Goal: Information Seeking & Learning: Learn about a topic

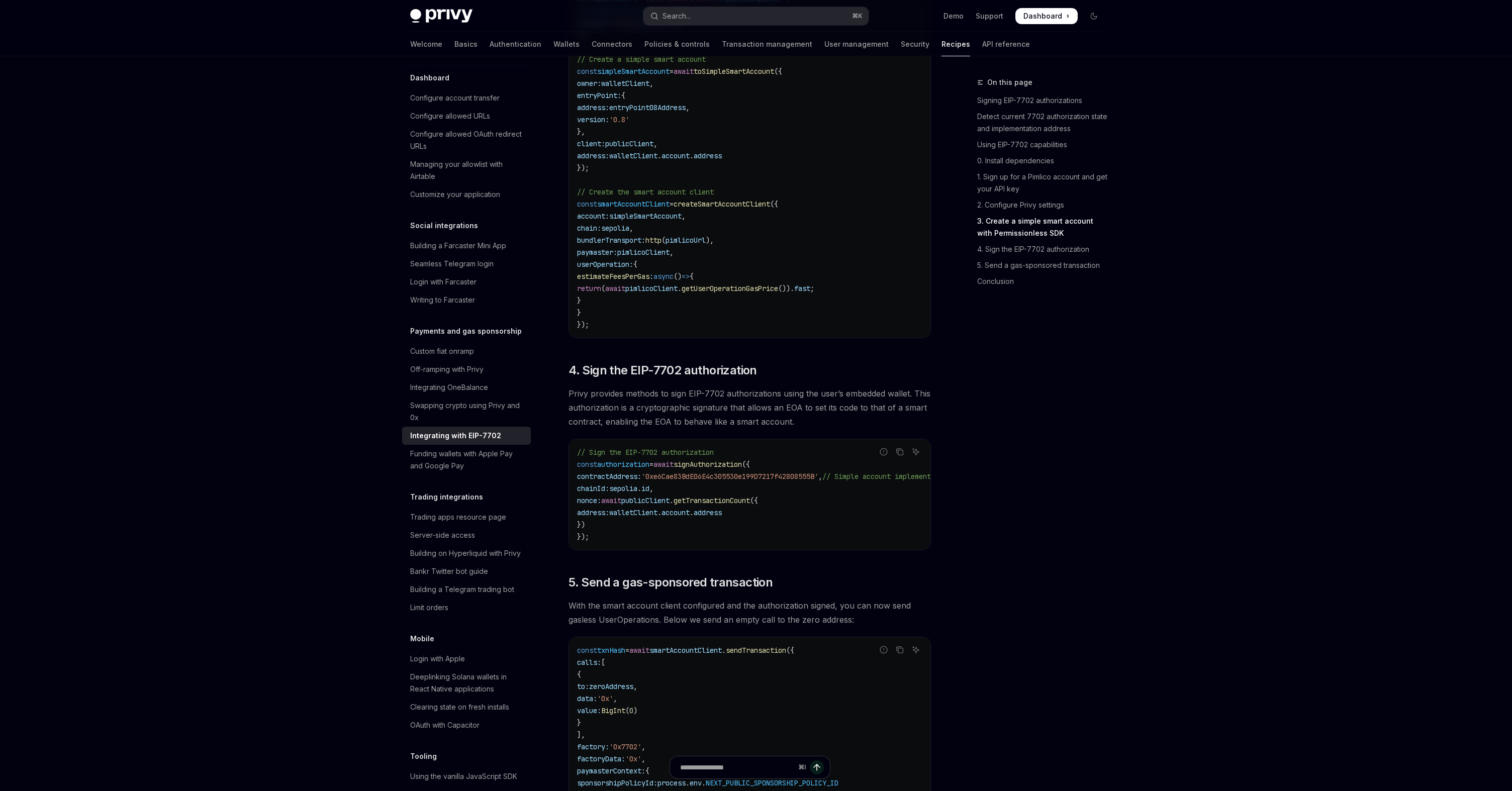
scroll to position [0, 1]
click at [709, 481] on span "'0xe6Cae83BdE06E4c305530e199D7217f42808555B'" at bounding box center [729, 476] width 177 height 9
copy span "0xe6Cae83BdE06E4c305530e199D7217f42808555B"
click at [699, 457] on span "// Sign the EIP-7702 authorization" at bounding box center [645, 451] width 136 height 9
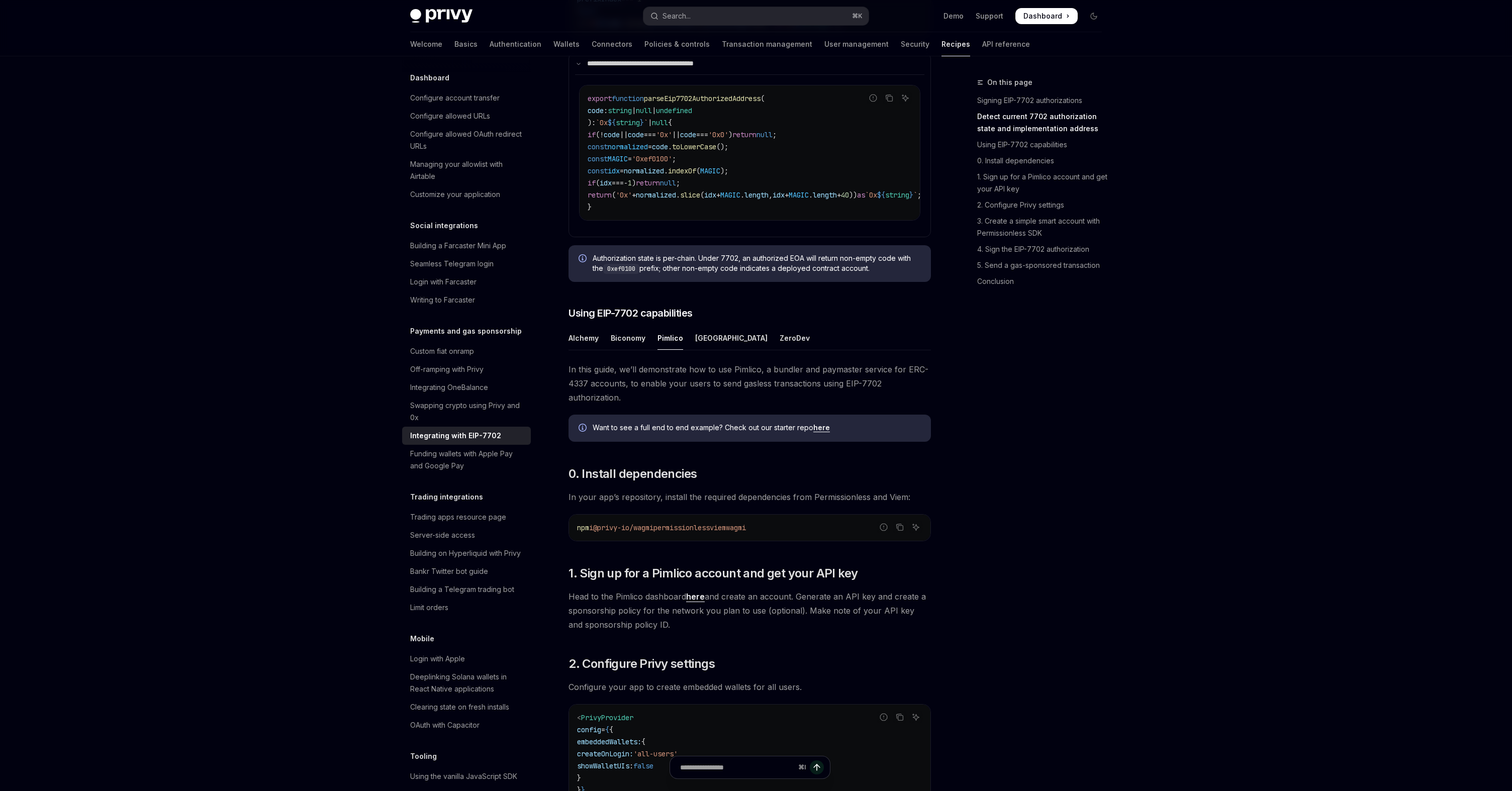
scroll to position [616, 0]
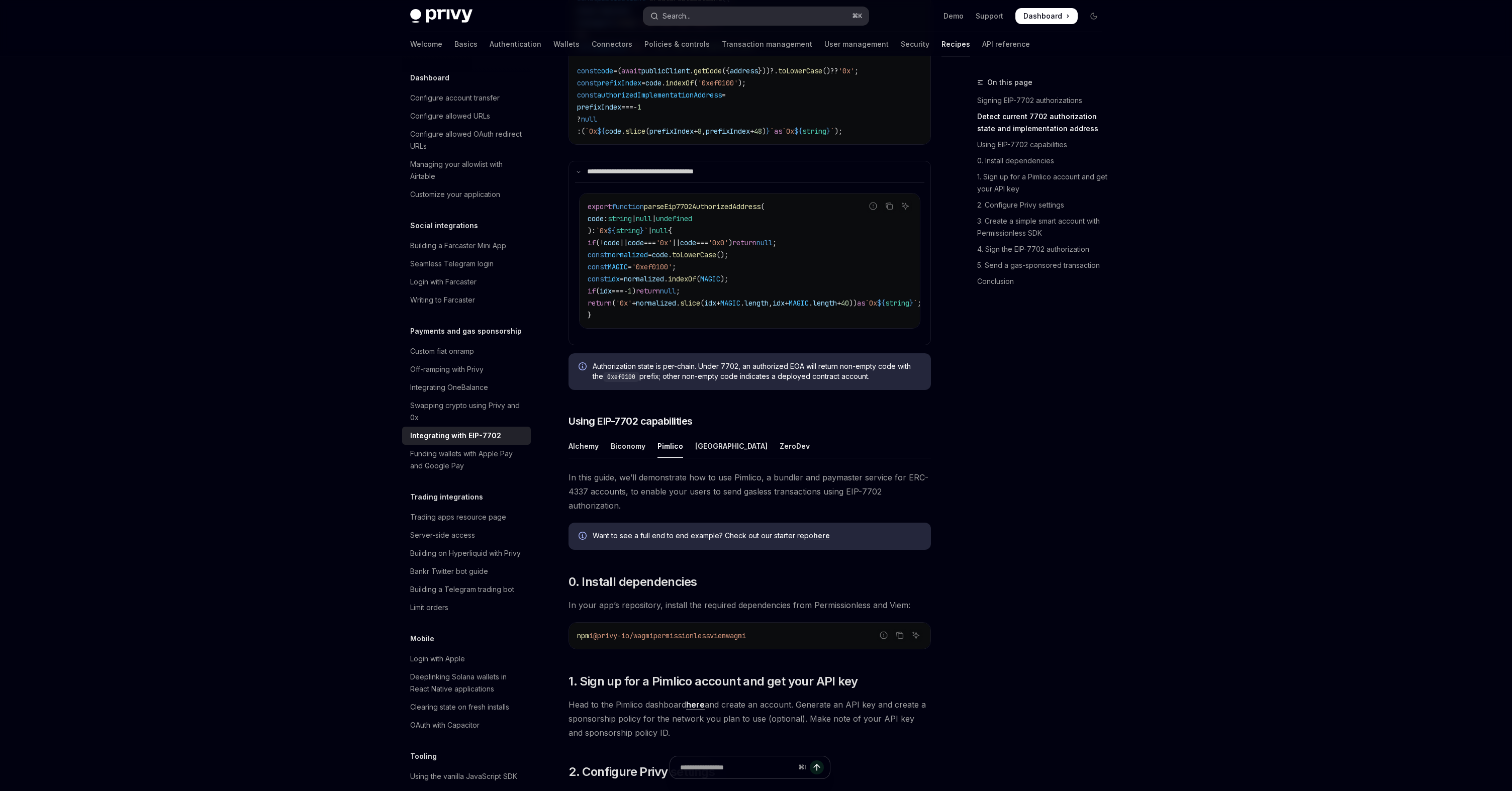
click at [692, 25] on button "Search... ⌘ K" at bounding box center [756, 16] width 226 height 18
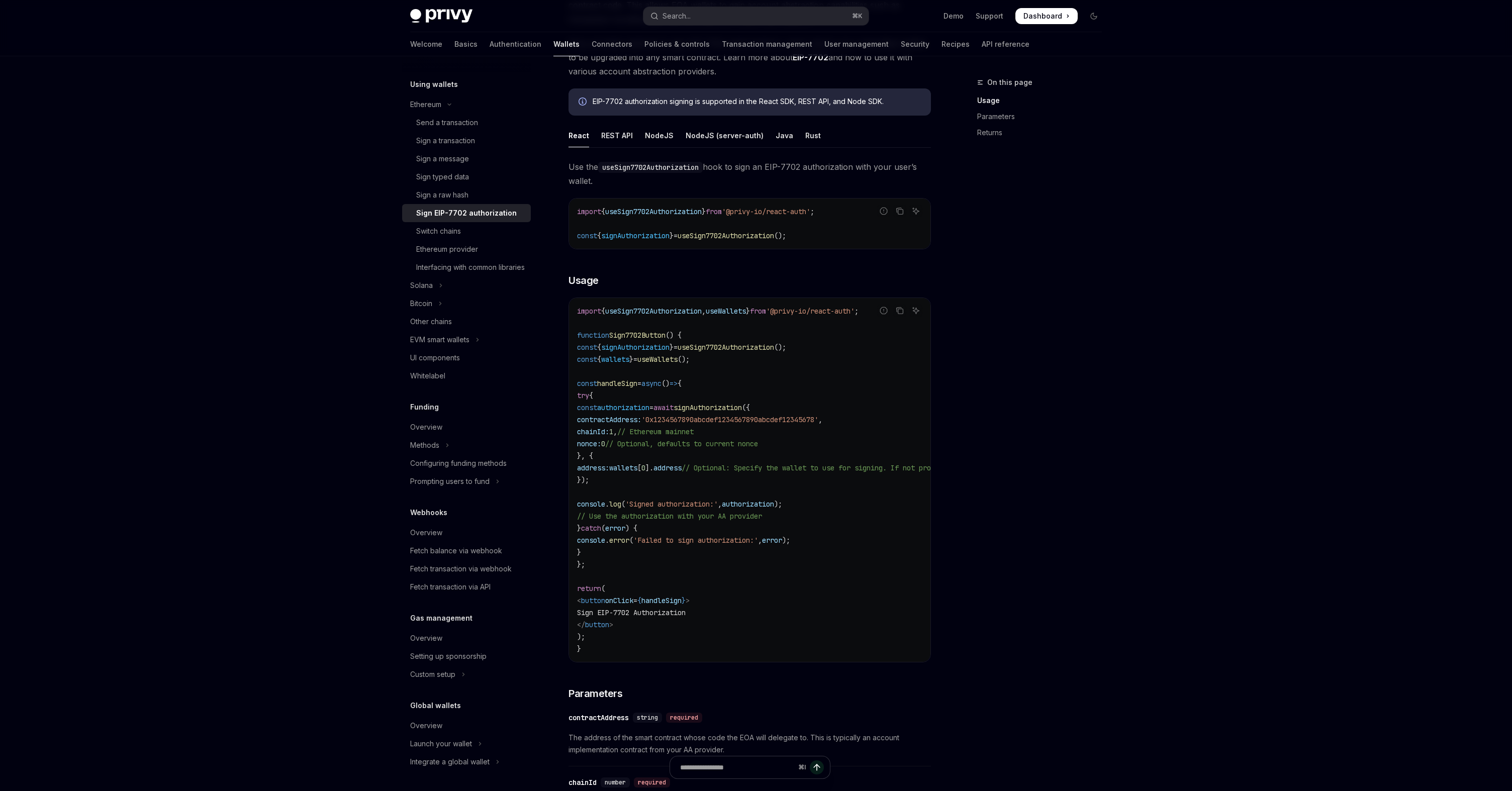
scroll to position [136, 0]
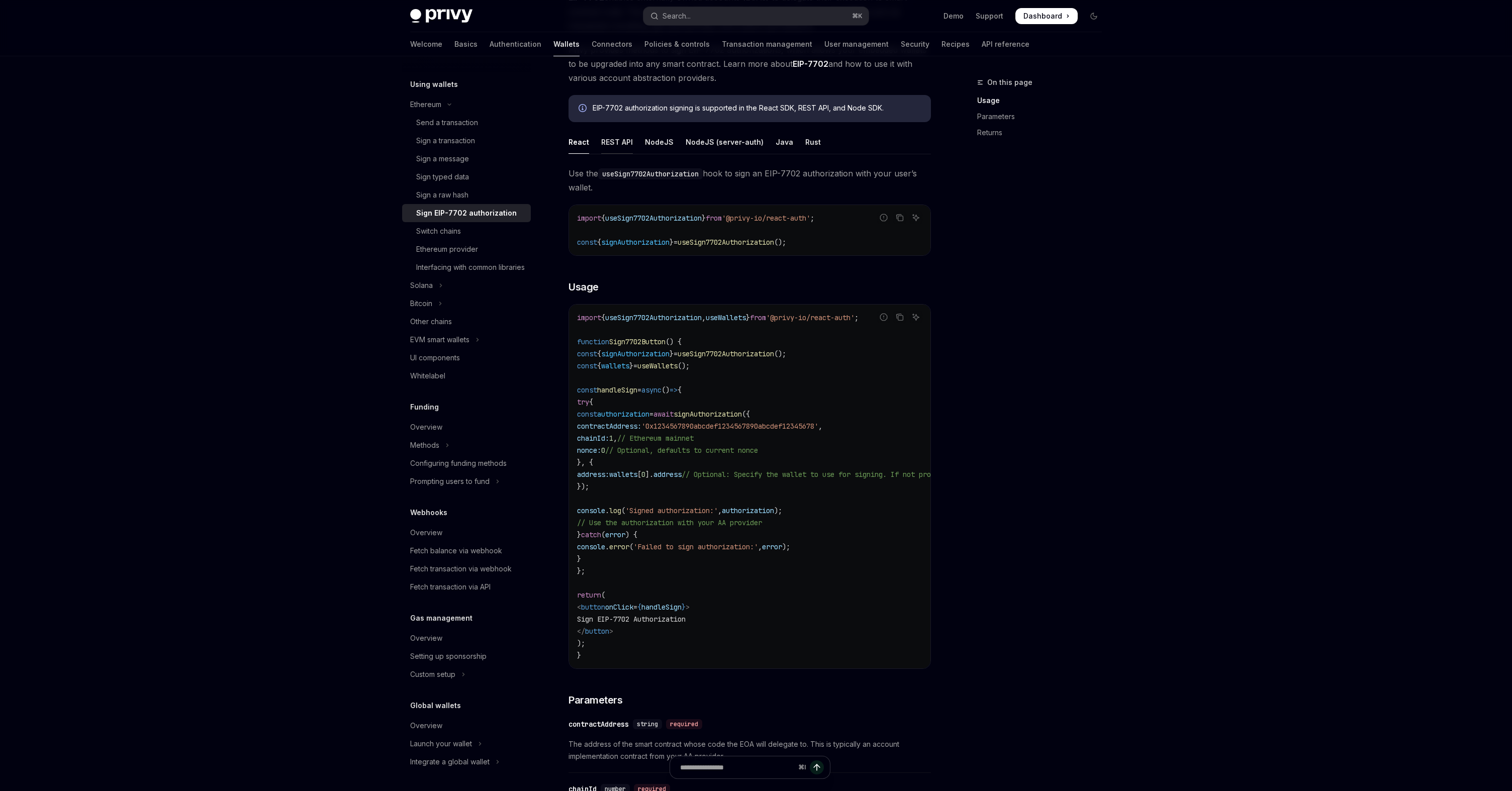
click at [611, 139] on div "REST API" at bounding box center [617, 142] width 31 height 24
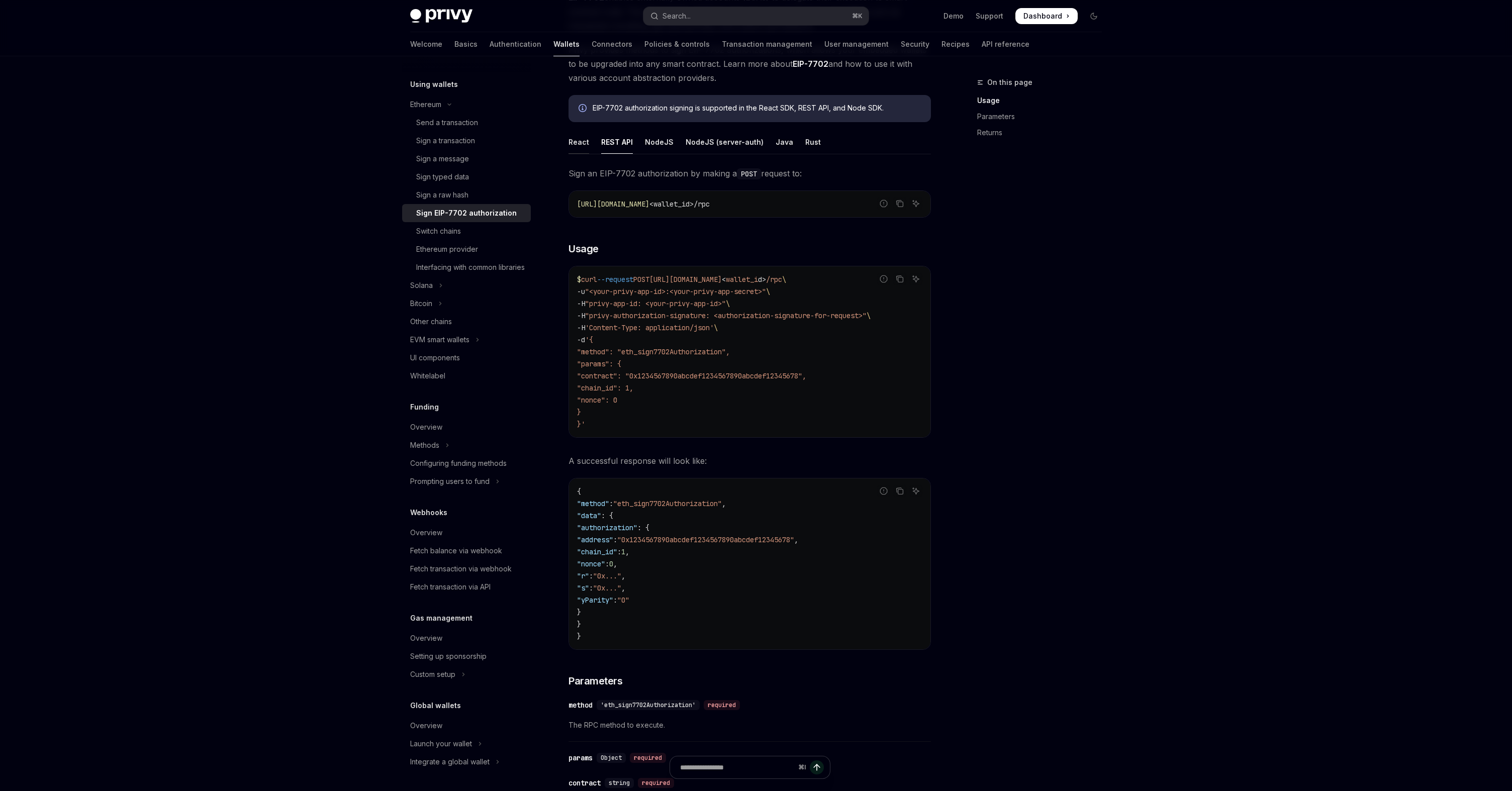
click at [578, 142] on div "React" at bounding box center [578, 142] width 21 height 24
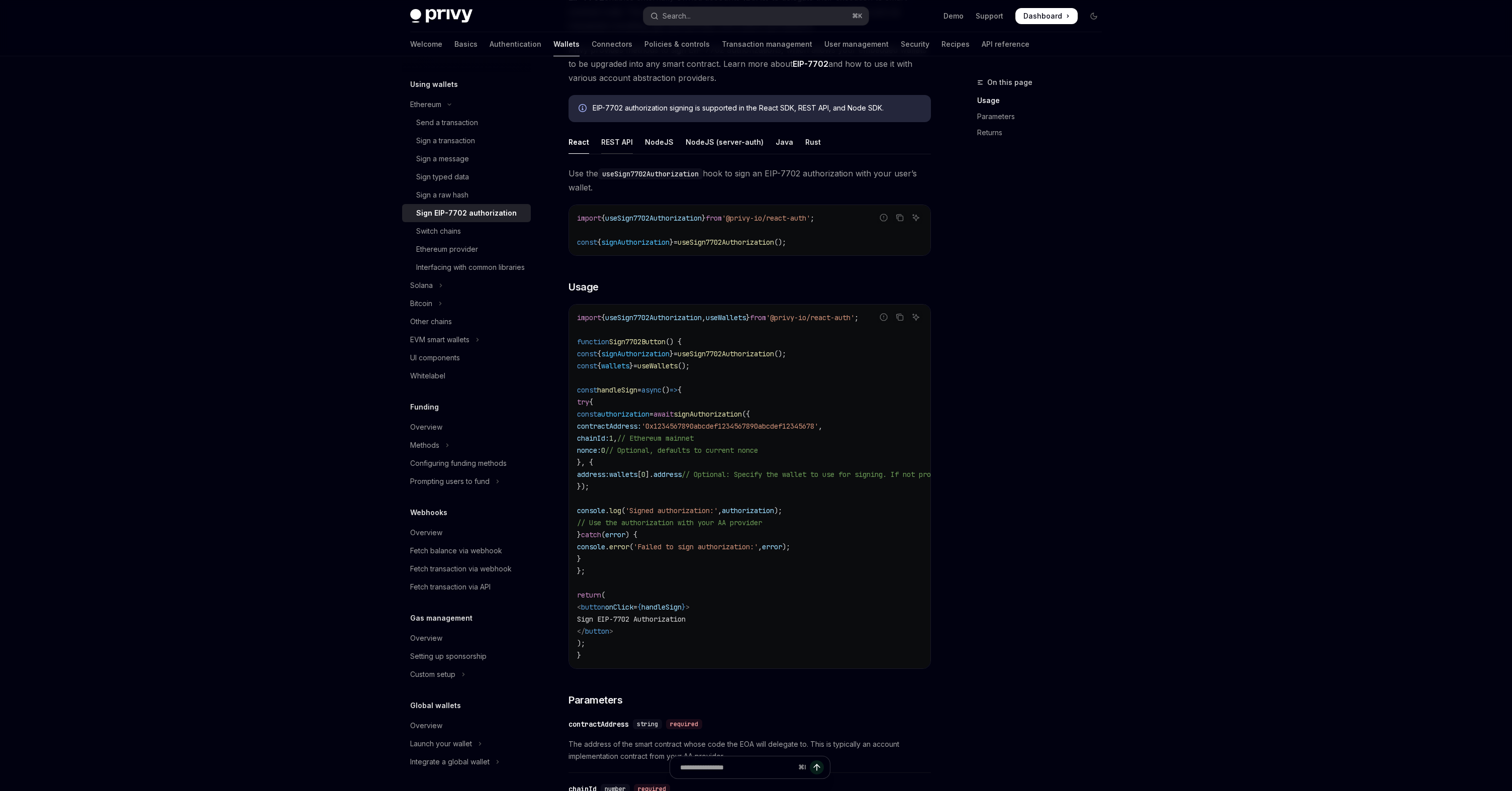
click at [620, 148] on div "REST API" at bounding box center [617, 142] width 31 height 24
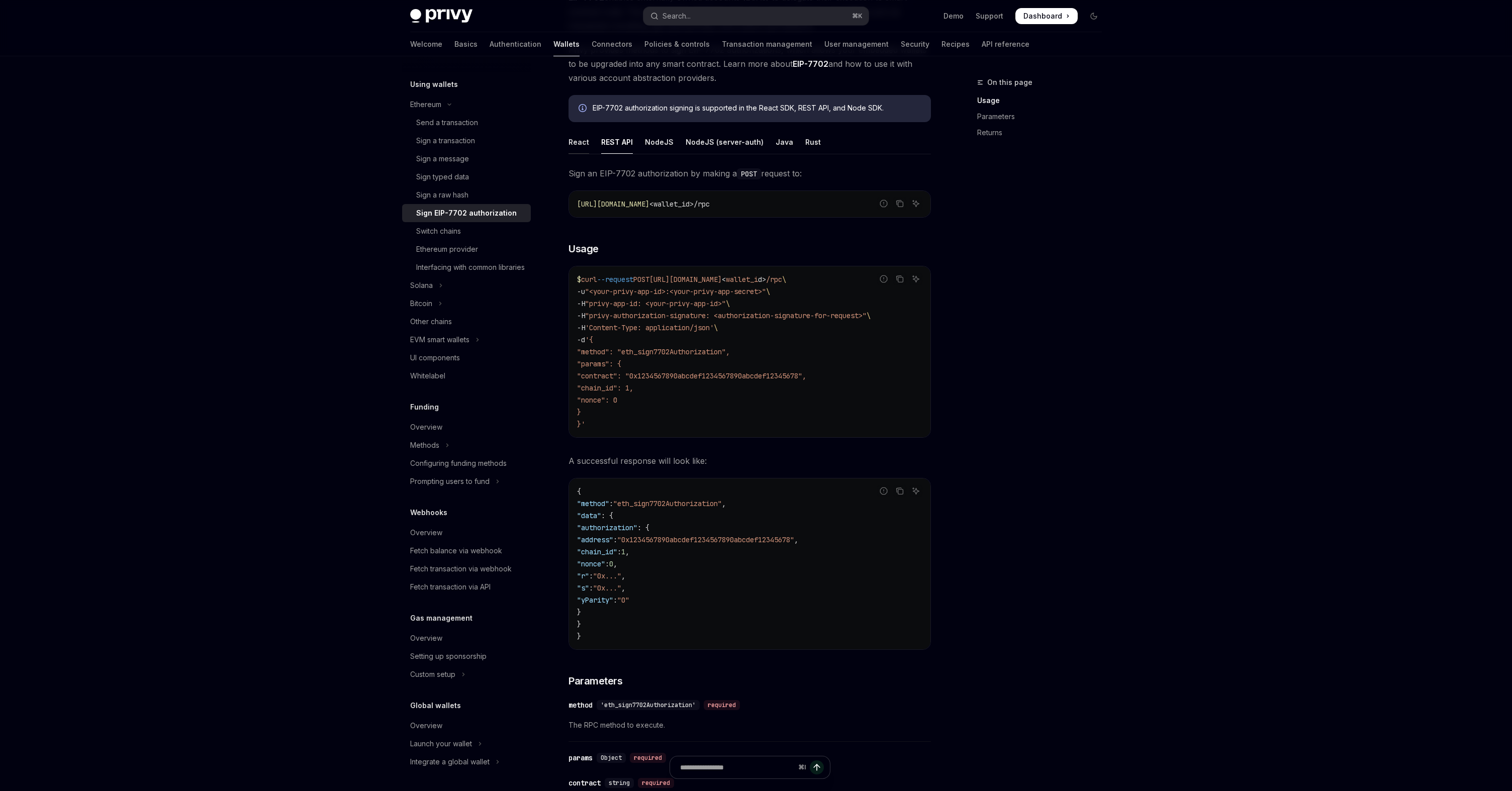
click at [579, 148] on div "React" at bounding box center [578, 142] width 21 height 24
type textarea "*"
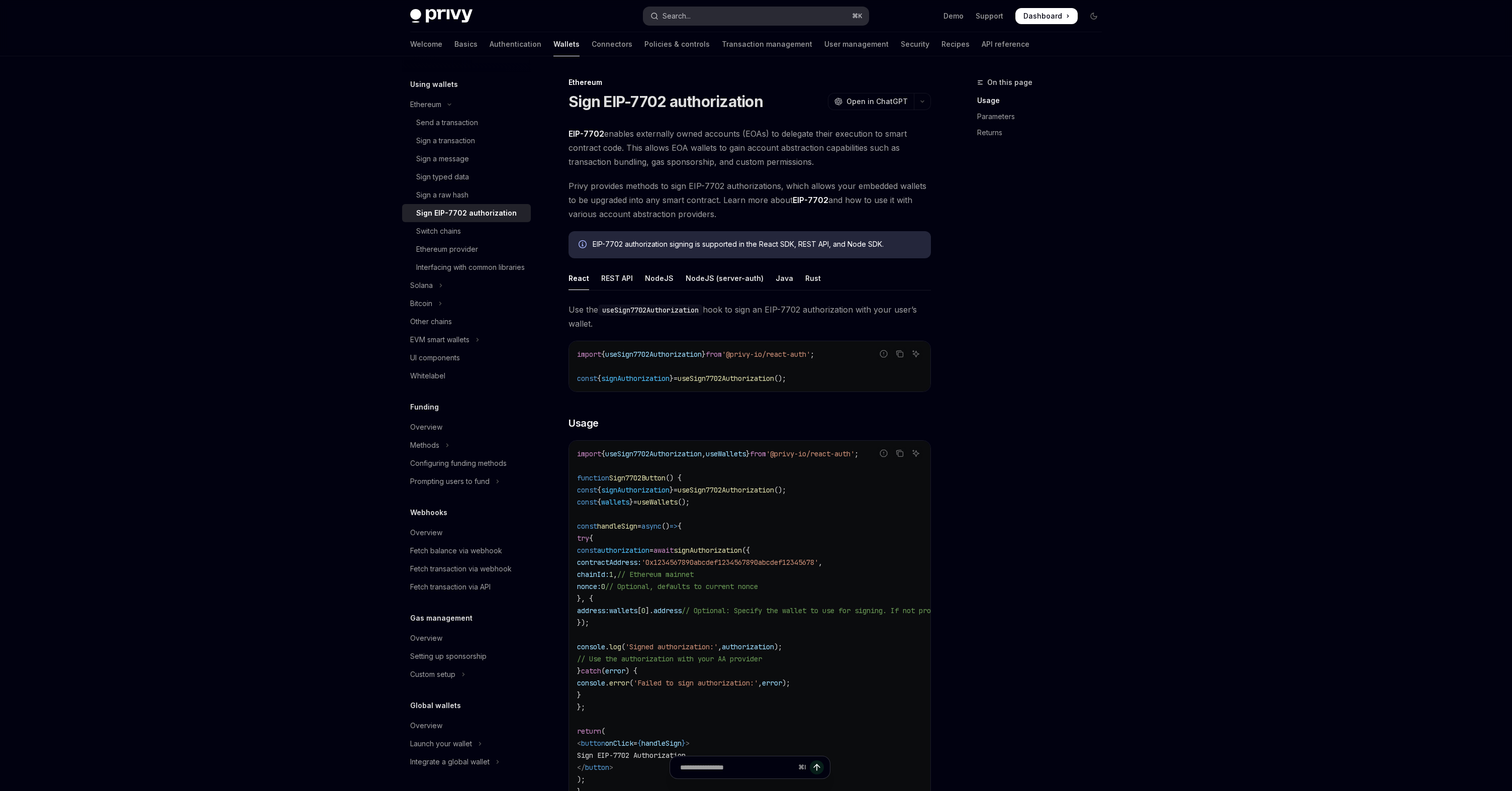
click at [687, 19] on div "Search..." at bounding box center [676, 16] width 28 height 12
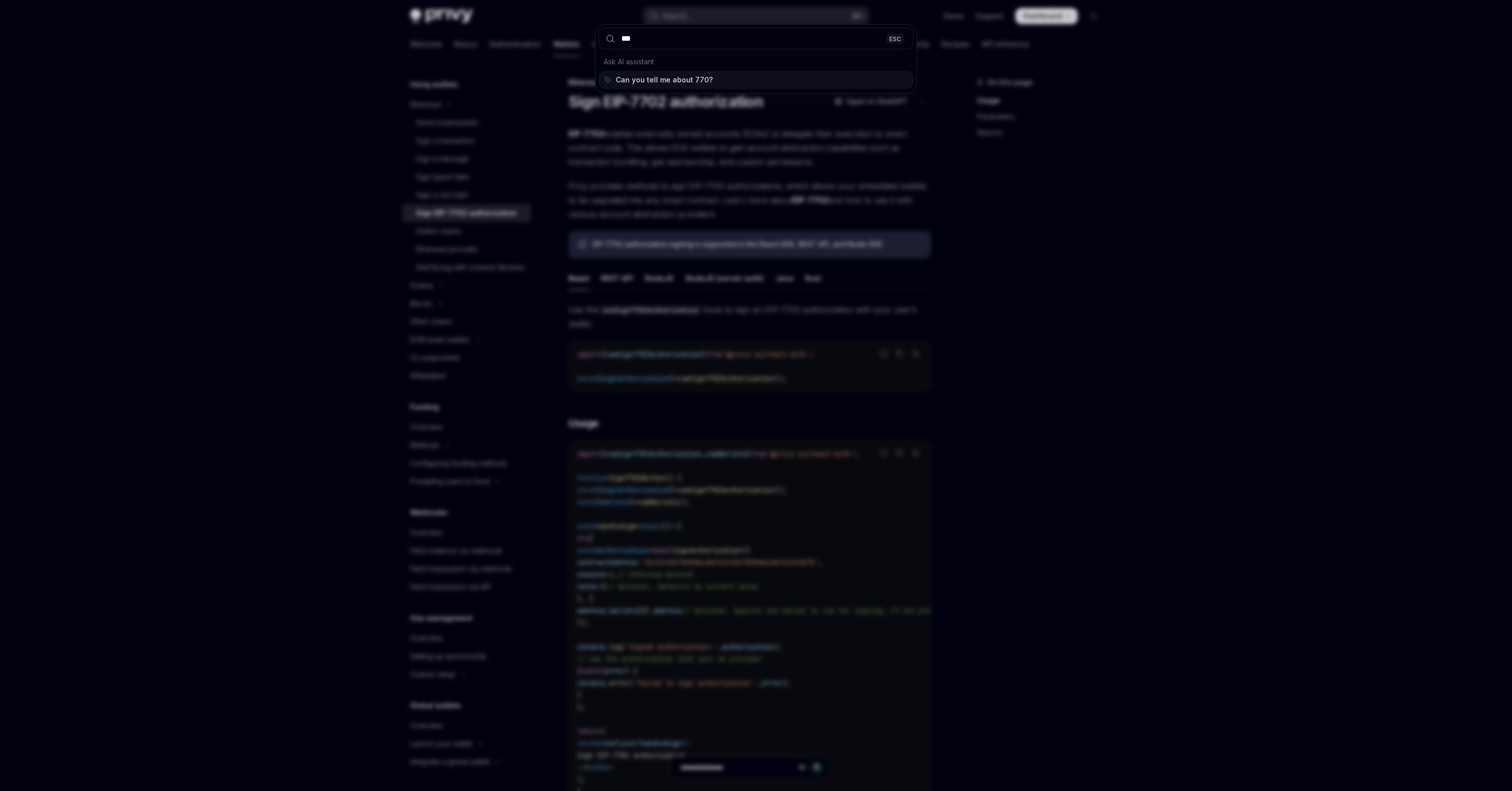
type input "****"
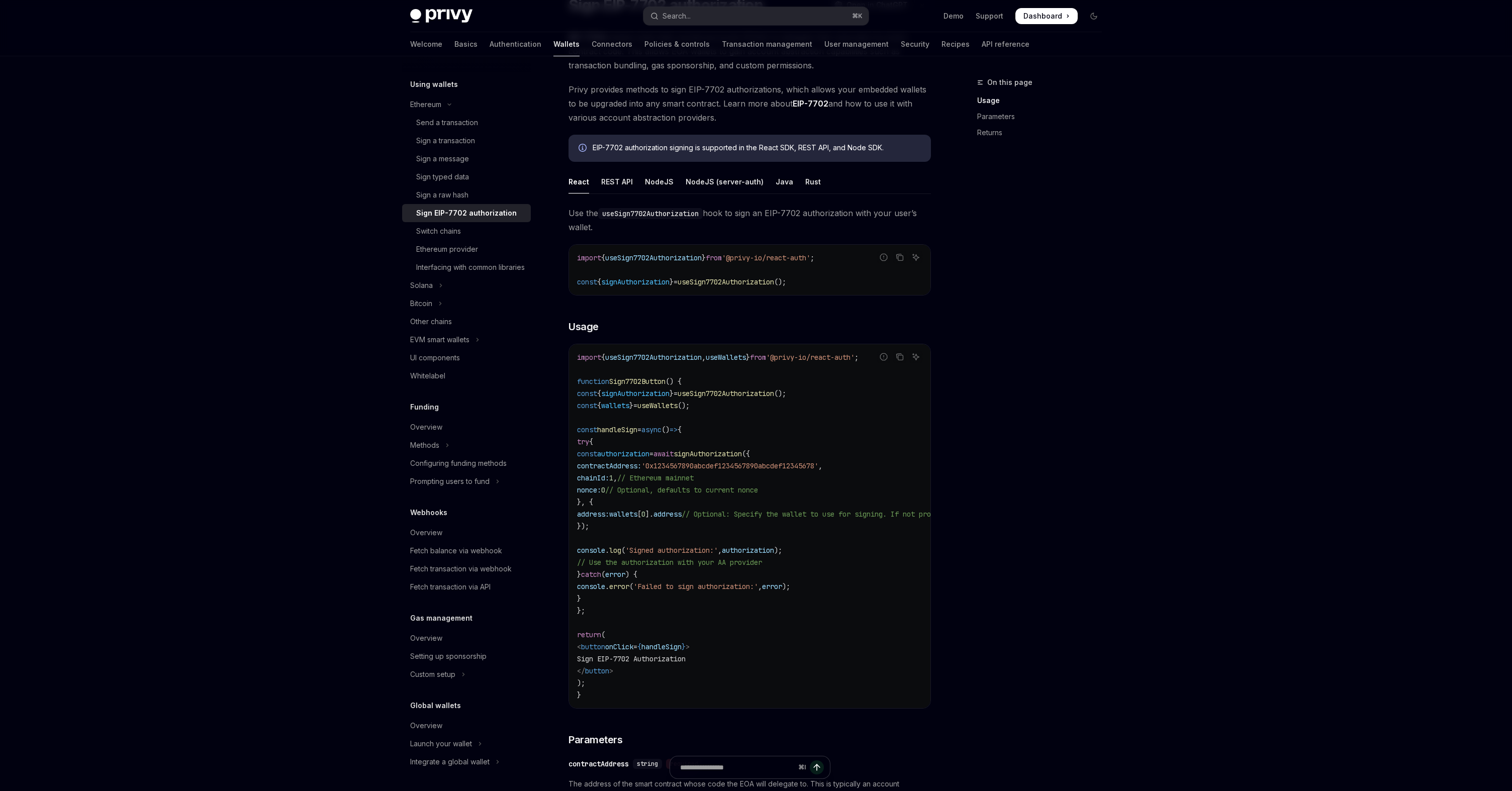
scroll to position [113, 0]
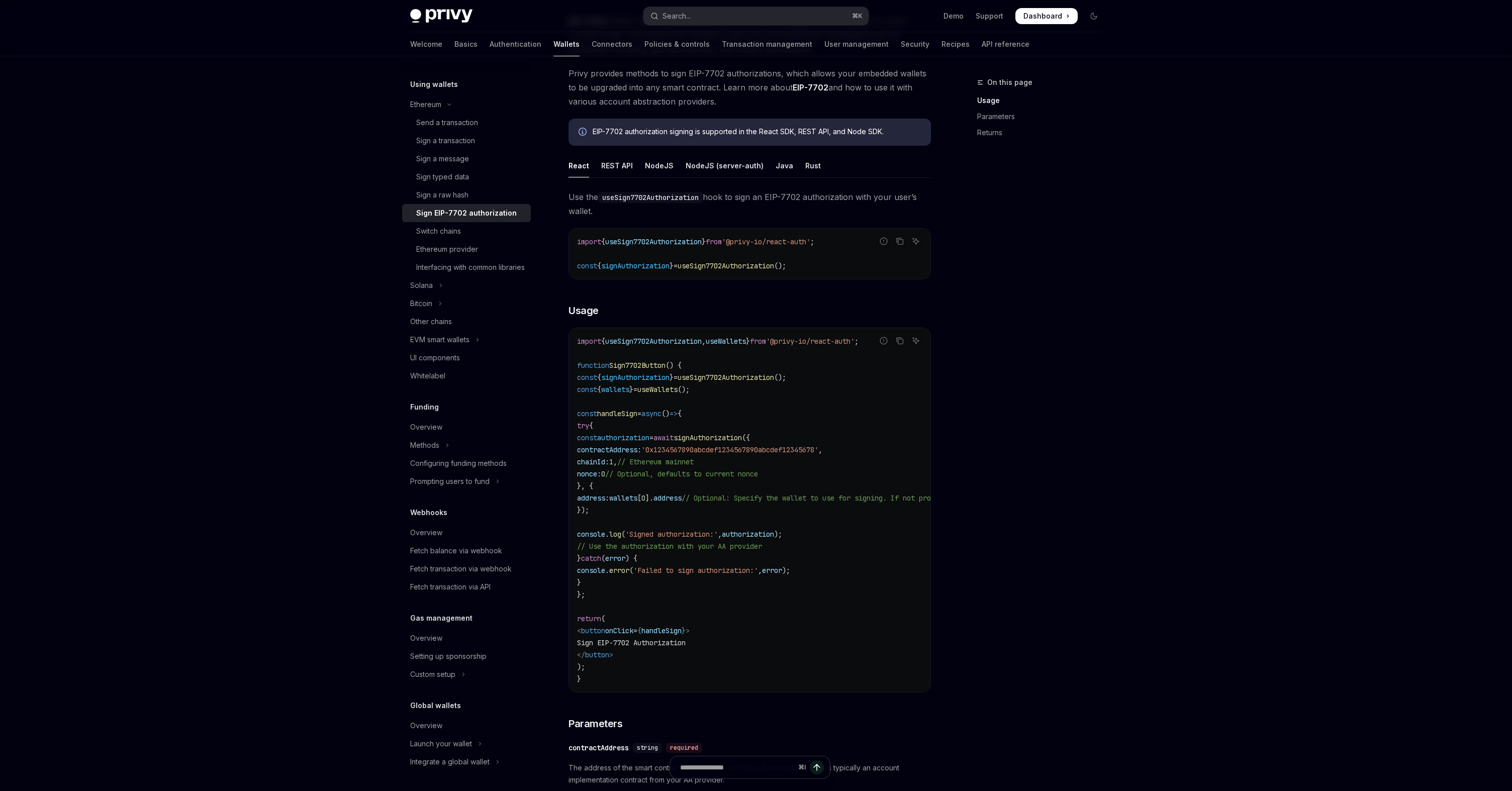
click at [638, 497] on span "wallets" at bounding box center [623, 498] width 28 height 9
click at [673, 394] on span "useWallets" at bounding box center [657, 389] width 40 height 9
copy code "const { wallets } = useWallets ();"
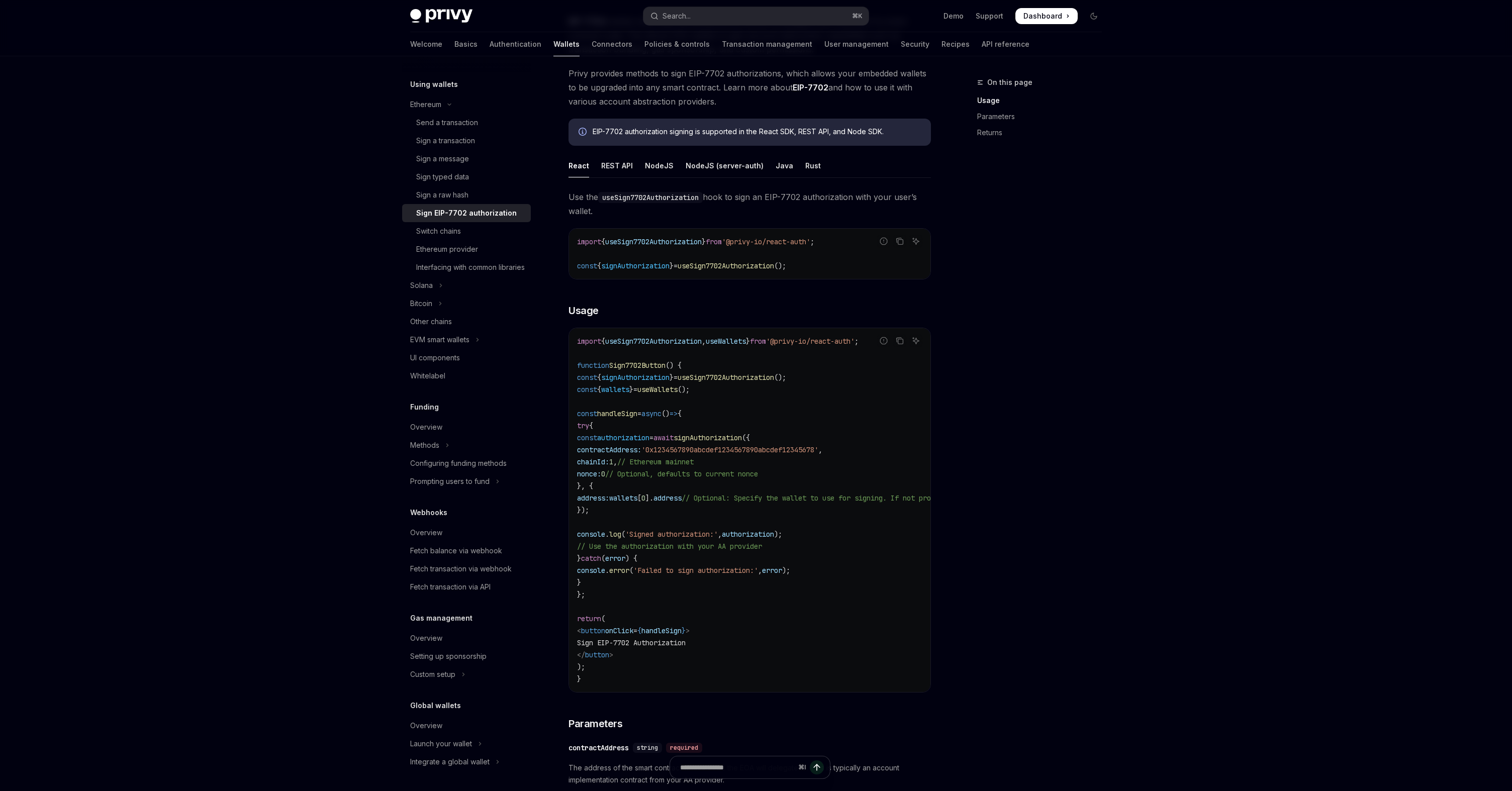
click at [742, 435] on span "signAuthorization" at bounding box center [707, 438] width 69 height 9
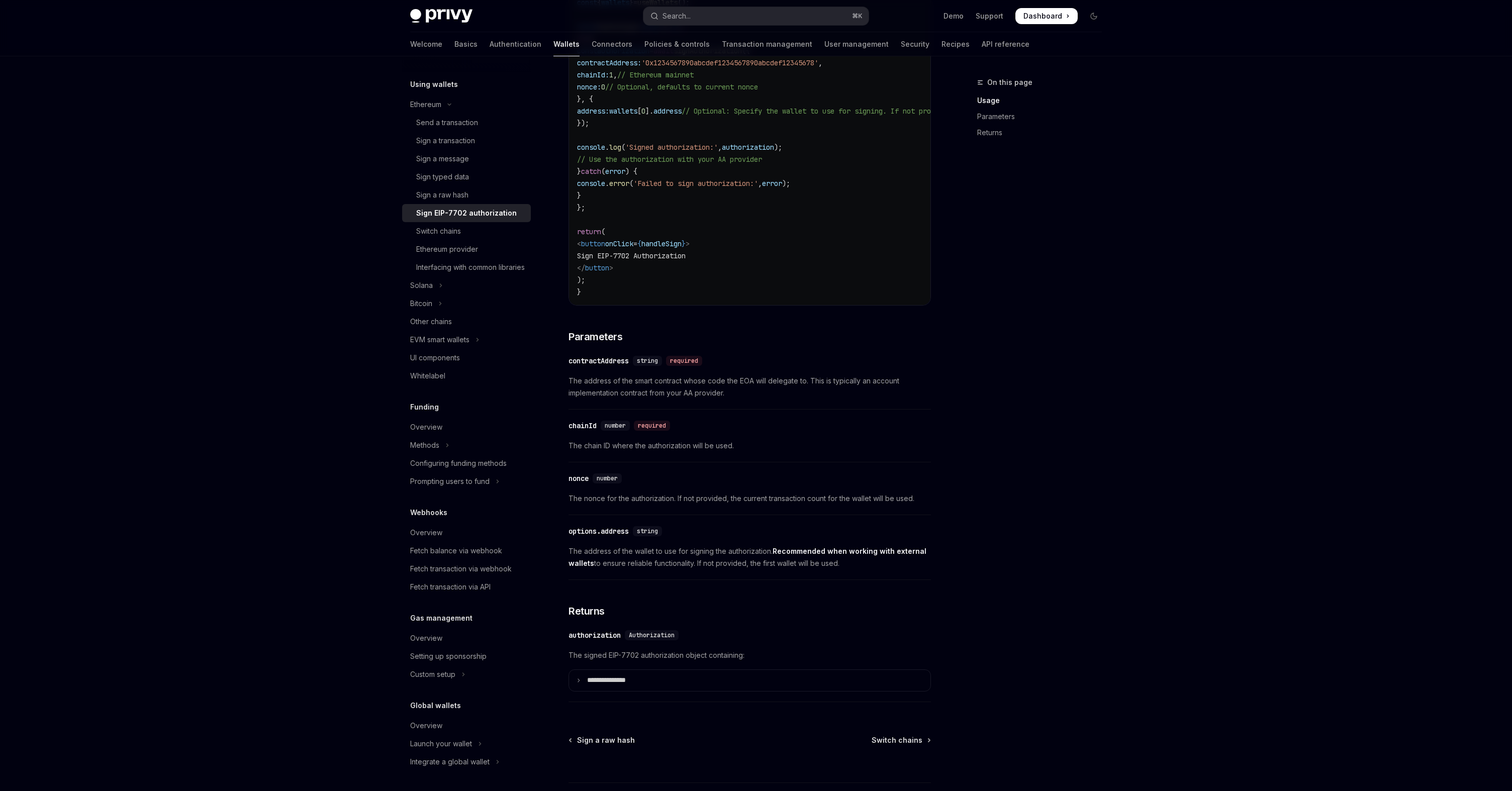
scroll to position [547, 0]
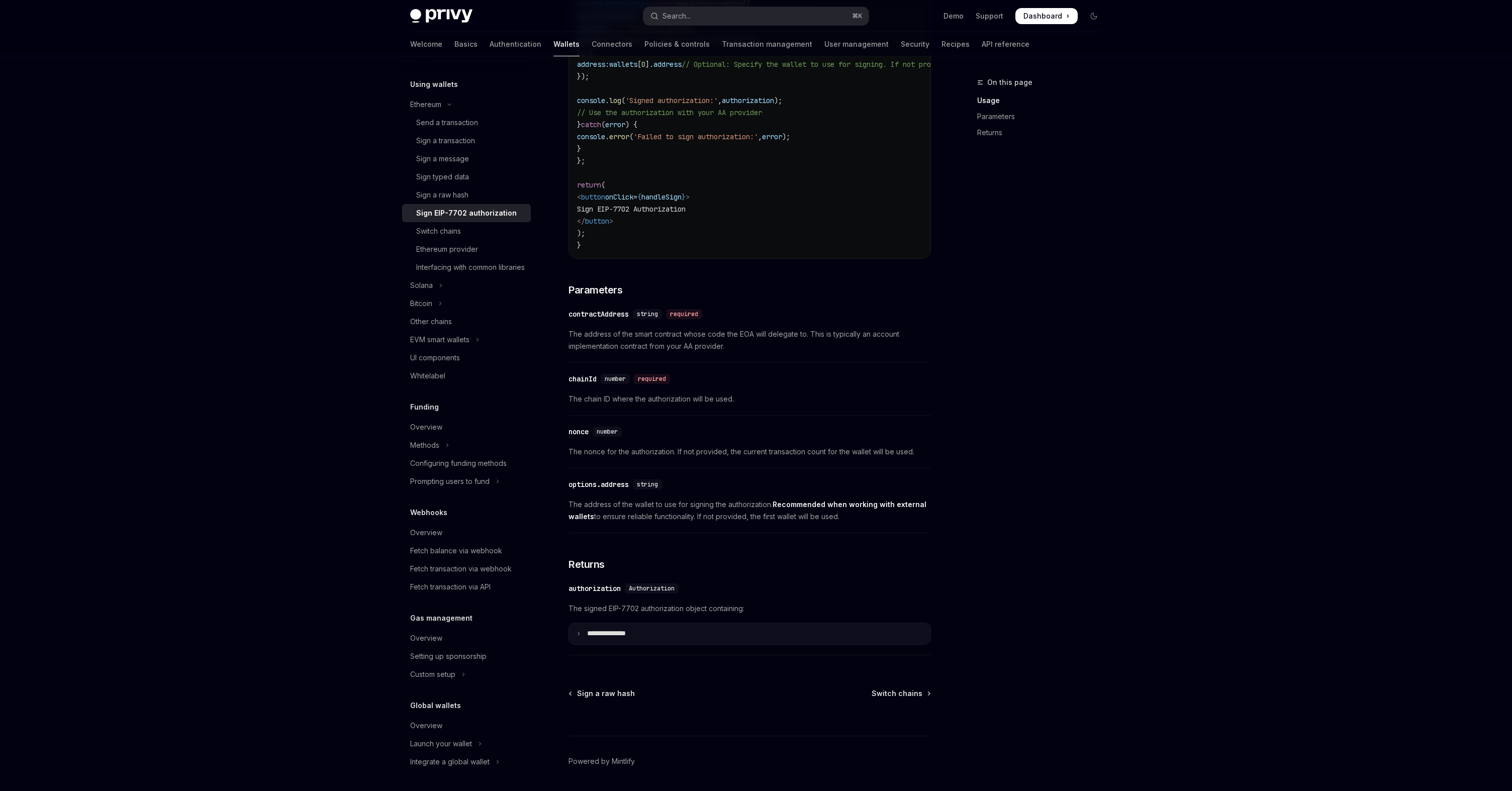
click at [650, 642] on summary "**********" at bounding box center [750, 634] width 361 height 22
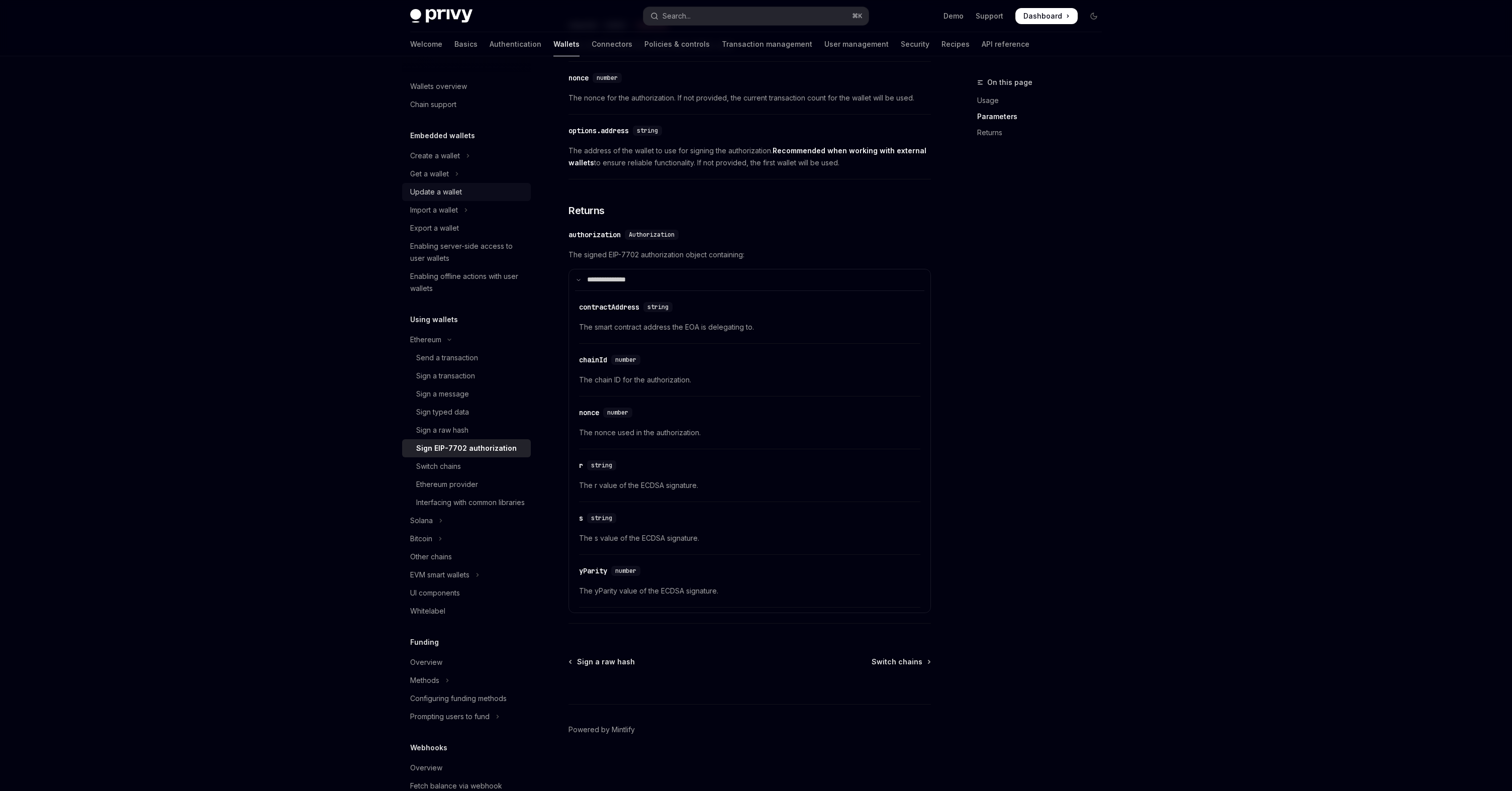
scroll to position [677, 0]
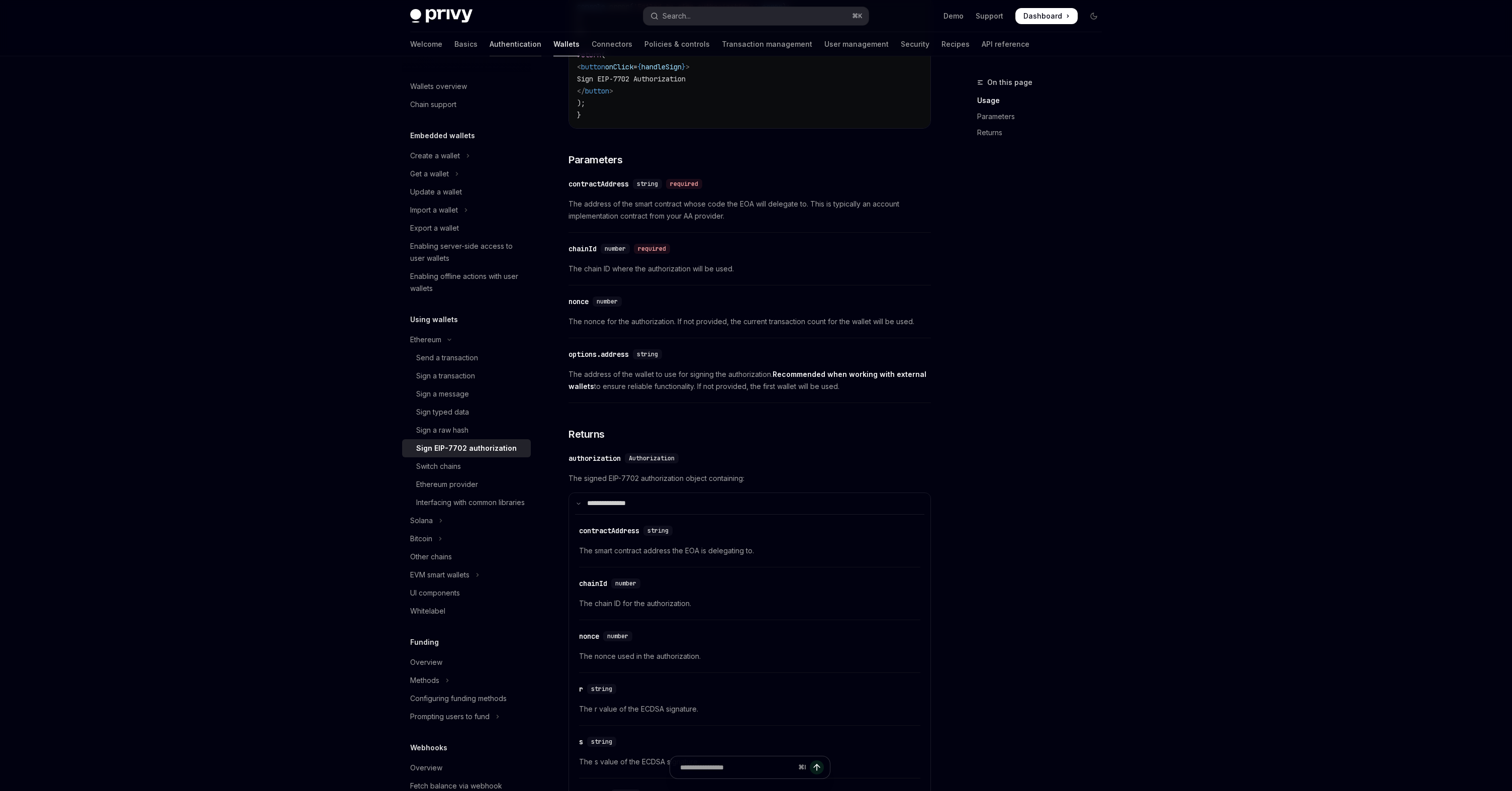
click at [490, 39] on link "Authentication" at bounding box center [515, 44] width 52 height 25
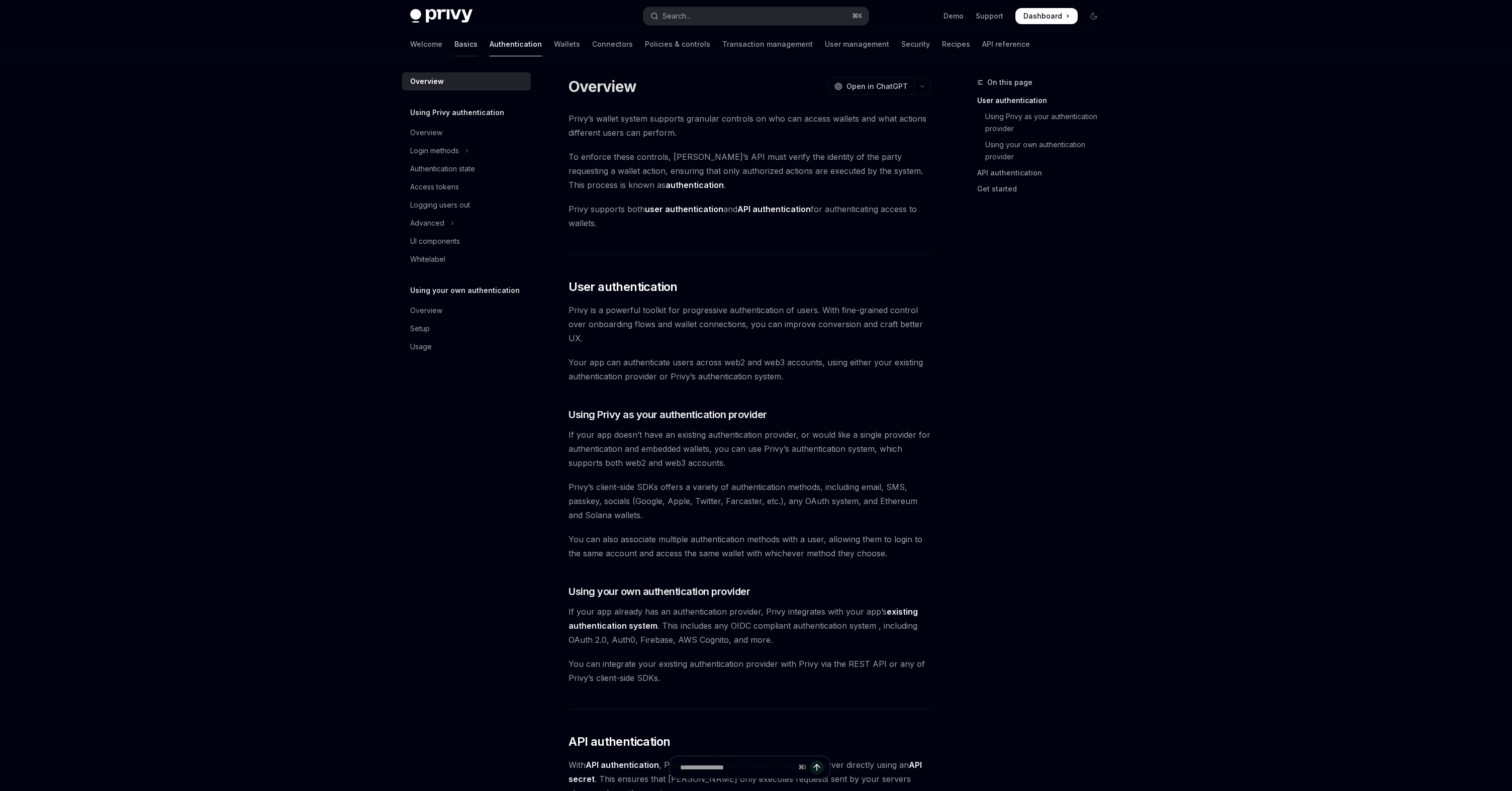
click at [454, 42] on link "Basics" at bounding box center [466, 44] width 24 height 25
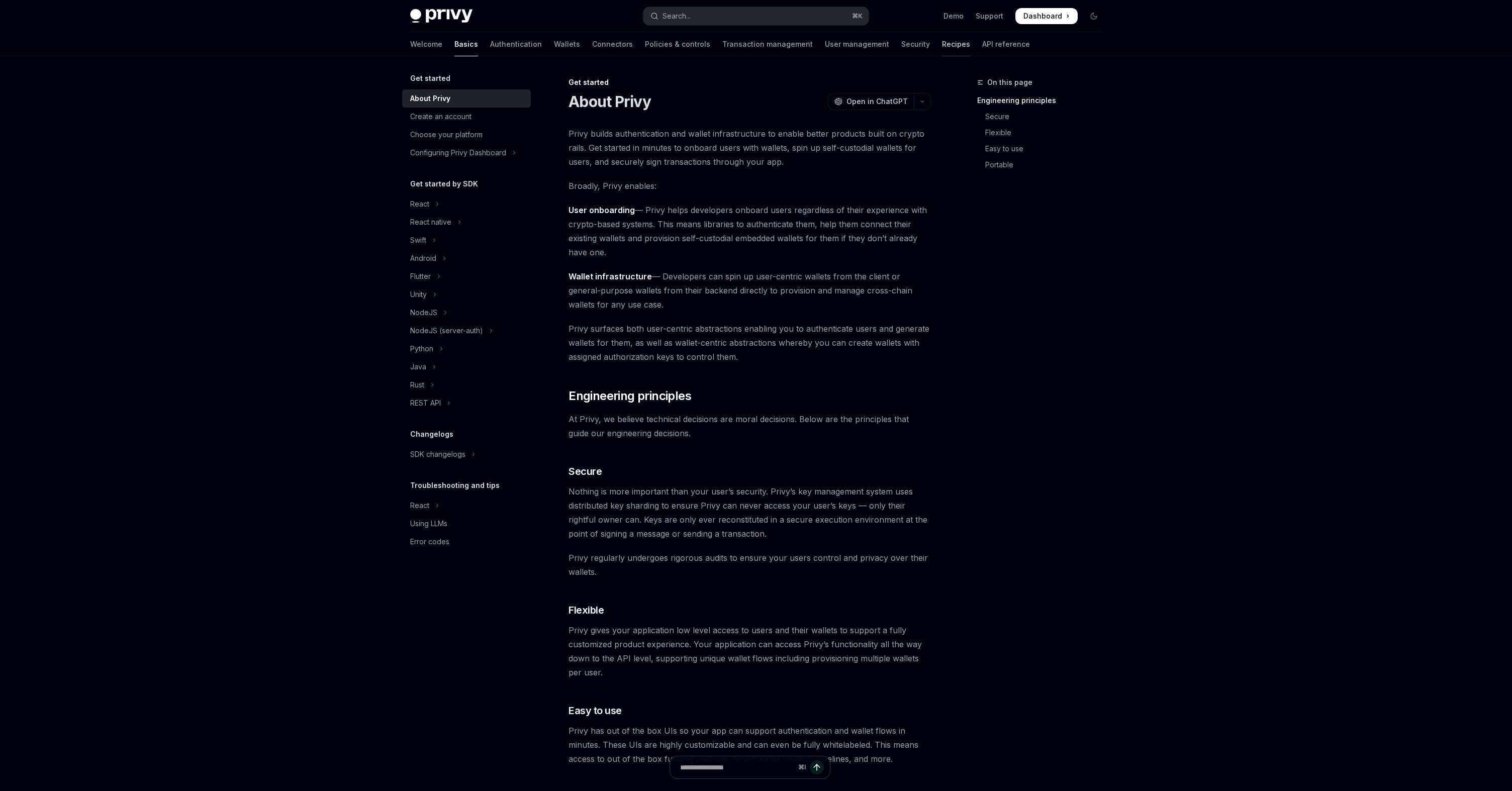
click at [942, 44] on link "Recipes" at bounding box center [956, 44] width 28 height 25
type textarea "*"
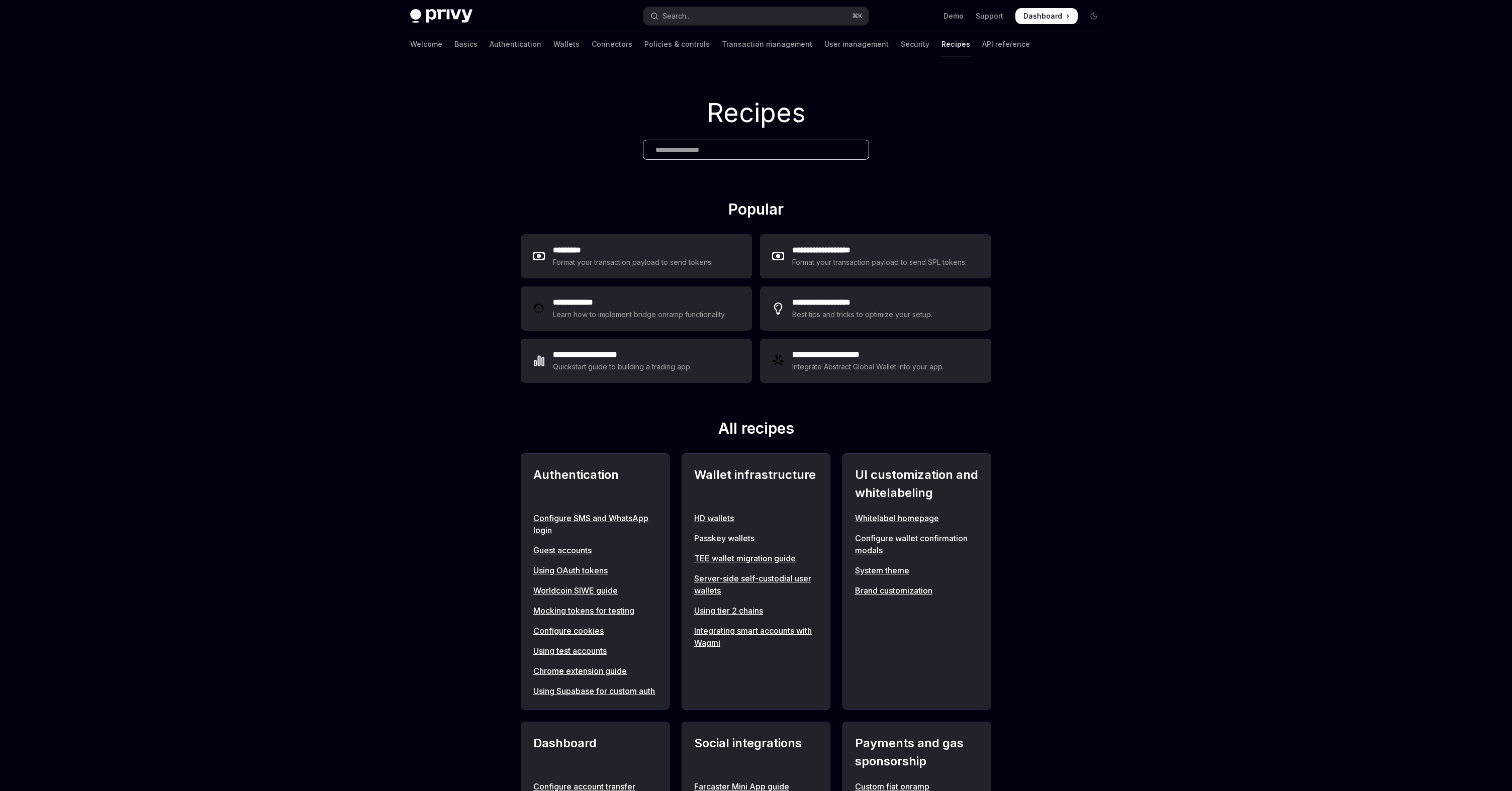
click at [756, 147] on input "text" at bounding box center [756, 150] width 201 height 11
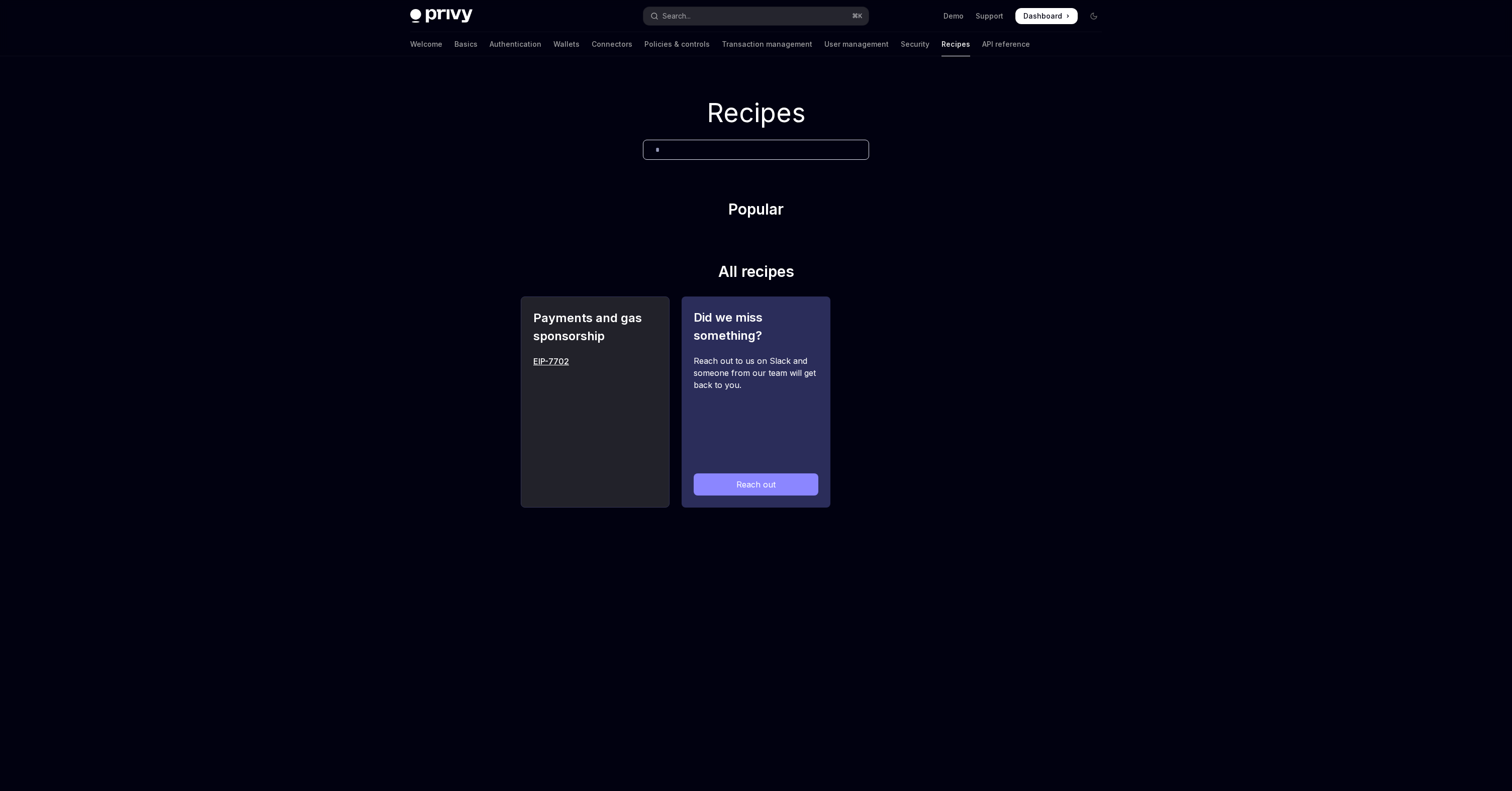
type input "*"
click at [560, 352] on div "Payments and gas sponsorship EIP-7702" at bounding box center [596, 401] width 149 height 211
click at [558, 357] on link "EIP-7702" at bounding box center [596, 361] width 124 height 12
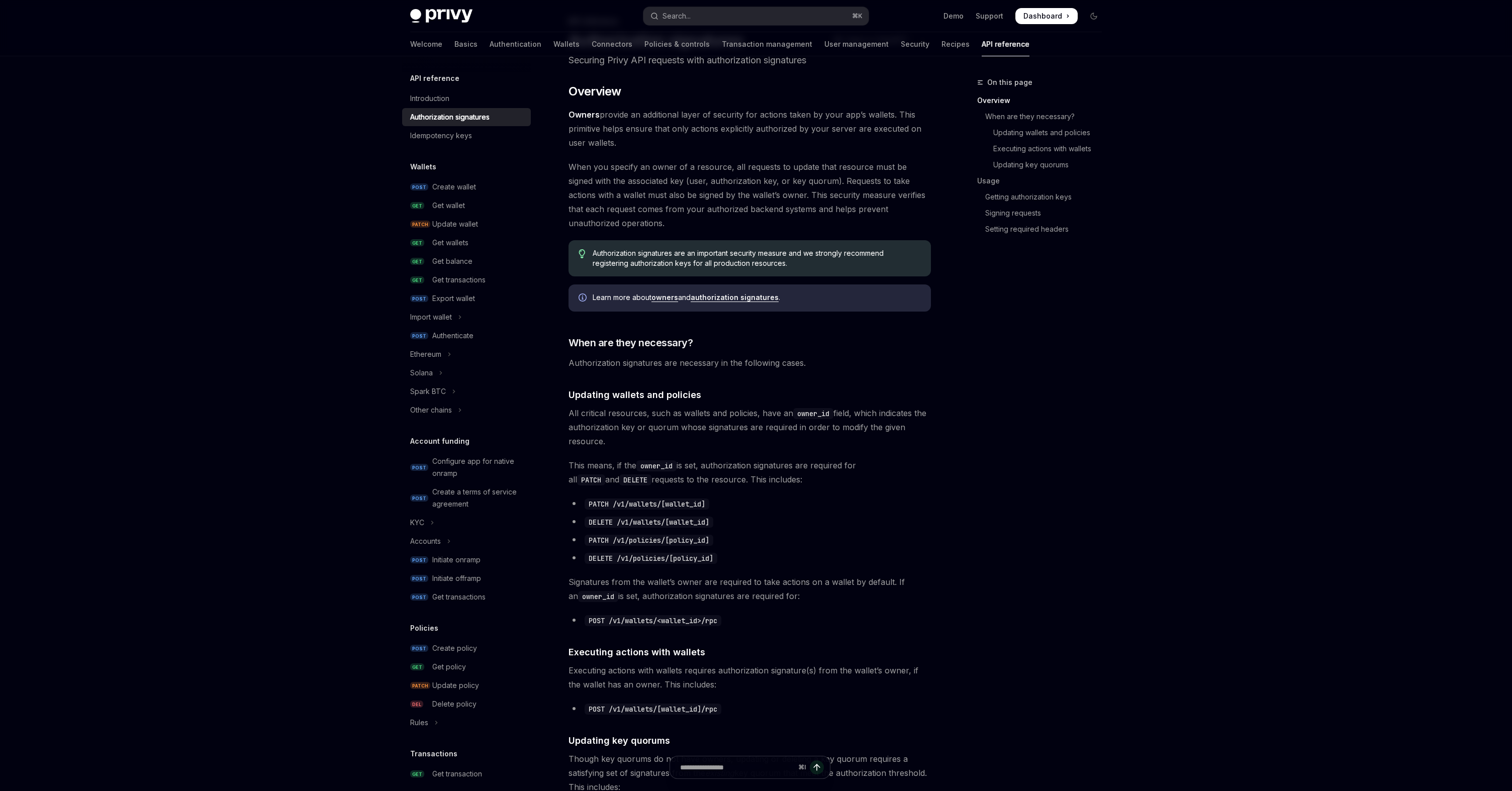
scroll to position [74, 0]
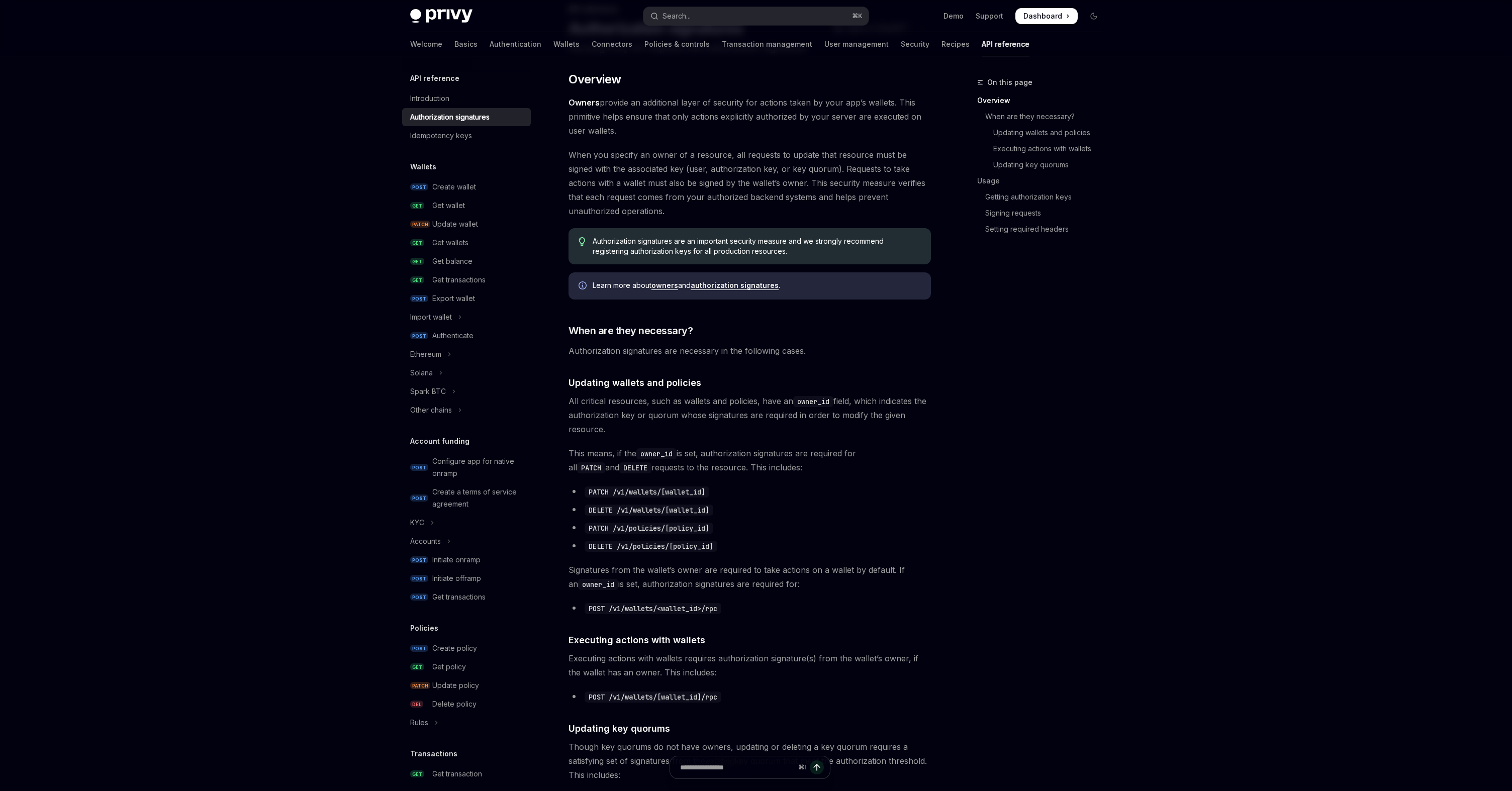
click at [727, 281] on span "Learn more about owners and authorization signatures ." at bounding box center [756, 286] width 329 height 10
click at [727, 285] on link "authorization signatures" at bounding box center [735, 285] width 88 height 9
type textarea "*"
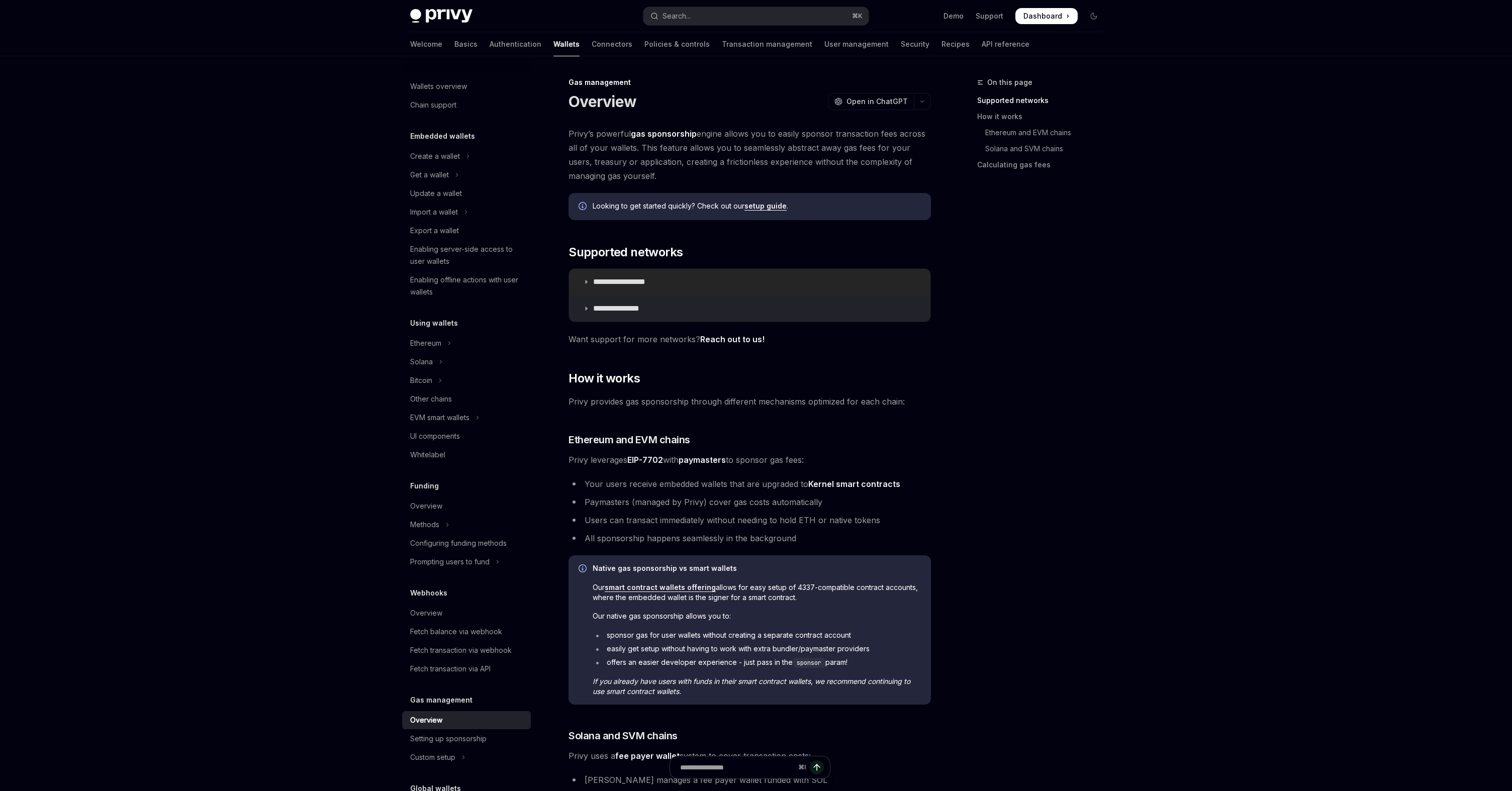
click at [656, 284] on p "**********" at bounding box center [631, 282] width 75 height 10
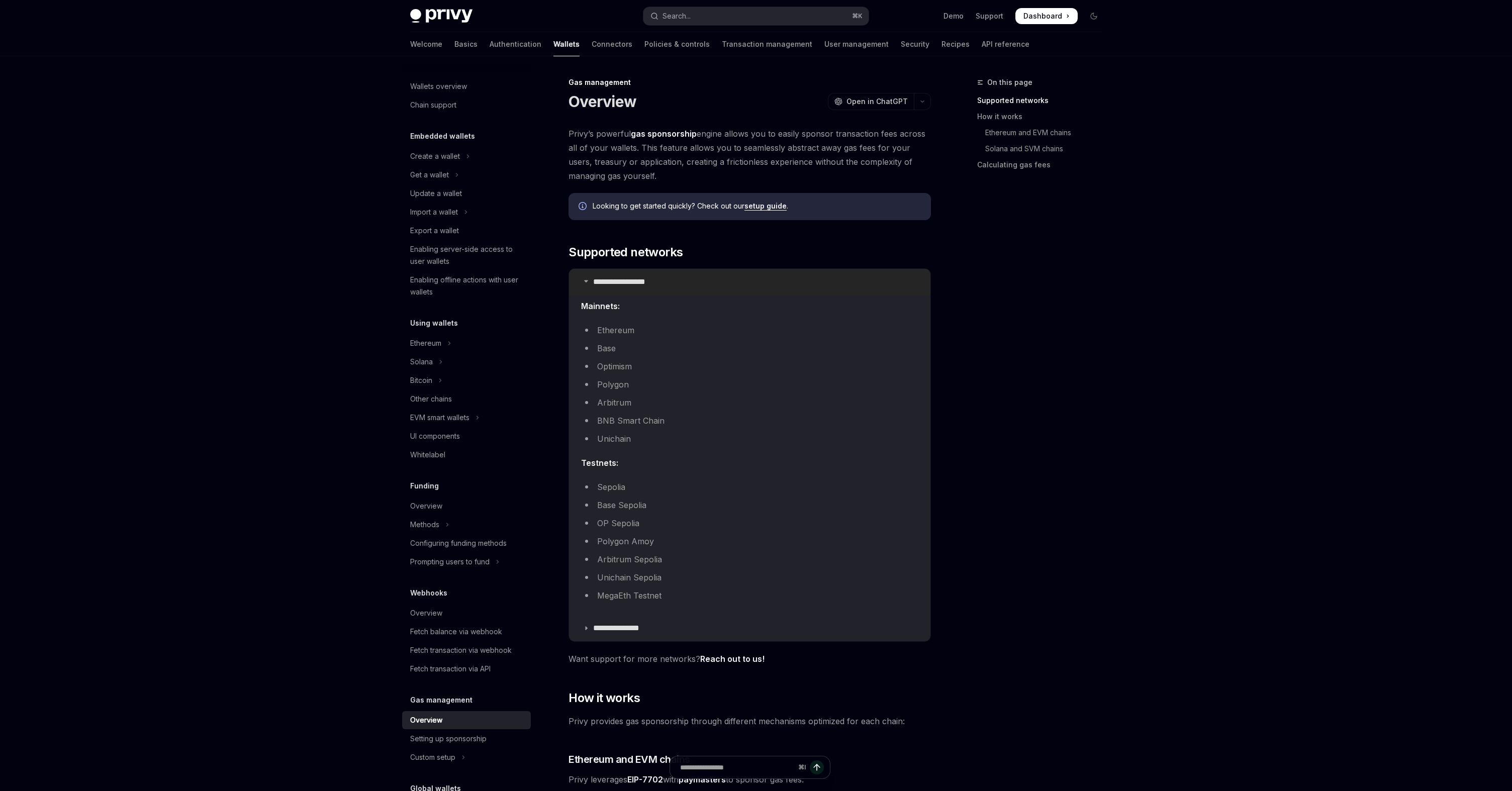
click at [656, 284] on p "**********" at bounding box center [631, 282] width 75 height 10
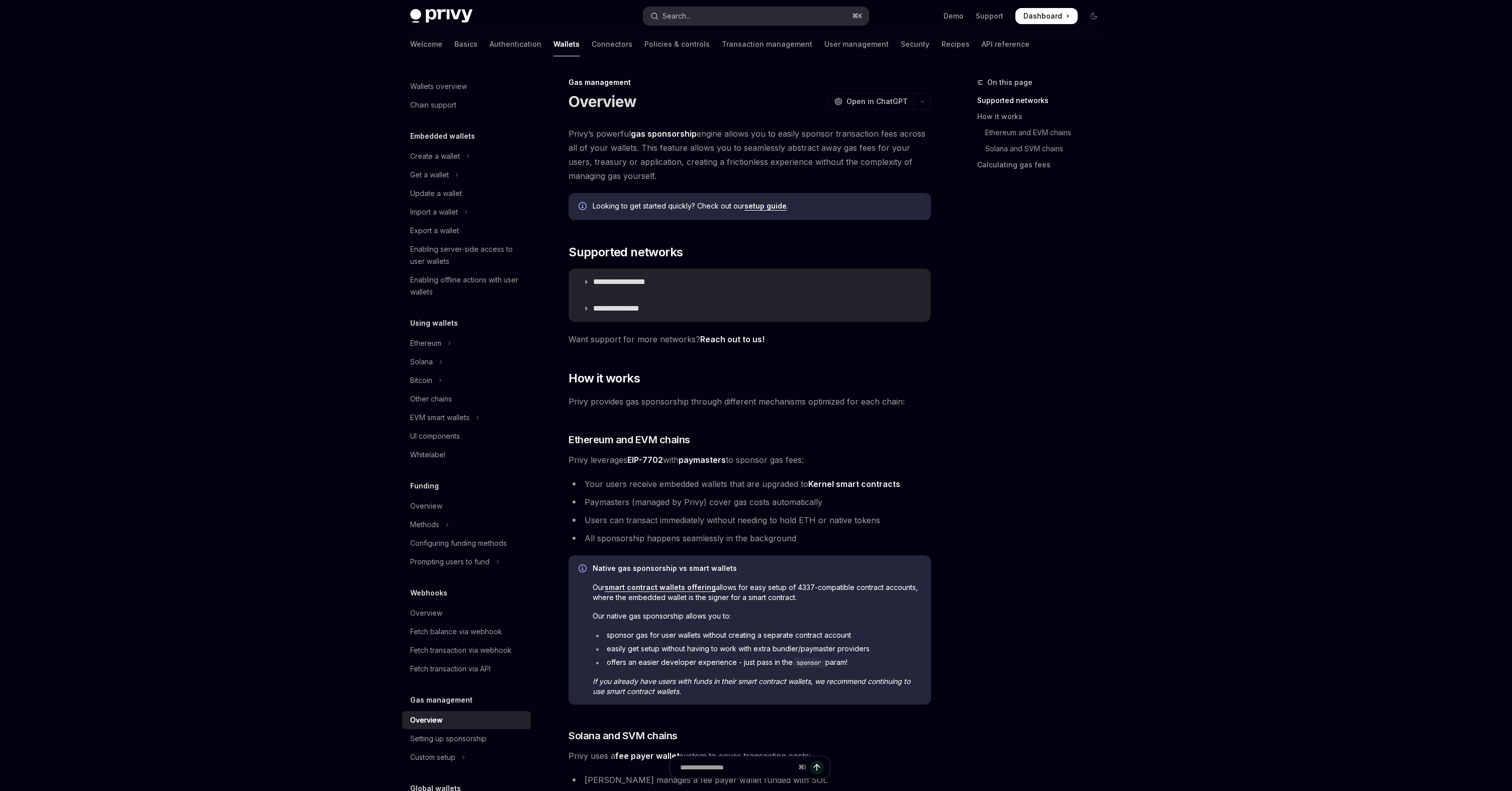
click at [722, 14] on button "Search... ⌘ K" at bounding box center [756, 16] width 226 height 18
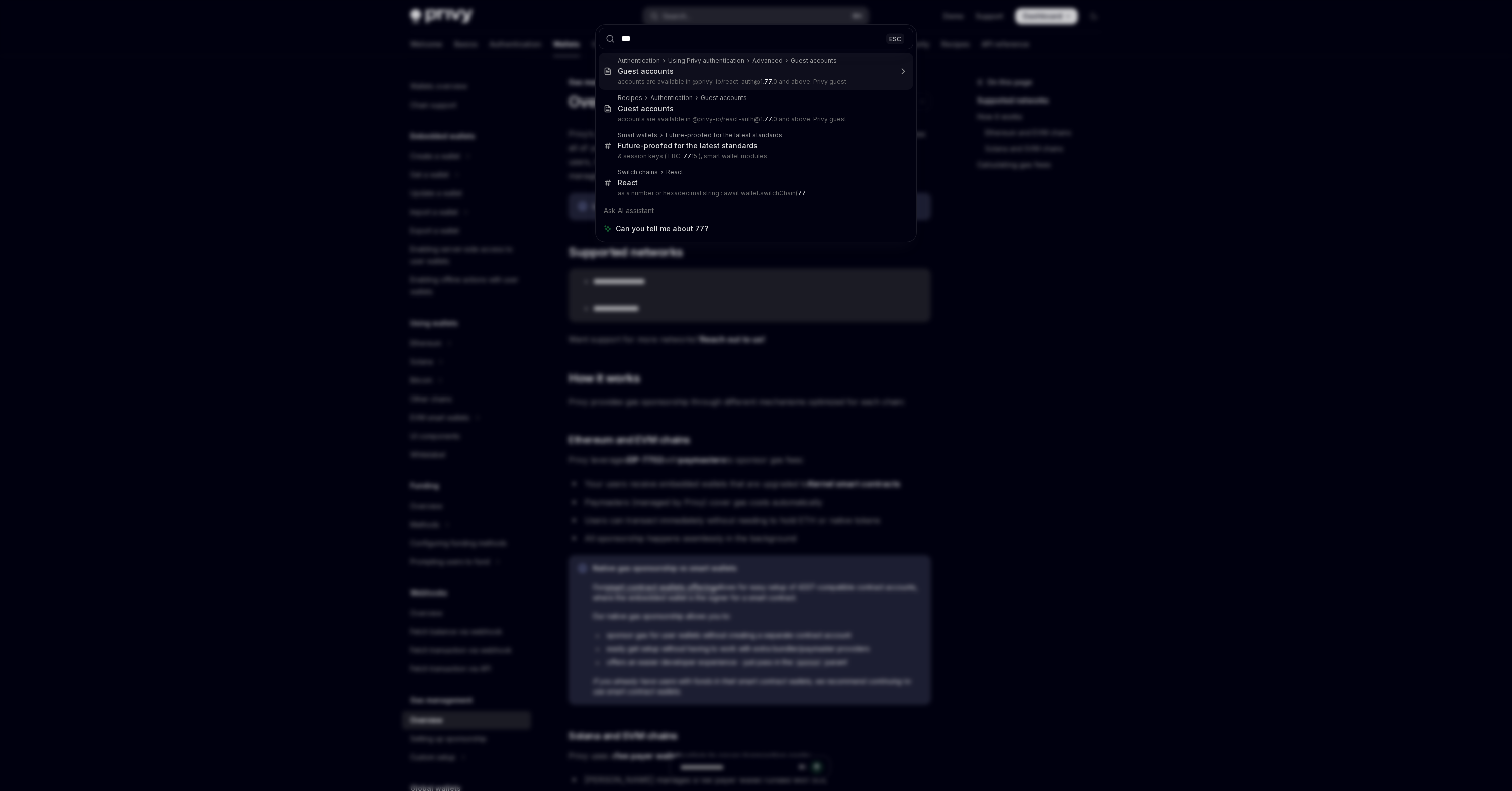
type input "****"
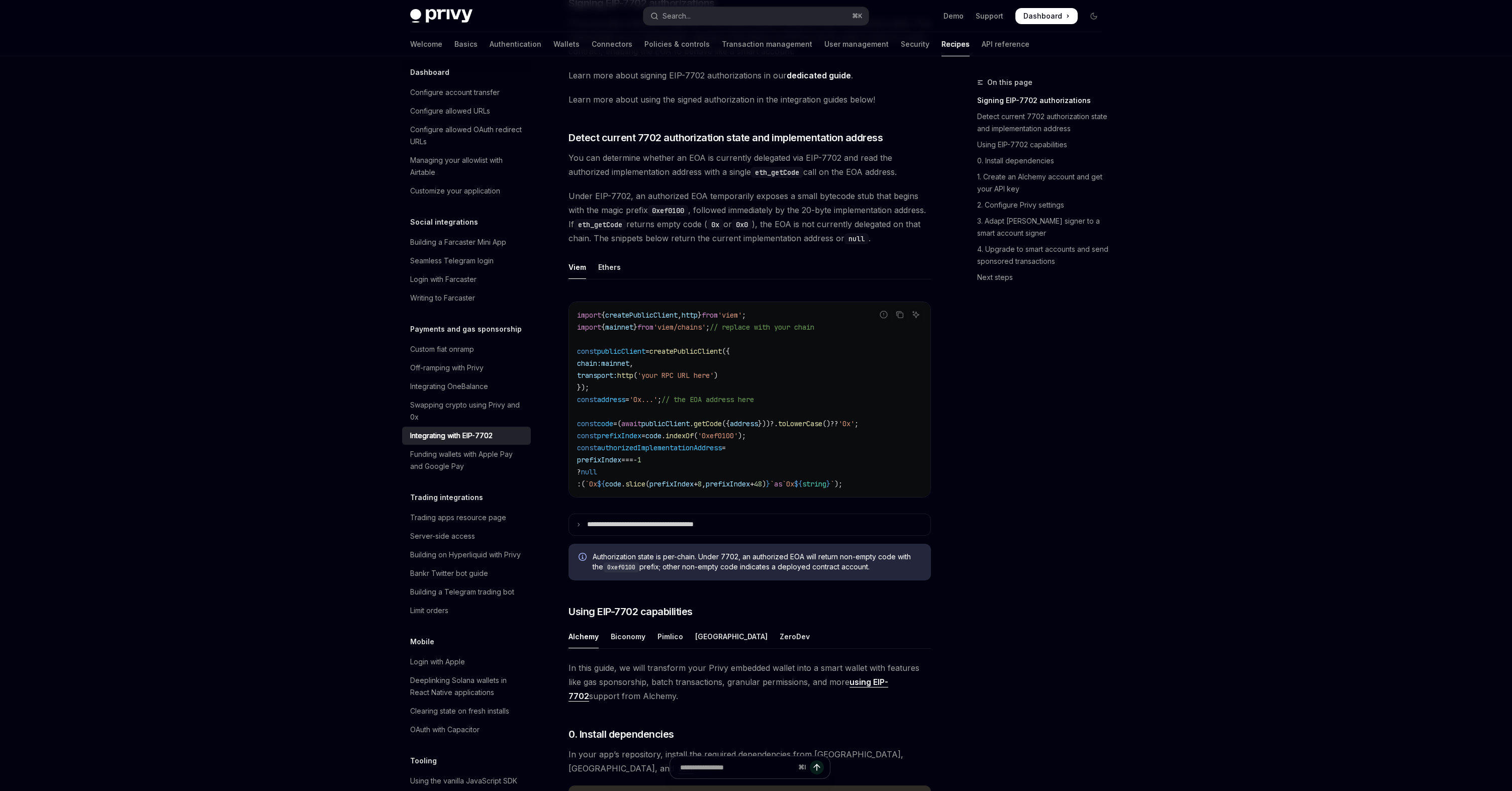
scroll to position [282, 0]
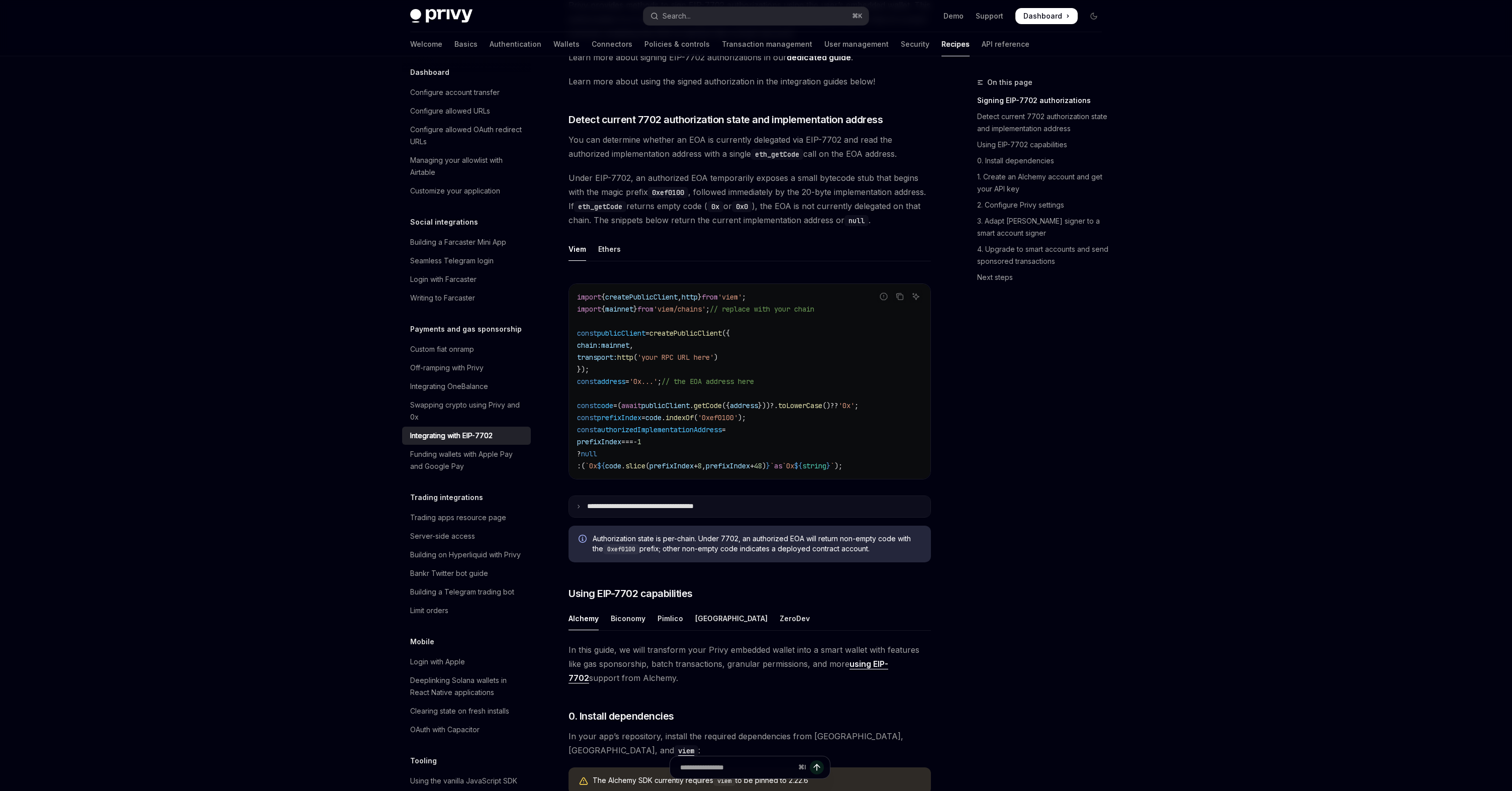
click at [677, 511] on p "**********" at bounding box center [656, 506] width 140 height 9
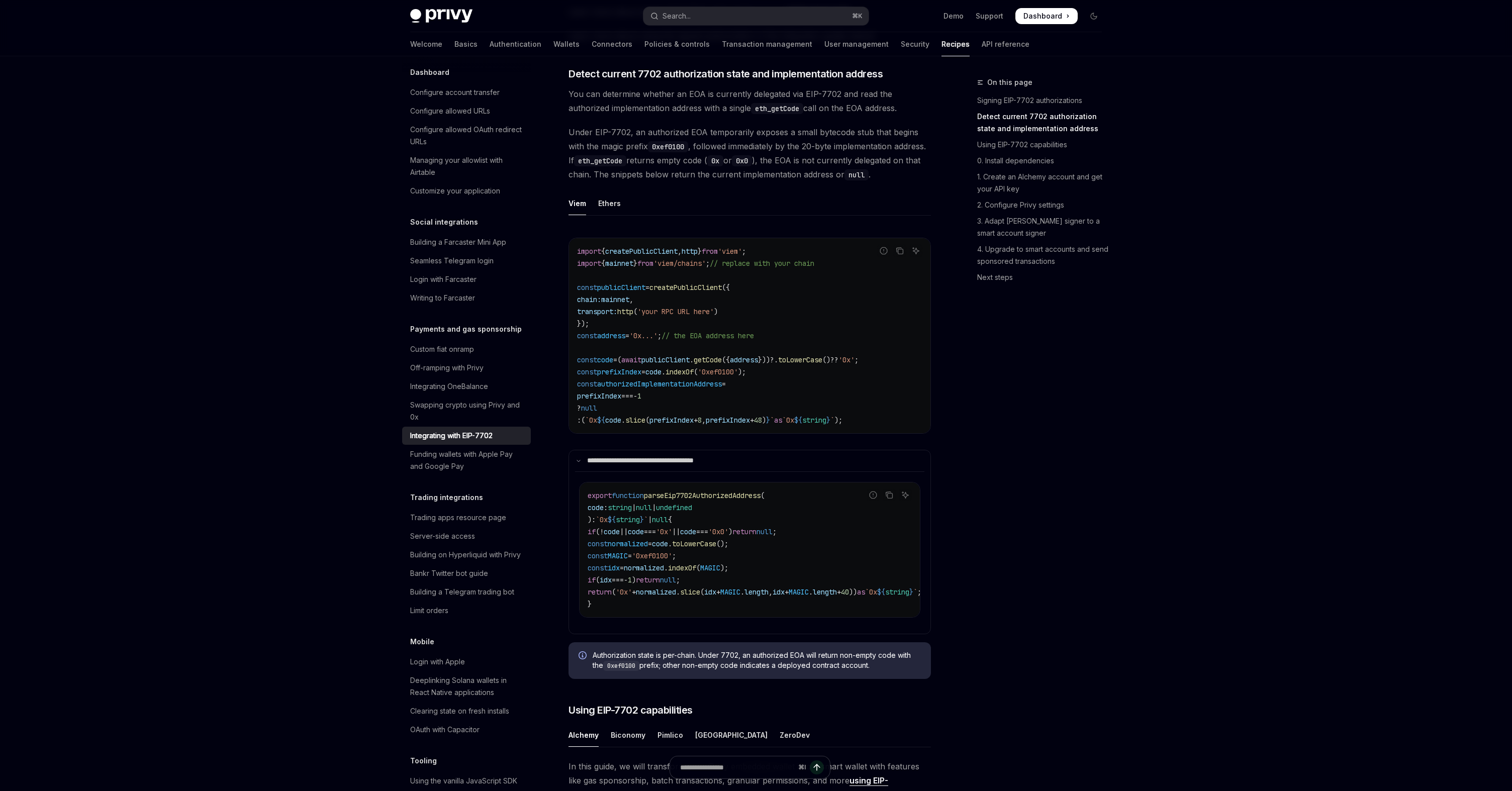
scroll to position [336, 0]
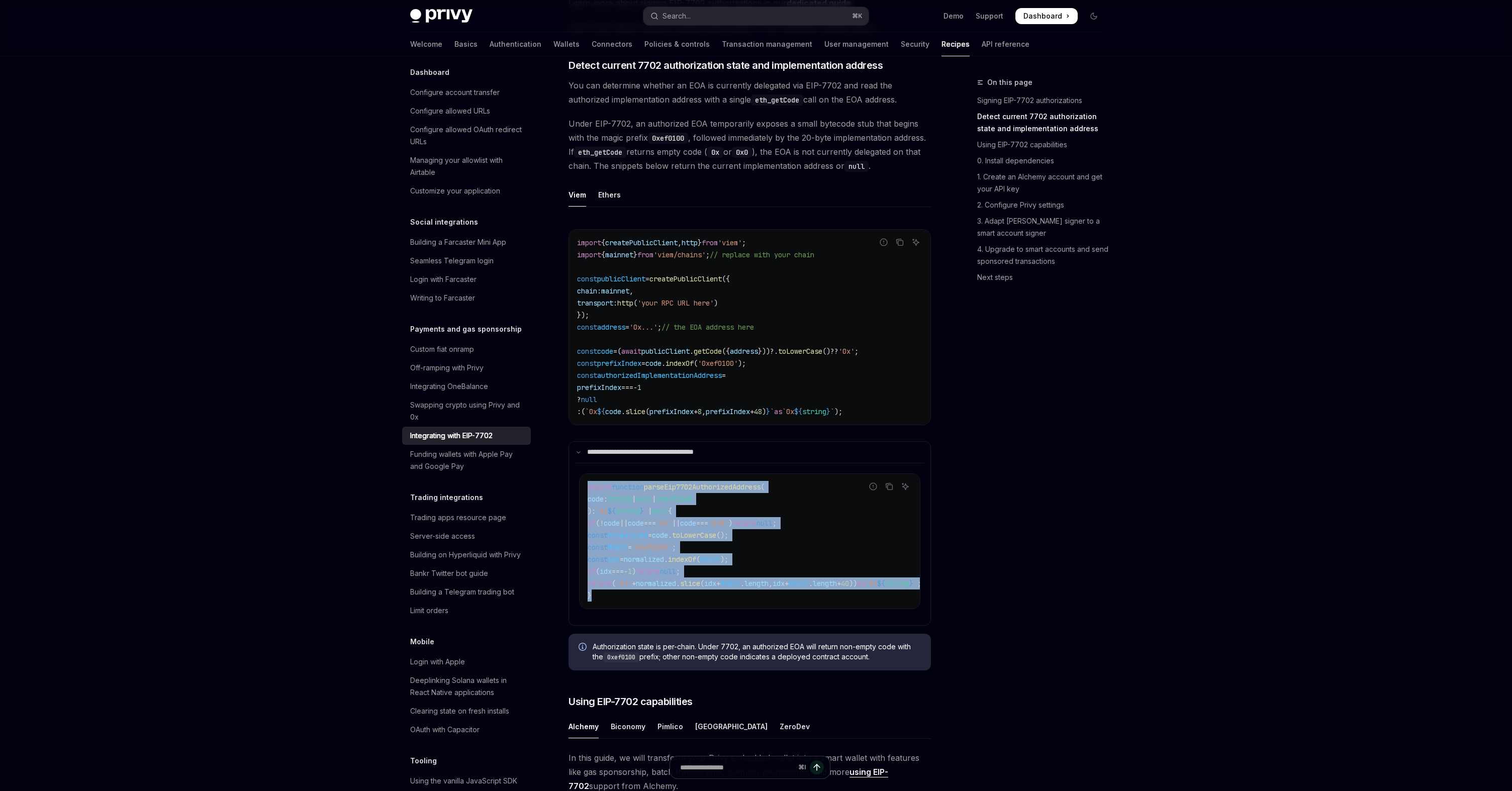
drag, startPoint x: 586, startPoint y: 504, endPoint x: 613, endPoint y: 618, distance: 117.2
click at [613, 608] on div "export function parseEip7702AuthorizedAddress ( code : string | null | undefine…" at bounding box center [750, 541] width 340 height 134
copy code "export function parseEip7702AuthorizedAddress ( code : string | null | undefine…"
click at [655, 492] on span "parseEip7702AuthorizedAddress" at bounding box center [702, 487] width 117 height 9
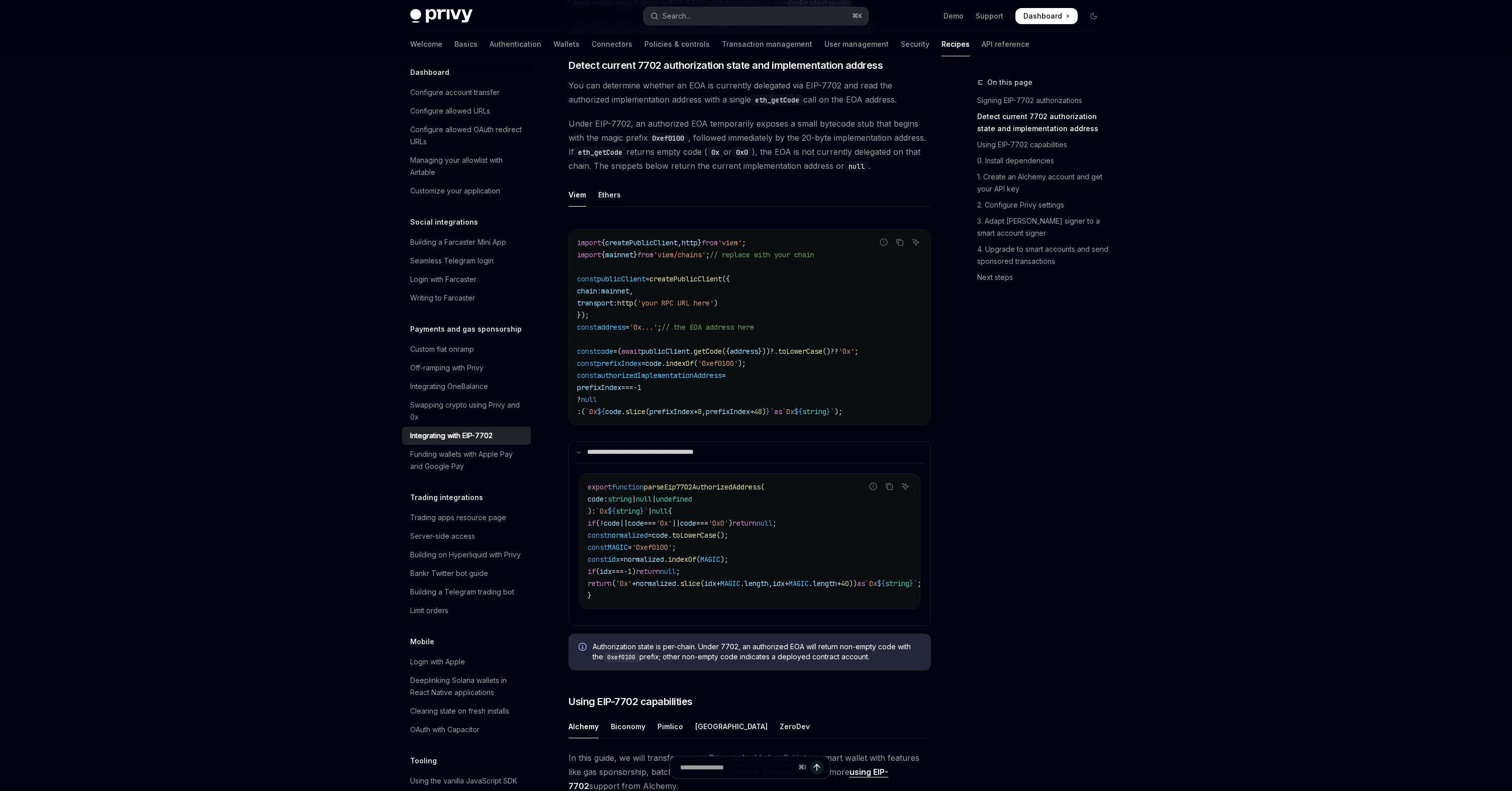
click at [618, 370] on code "import { createPublicClient , http } from 'viem' ; import { mainnet } from 'vie…" at bounding box center [750, 327] width 345 height 181
copy code "const code = ( await publicClient . getCode ({ address }))?. toLowerCase () ?? …"
click at [790, 355] on code "import { createPublicClient , http } from 'viem' ; import { mainnet } from 'vie…" at bounding box center [750, 327] width 345 height 181
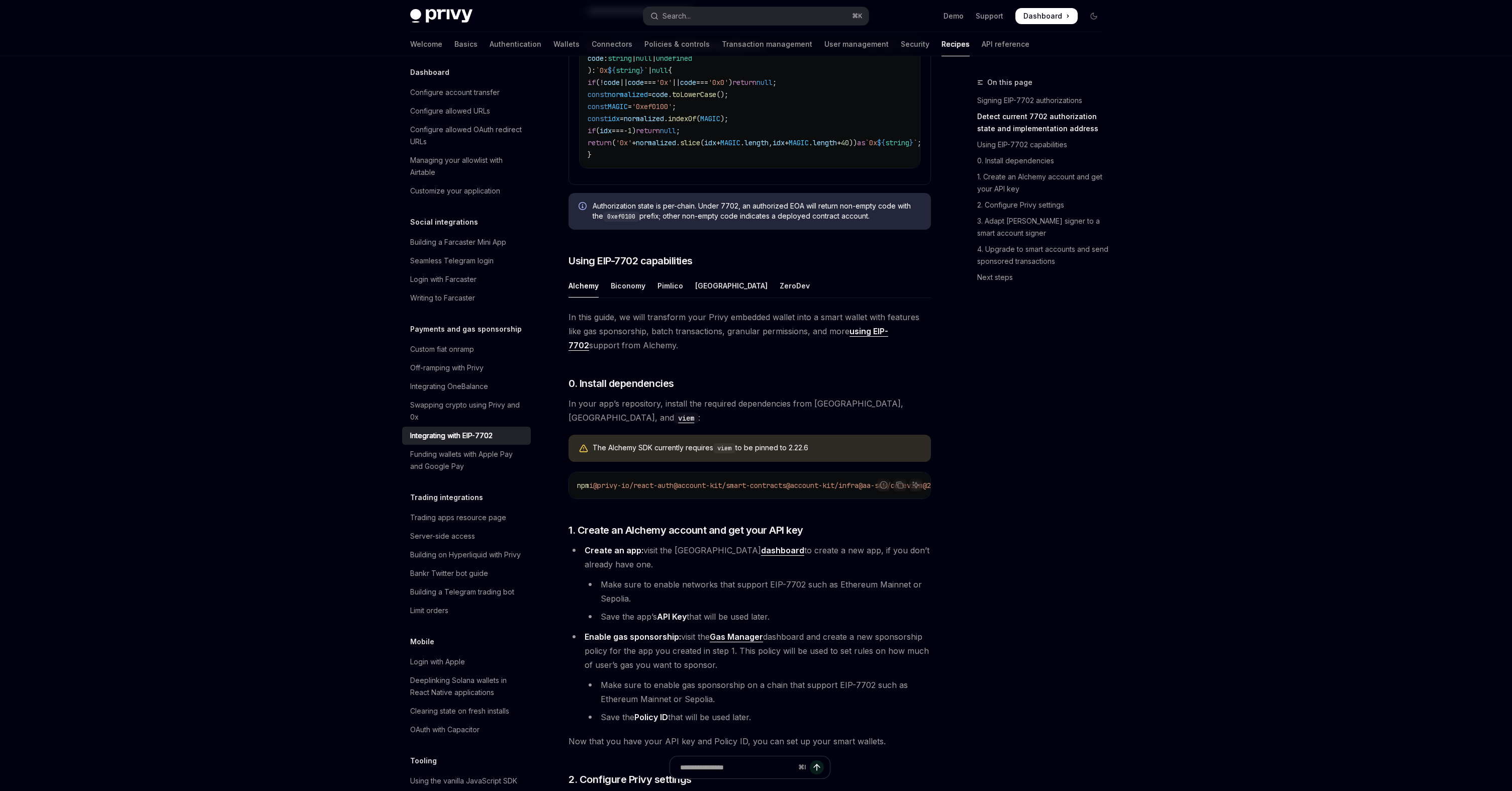
scroll to position [831, 0]
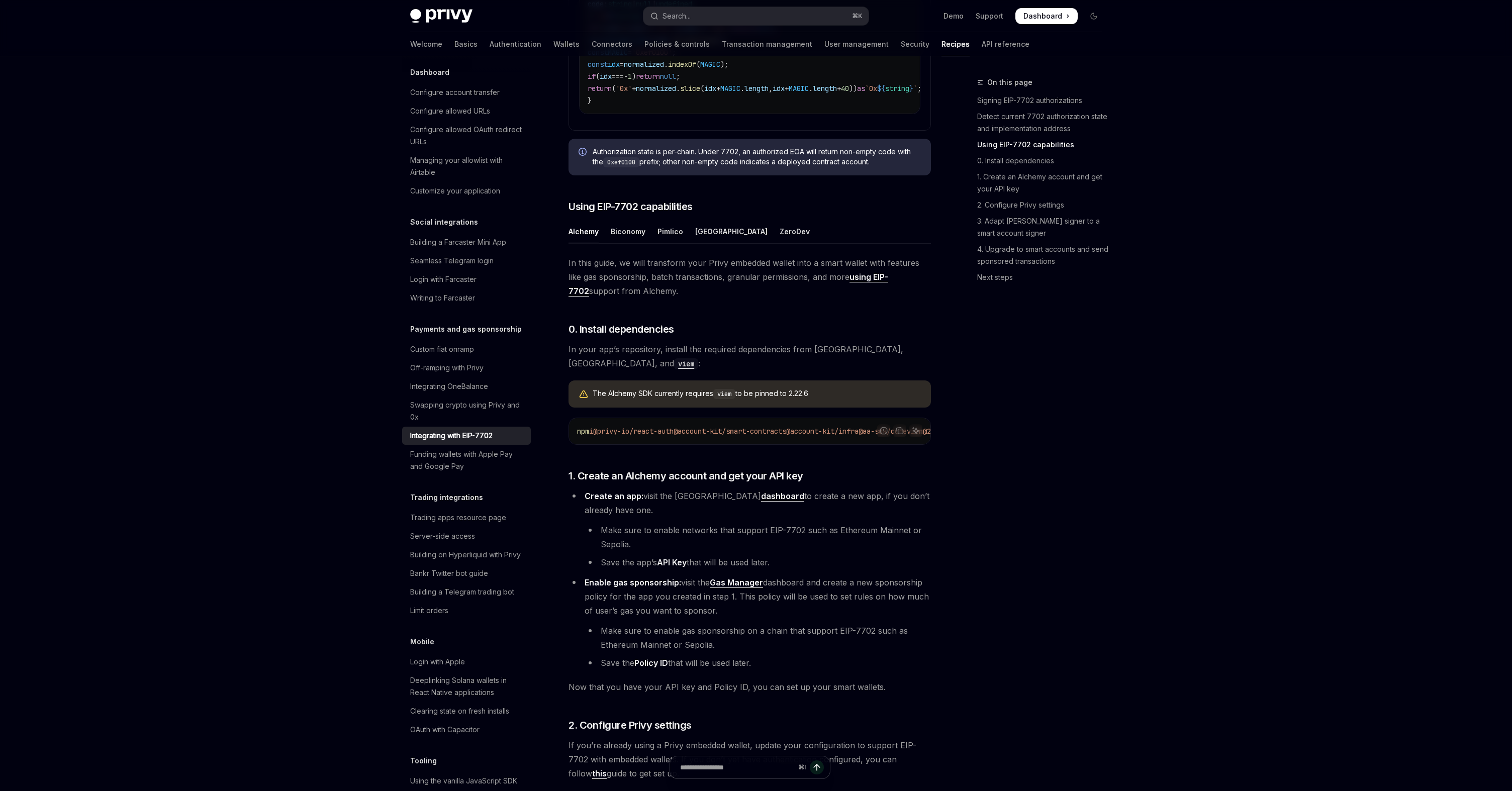
type textarea "*"
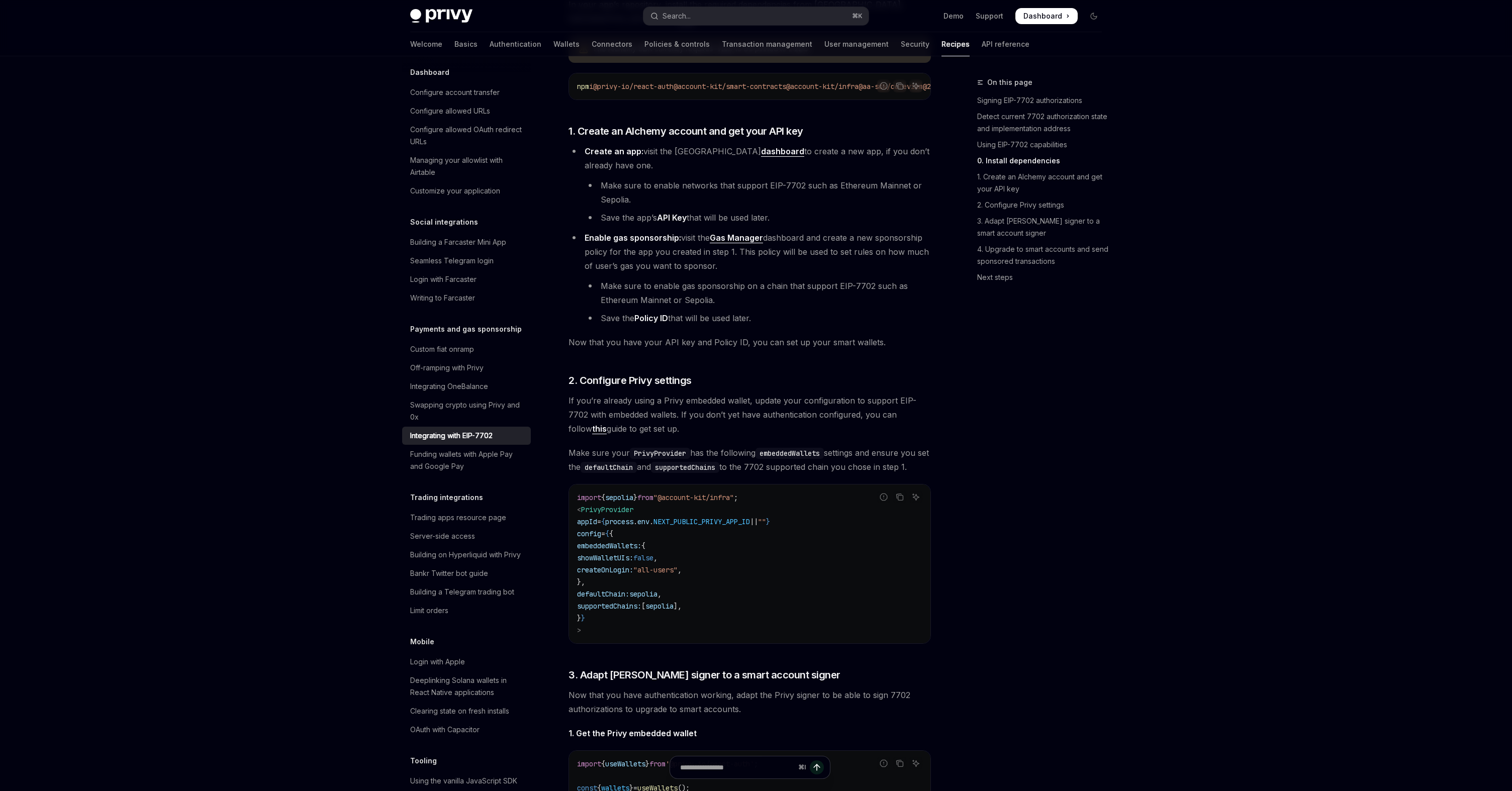
scroll to position [1034, 0]
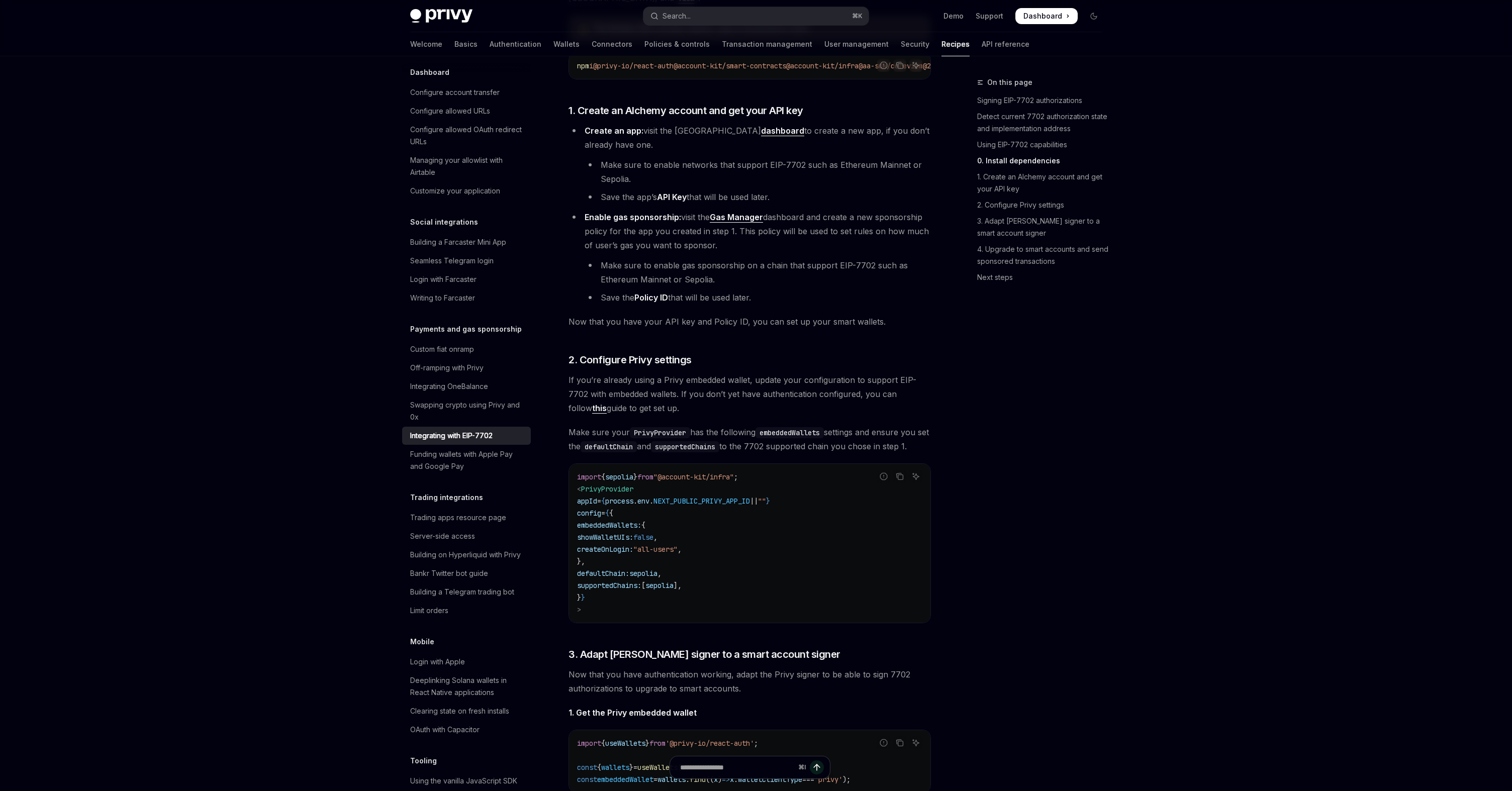
drag, startPoint x: 609, startPoint y: 560, endPoint x: 695, endPoint y: 562, distance: 86.0
click at [657, 542] on span "showWalletUIs: false ," at bounding box center [617, 537] width 80 height 9
copy span "showWalletUIs: false"
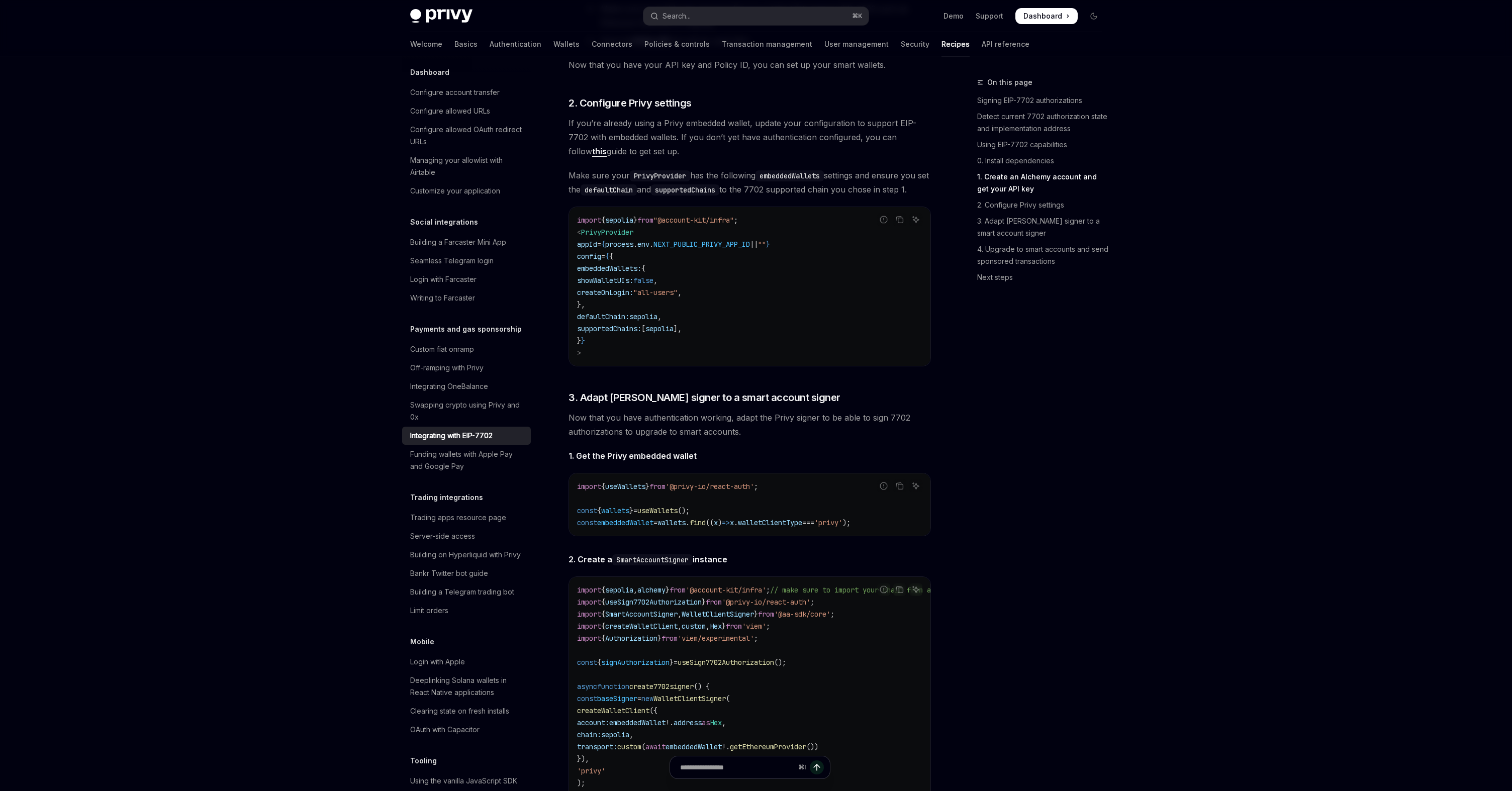
scroll to position [1292, 0]
click at [658, 402] on div "In this guide, we will transform your Privy embedded wallet into a smart wallet…" at bounding box center [749, 504] width 362 height 1743
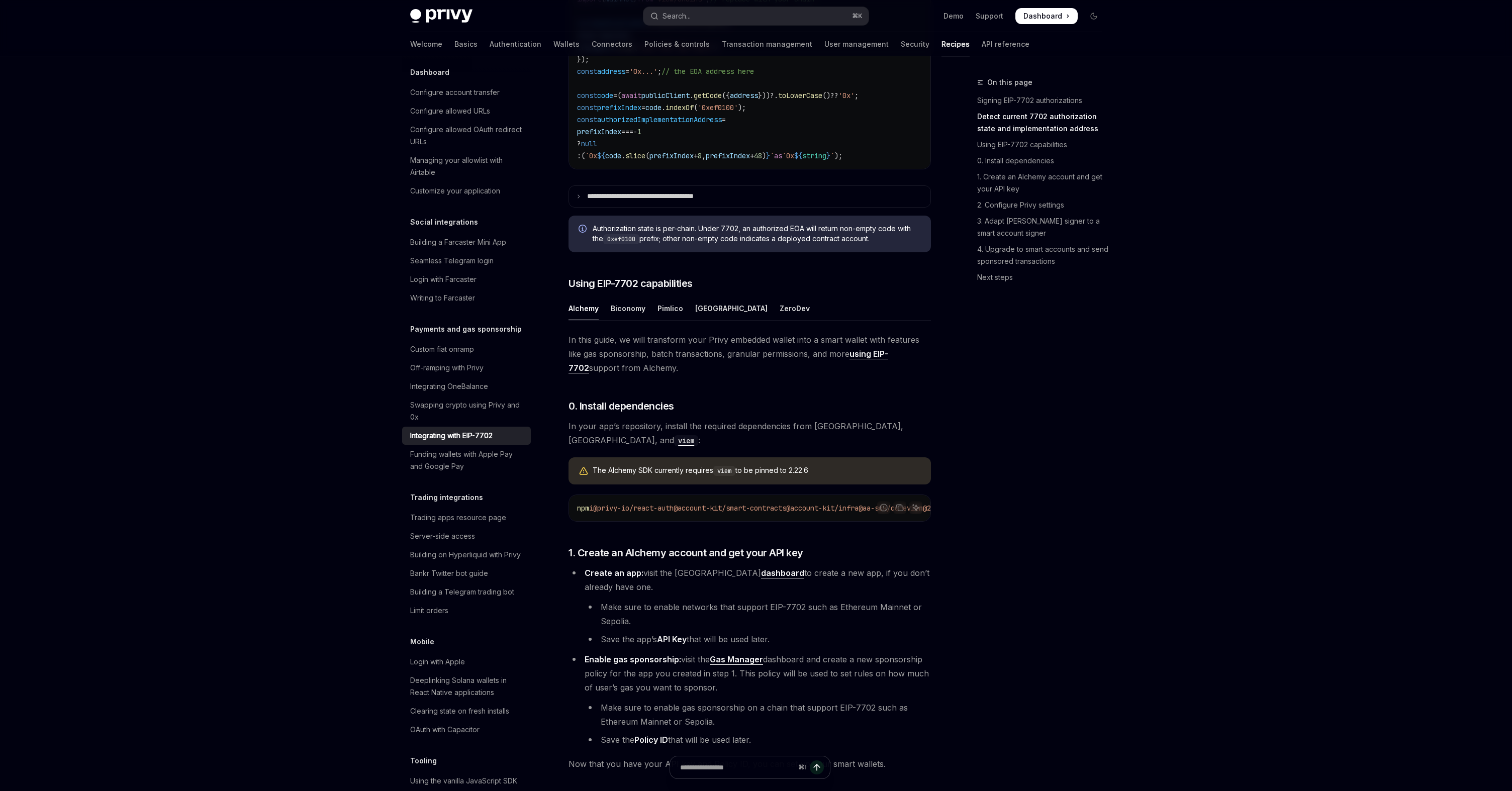
scroll to position [587, 0]
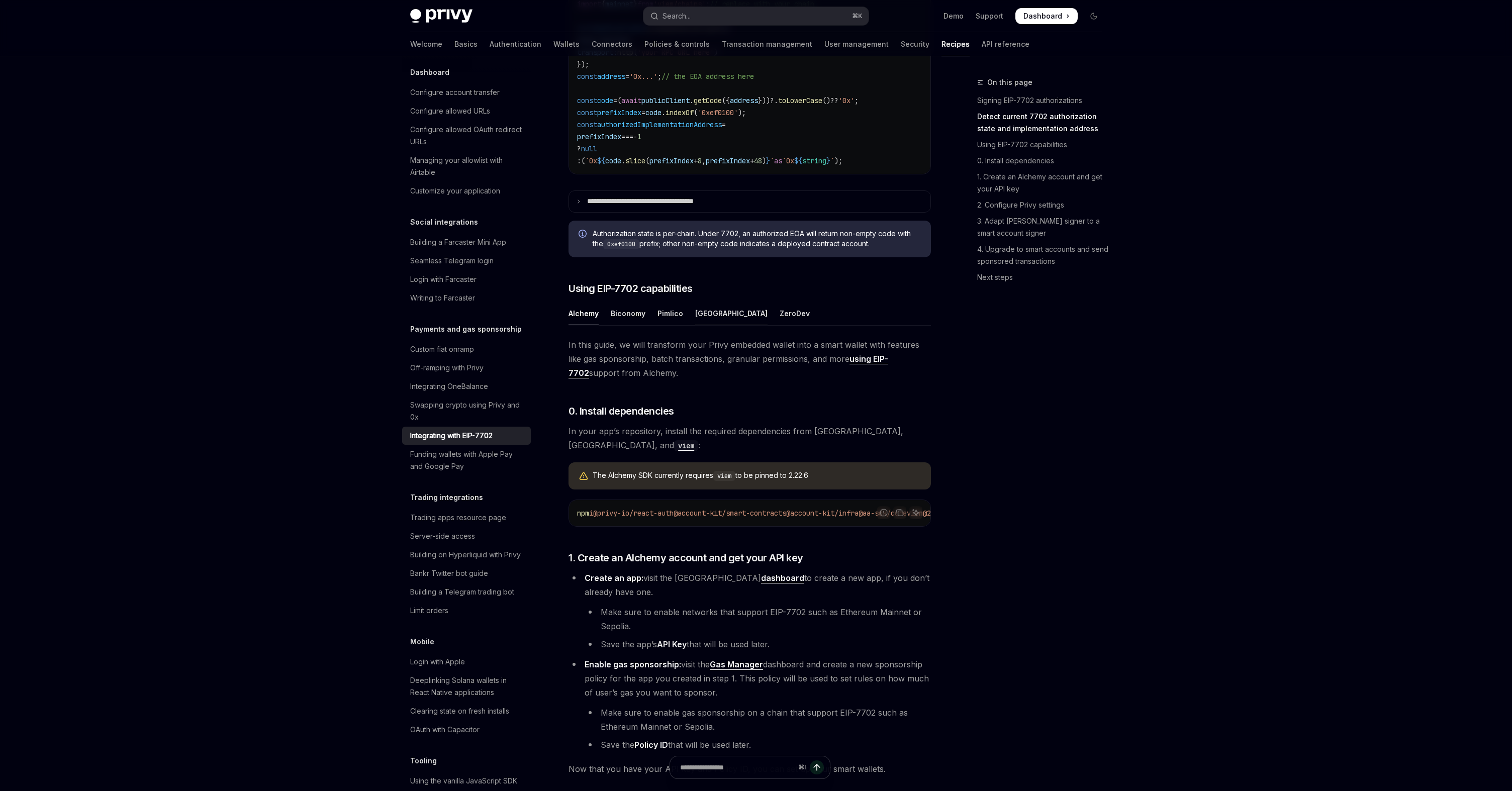
click at [696, 325] on div "[GEOGRAPHIC_DATA]" at bounding box center [732, 313] width 73 height 24
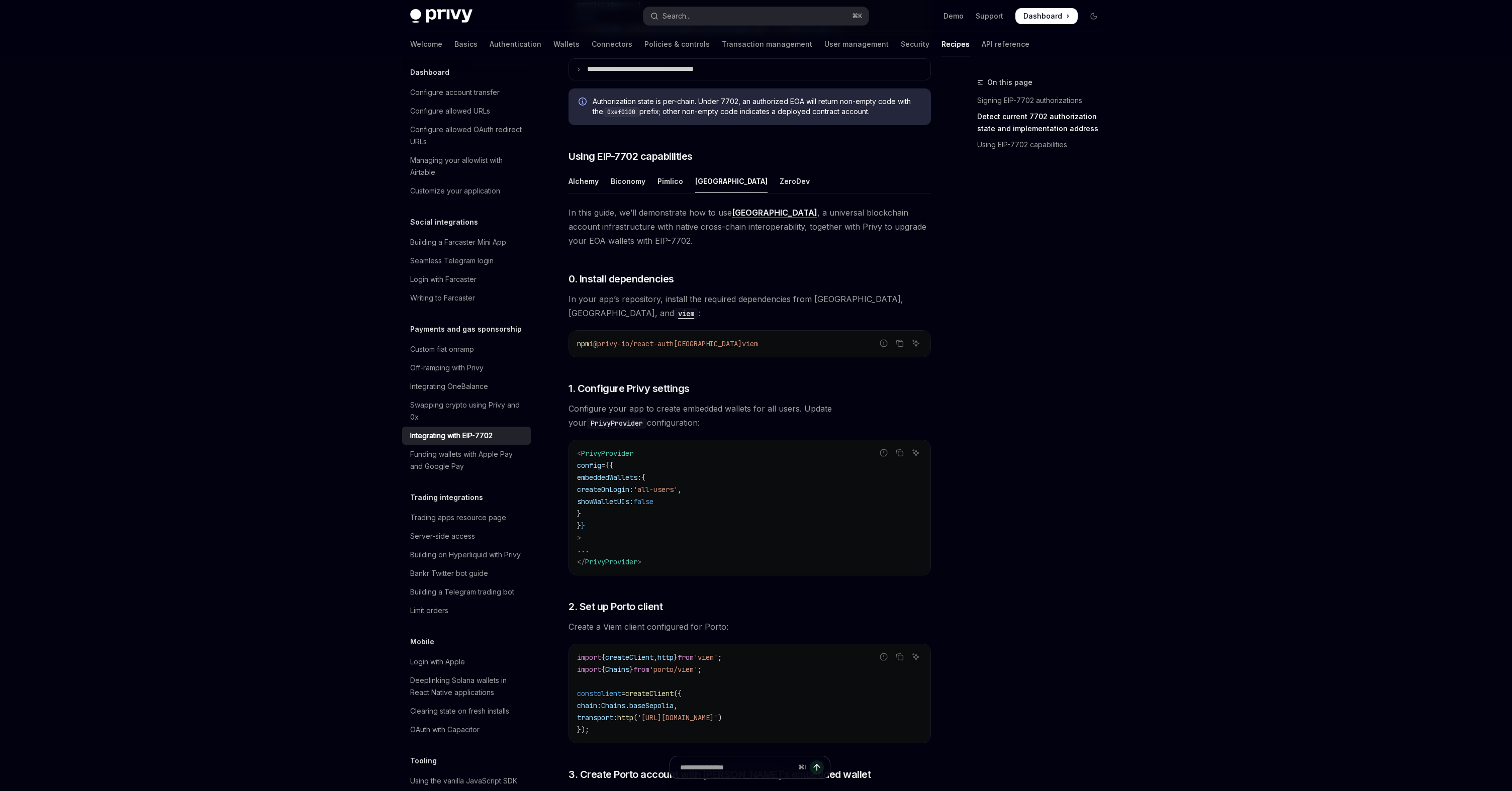
scroll to position [724, 0]
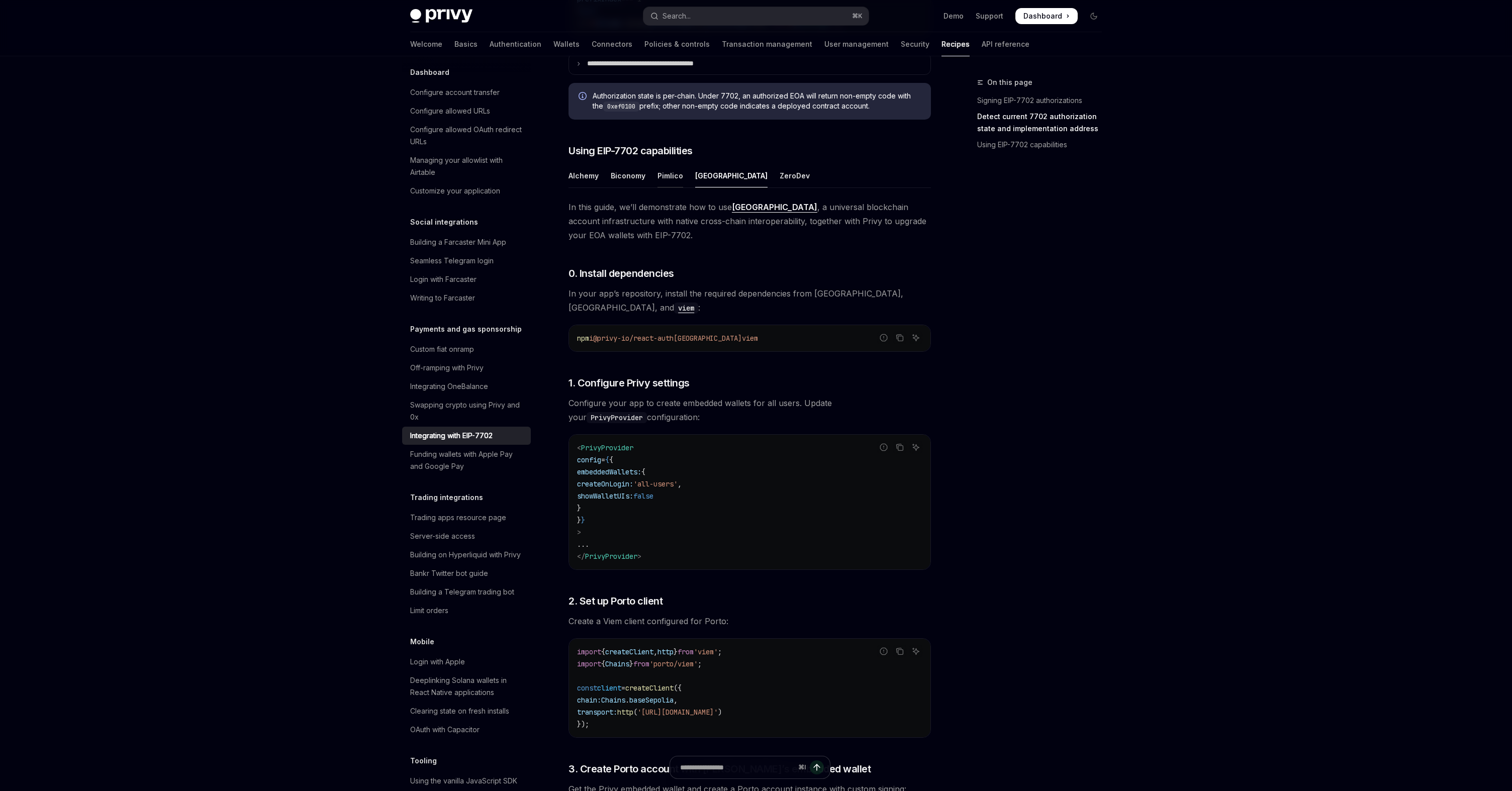
click at [660, 187] on div "Pimlico" at bounding box center [670, 176] width 26 height 24
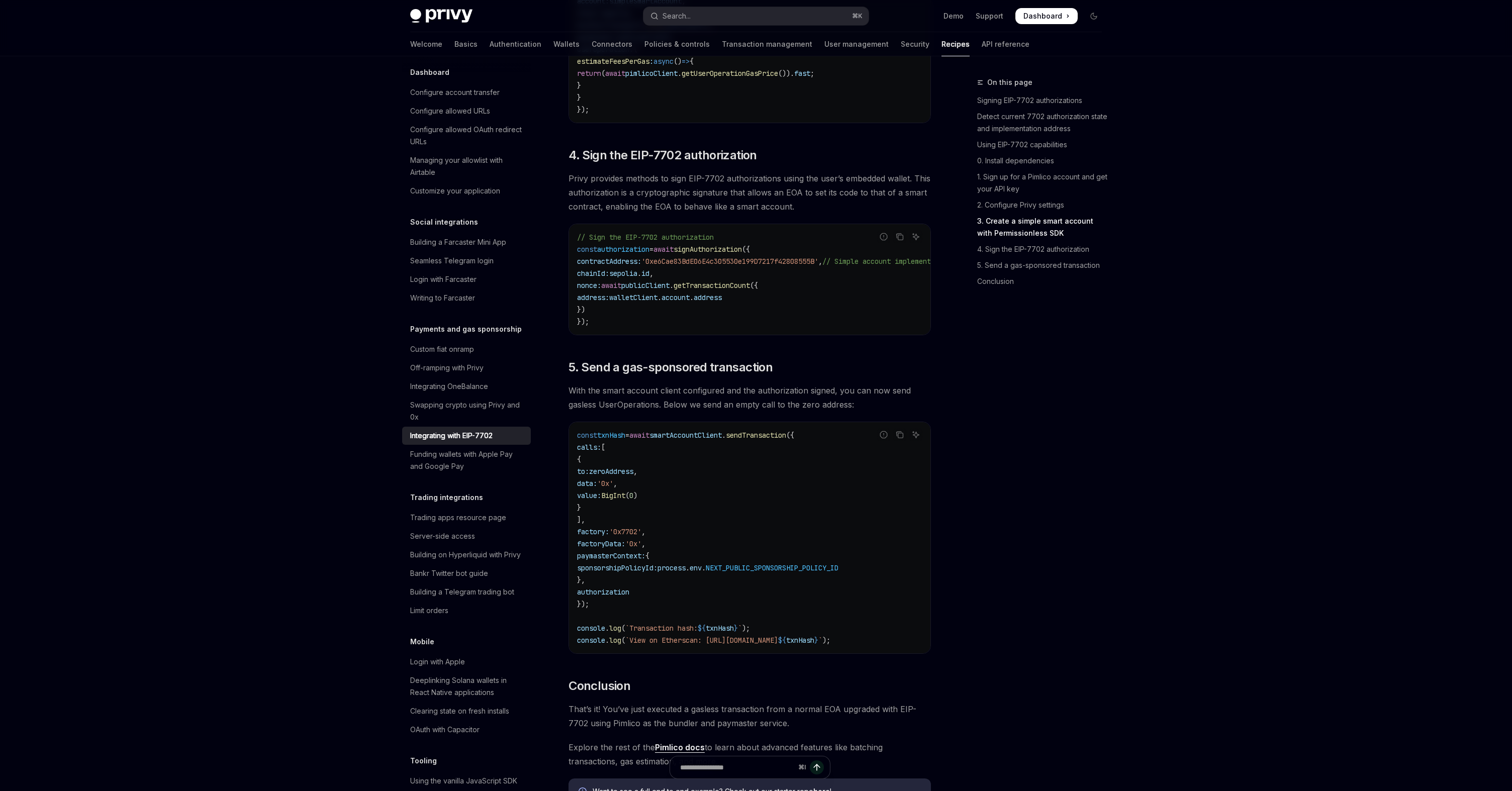
scroll to position [2107, 0]
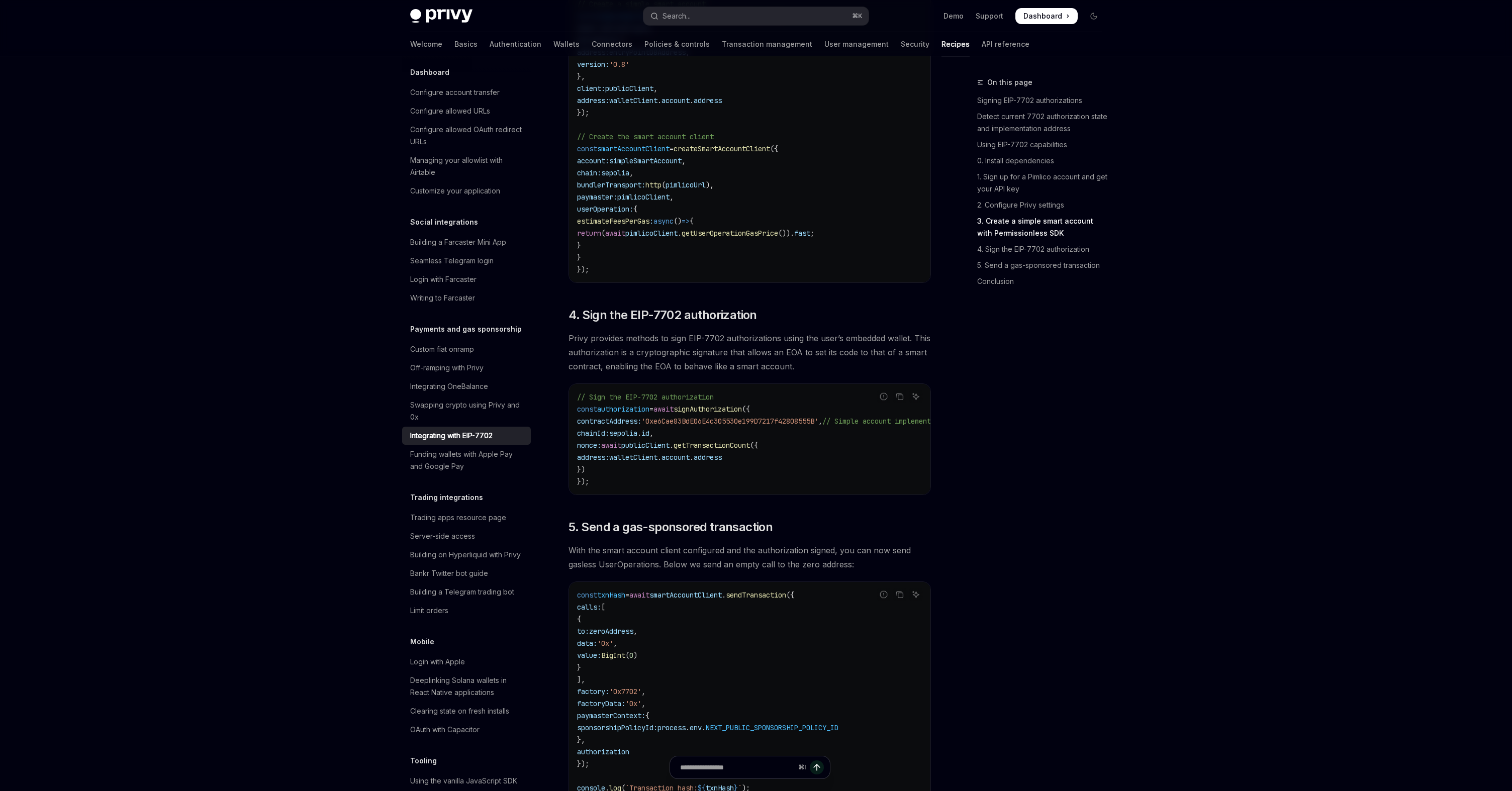
scroll to position [1939, 0]
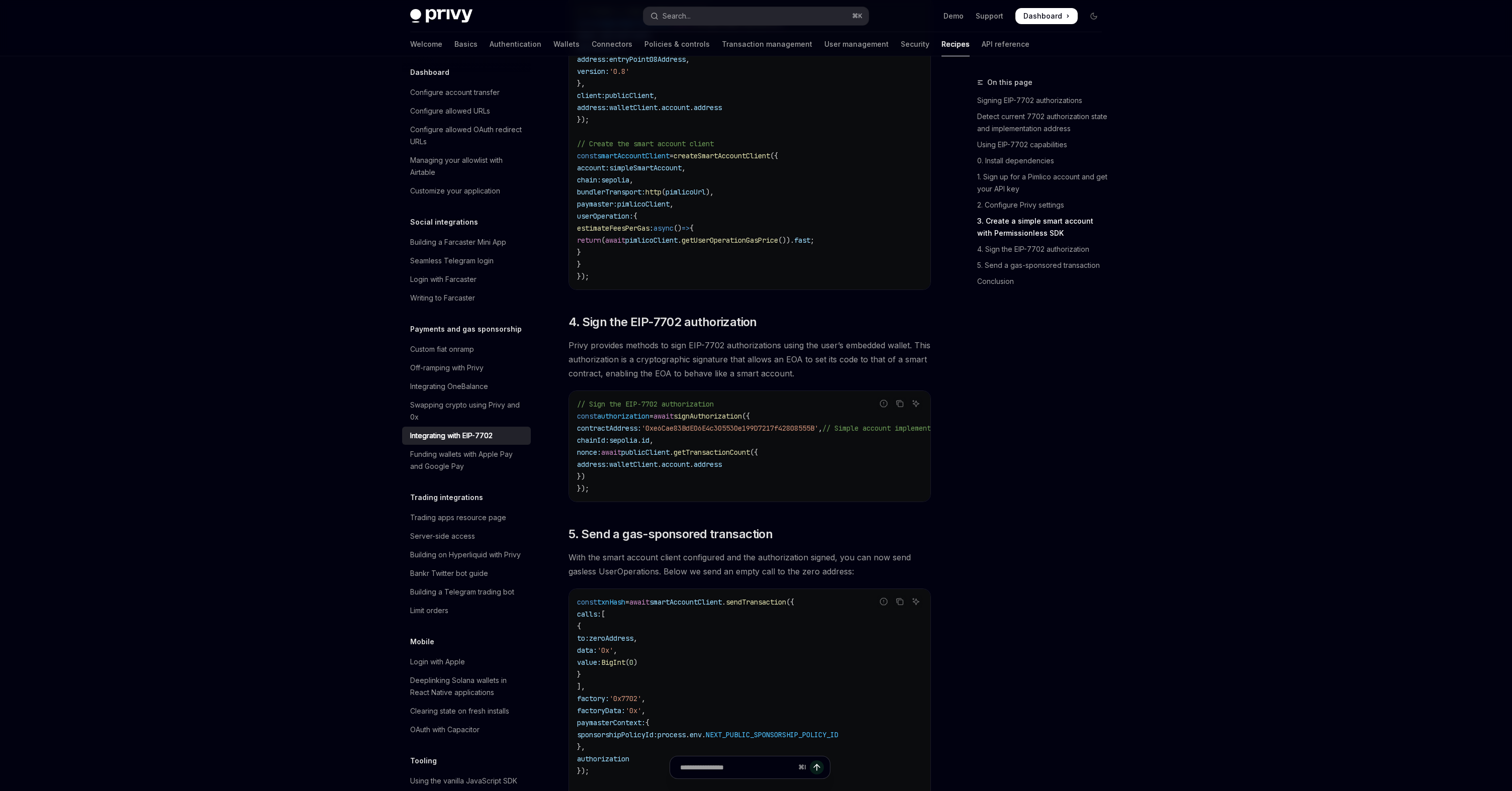
click at [772, 433] on span "'0xe6Cae83BdE06E4c305530e199D7217f42808555B'" at bounding box center [730, 428] width 177 height 9
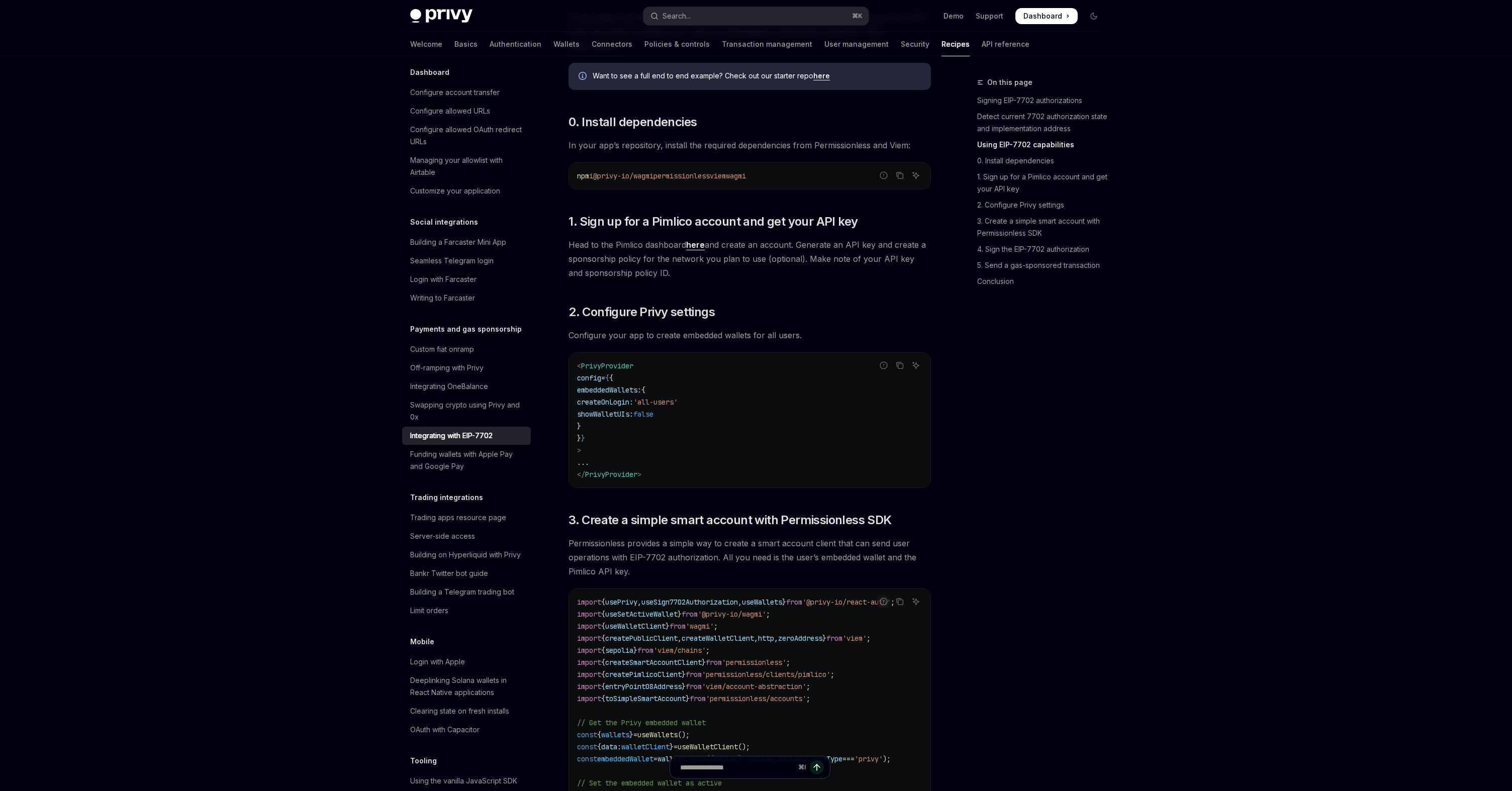
scroll to position [826, 0]
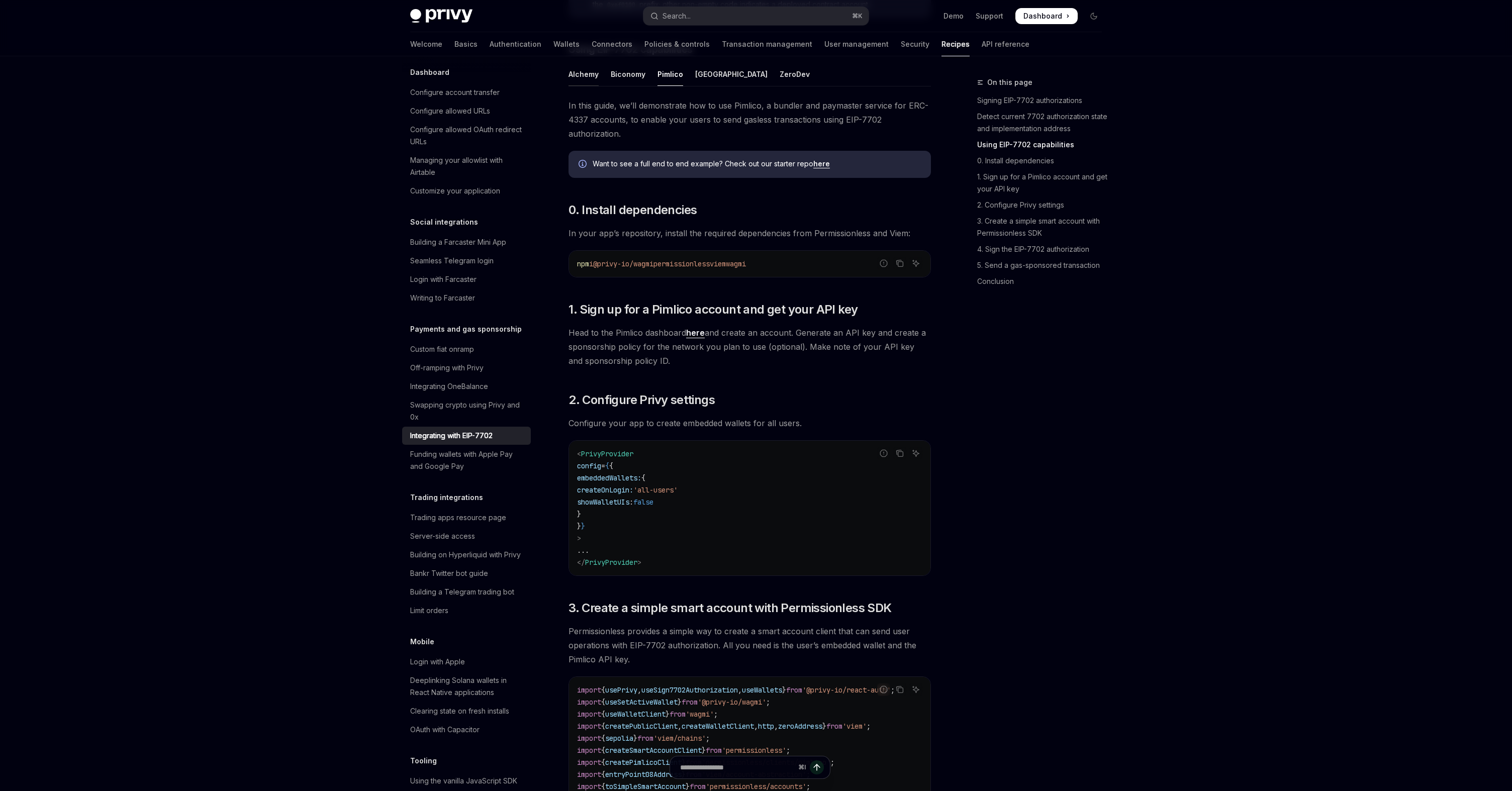
click at [590, 86] on div "Alchemy" at bounding box center [583, 75] width 30 height 24
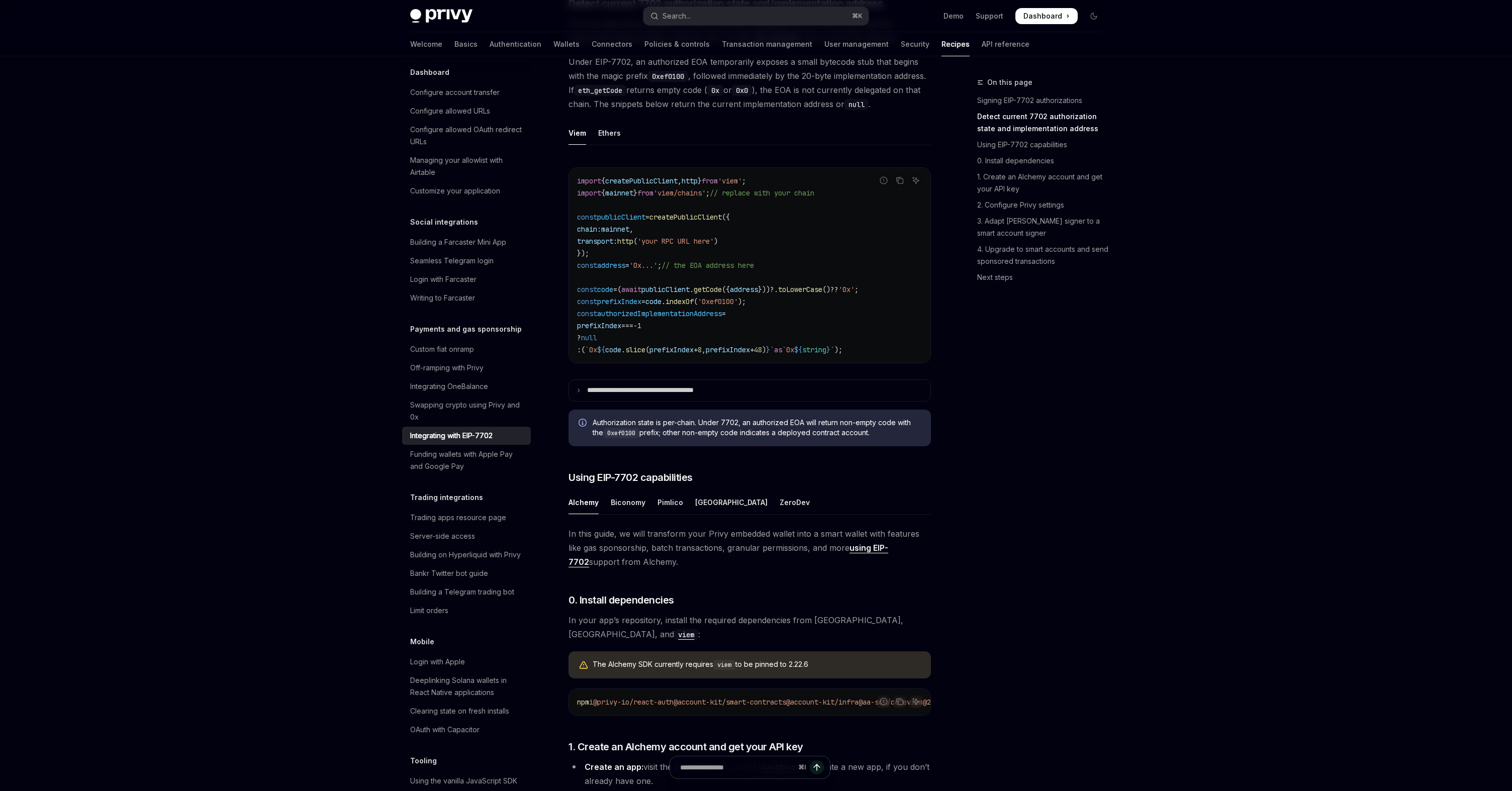
scroll to position [407, 0]
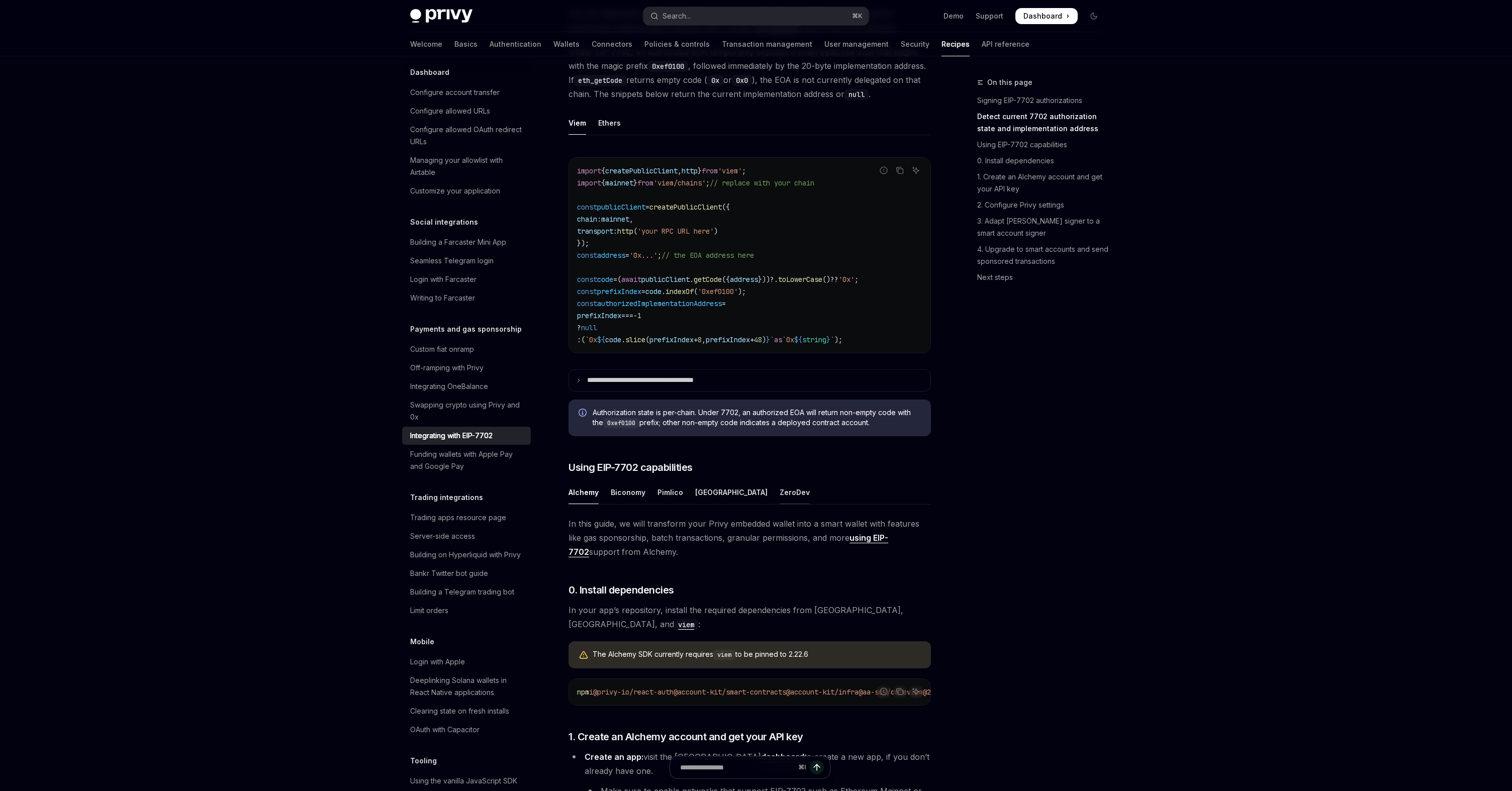
click at [780, 502] on div "ZeroDev" at bounding box center [795, 493] width 30 height 24
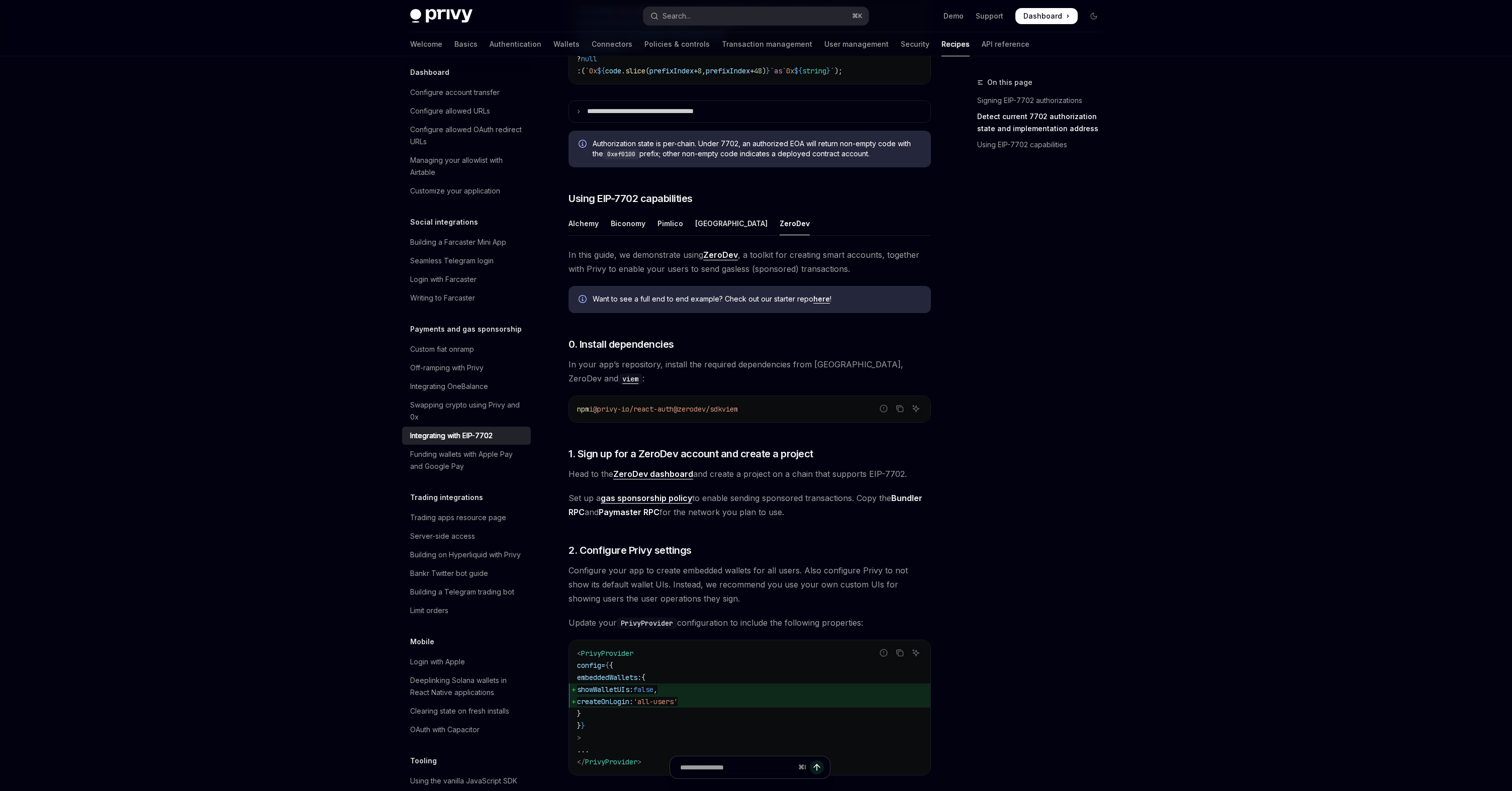
scroll to position [675, 0]
click at [703, 237] on div "Porto" at bounding box center [732, 226] width 73 height 24
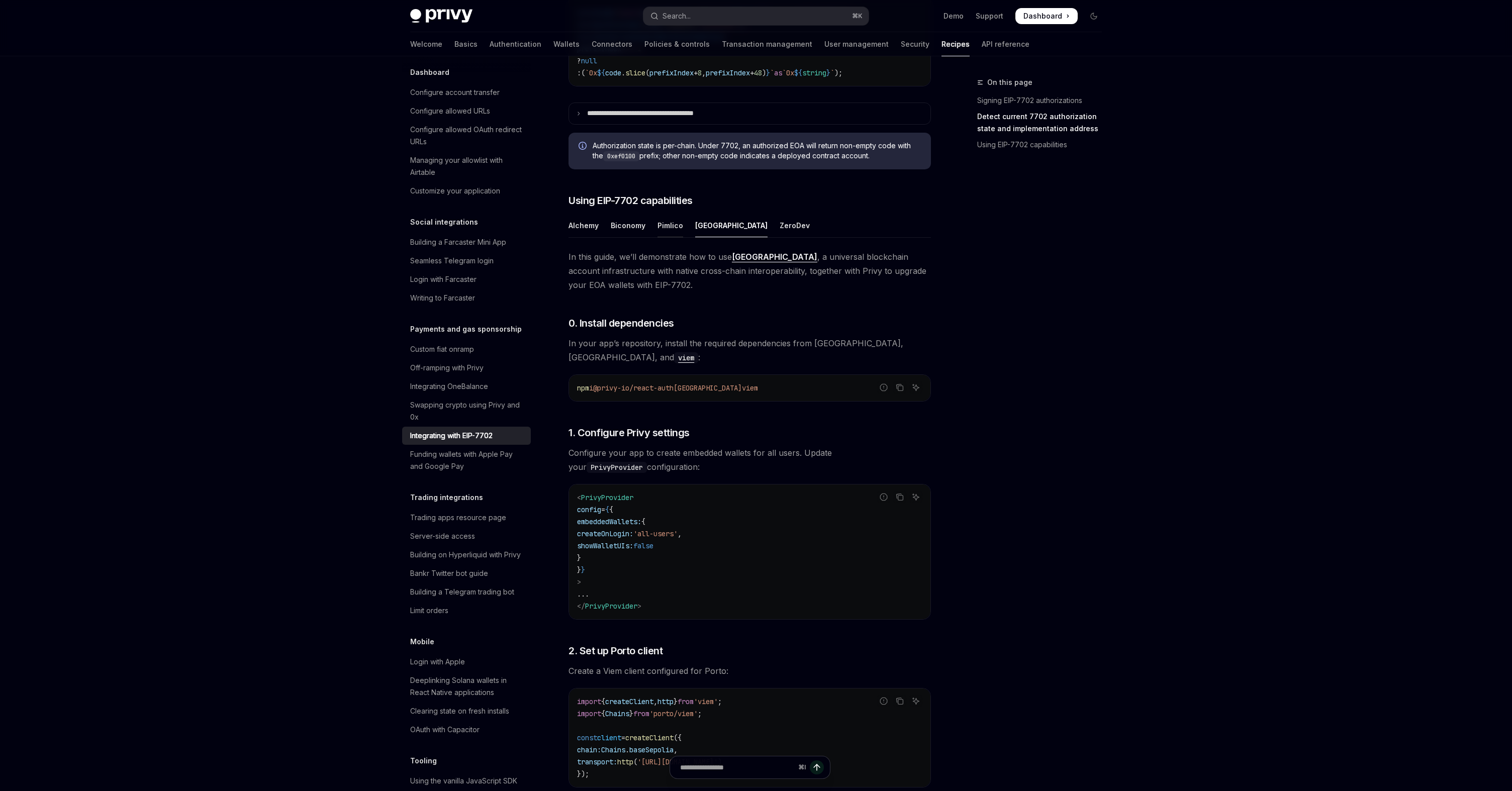
click at [679, 237] on div "Pimlico" at bounding box center [670, 226] width 26 height 24
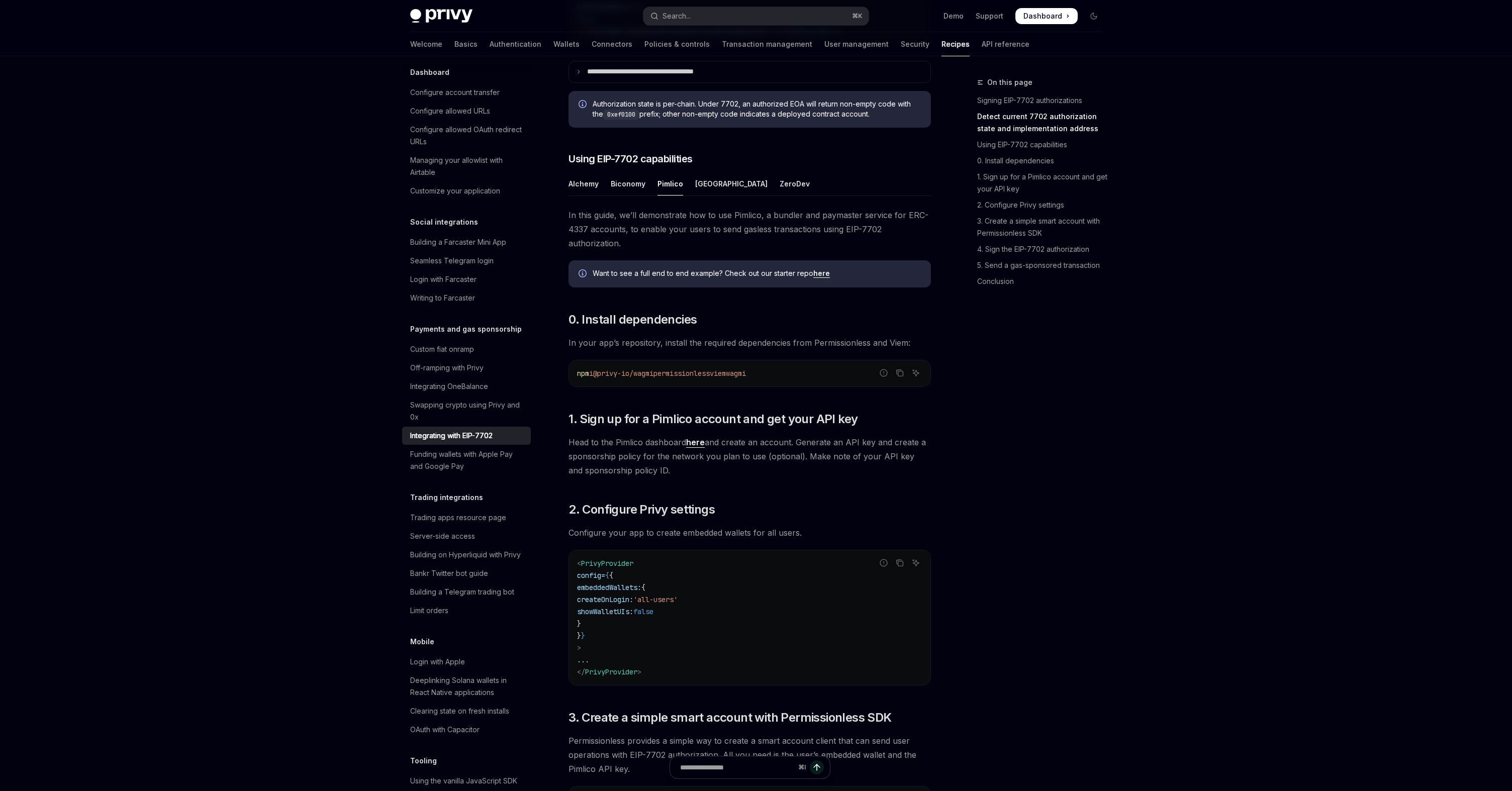
scroll to position [703, 0]
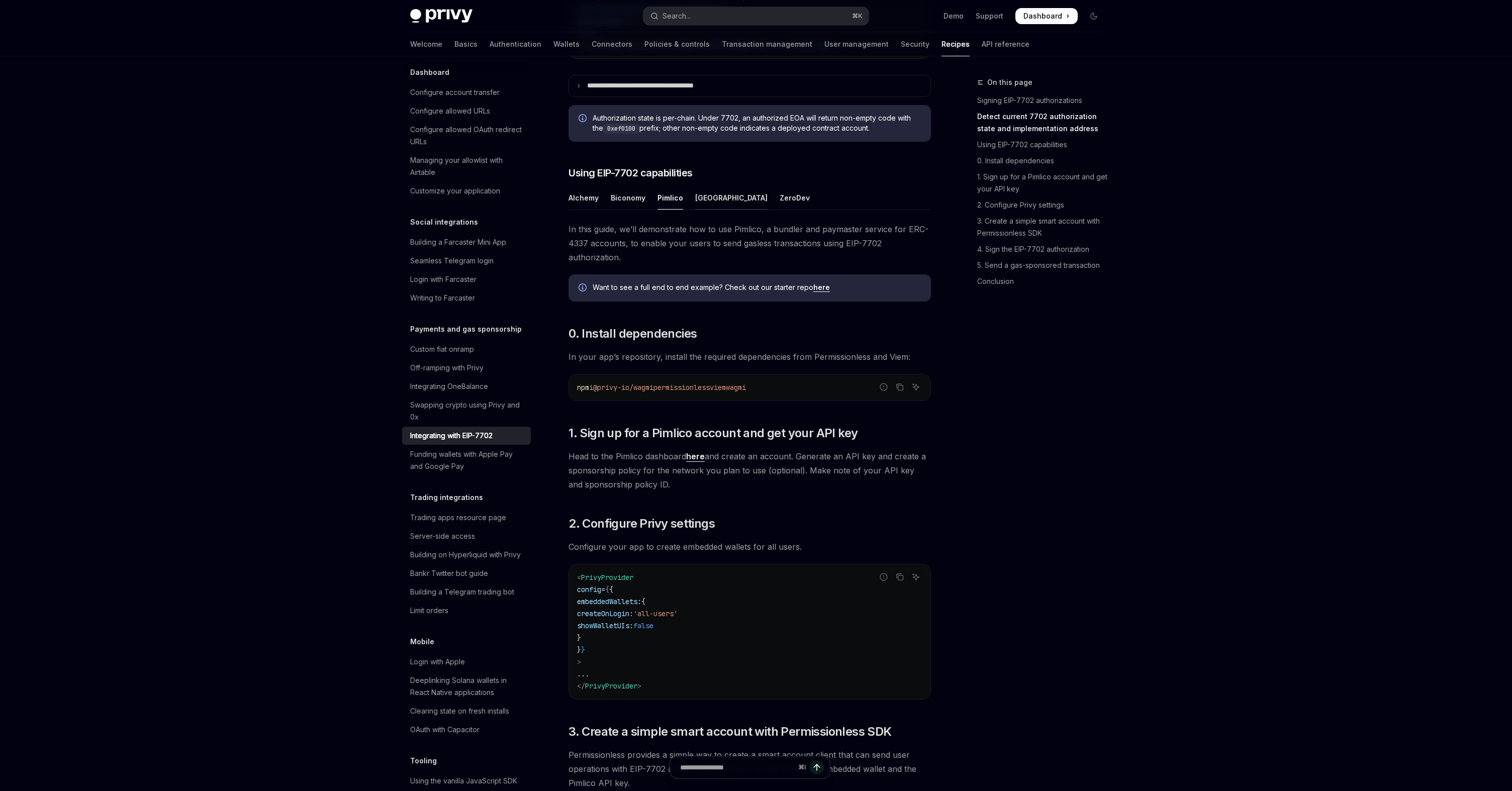
click at [697, 210] on div "Porto" at bounding box center [732, 198] width 73 height 24
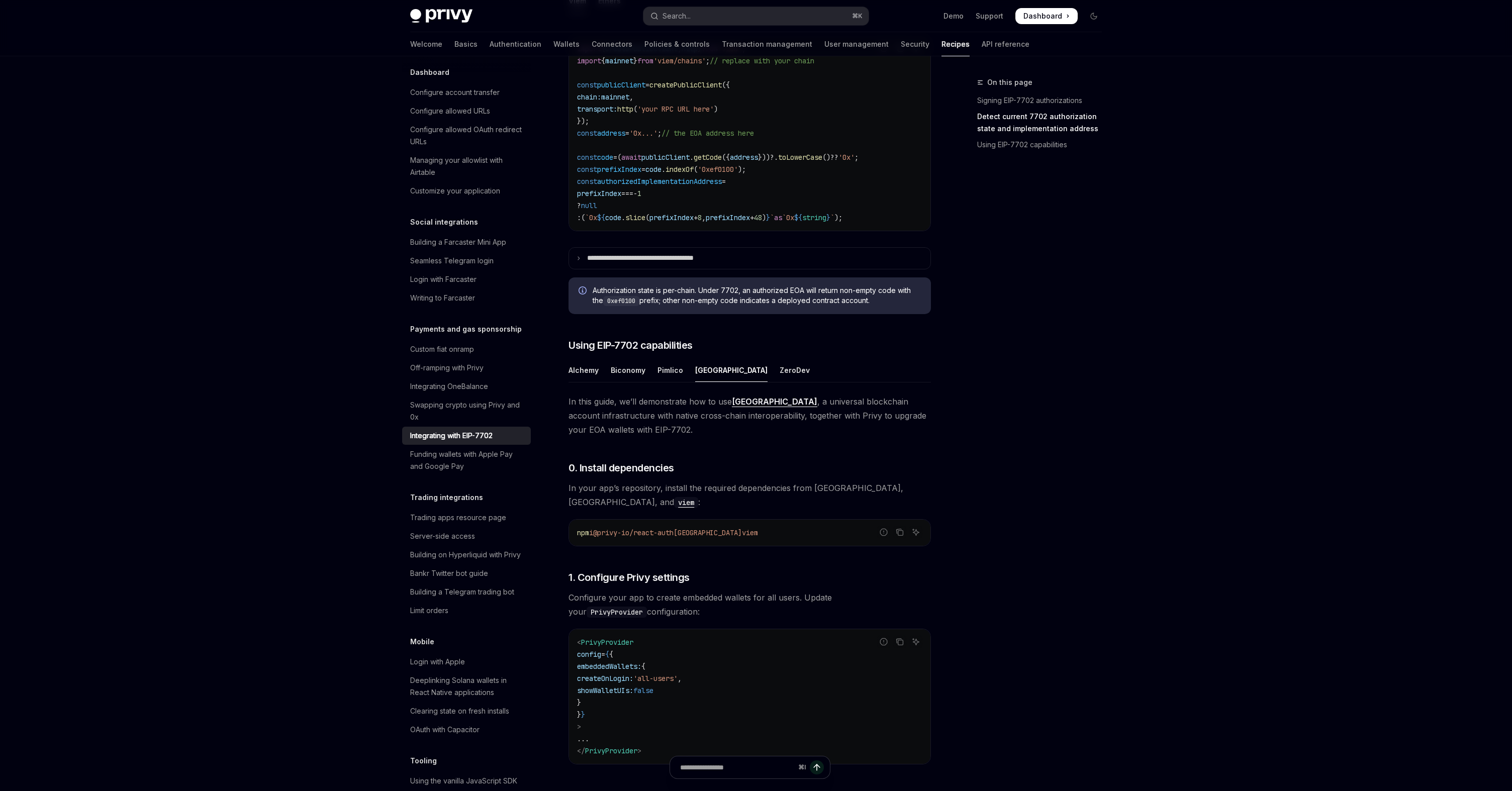
scroll to position [513, 0]
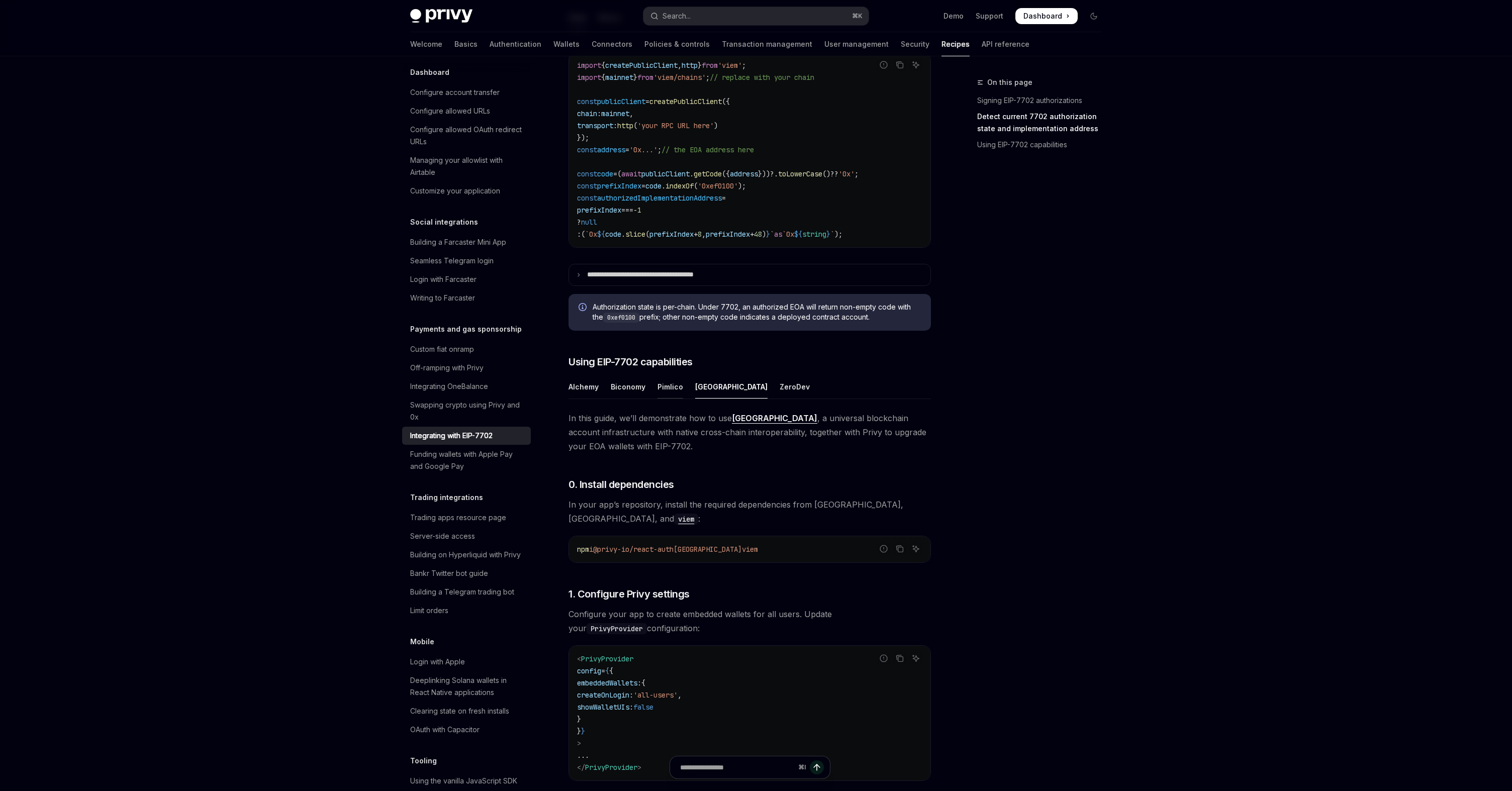
click at [681, 398] on div "Pimlico" at bounding box center [670, 387] width 26 height 24
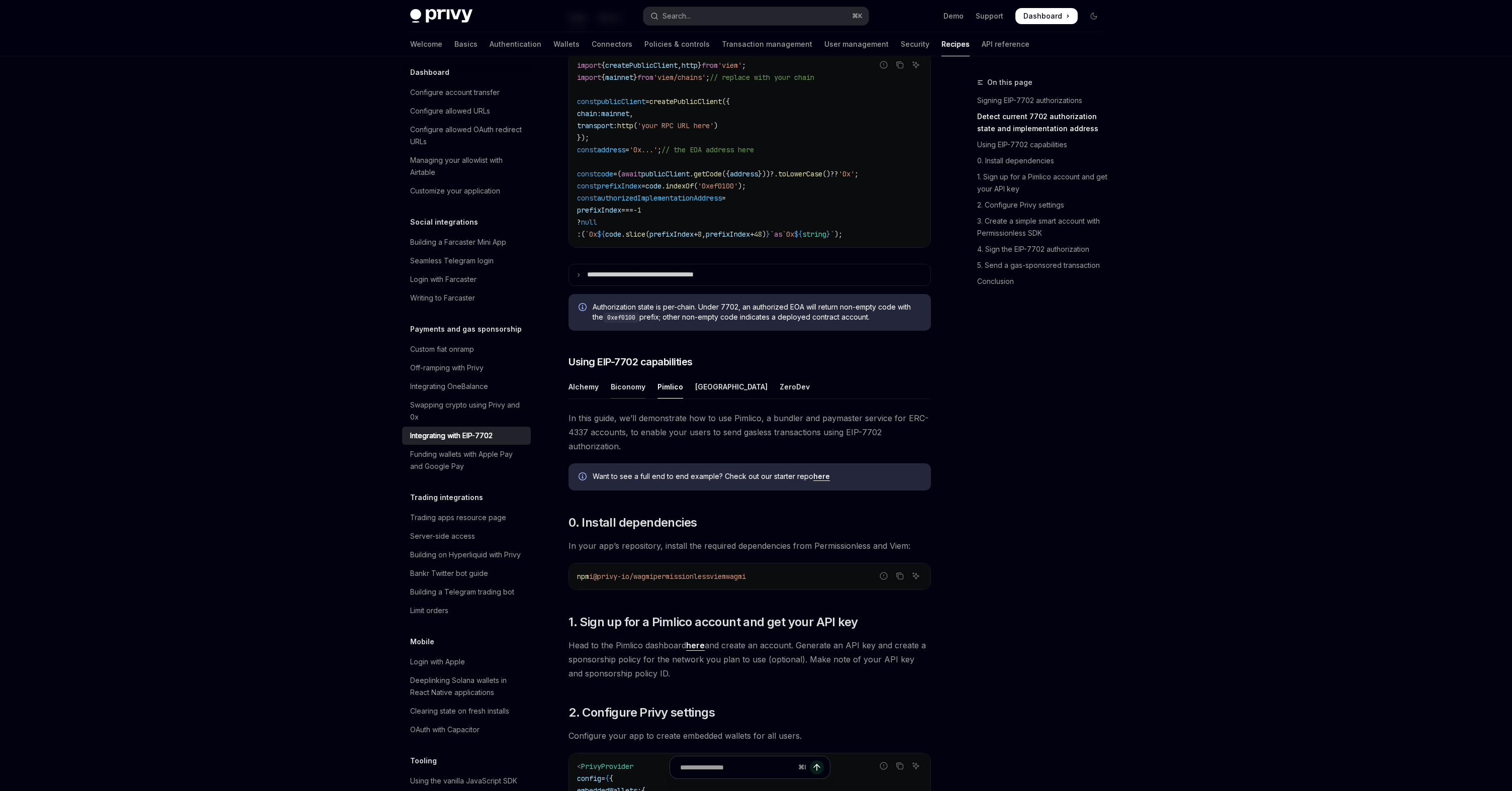
click at [643, 398] on div "Biconomy" at bounding box center [627, 387] width 34 height 24
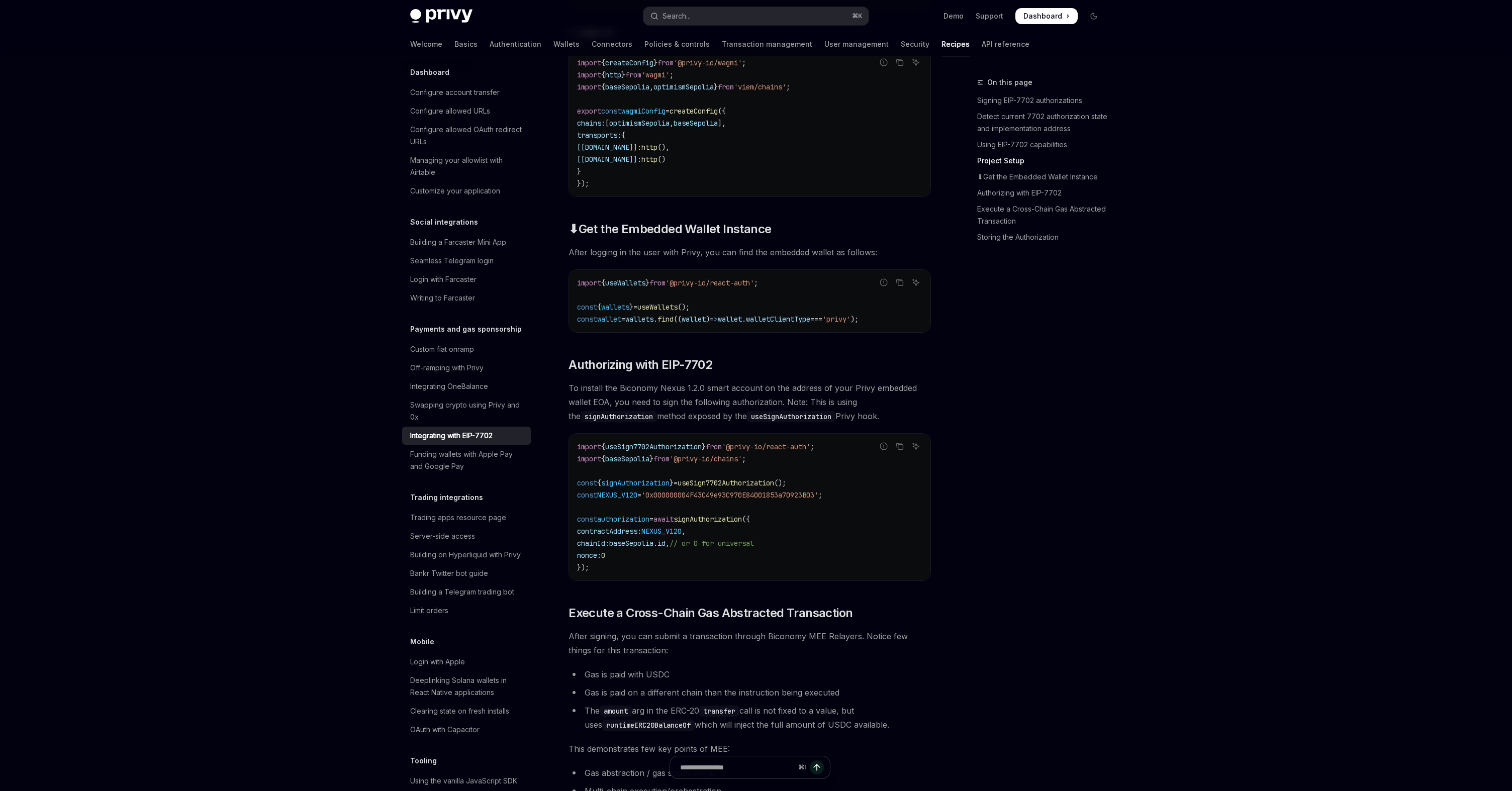
scroll to position [1815, 0]
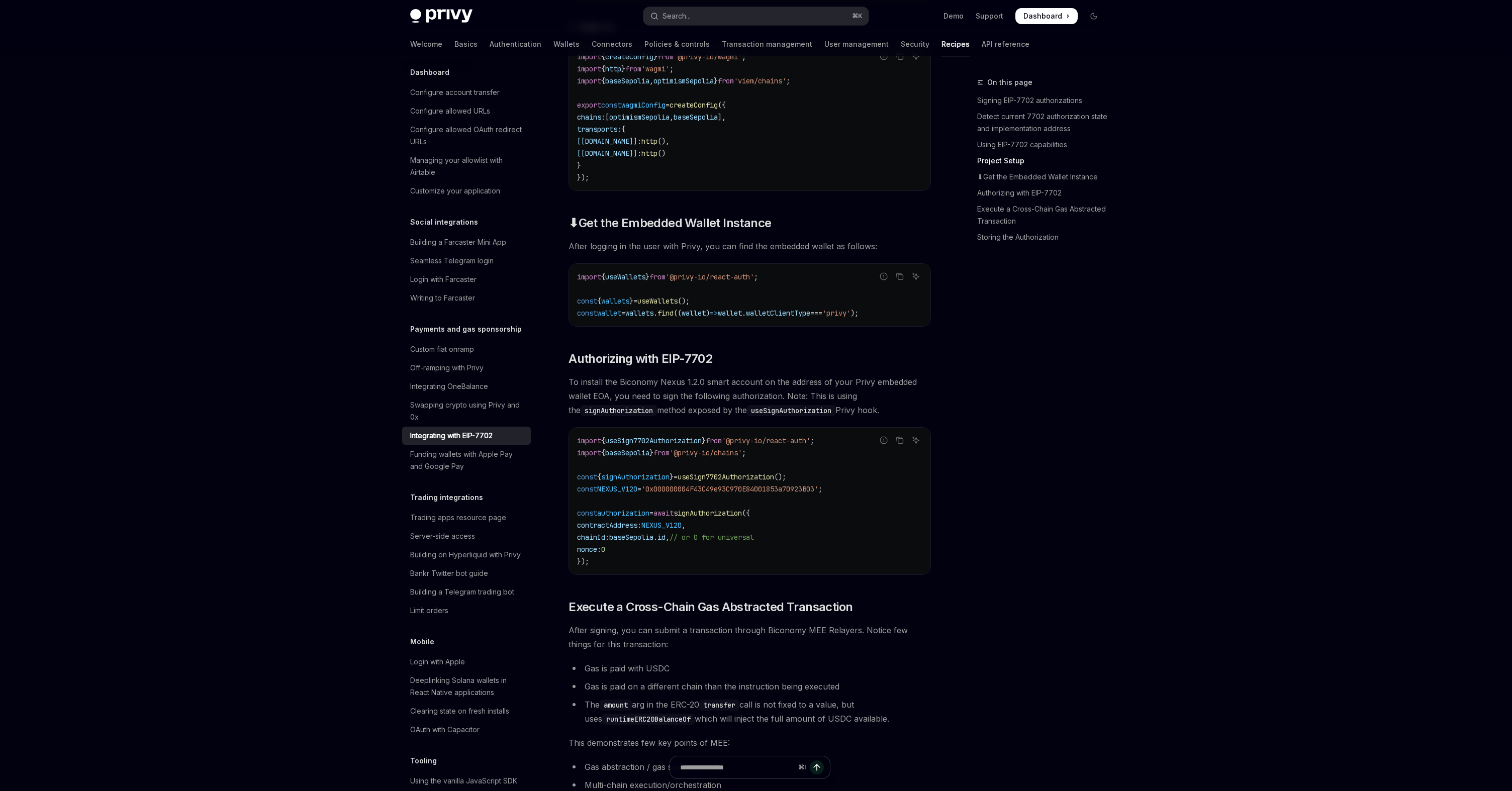
click at [724, 494] on span "'0x000000004F43C49e93C970E84001853a70923B03'" at bounding box center [730, 489] width 177 height 9
copy span "0x000000004F43C49e93C970E84001853a70923B03"
drag, startPoint x: 736, startPoint y: 406, endPoint x: 774, endPoint y: 411, distance: 38.3
click at [774, 411] on span "To install the Biconomy Nexus 1.2.0 smart account on the address of your Privy …" at bounding box center [749, 396] width 362 height 42
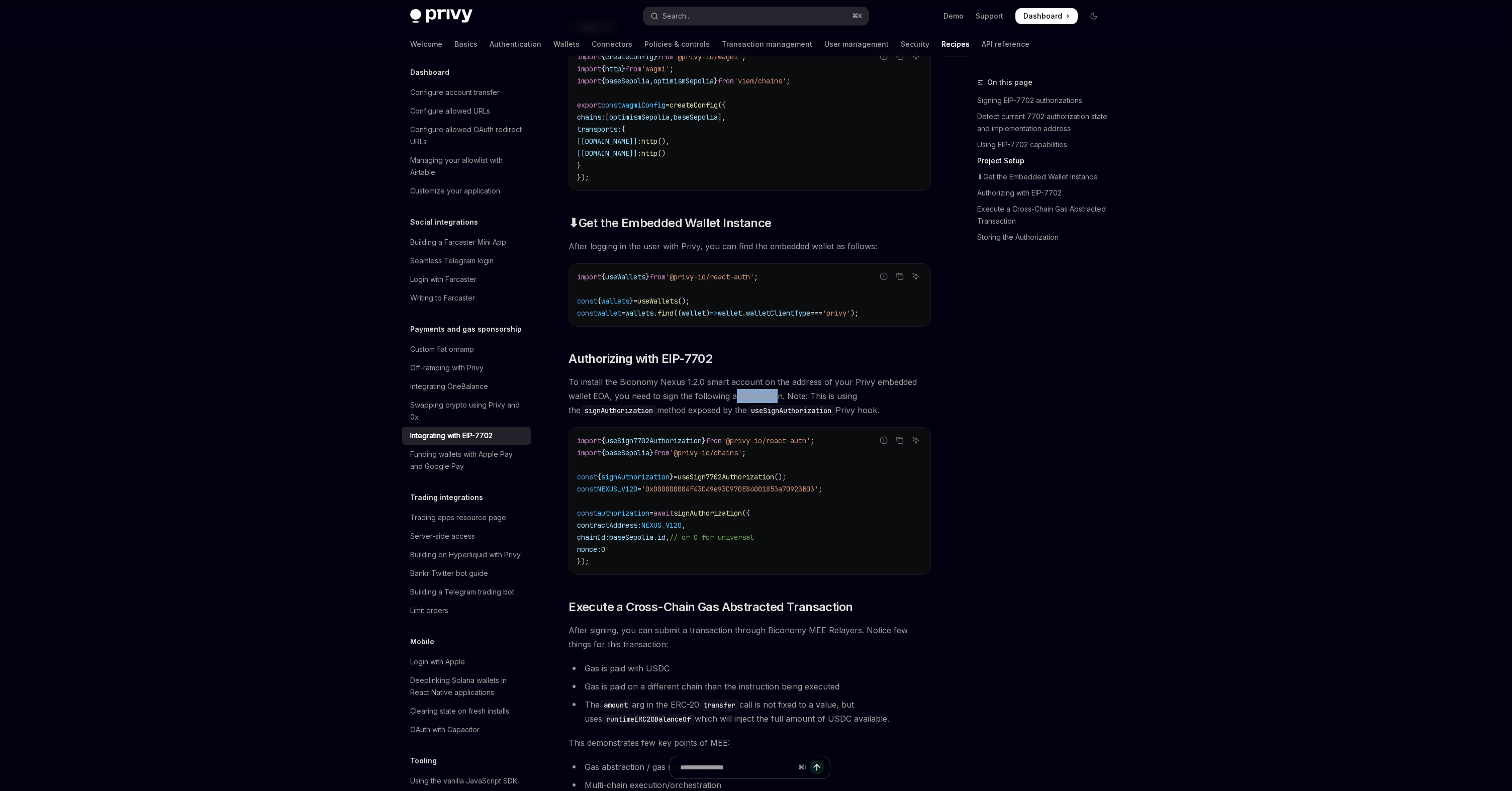
click at [774, 411] on span "To install the Biconomy Nexus 1.2.0 smart account on the address of your Privy …" at bounding box center [749, 396] width 362 height 42
click at [743, 494] on span "'0x000000004F43C49e93C970E84001853a70923B03'" at bounding box center [730, 489] width 177 height 9
copy span "0x000000004F43C49e93C970E84001853a70923B03"
click at [707, 417] on span "To install the Biconomy Nexus 1.2.0 smart account on the address of your Privy …" at bounding box center [749, 396] width 362 height 42
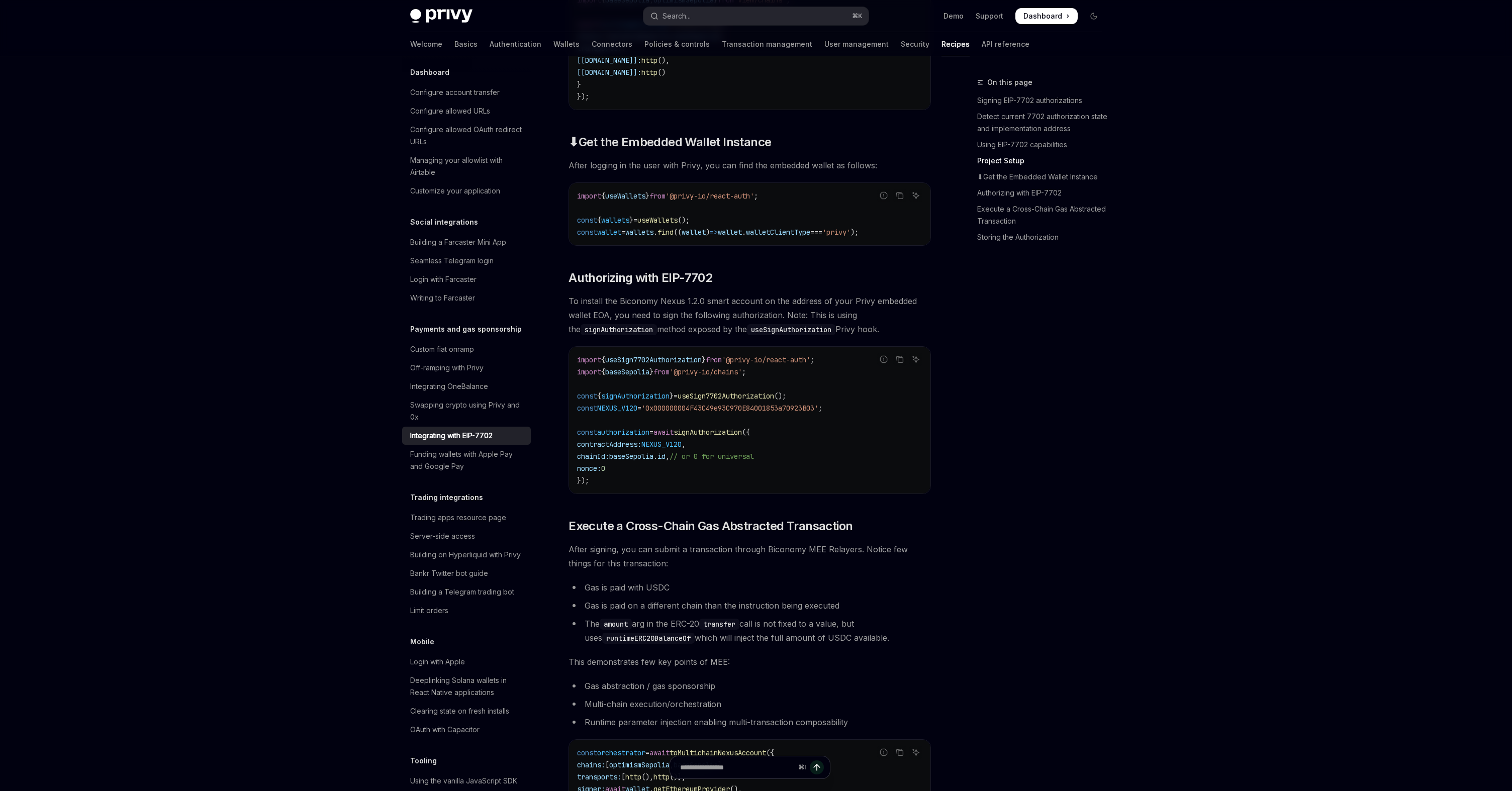
scroll to position [1897, 0]
click at [708, 569] on span "After signing, you can submit a transaction through Biconomy MEE Relayers. Noti…" at bounding box center [749, 554] width 362 height 28
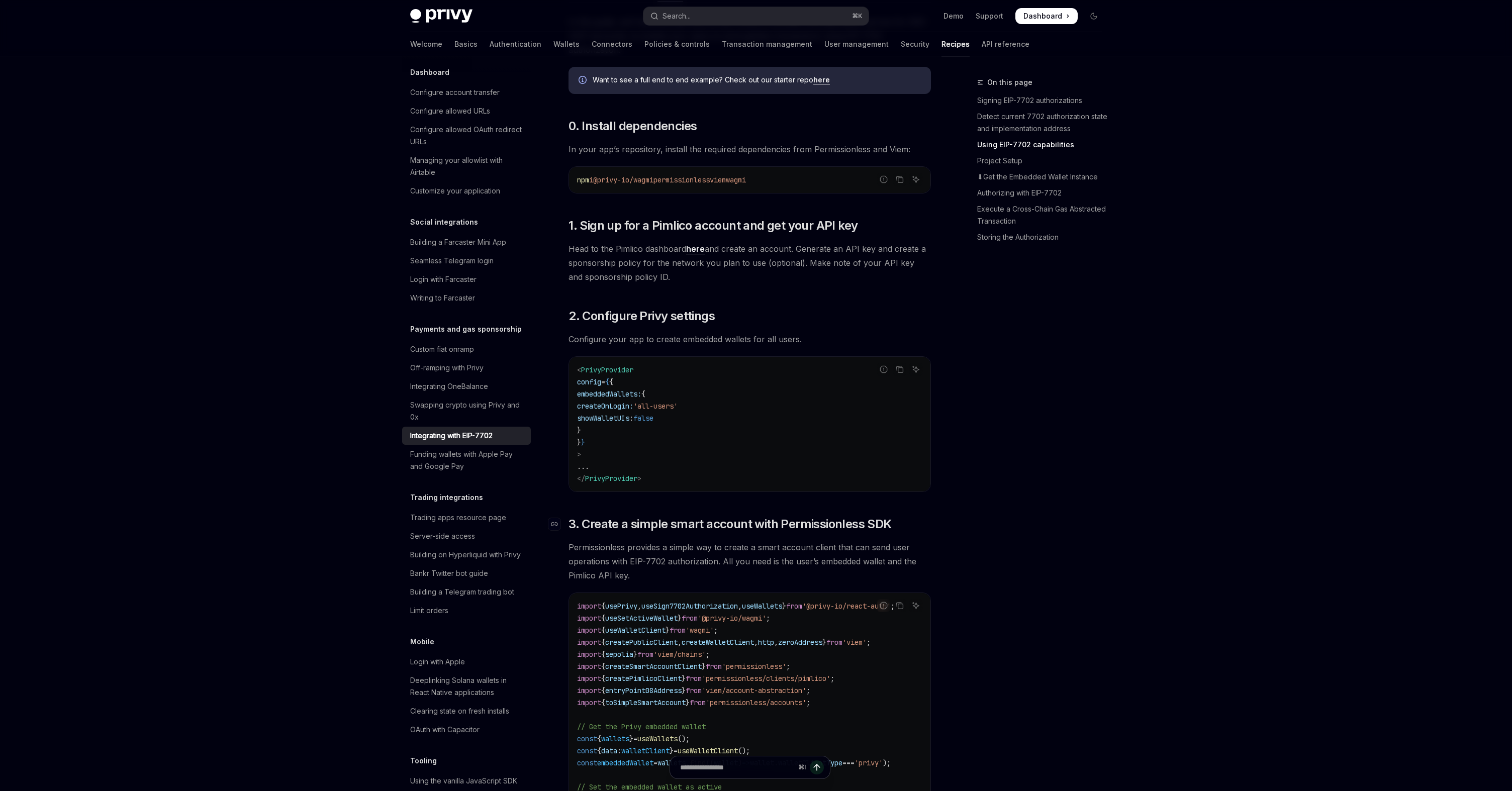
scroll to position [906, 0]
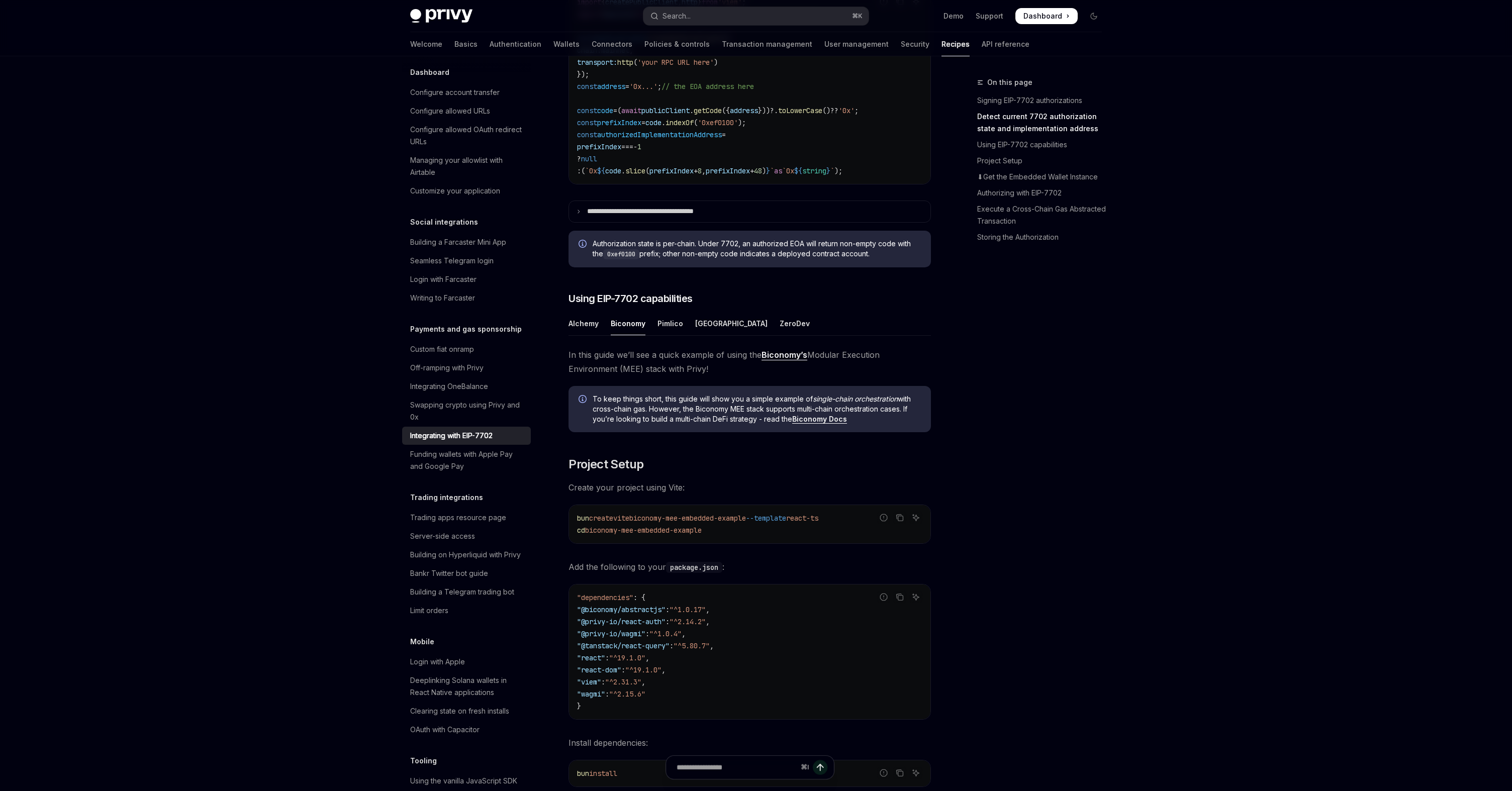
scroll to position [548, 0]
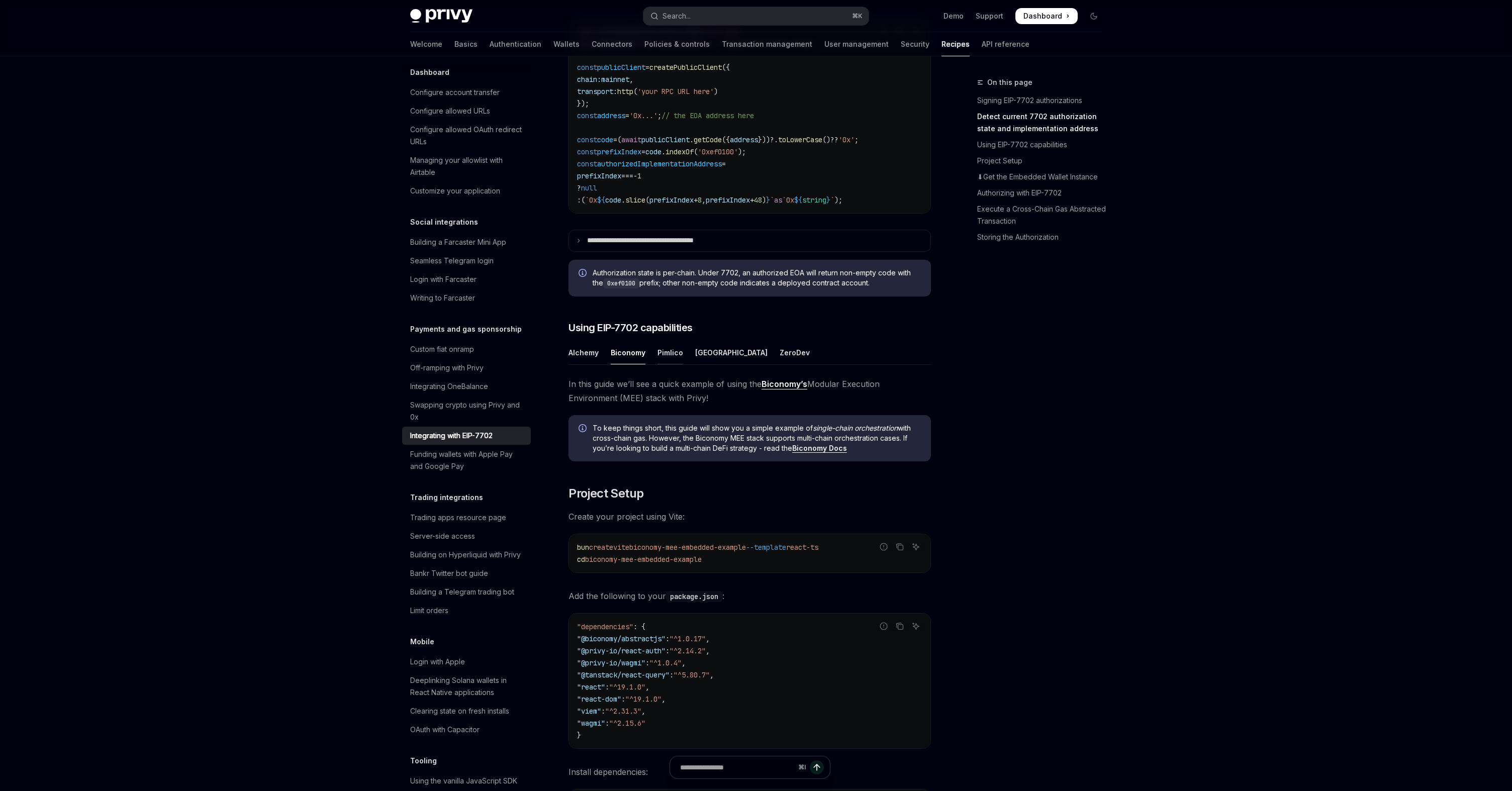
click at [677, 364] on div "Pimlico" at bounding box center [670, 352] width 26 height 24
type textarea "*"
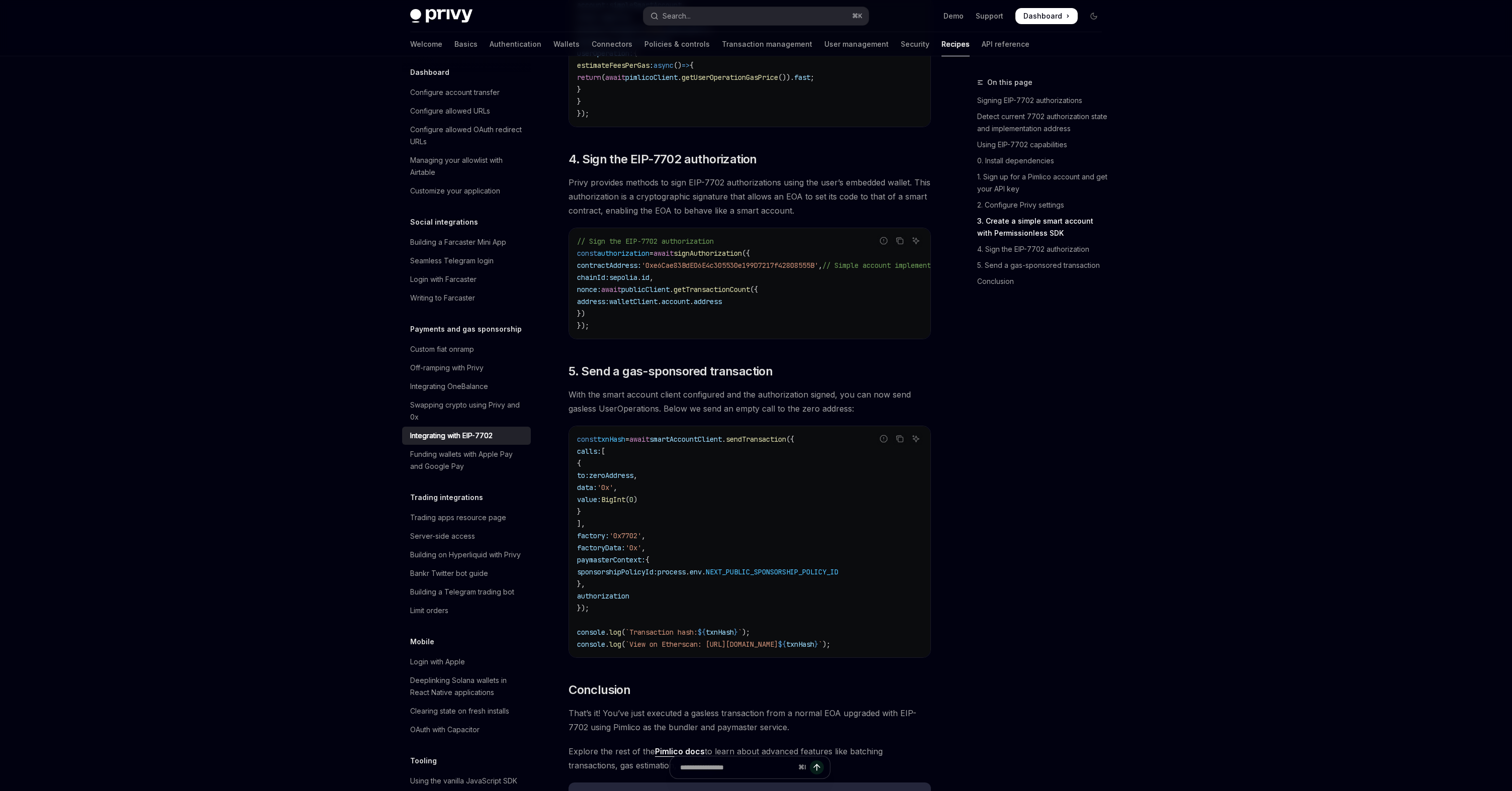
scroll to position [2111, 0]
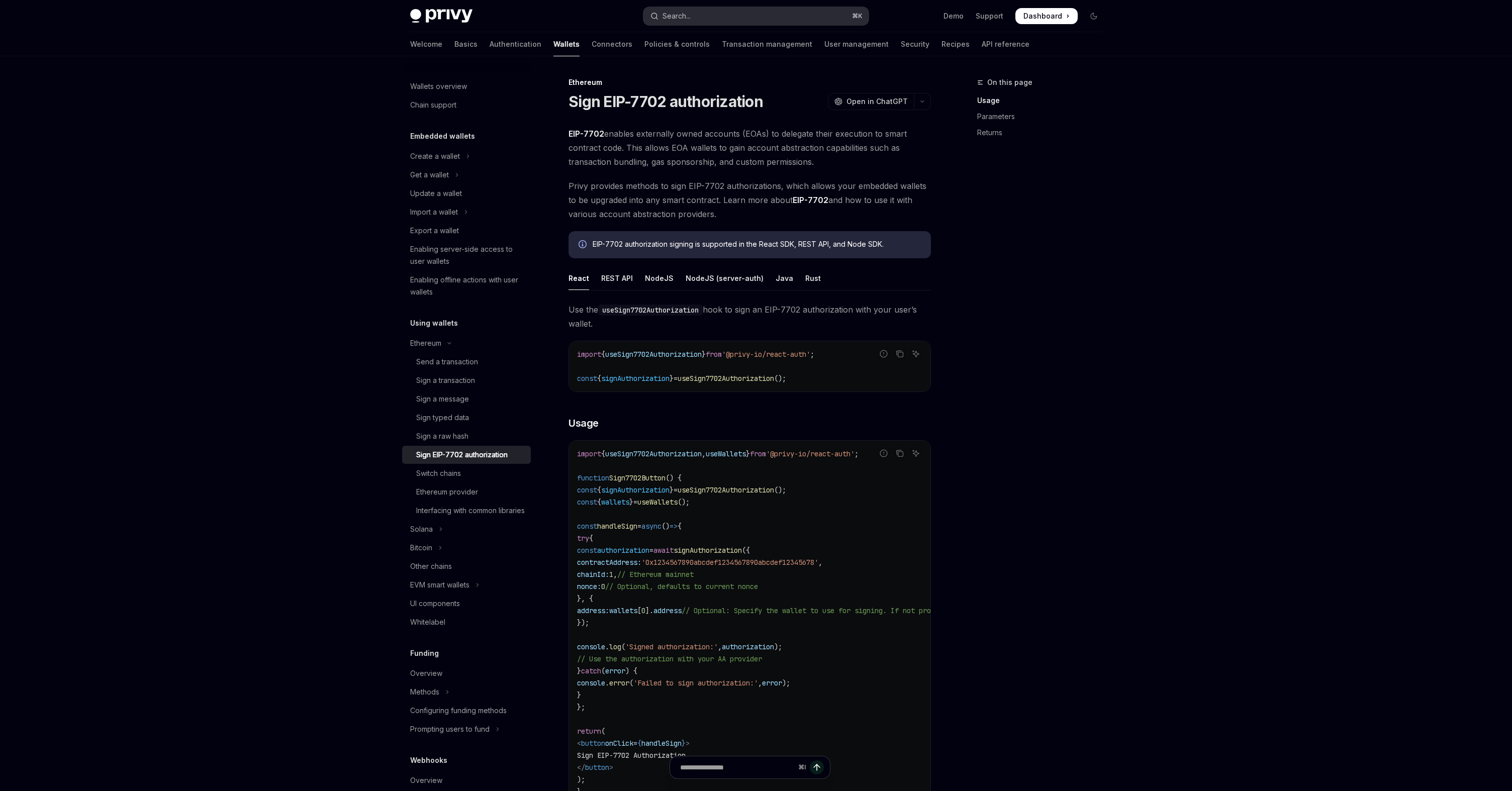
click at [711, 16] on button "Search... ⌘ K" at bounding box center [756, 16] width 226 height 18
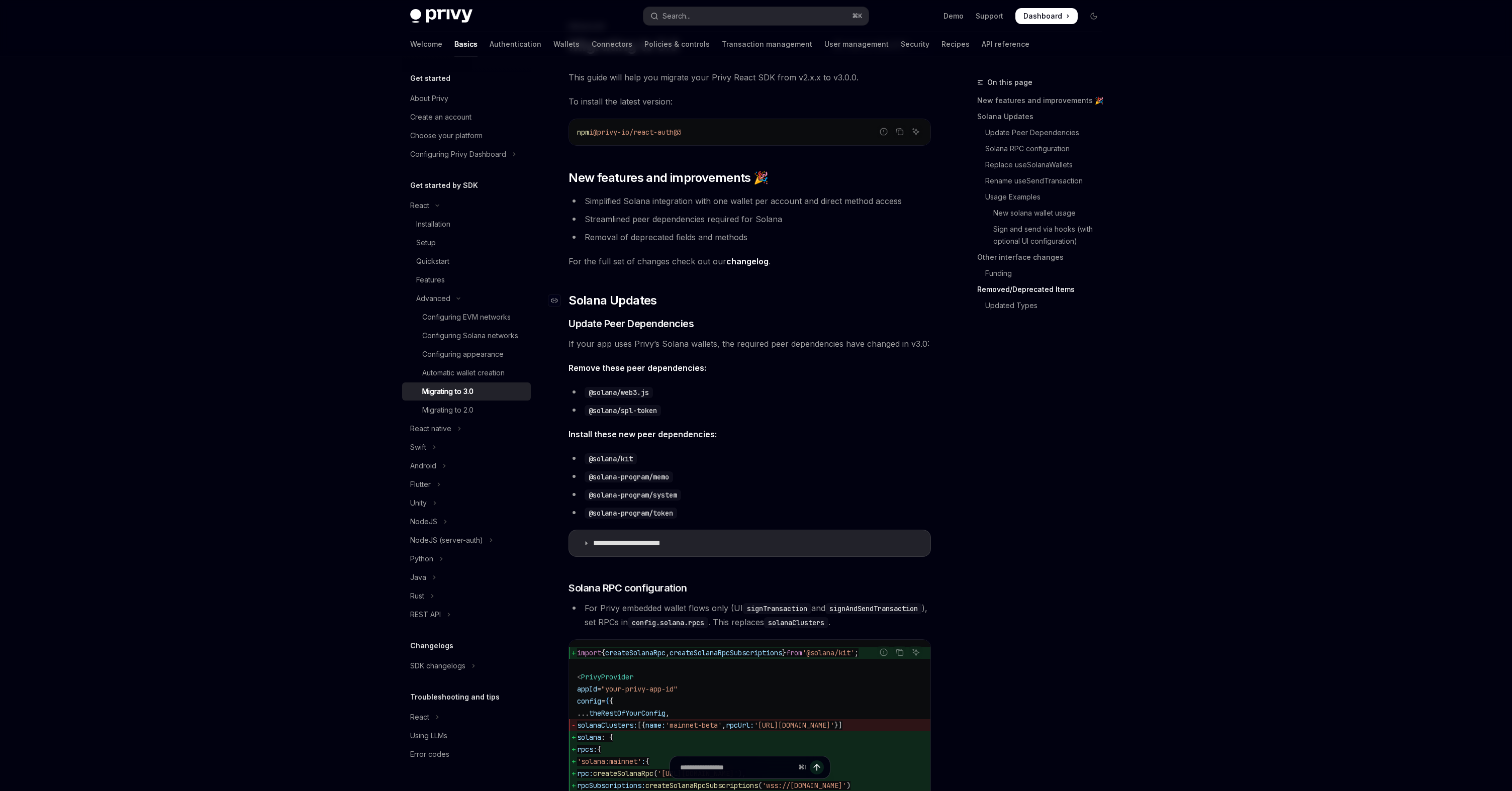
scroll to position [4069, 0]
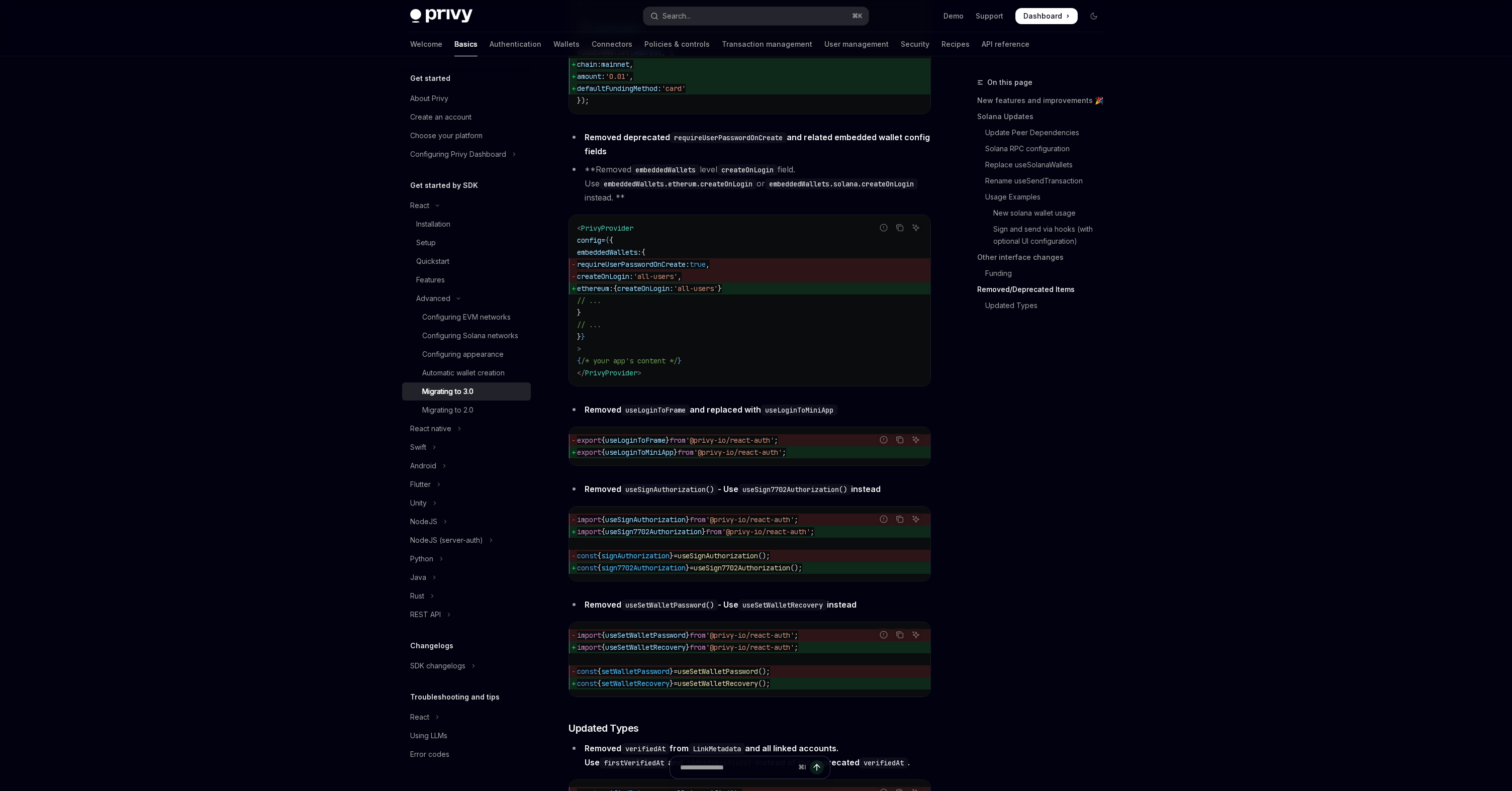
type textarea "*"
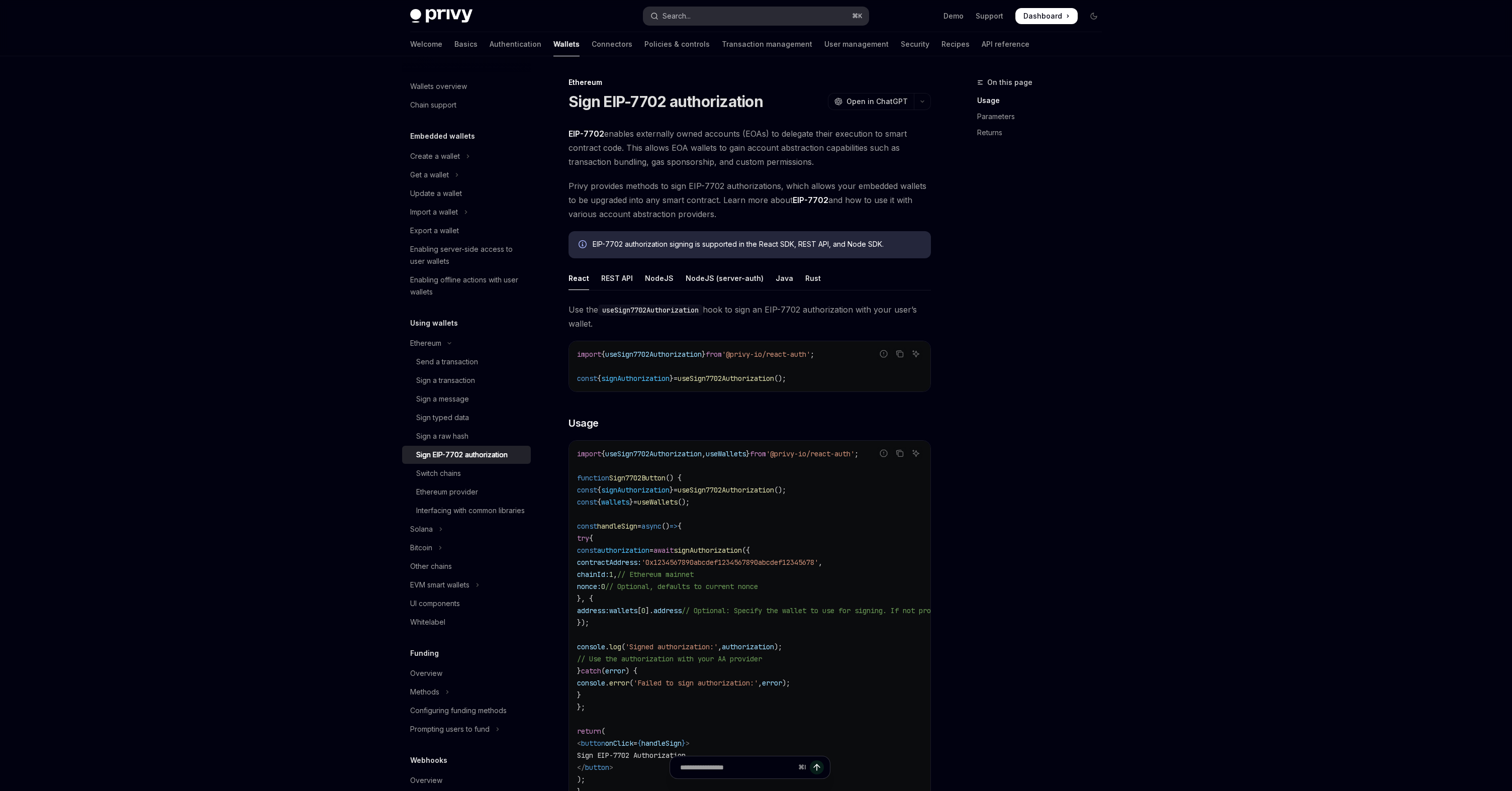
click at [701, 23] on button "Search... ⌘ K" at bounding box center [756, 16] width 226 height 18
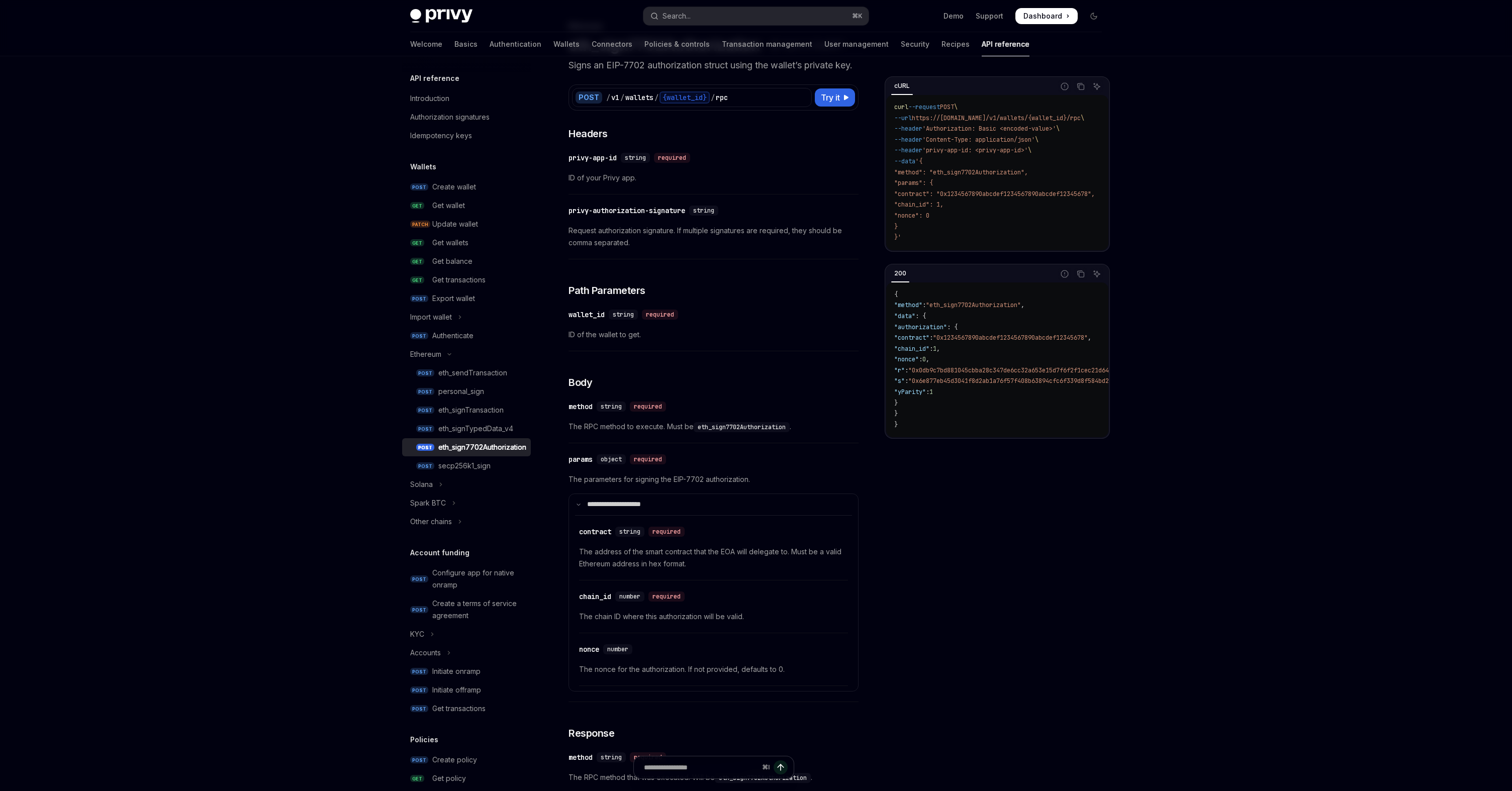
type textarea "*"
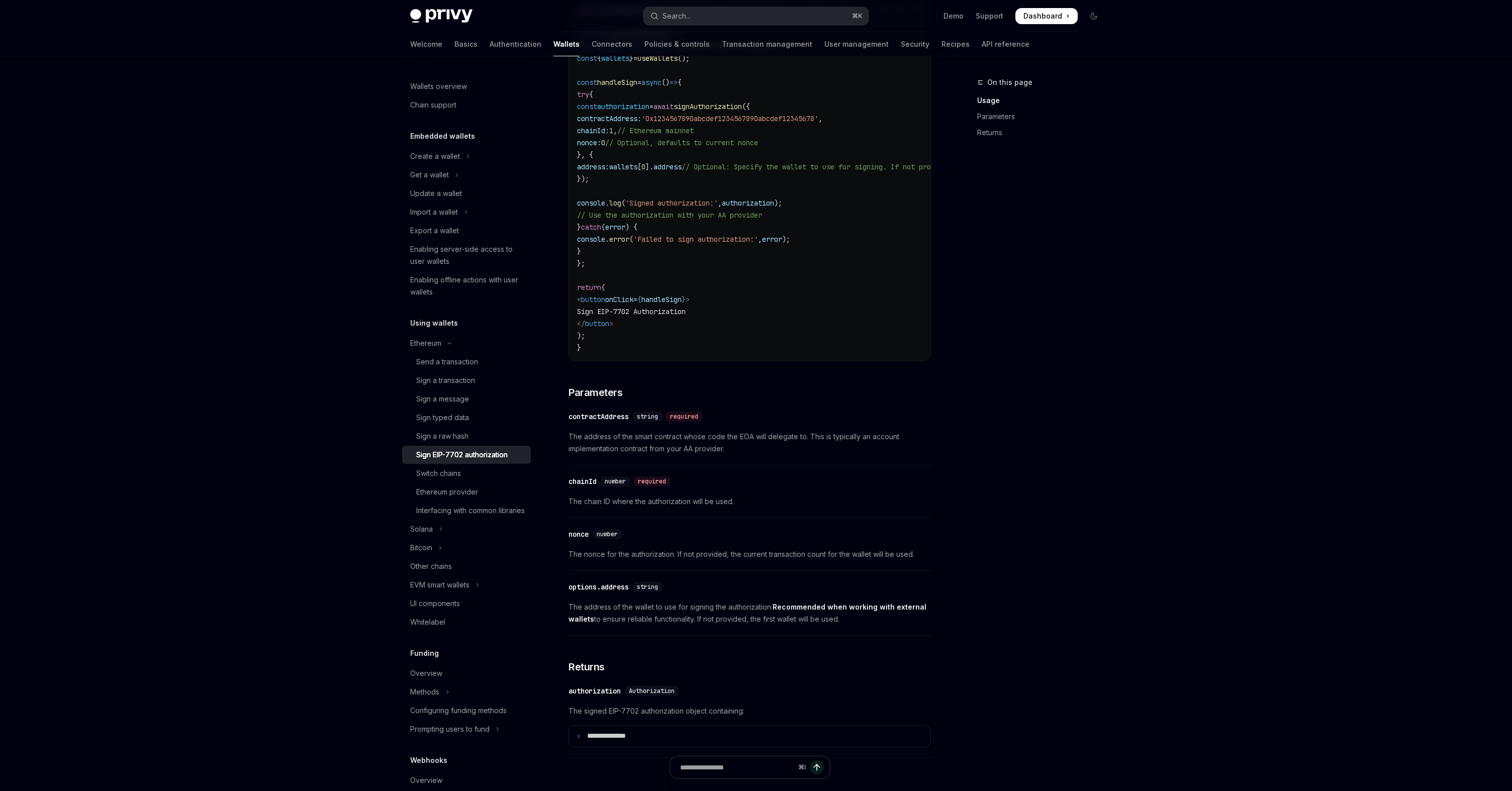
scroll to position [445, 0]
drag, startPoint x: 627, startPoint y: 443, endPoint x: 742, endPoint y: 443, distance: 115.0
click at [742, 443] on span "The address of the smart contract whose code the EOA will delegate to. This is …" at bounding box center [749, 442] width 362 height 25
drag, startPoint x: 764, startPoint y: 442, endPoint x: 836, endPoint y: 442, distance: 72.0
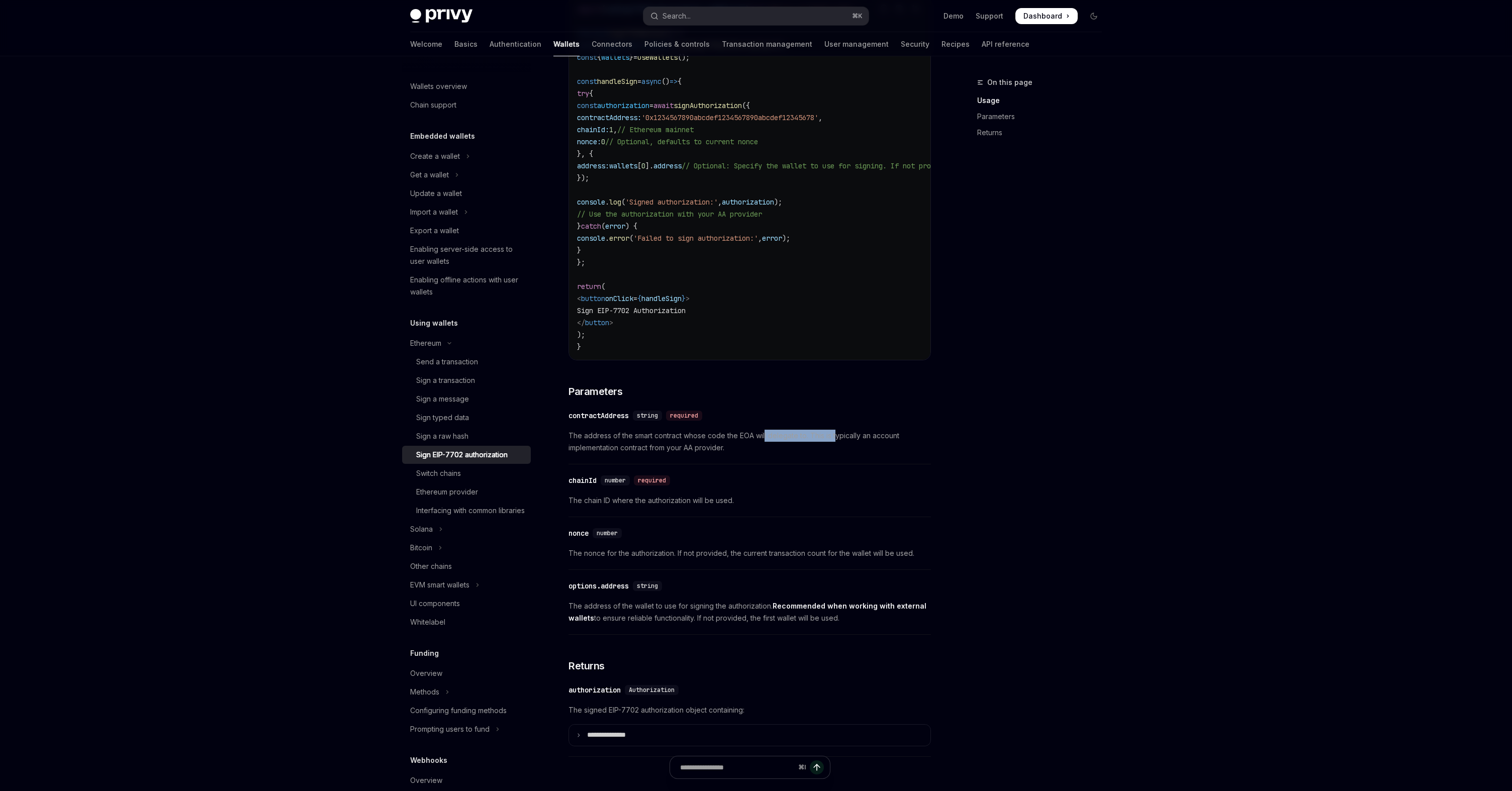
click at [836, 442] on span "The address of the smart contract whose code the EOA will delegate to. This is …" at bounding box center [749, 442] width 362 height 25
drag, startPoint x: 648, startPoint y: 452, endPoint x: 688, endPoint y: 452, distance: 40.0
click at [688, 452] on span "The address of the smart contract whose code the EOA will delegate to. This is …" at bounding box center [749, 442] width 362 height 25
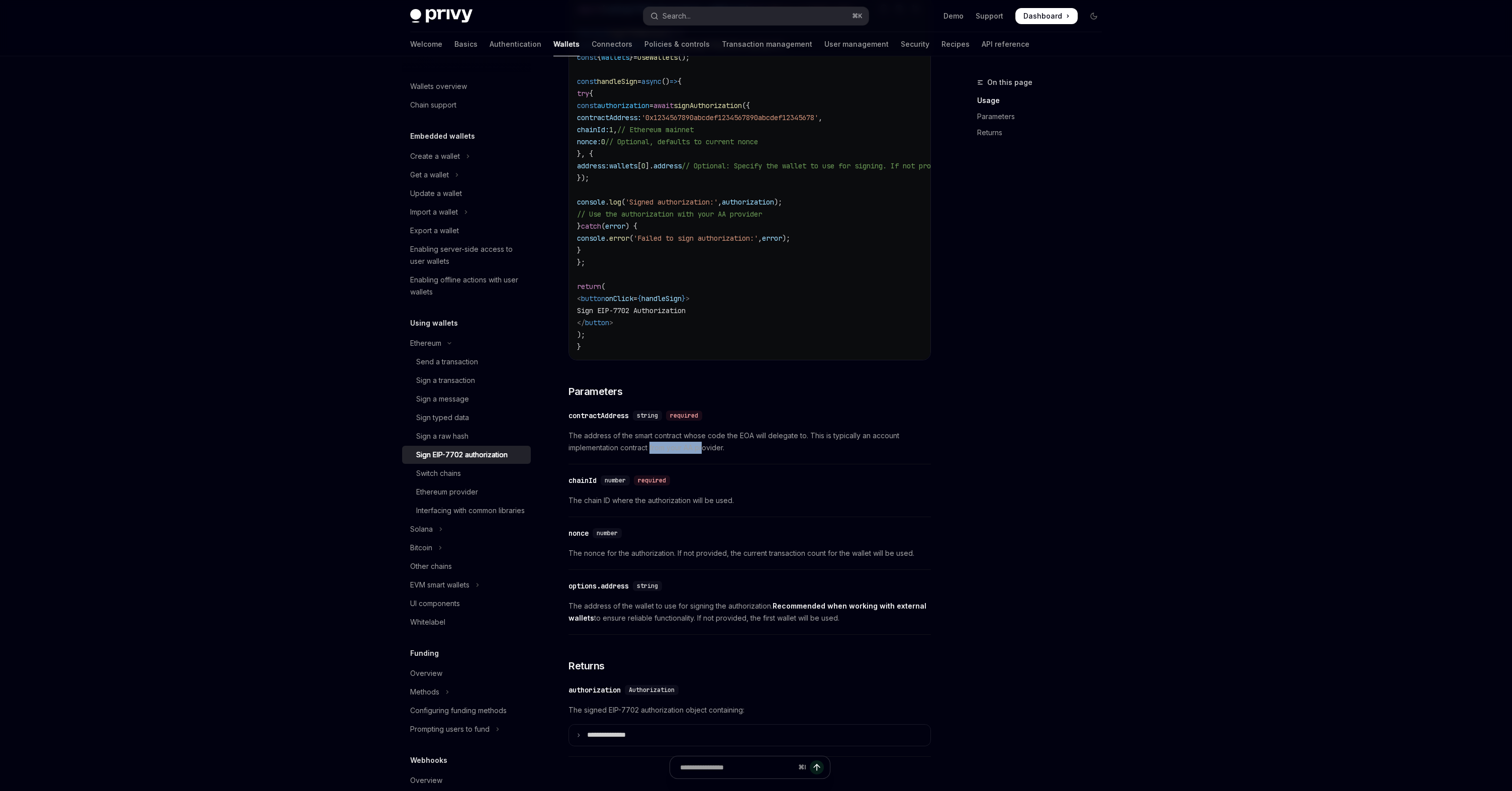
drag, startPoint x: 705, startPoint y: 453, endPoint x: 649, endPoint y: 453, distance: 56.0
click at [649, 453] on span "The address of the smart contract whose code the EOA will delegate to. This is …" at bounding box center [749, 442] width 362 height 25
drag, startPoint x: 592, startPoint y: 506, endPoint x: 700, endPoint y: 506, distance: 108.0
click at [700, 506] on span "The chain ID where the authorization will be used." at bounding box center [749, 501] width 362 height 12
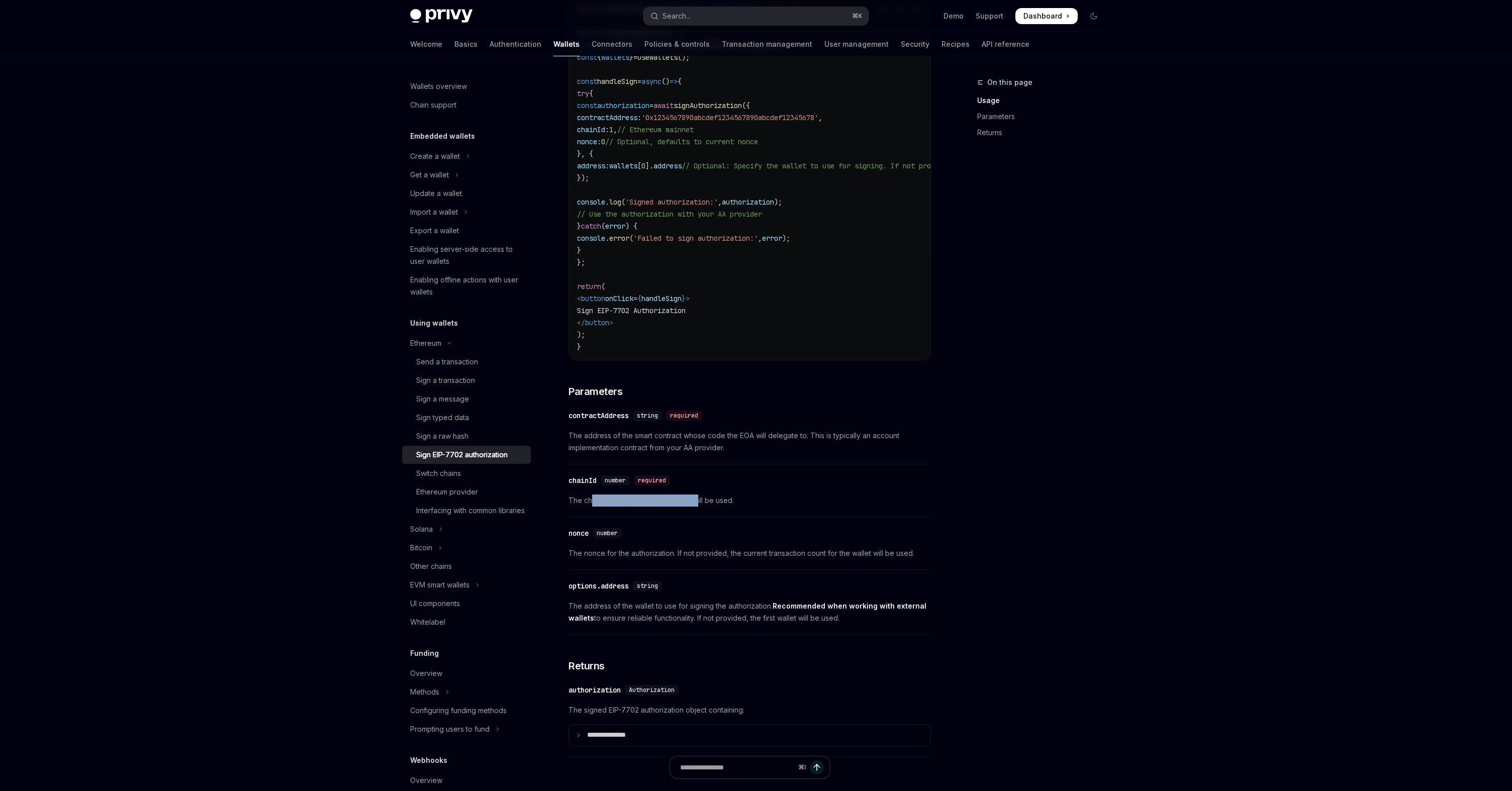
click at [700, 506] on span "The chain ID where the authorization will be used." at bounding box center [749, 501] width 362 height 12
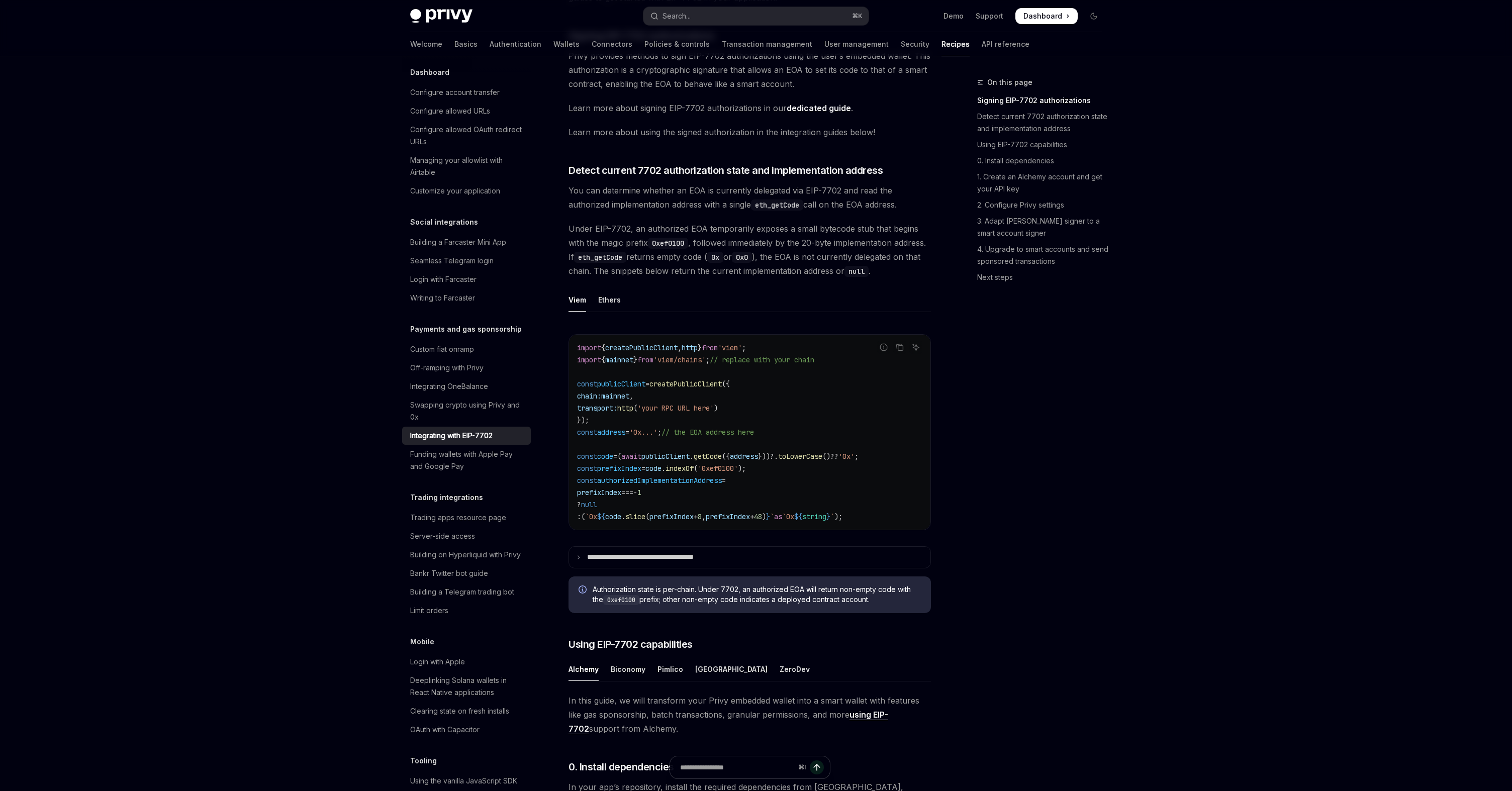
scroll to position [96, 0]
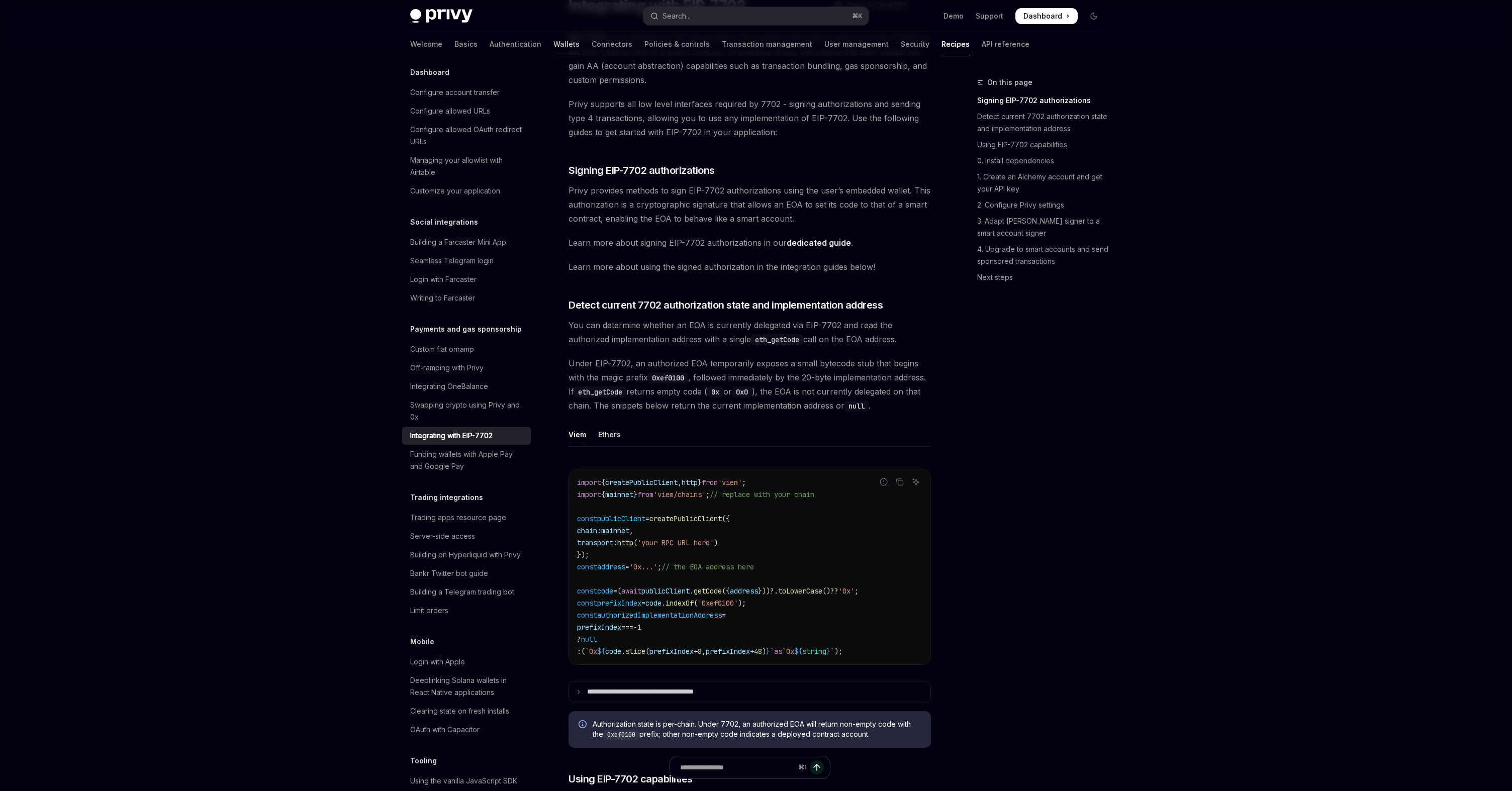
click at [553, 46] on link "Wallets" at bounding box center [566, 44] width 26 height 25
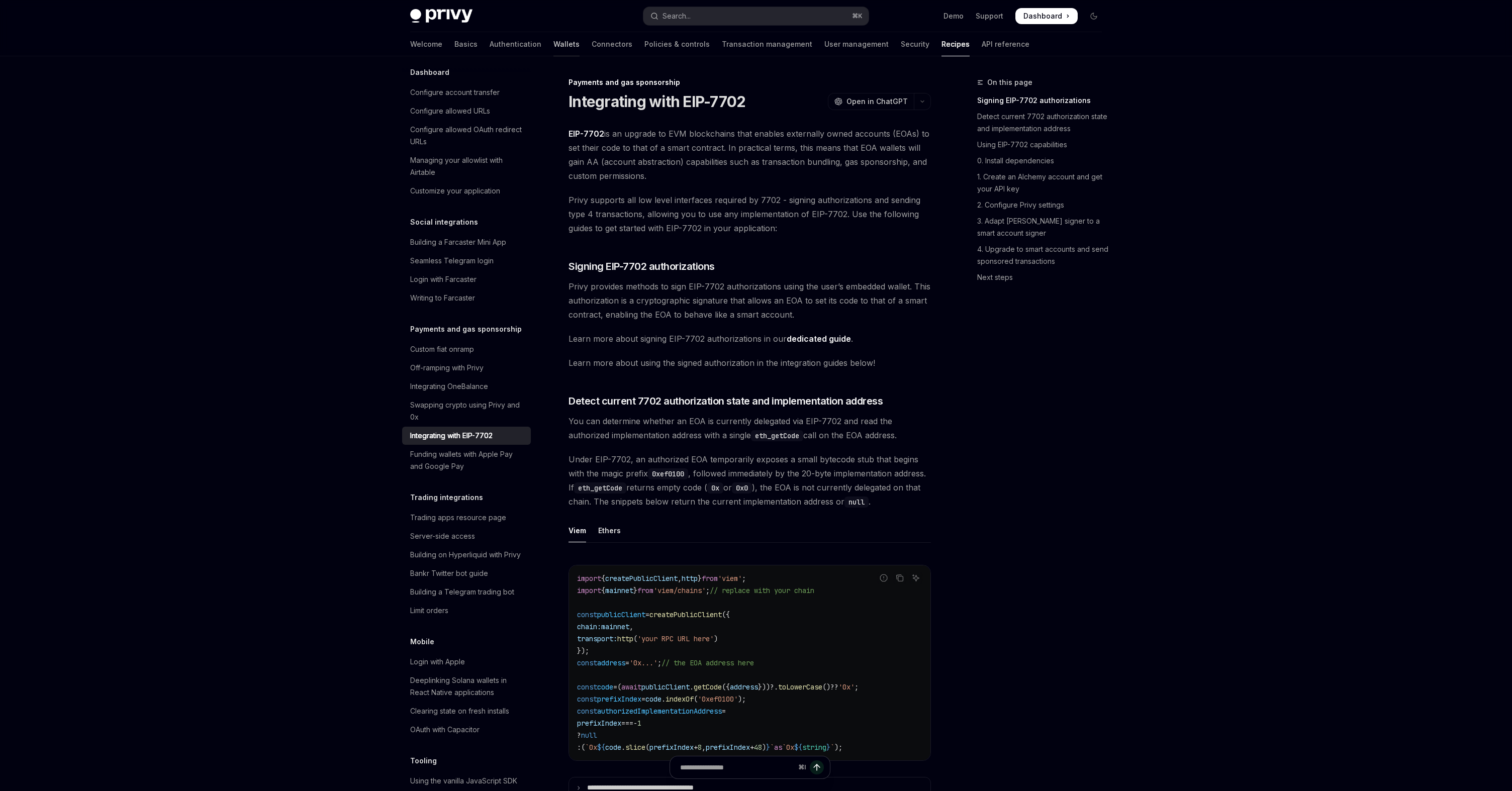
type textarea "*"
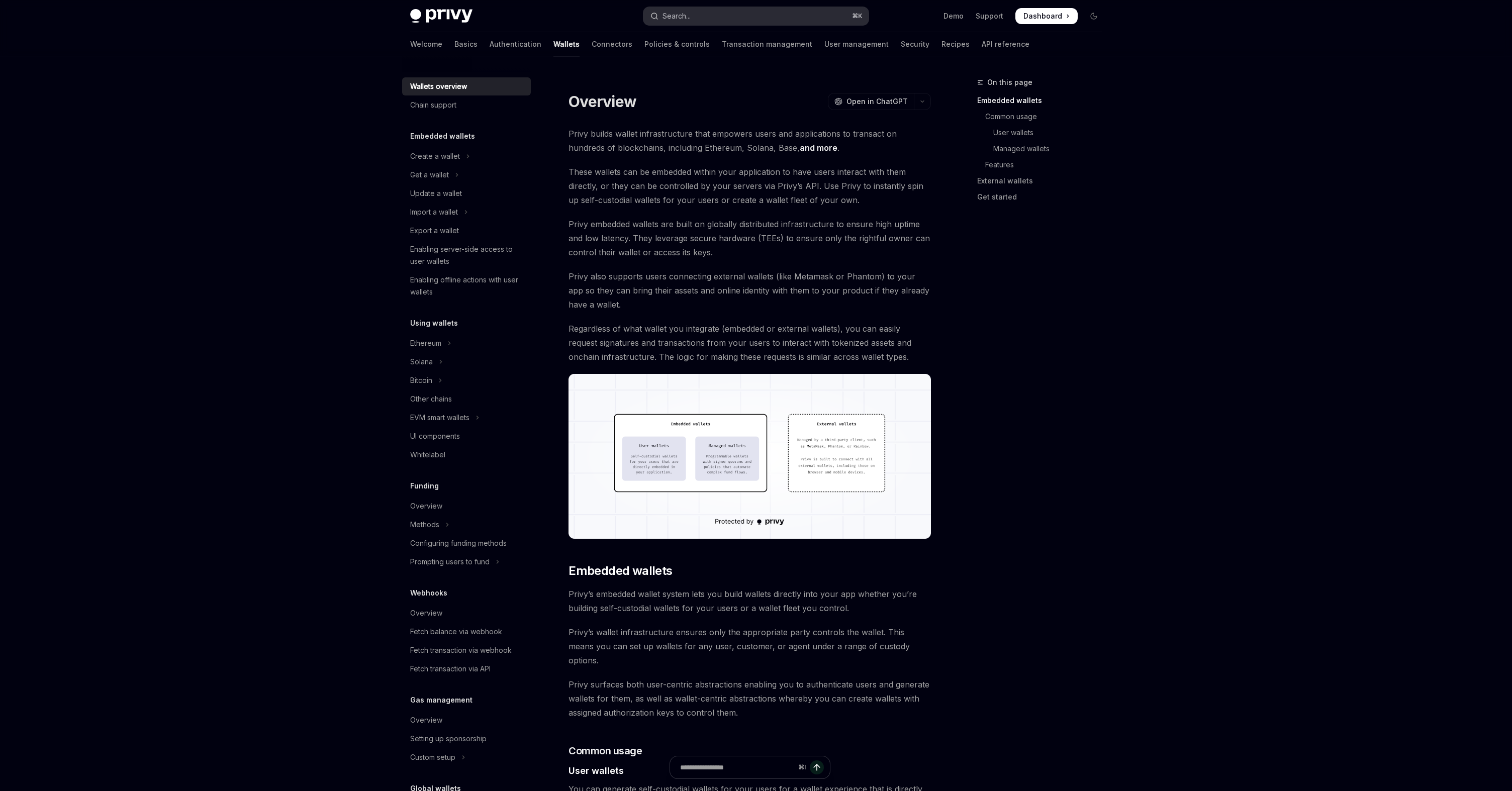
click at [682, 13] on div "Search..." at bounding box center [676, 16] width 28 height 12
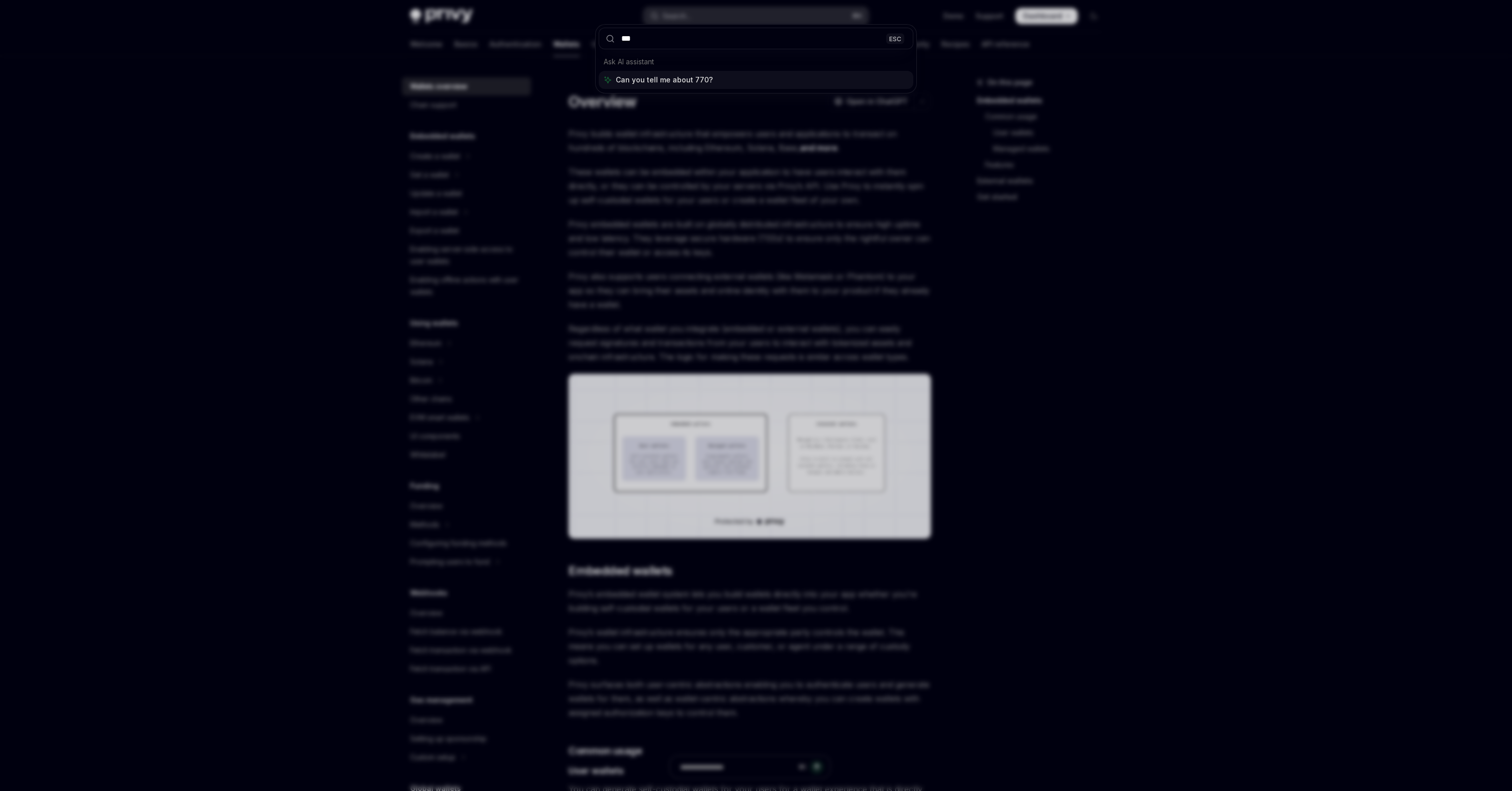
type input "****"
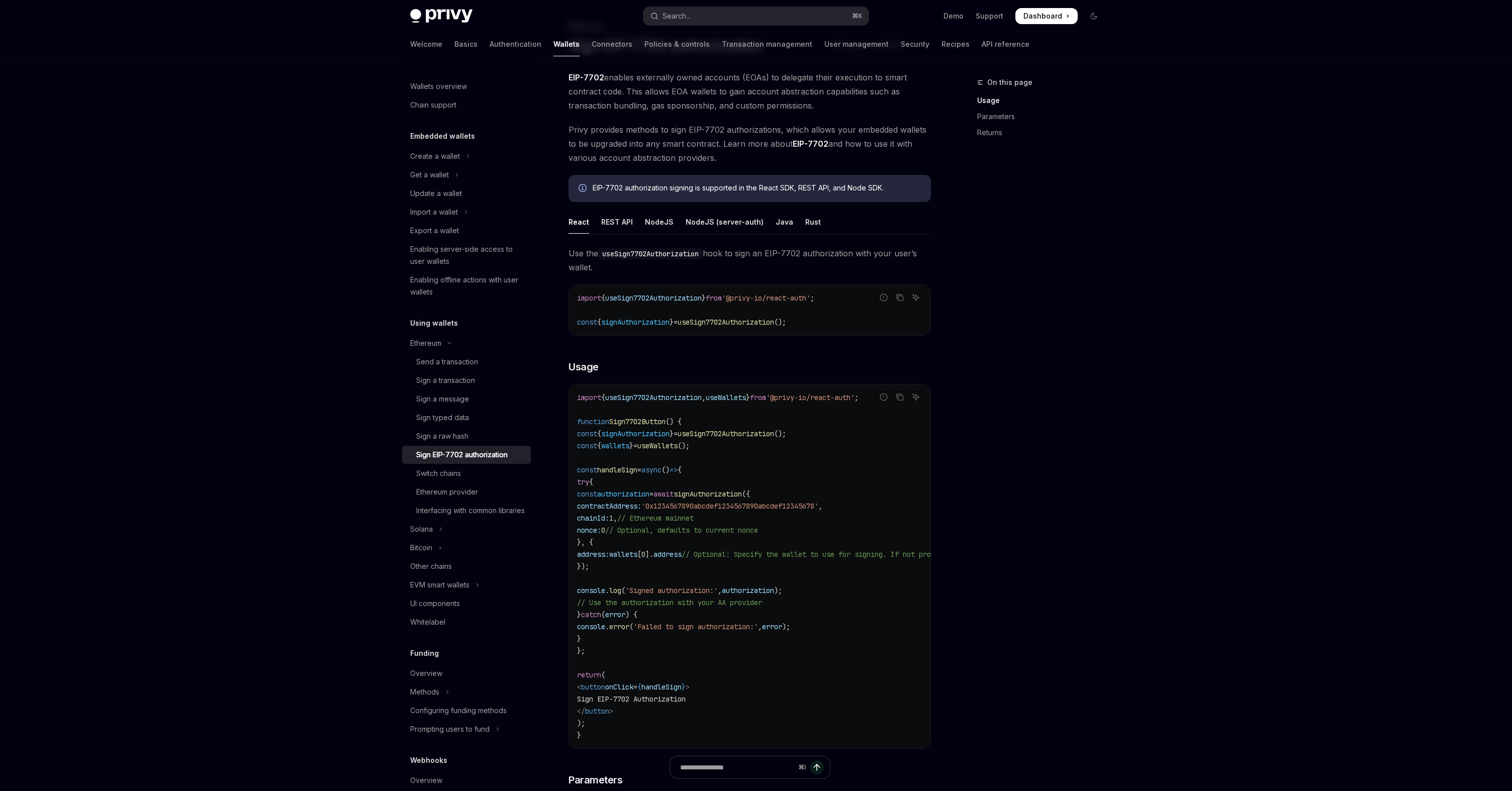
scroll to position [155, 0]
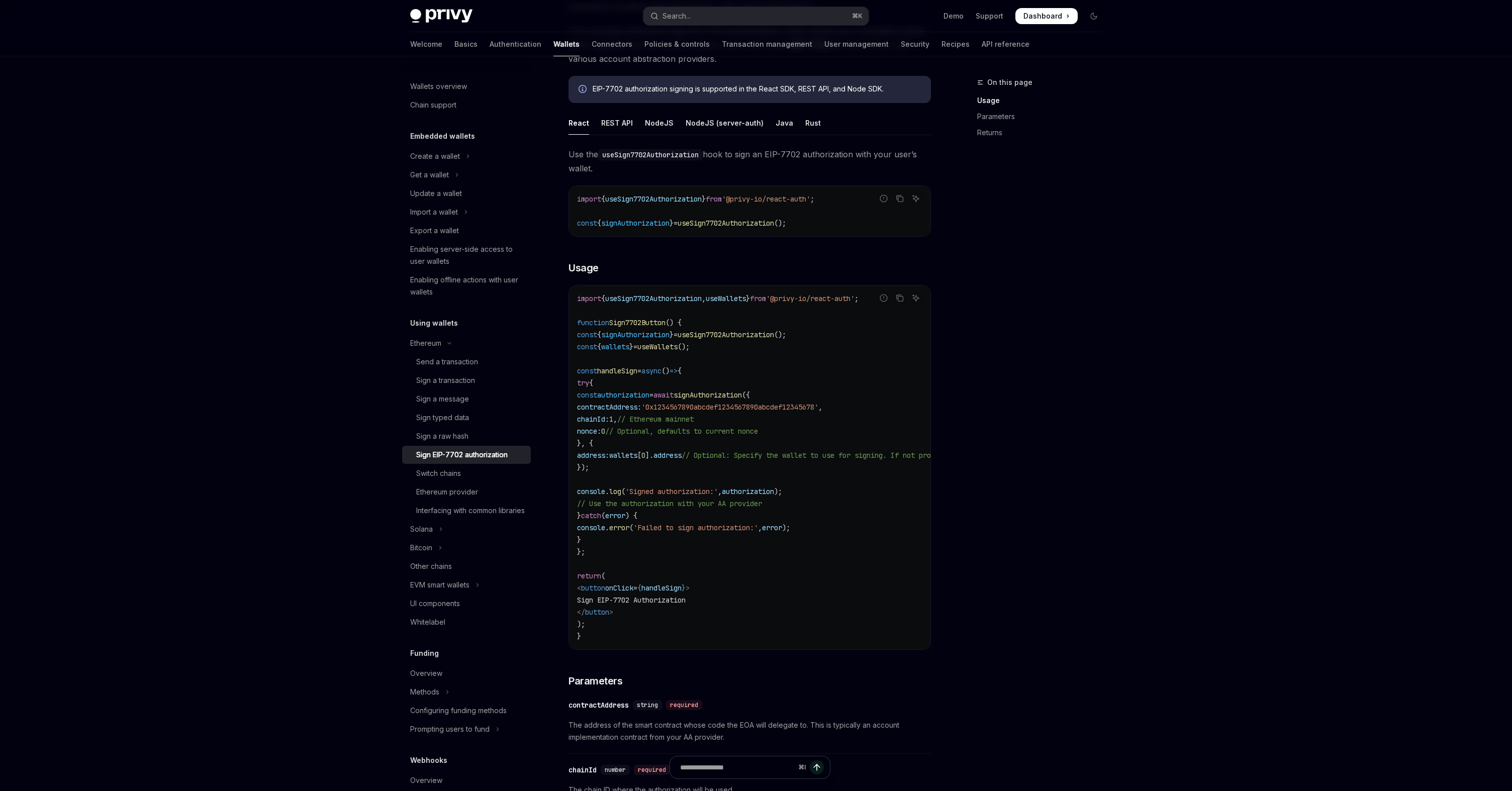
click at [669, 335] on span "signAuthorization" at bounding box center [636, 335] width 69 height 9
drag, startPoint x: 716, startPoint y: 338, endPoint x: 828, endPoint y: 339, distance: 112.0
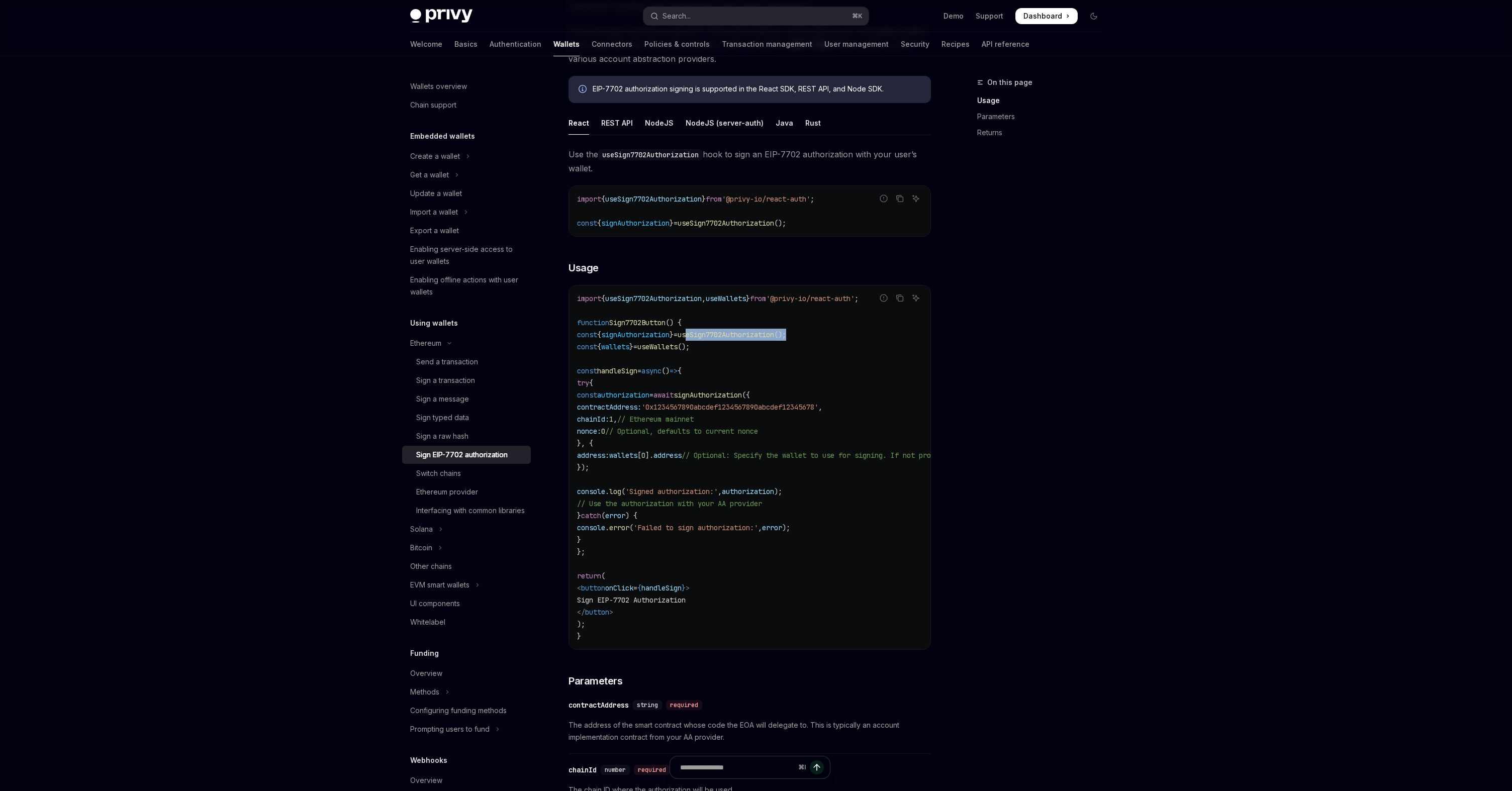
click at [828, 339] on code "import { useSign7702Authorization , useWallets } from '@privy-io/react-auth' ; …" at bounding box center [840, 467] width 527 height 350
click at [723, 334] on span "useSign7702Authorization" at bounding box center [726, 335] width 96 height 9
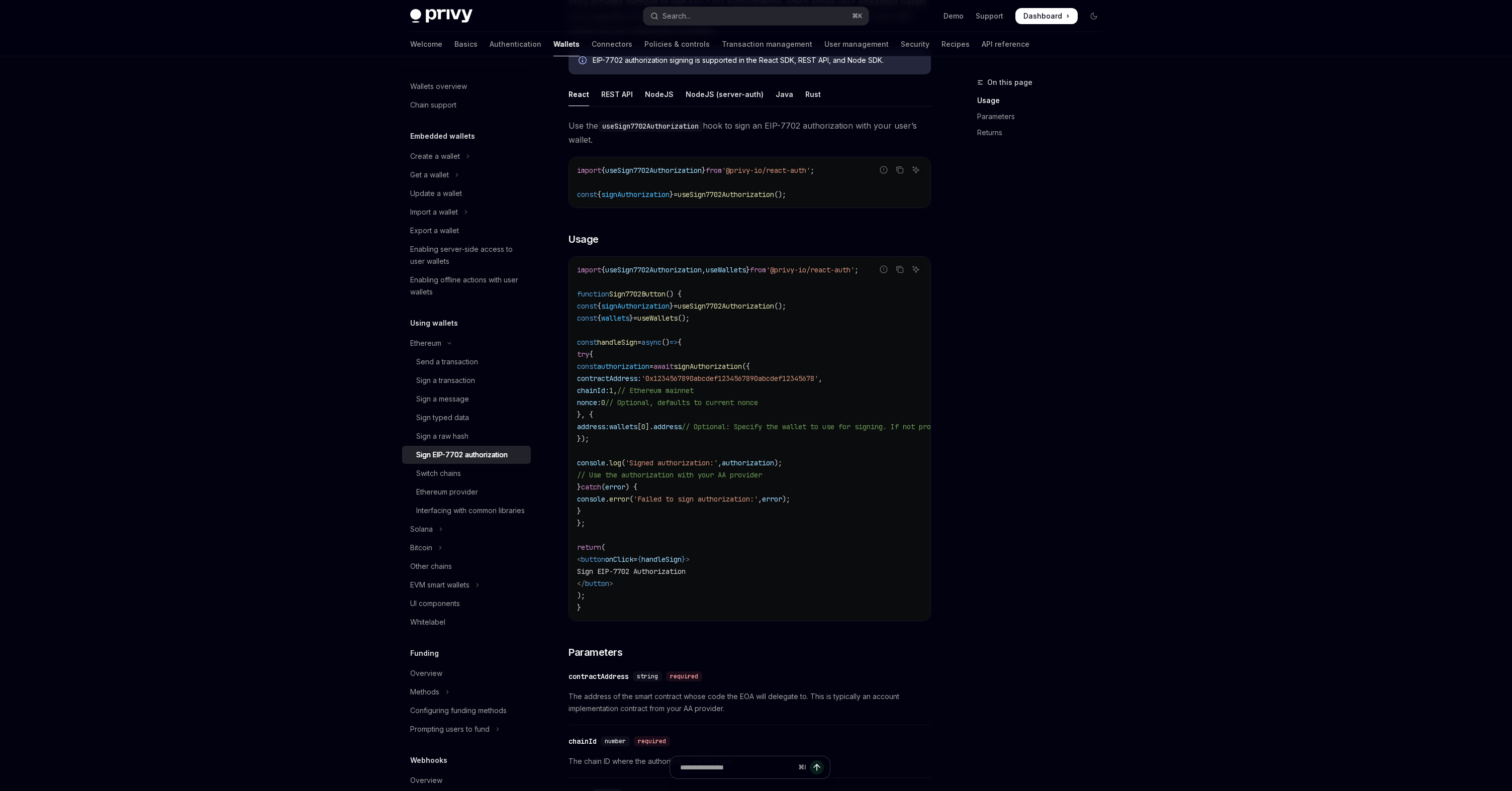
scroll to position [190, 0]
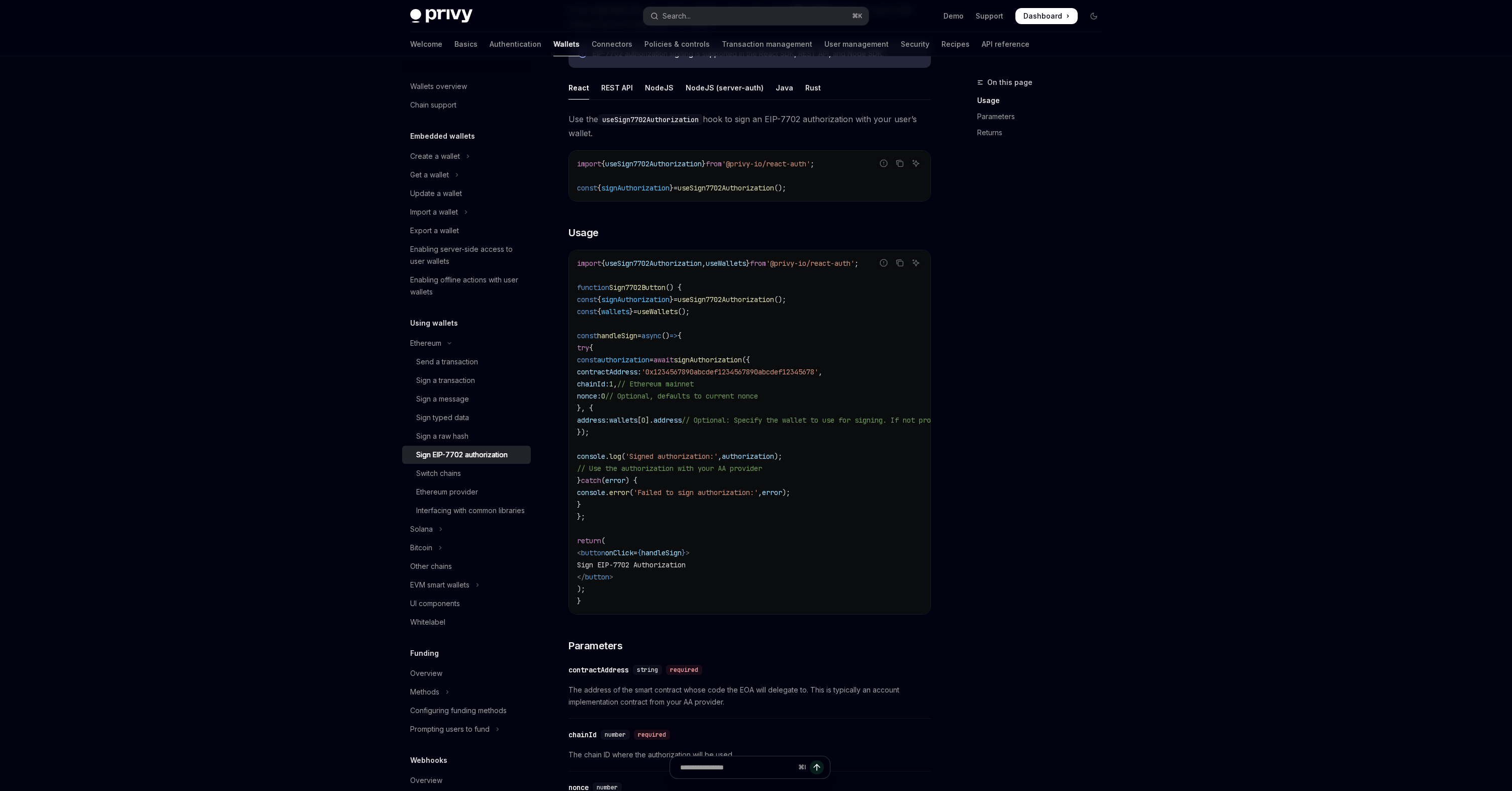
click at [734, 370] on span "'0x1234567890abcdef1234567890abcdef12345678'" at bounding box center [730, 371] width 177 height 9
click at [765, 372] on span "'0x1234567890abcdef1234567890abcdef12345678'" at bounding box center [730, 371] width 177 height 9
click at [759, 370] on span "'0x1234567890abcdef1234567890abcdef12345678'" at bounding box center [730, 371] width 177 height 9
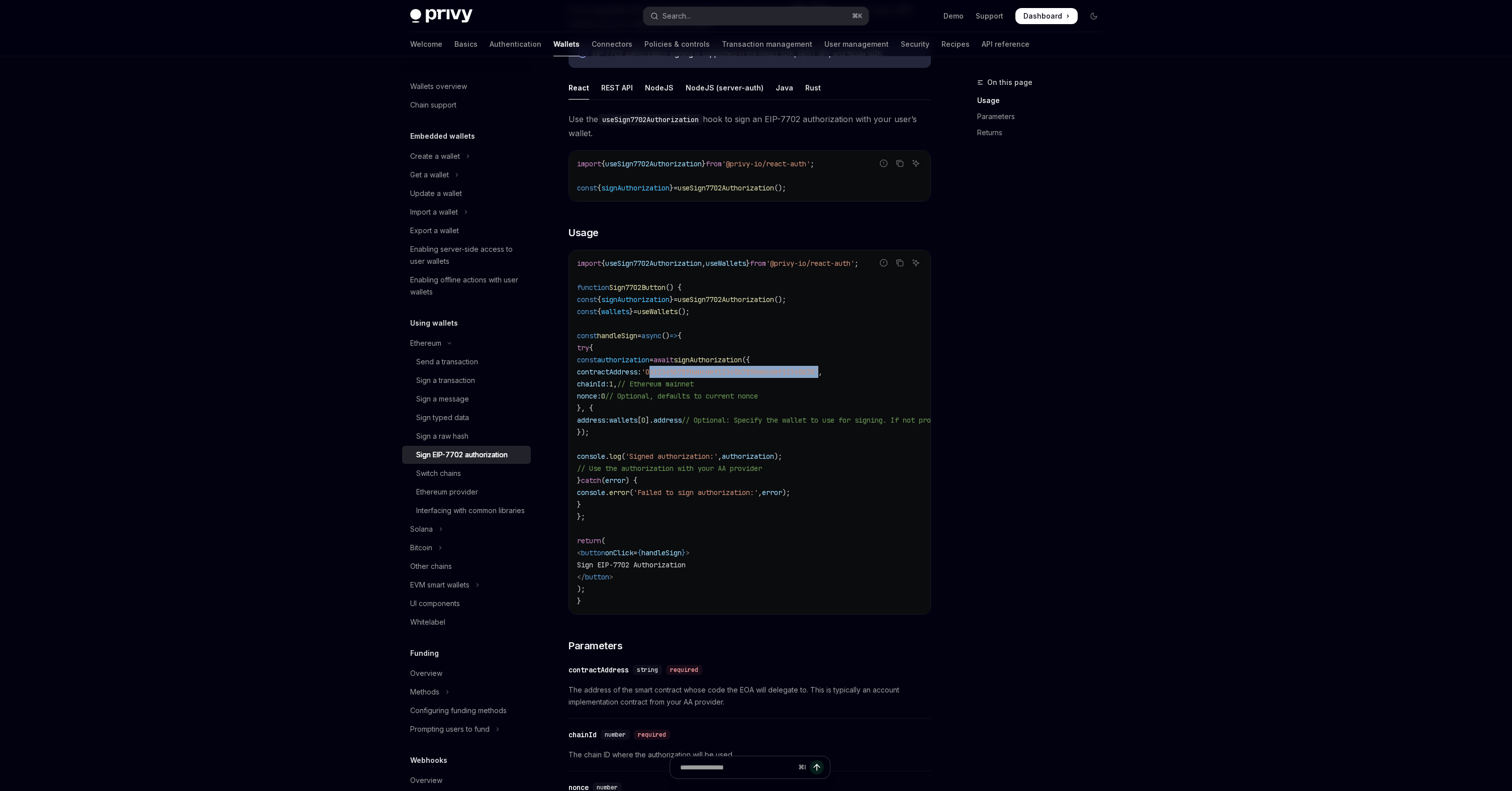
drag, startPoint x: 660, startPoint y: 384, endPoint x: 696, endPoint y: 384, distance: 36.0
click at [694, 384] on span "chainId: 1 , // Ethereum mainnet" at bounding box center [635, 384] width 117 height 9
click at [694, 384] on span "// Ethereum mainnet" at bounding box center [655, 384] width 77 height 9
drag, startPoint x: 650, startPoint y: 397, endPoint x: 676, endPoint y: 397, distance: 26.0
click at [673, 397] on span "nonce: 0 // Optional, defaults to current nonce" at bounding box center [667, 396] width 181 height 9
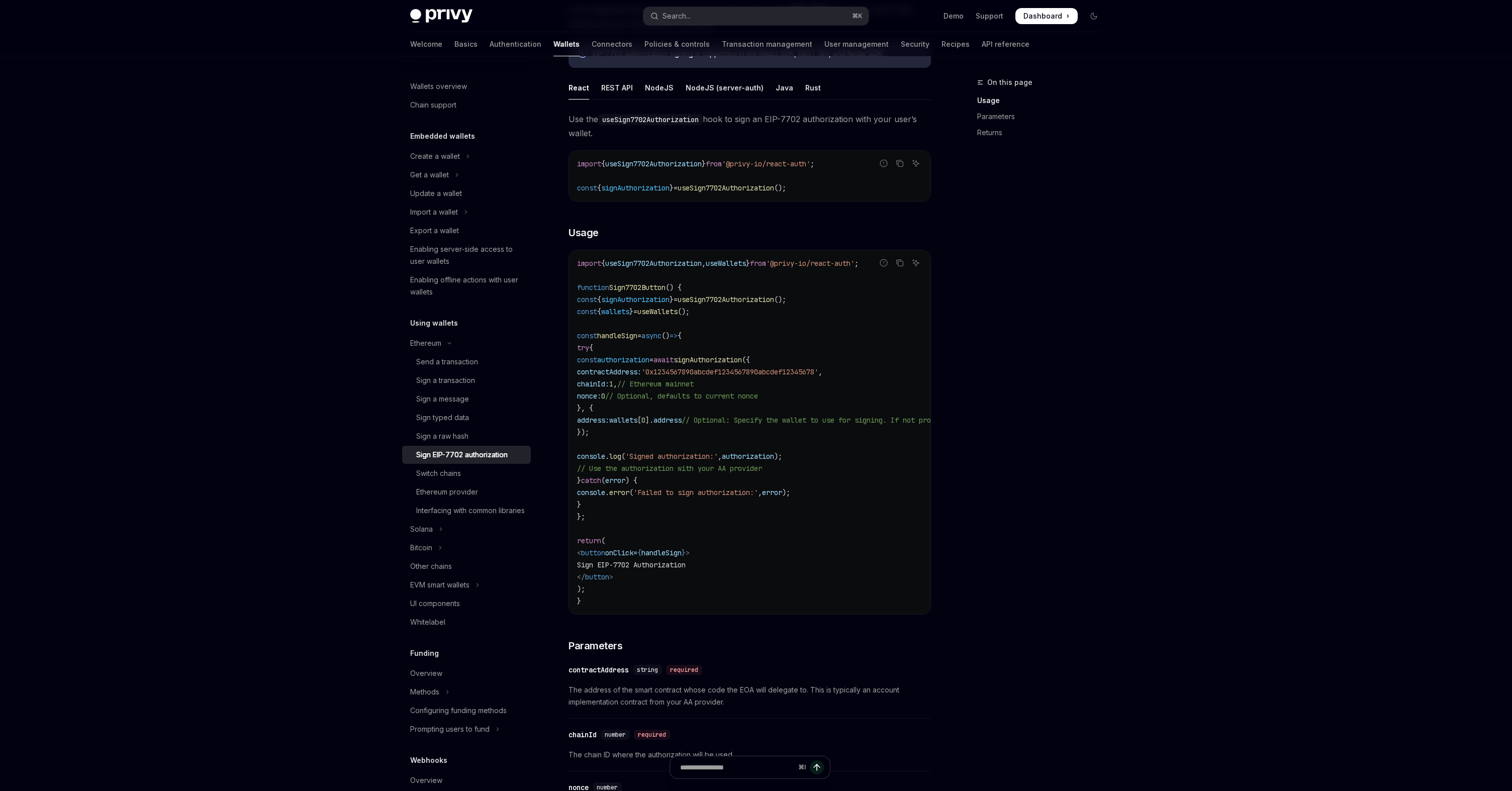
click at [605, 397] on span "0" at bounding box center [603, 396] width 4 height 9
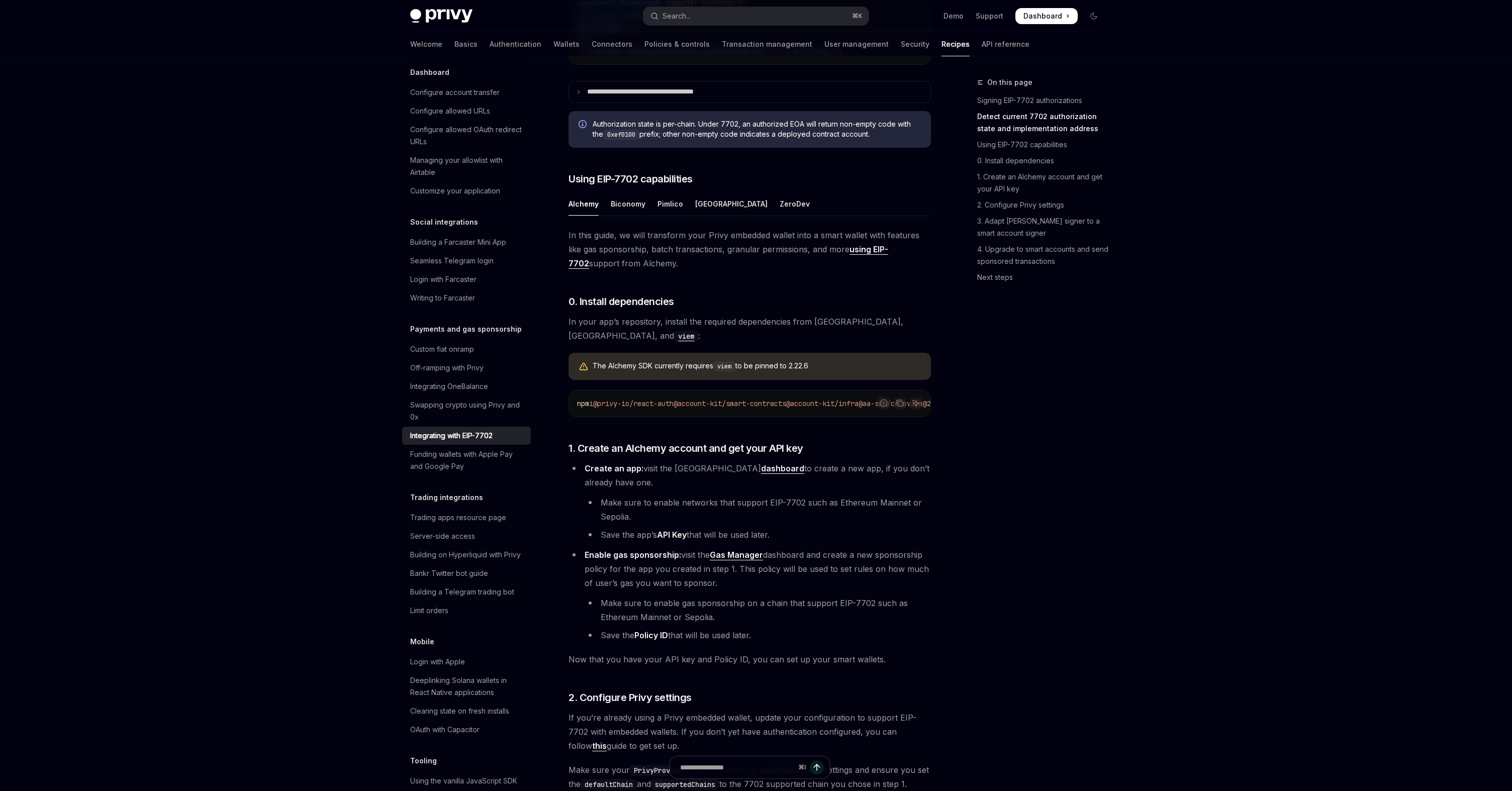
scroll to position [694, 0]
click at [638, 218] on div "Biconomy" at bounding box center [627, 206] width 34 height 24
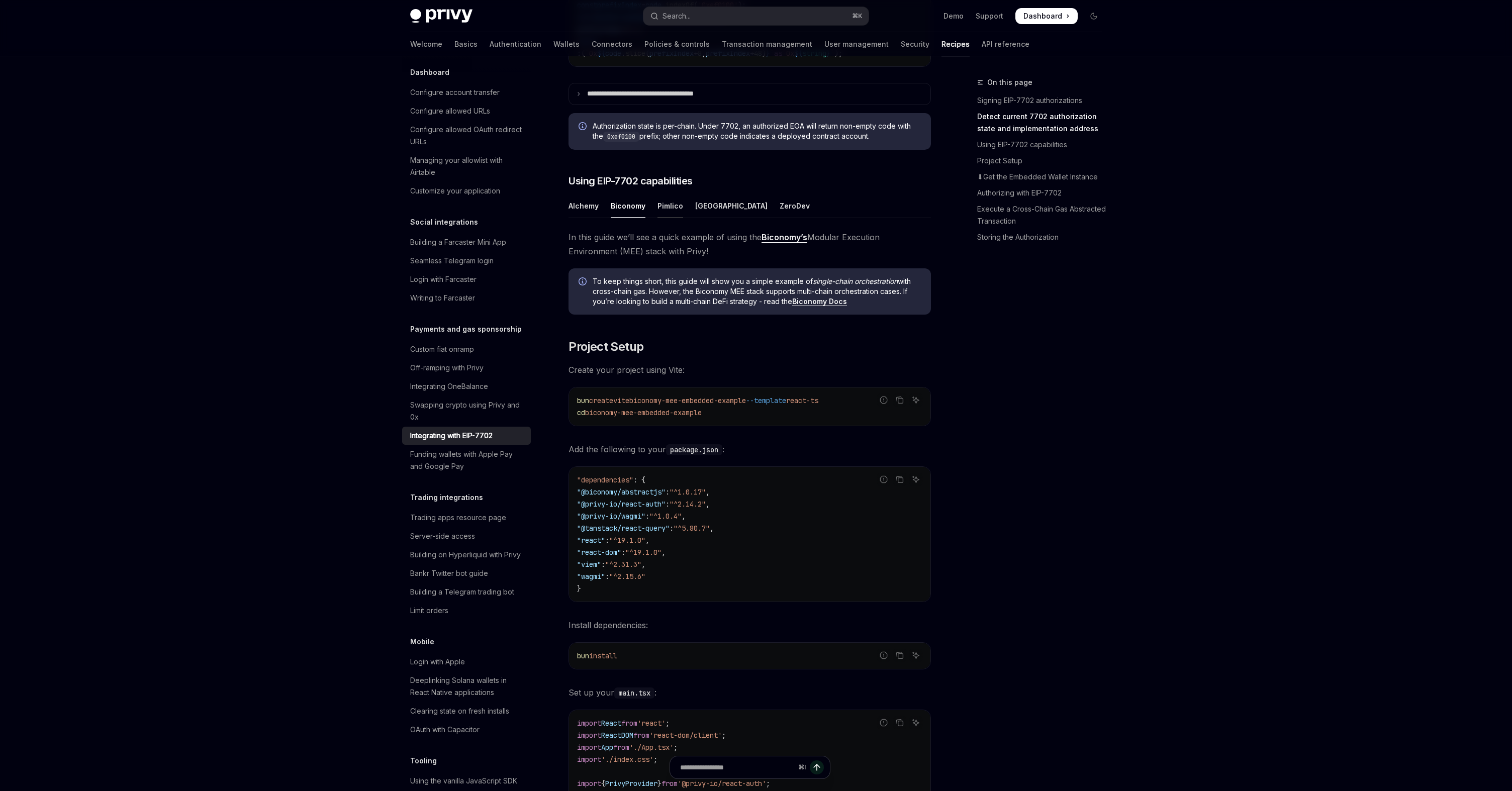
click at [660, 218] on div "Pimlico" at bounding box center [670, 206] width 26 height 24
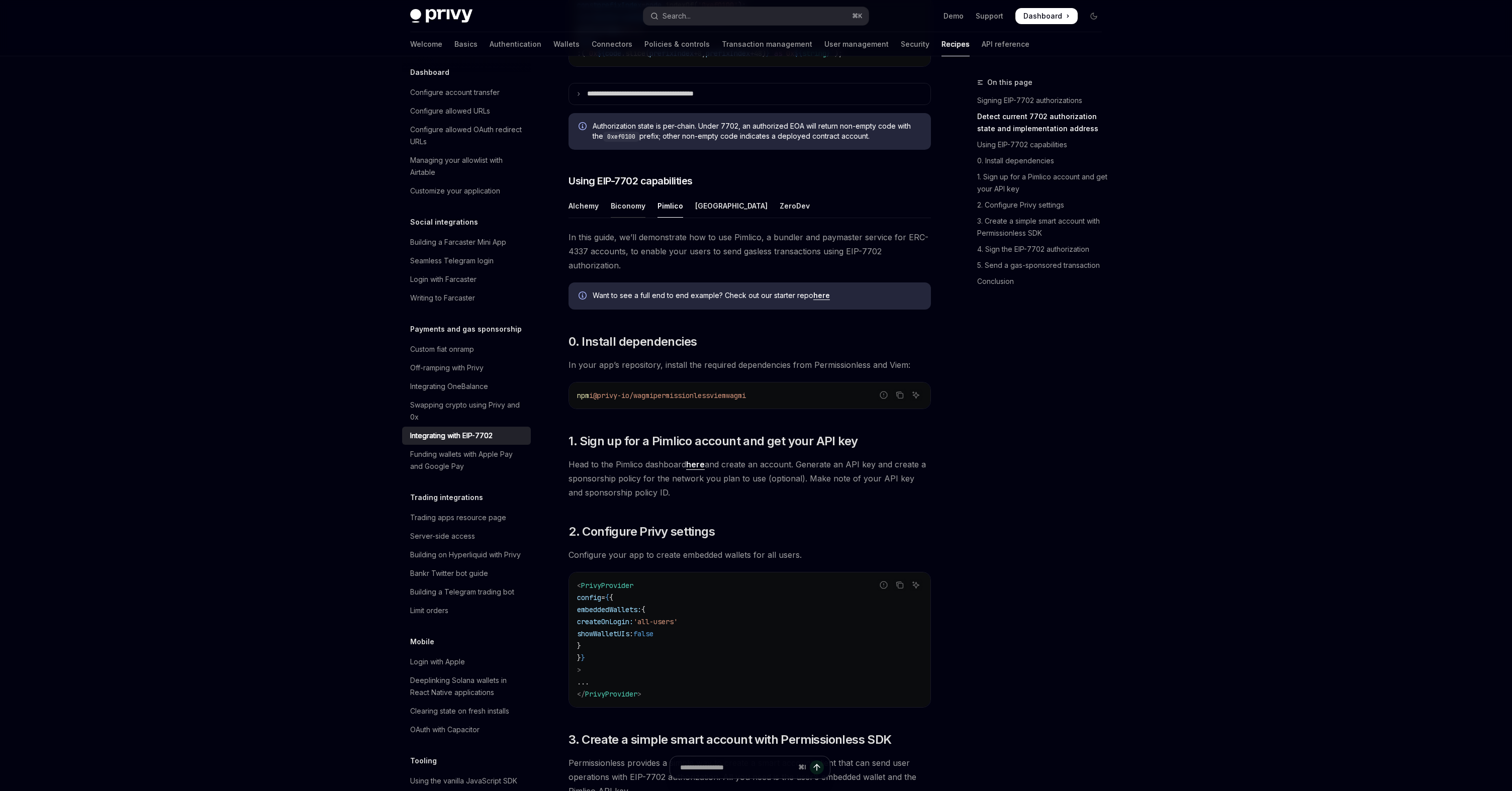
click at [630, 218] on div "Biconomy" at bounding box center [627, 206] width 34 height 24
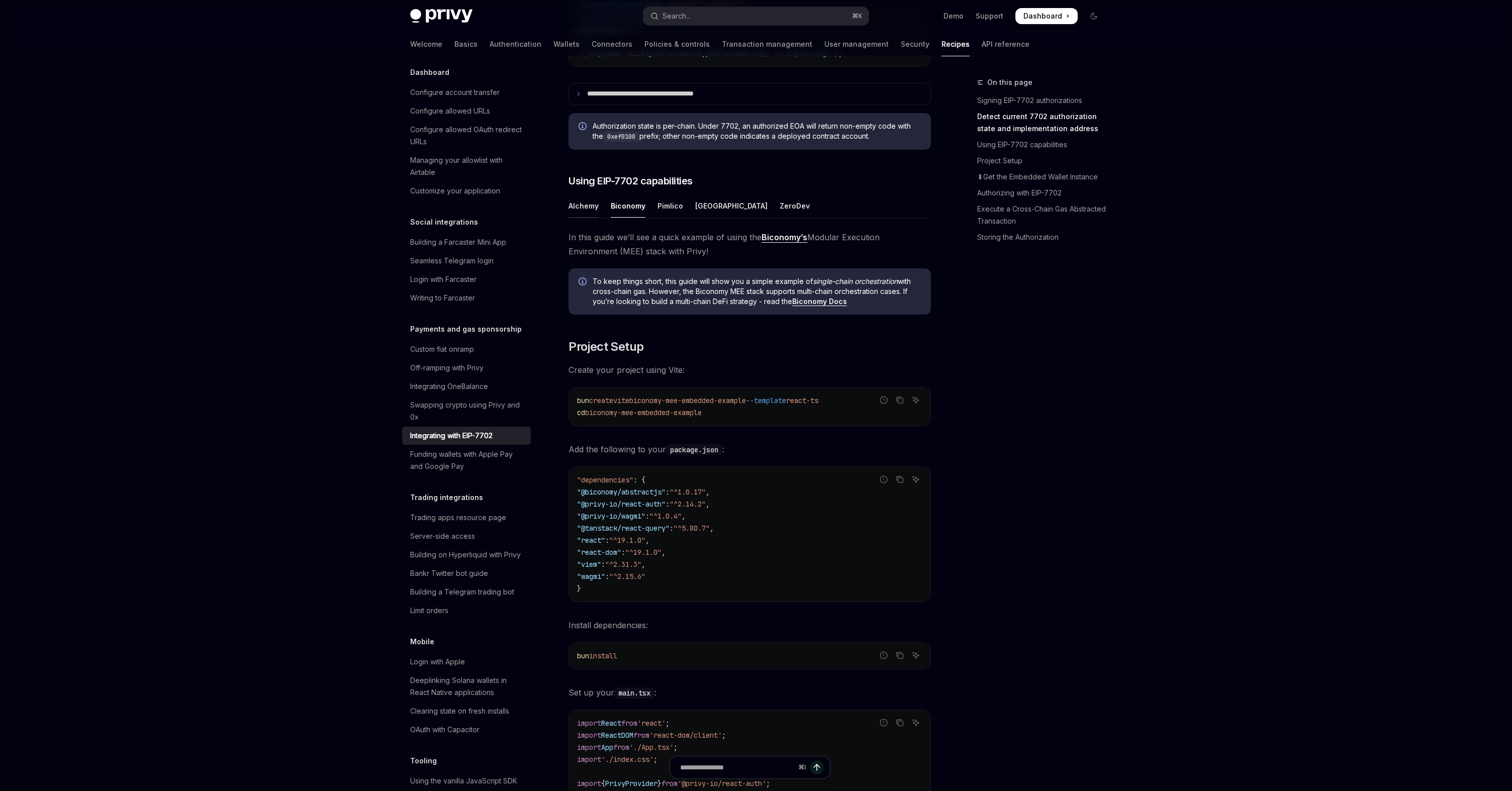
click at [590, 218] on div "Alchemy" at bounding box center [583, 206] width 30 height 24
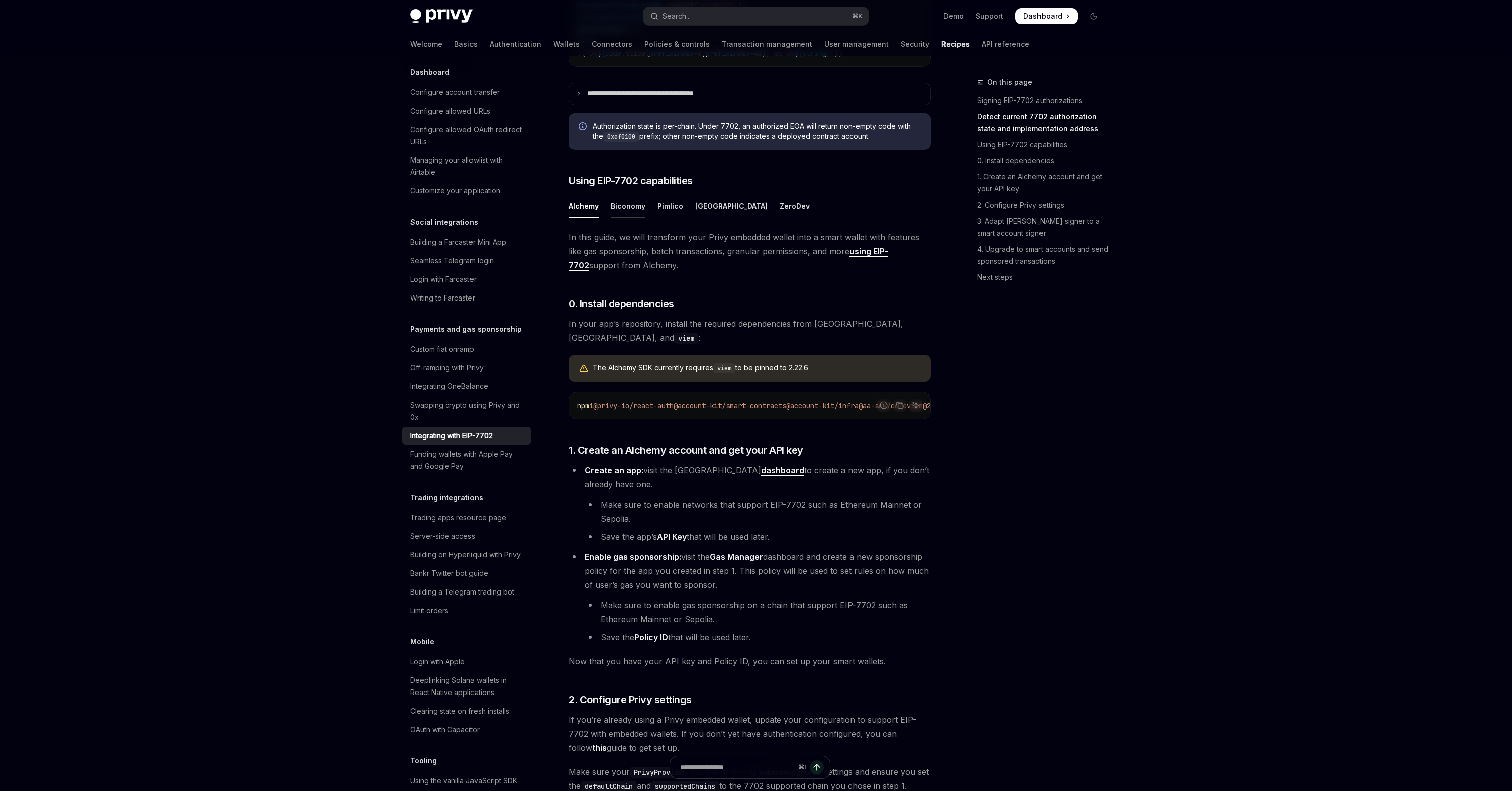
click at [621, 218] on div "Biconomy" at bounding box center [627, 206] width 34 height 24
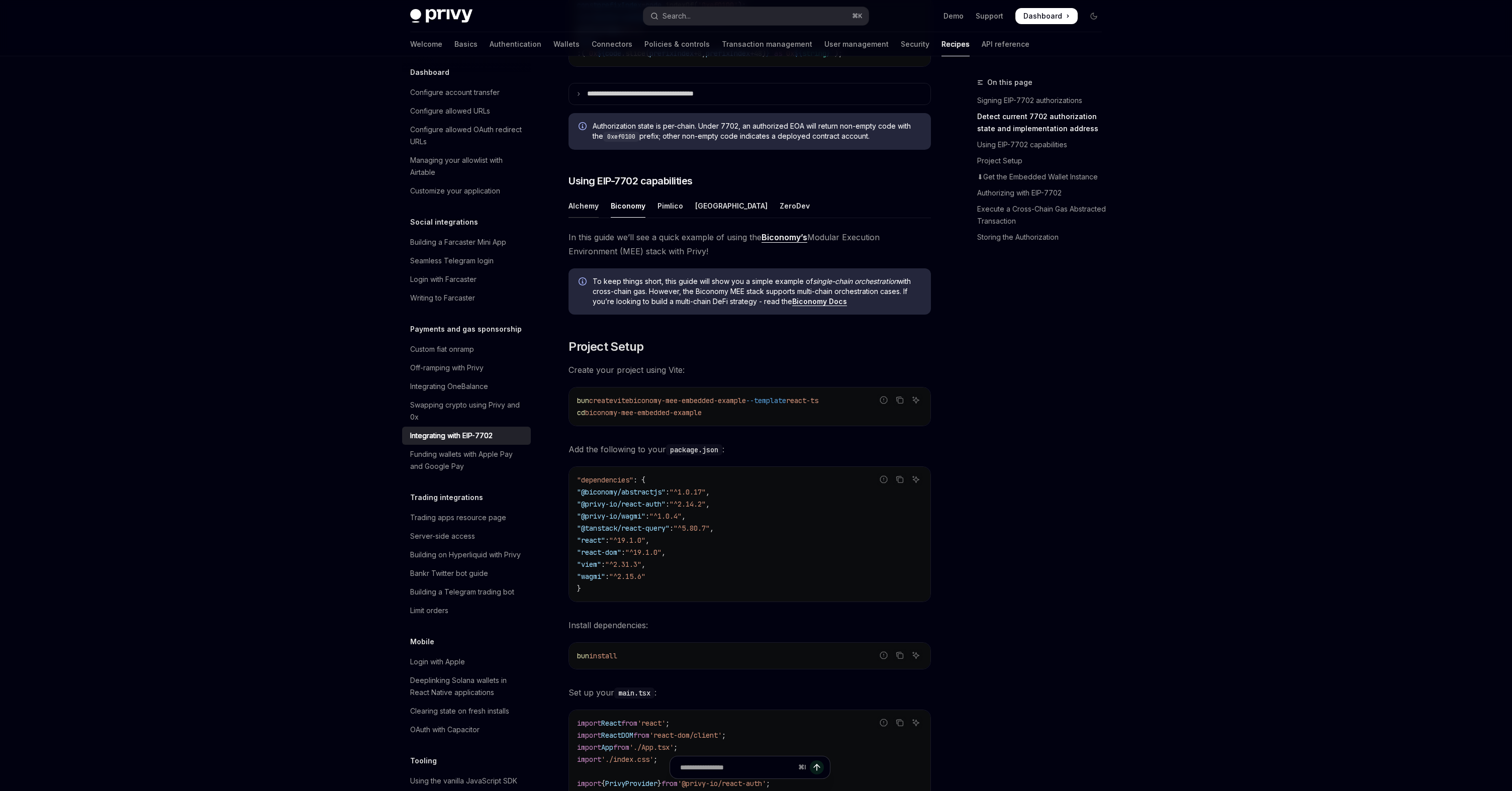
click at [594, 218] on div "Alchemy" at bounding box center [583, 206] width 30 height 24
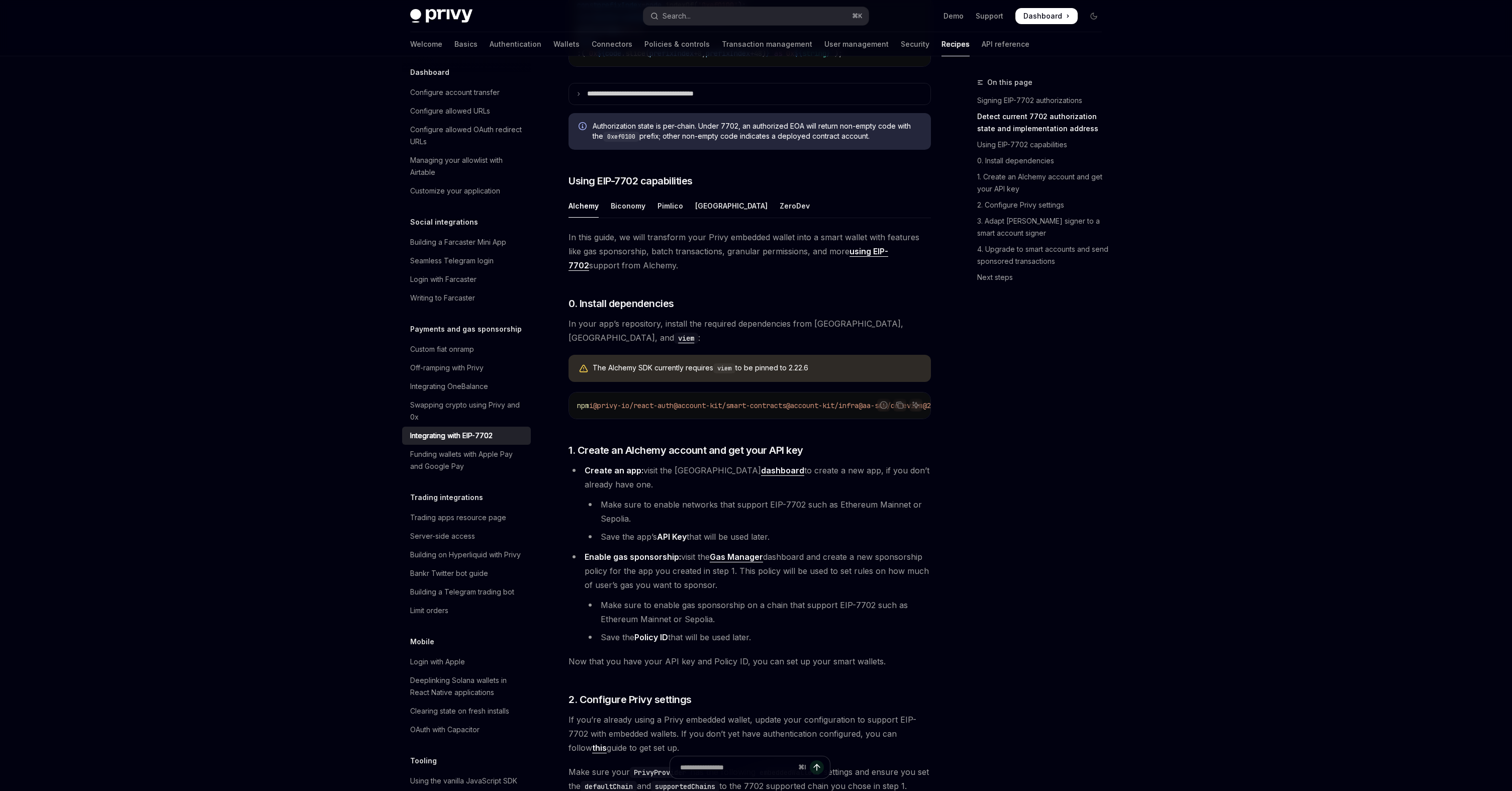
drag, startPoint x: 784, startPoint y: 376, endPoint x: 815, endPoint y: 374, distance: 31.1
click at [816, 374] on div "The Alchemy SDK currently requires viem to be pinned to 2.22.6" at bounding box center [756, 368] width 329 height 11
click at [815, 374] on div "The Alchemy SDK currently requires viem to be pinned to 2.22.6" at bounding box center [756, 368] width 329 height 11
click at [648, 218] on ul "Alchemy Biconomy Pimlico Porto ZeroDev" at bounding box center [749, 206] width 362 height 25
click at [637, 218] on div "Biconomy" at bounding box center [627, 206] width 34 height 24
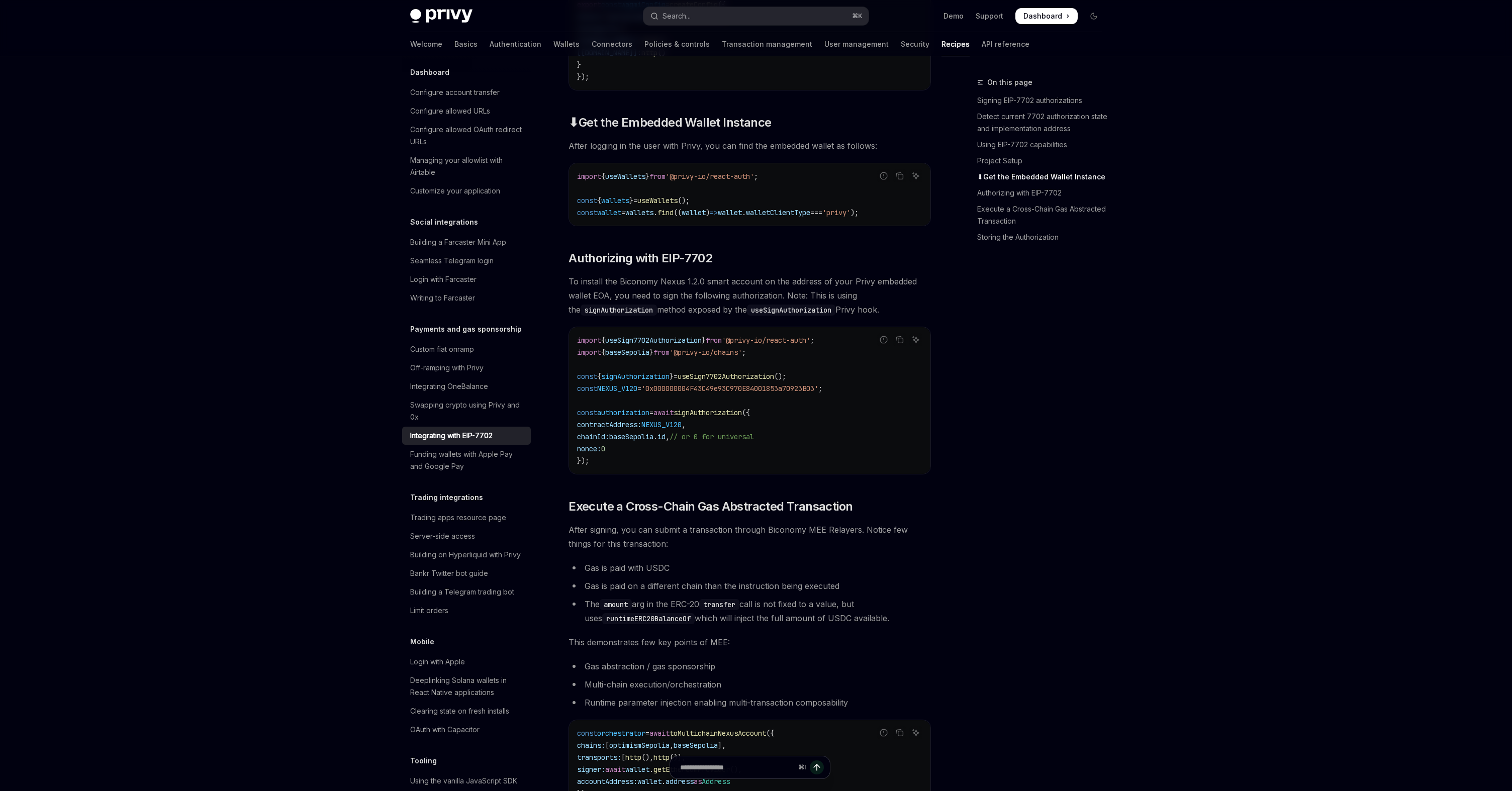
scroll to position [2086, 0]
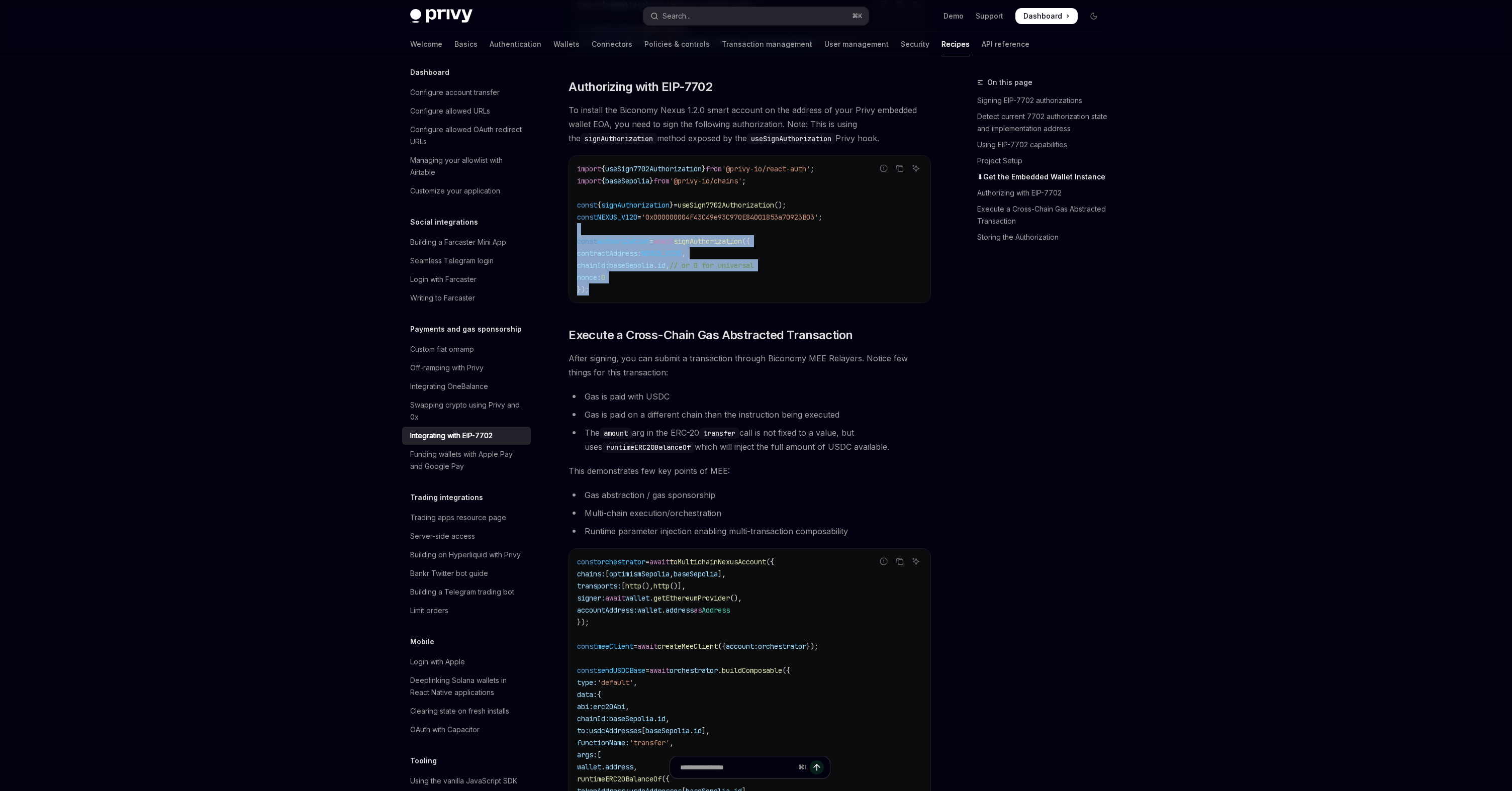
drag, startPoint x: 664, startPoint y: 240, endPoint x: 718, endPoint y: 312, distance: 90.0
click at [718, 295] on code "import { useSign7702Authorization } from '@privy-io/react-auth' ; import { base…" at bounding box center [750, 229] width 345 height 132
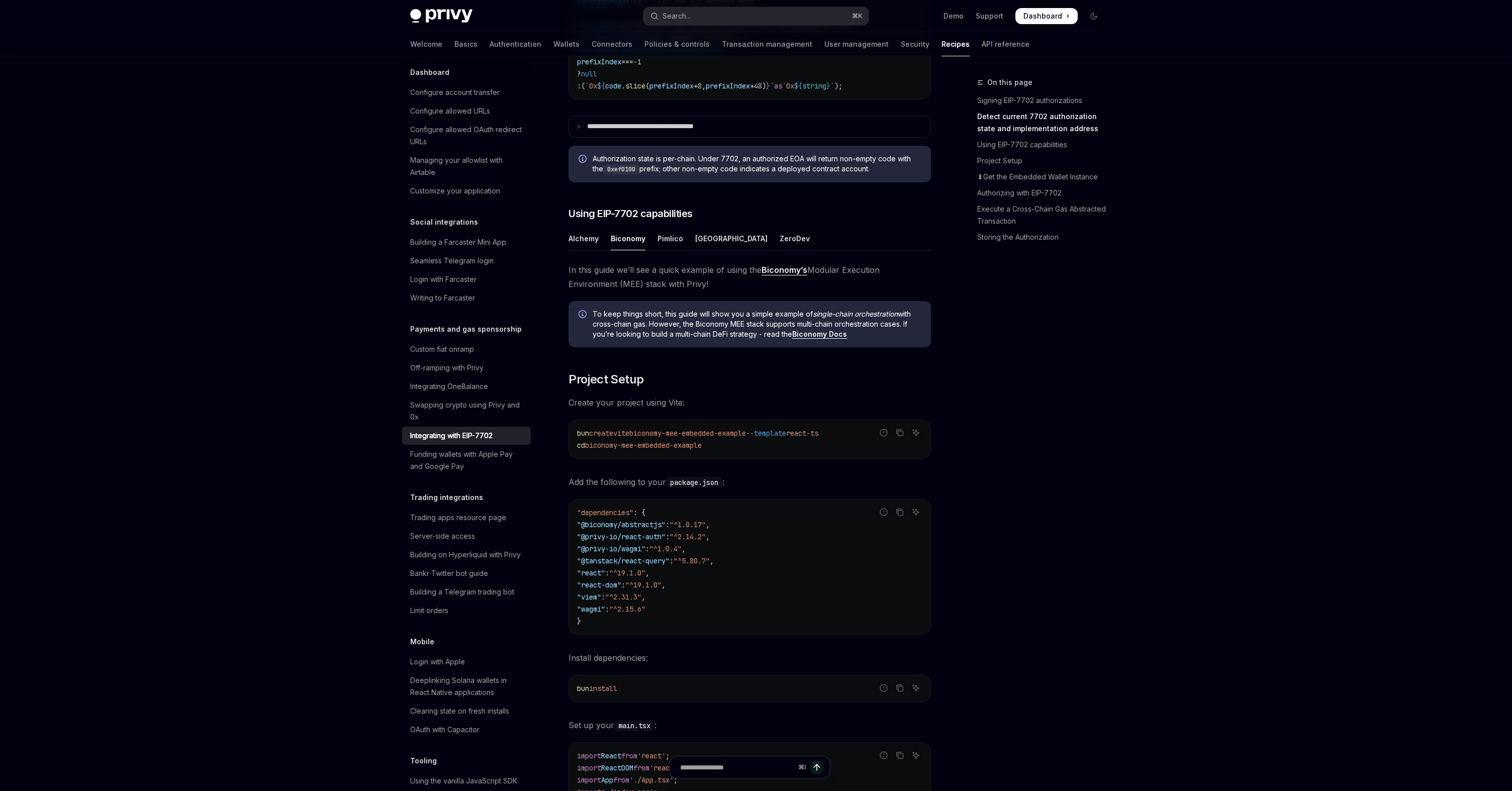
scroll to position [659, 0]
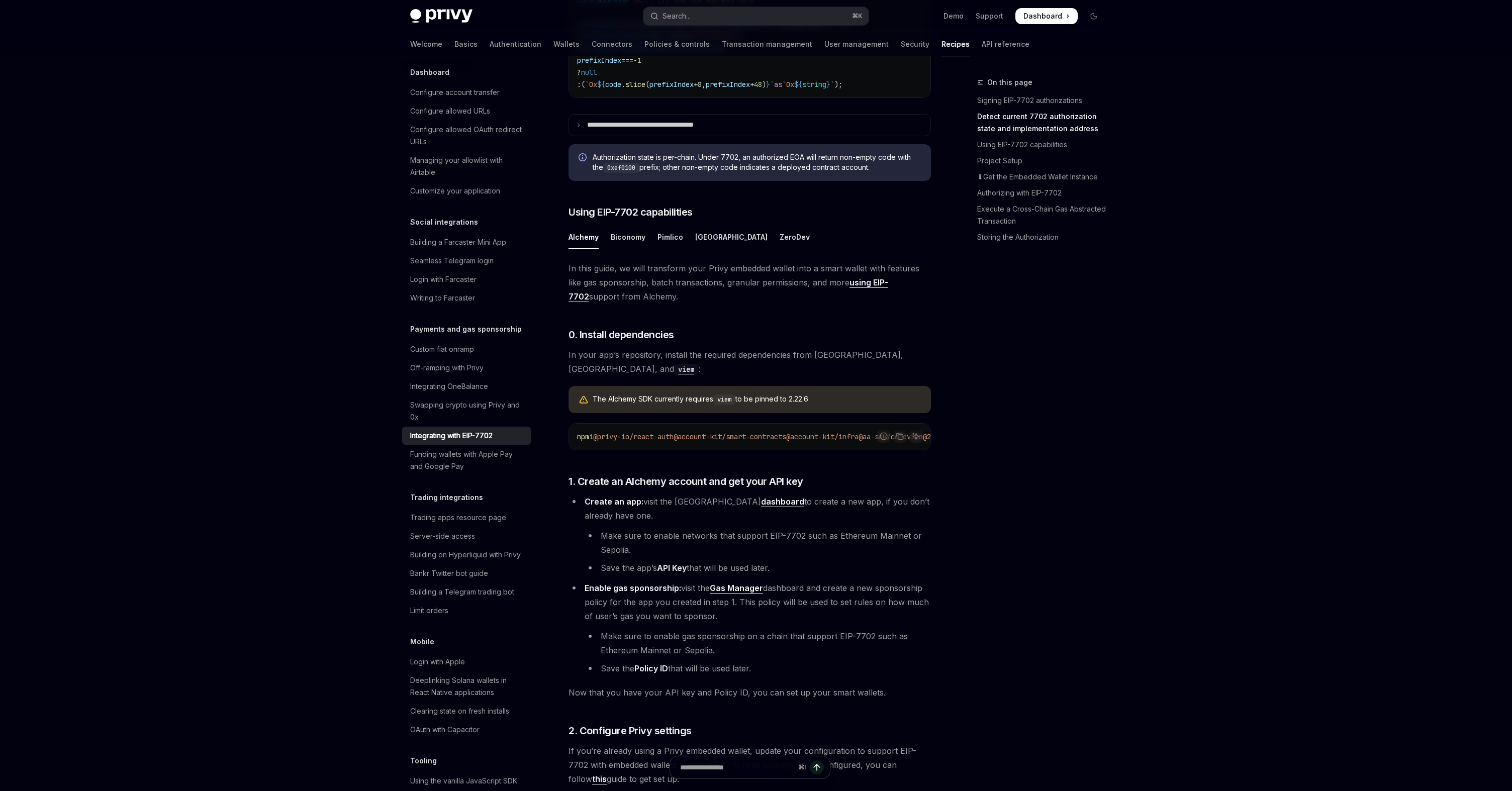
type textarea "*"
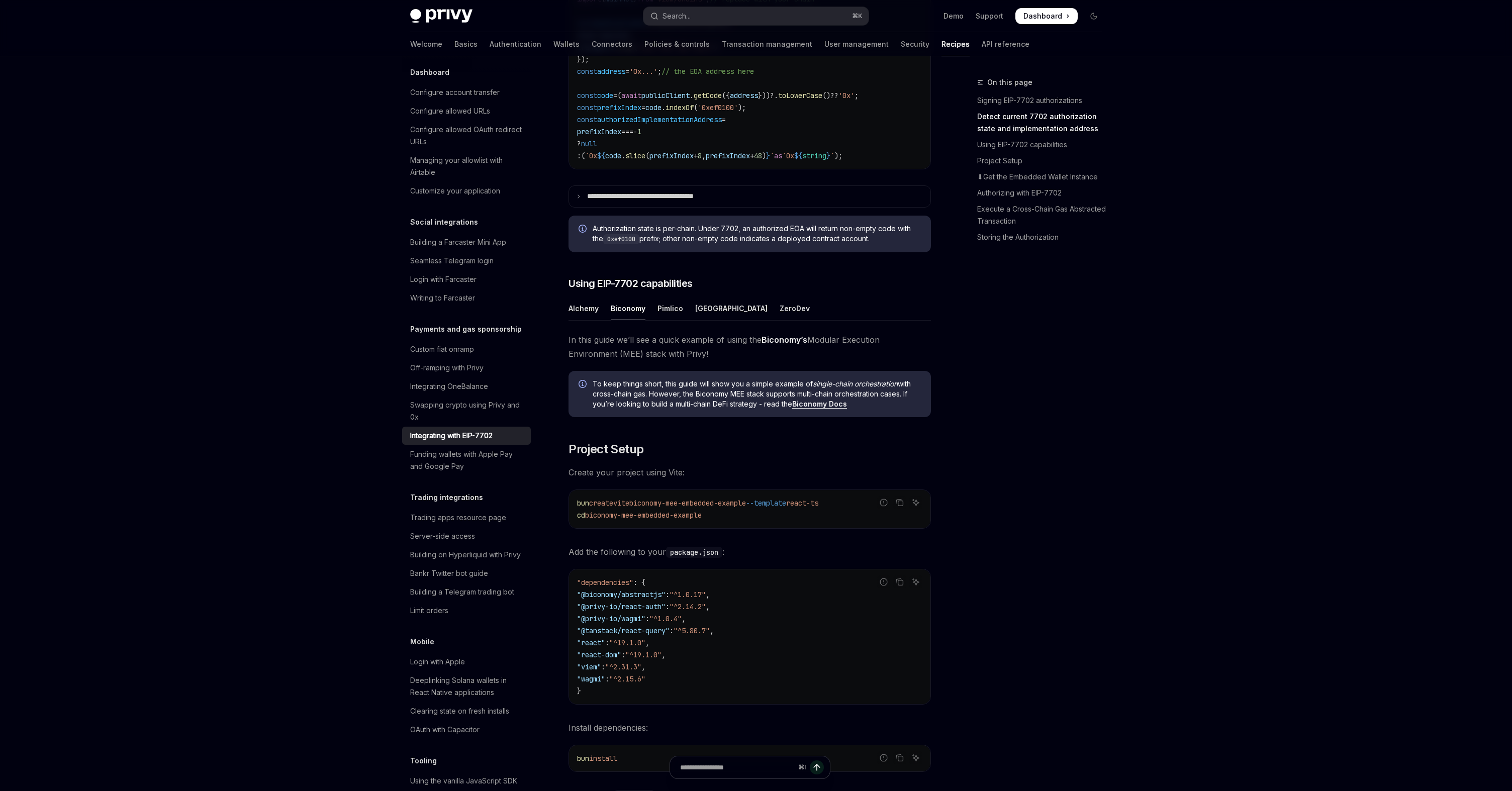
scroll to position [587, 0]
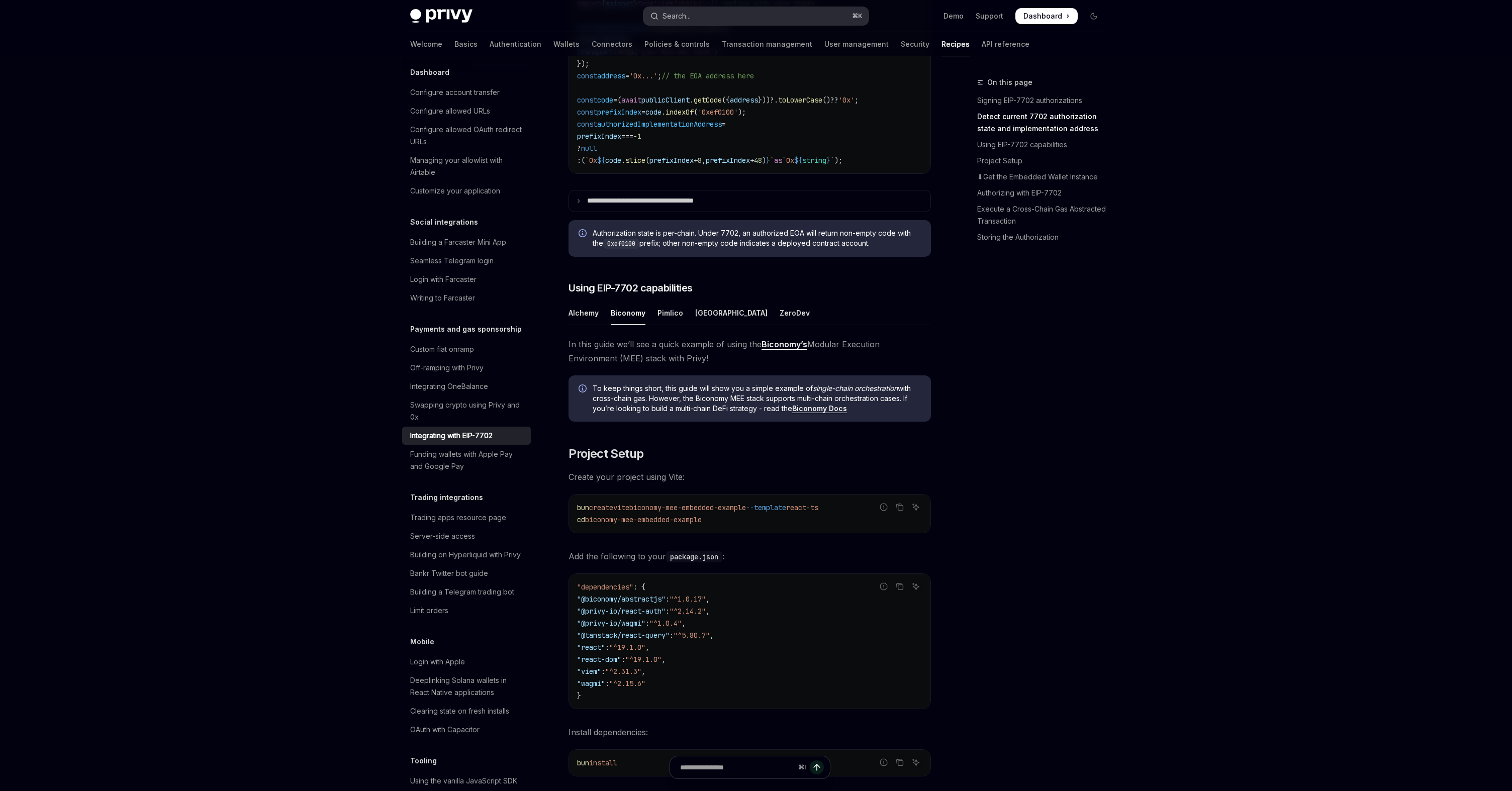
click at [788, 12] on button "Search... ⌘ K" at bounding box center [756, 16] width 226 height 18
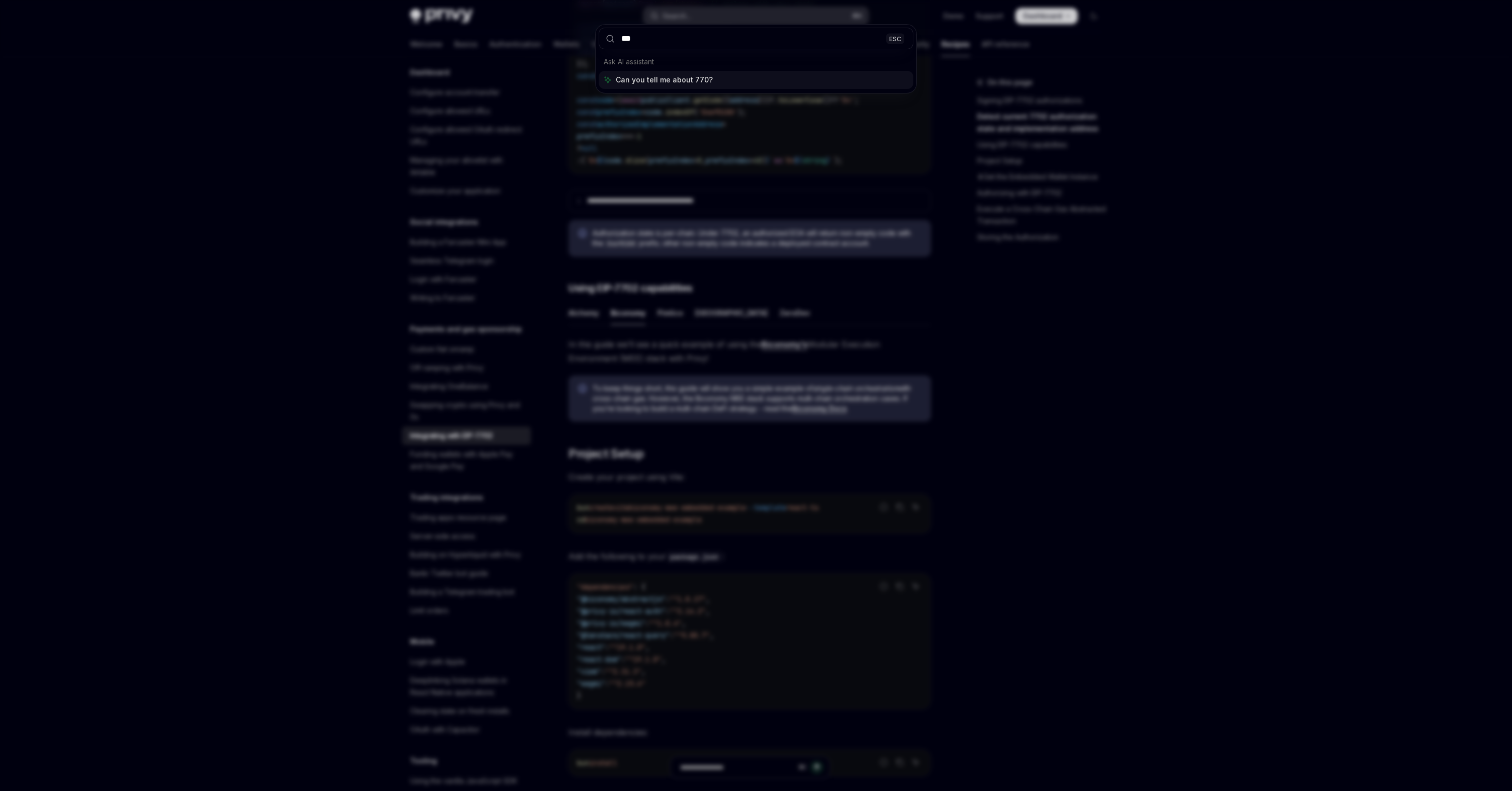
type input "****"
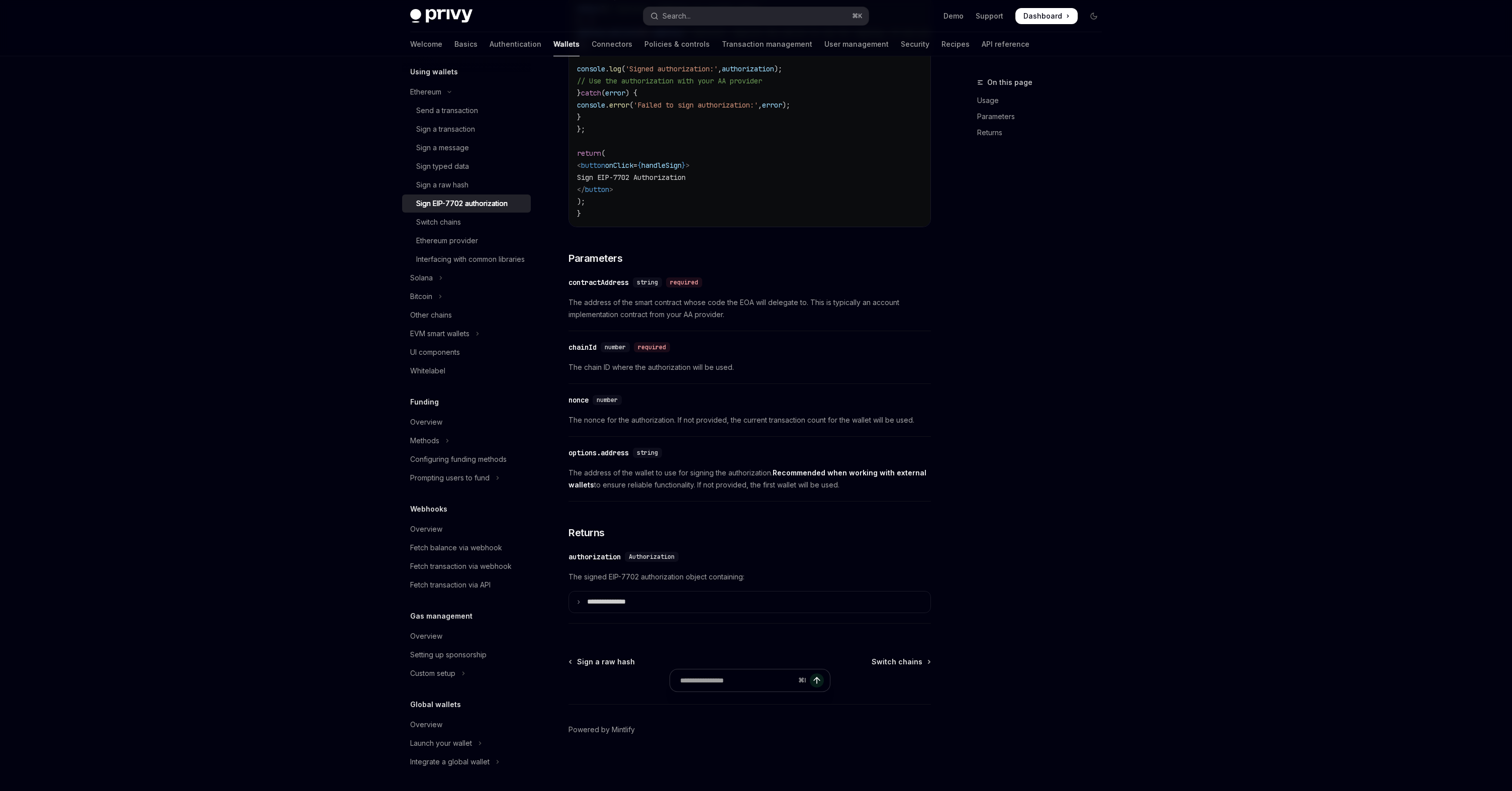
scroll to position [56, 0]
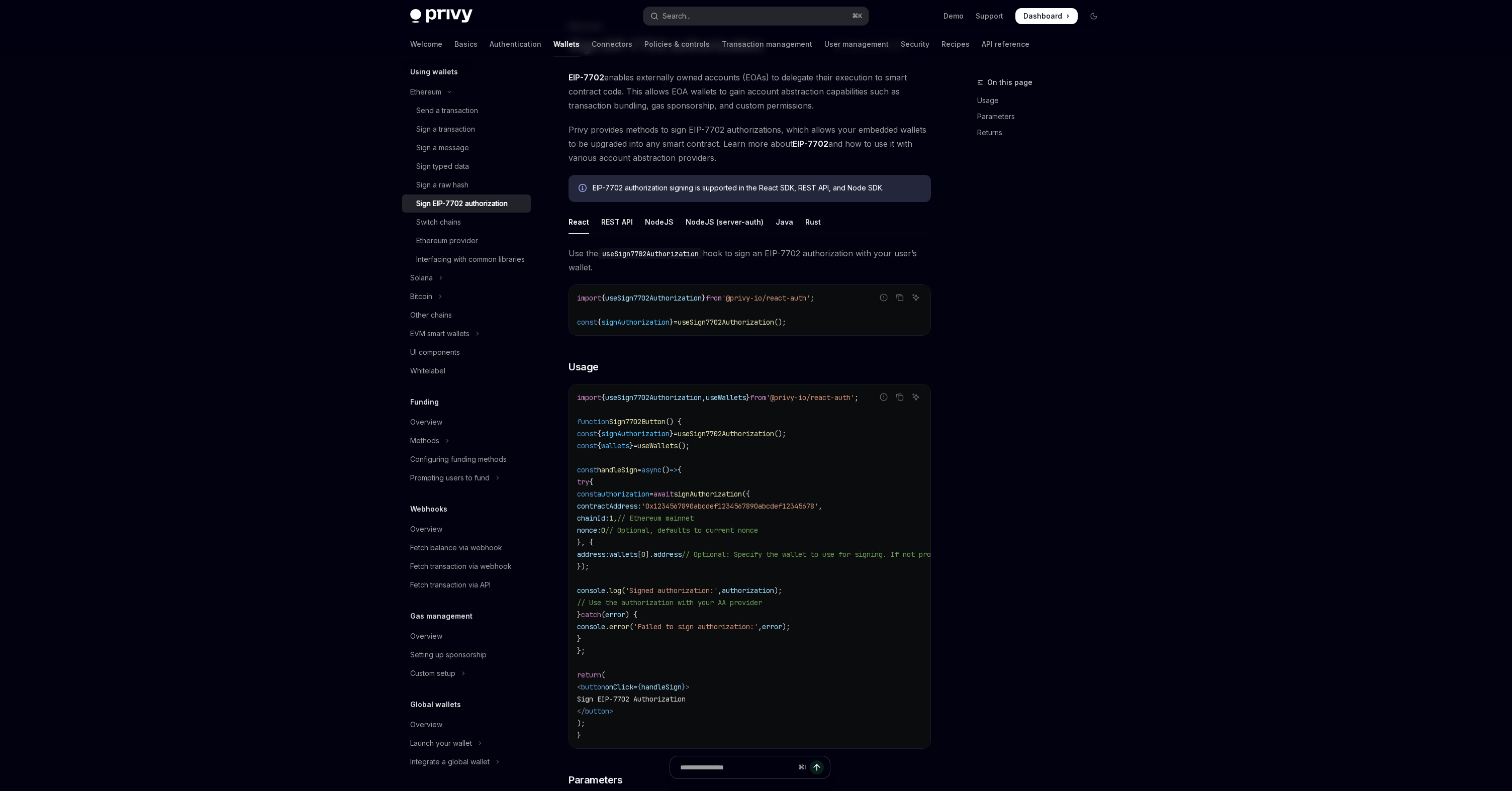
type textarea "*"
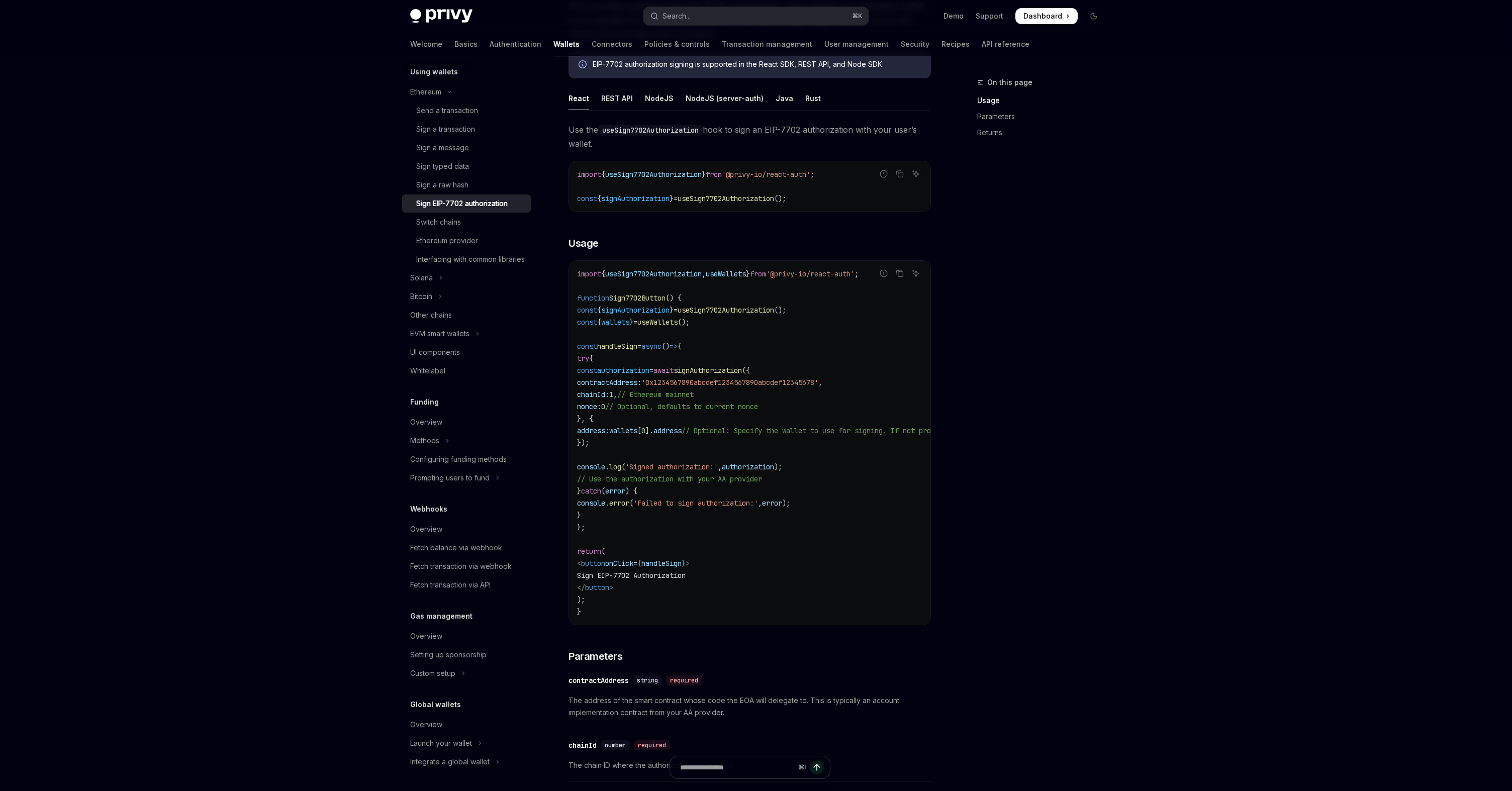
scroll to position [192, 0]
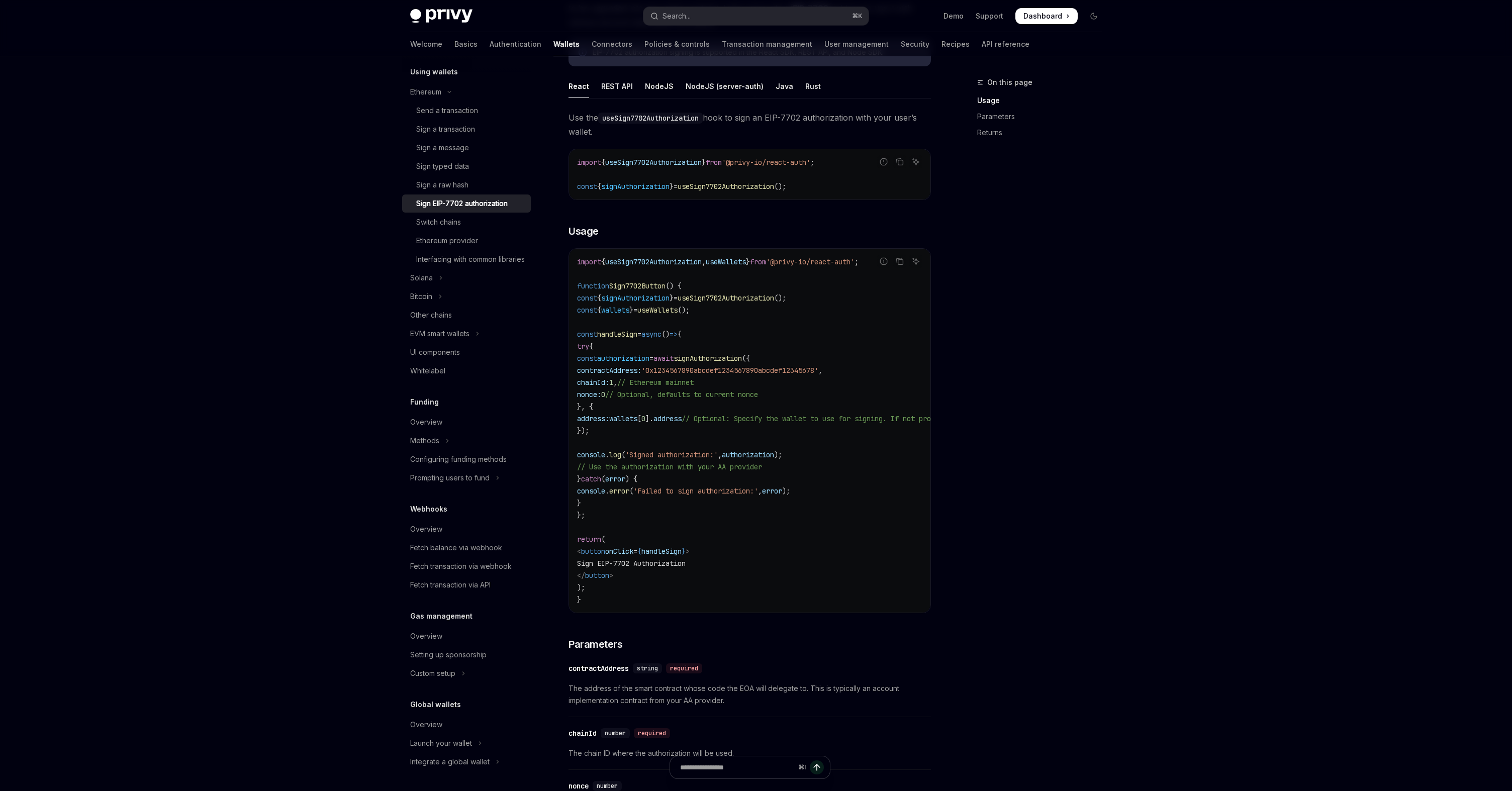
drag, startPoint x: 714, startPoint y: 364, endPoint x: 831, endPoint y: 365, distance: 117.0
click at [831, 365] on code "import { useSign7702Authorization , useWallets } from '@privy-io/react-auth' ; …" at bounding box center [840, 431] width 527 height 350
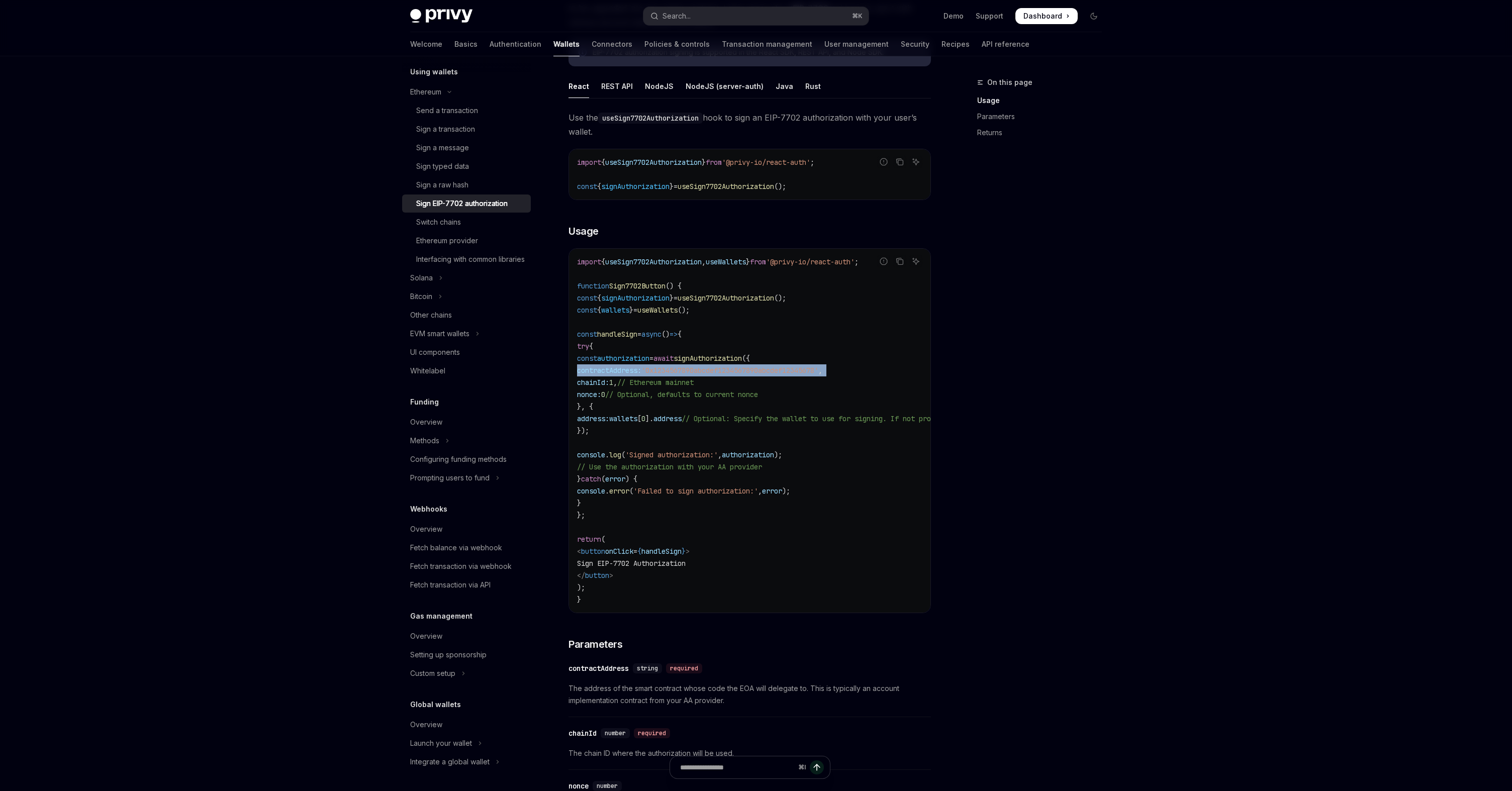
click at [831, 365] on code "import { useSign7702Authorization , useWallets } from '@privy-io/react-auth' ; …" at bounding box center [840, 431] width 527 height 350
drag, startPoint x: 671, startPoint y: 457, endPoint x: 769, endPoint y: 457, distance: 98.0
click at [769, 457] on span "console . log ( 'Signed authorization:' , authorization );" at bounding box center [679, 454] width 205 height 9
click at [789, 364] on code "import { useSign7702Authorization , useWallets } from '@privy-io/react-auth' ; …" at bounding box center [840, 431] width 527 height 350
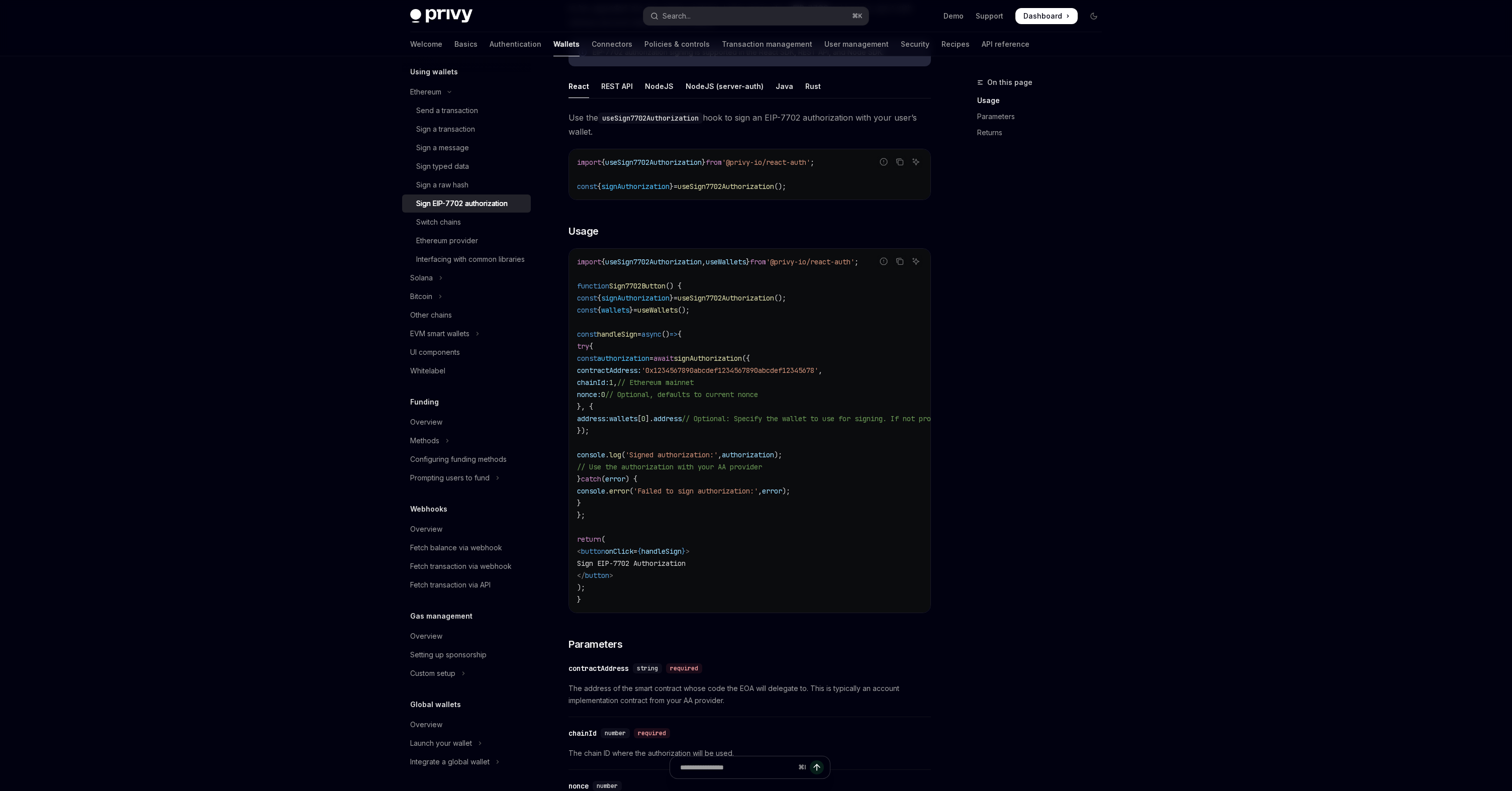
click at [742, 360] on span "signAuthorization" at bounding box center [707, 358] width 69 height 9
click at [650, 354] on span "authorization" at bounding box center [623, 358] width 52 height 9
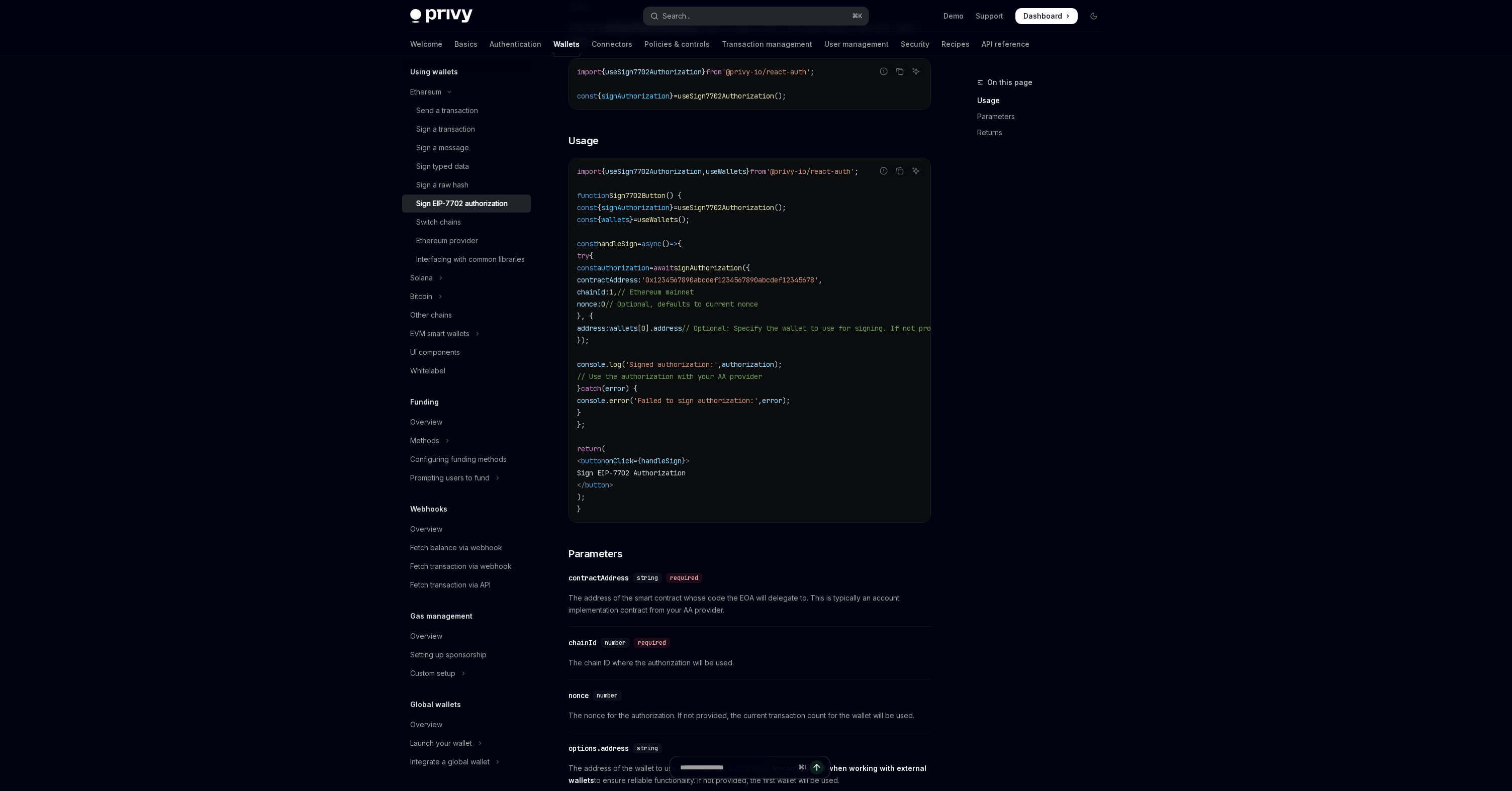
scroll to position [283, 0]
click at [642, 280] on span "contractAddress:" at bounding box center [609, 279] width 65 height 9
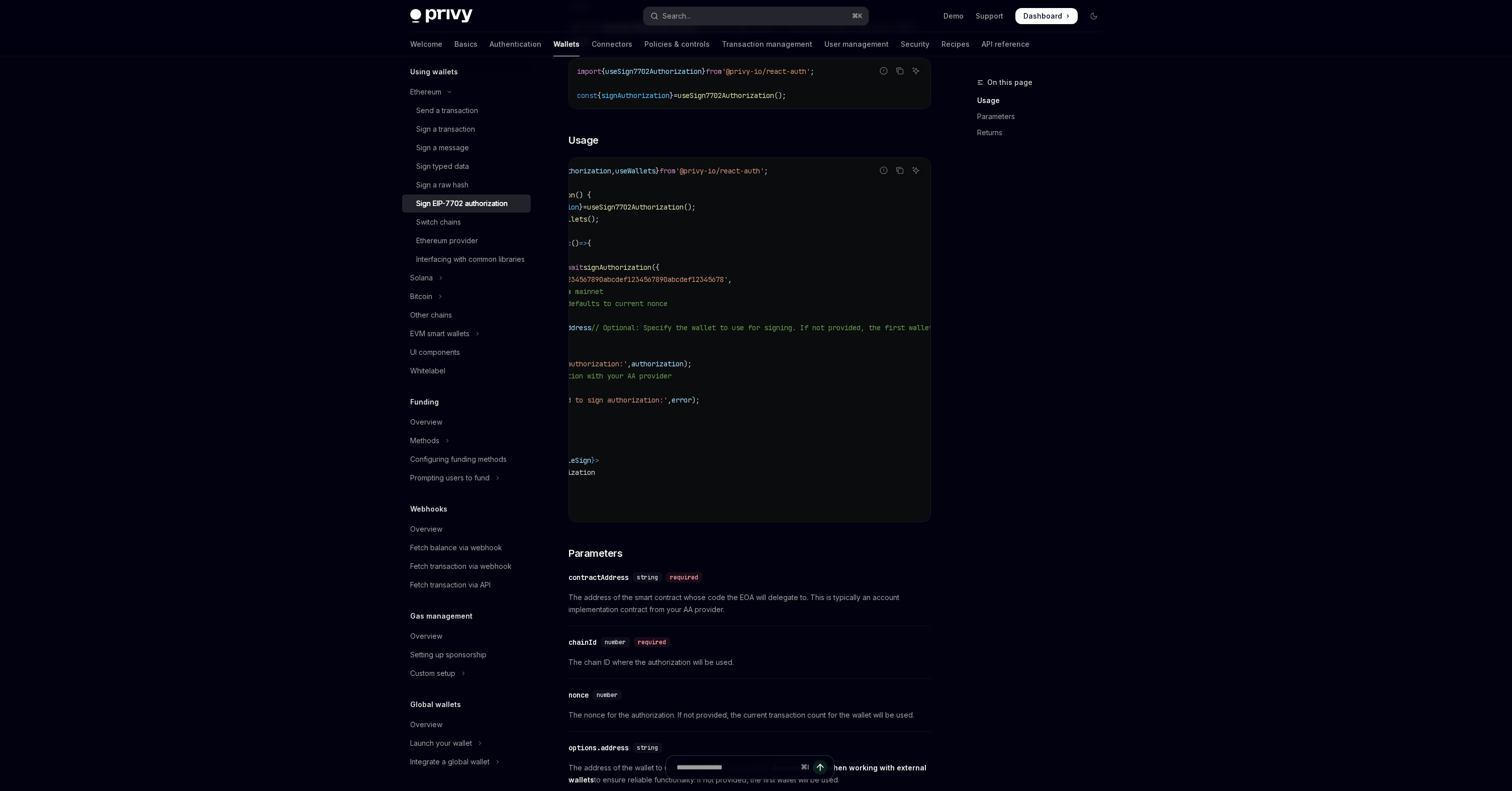
scroll to position [0, 0]
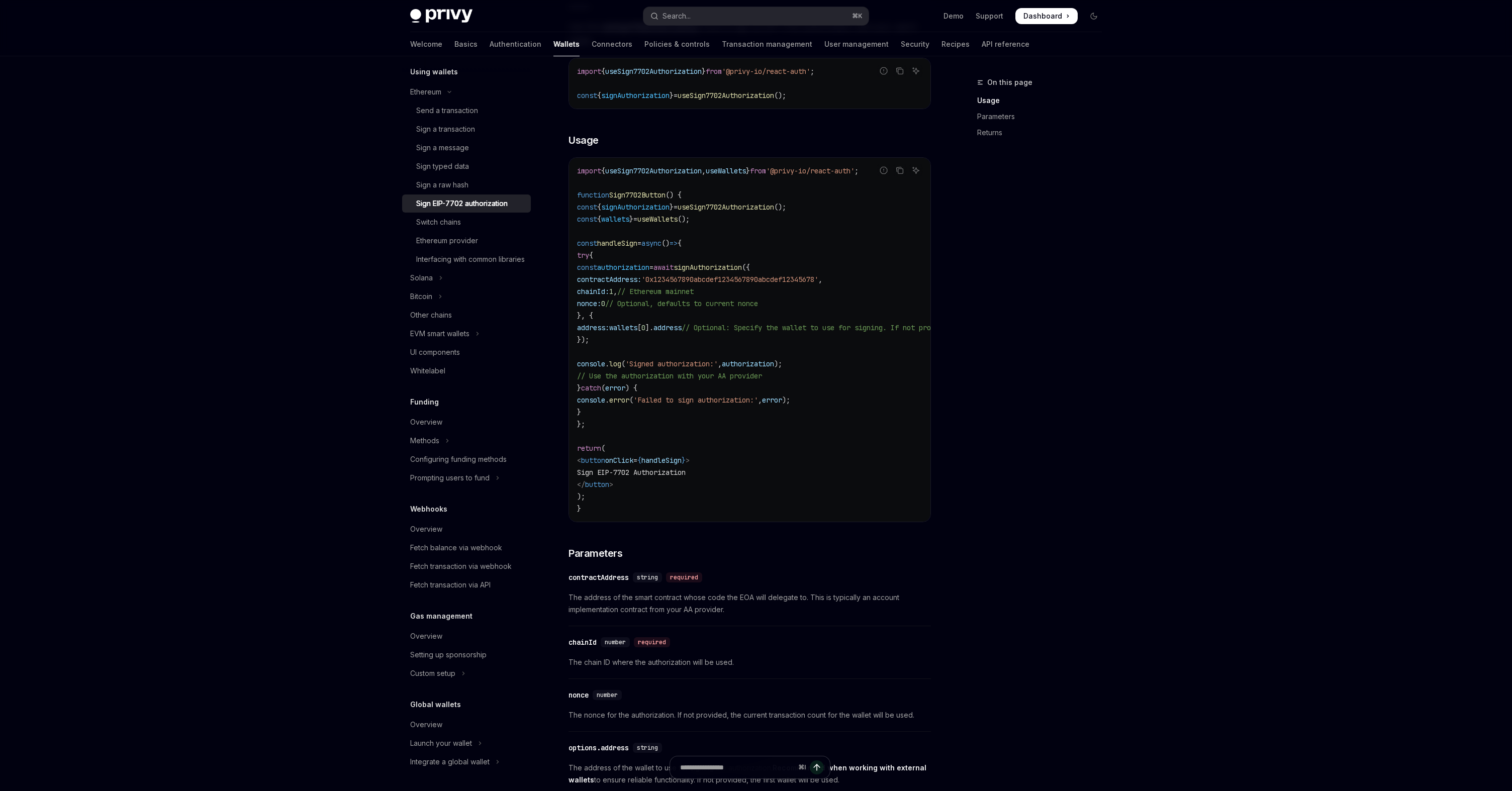
click at [678, 318] on code "import { useSign7702Authorization , useWallets } from '@privy-io/react-auth' ; …" at bounding box center [840, 340] width 527 height 350
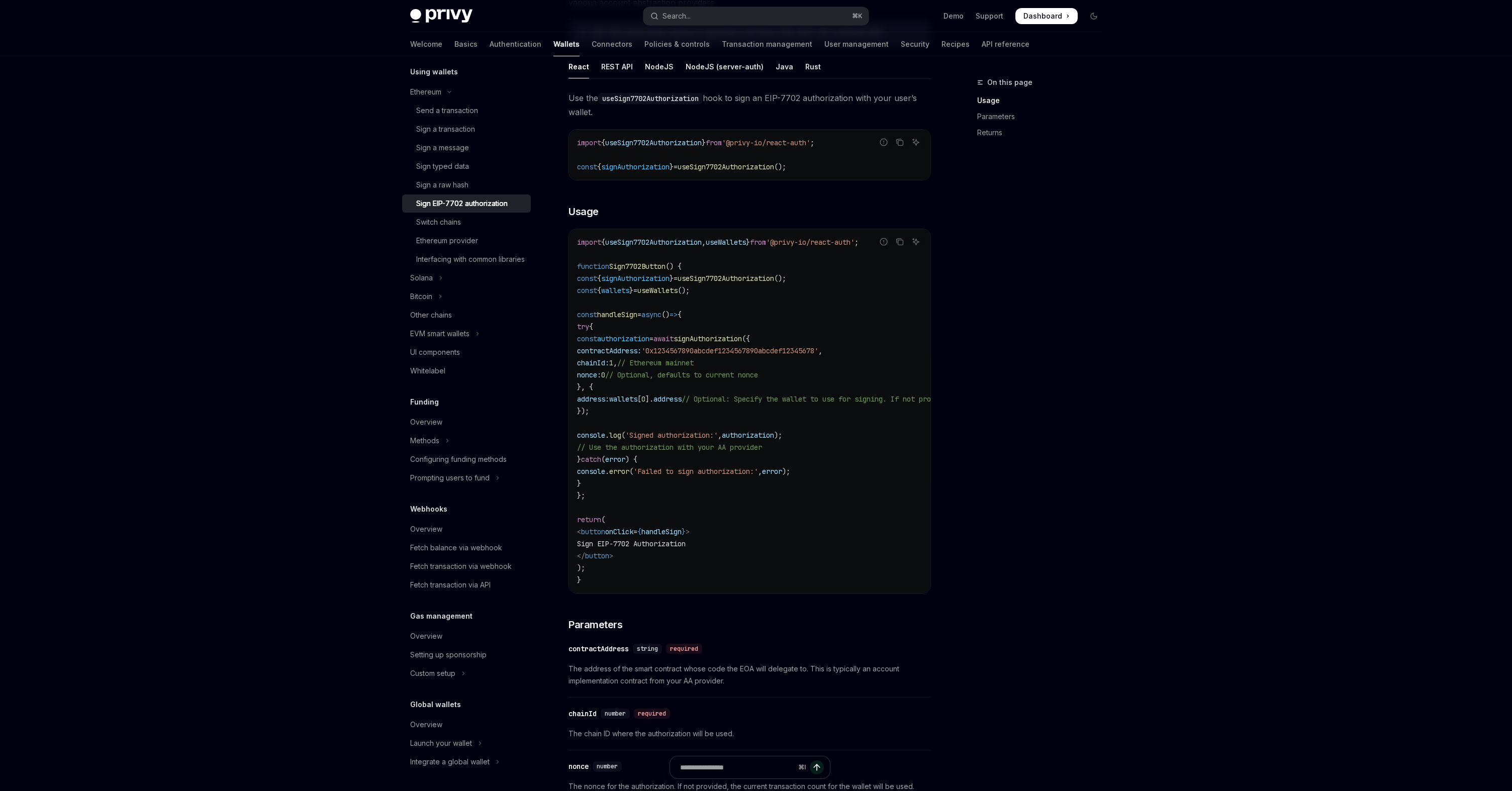
scroll to position [201, 0]
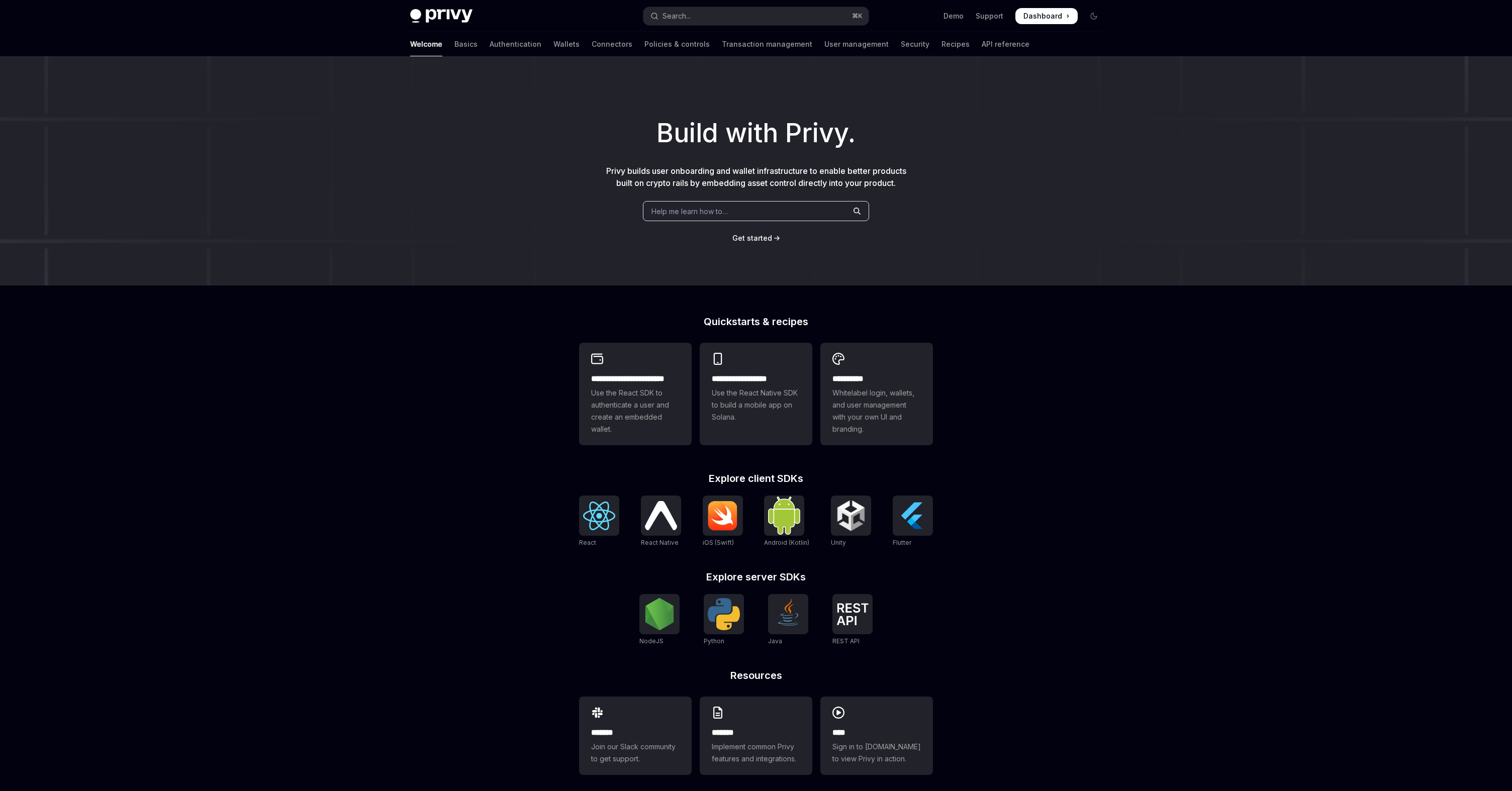
click at [703, 16] on button "Search... ⌘ K" at bounding box center [756, 16] width 226 height 18
type textarea "*"
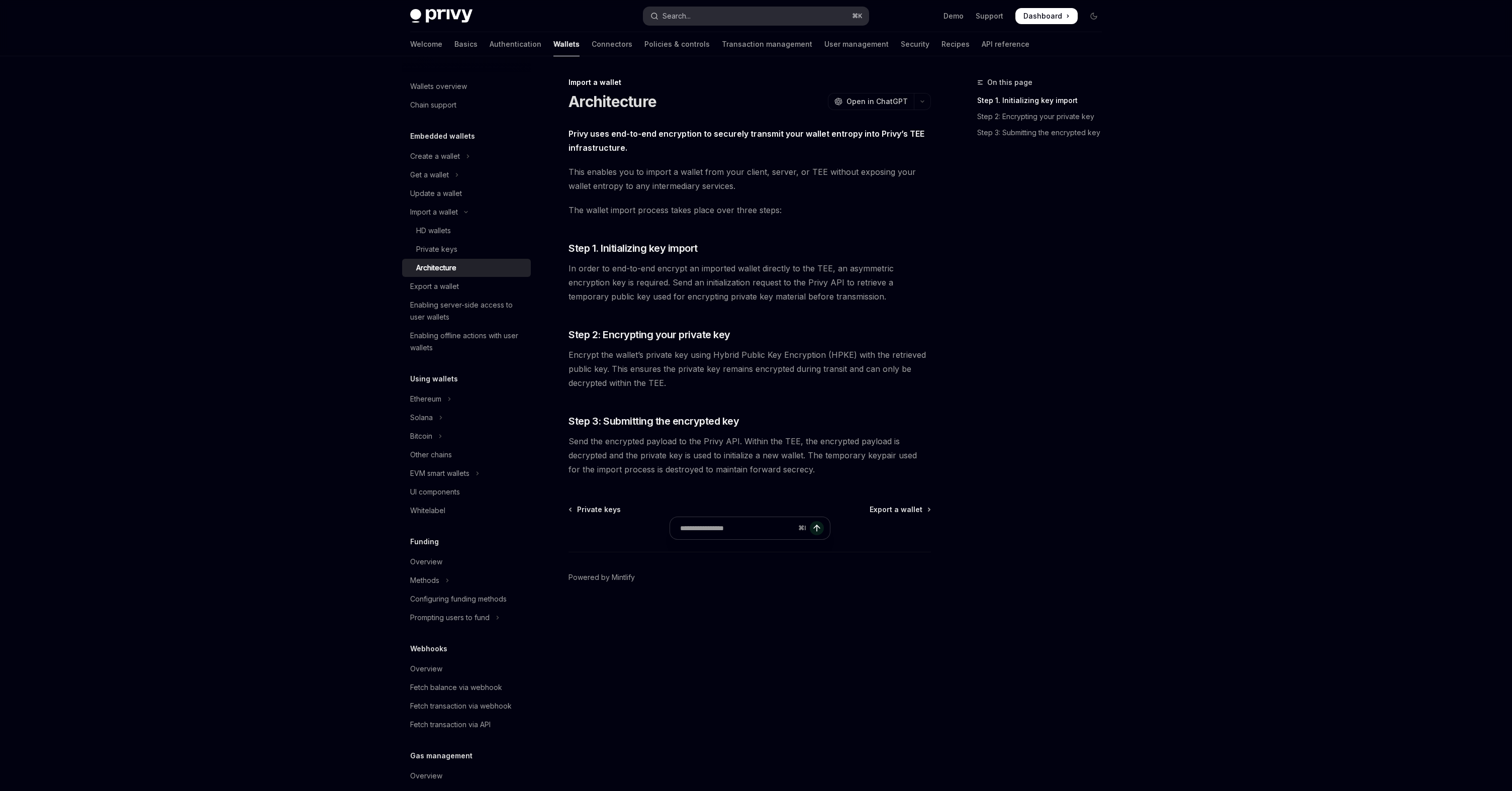
click at [683, 17] on div "Search..." at bounding box center [676, 16] width 28 height 12
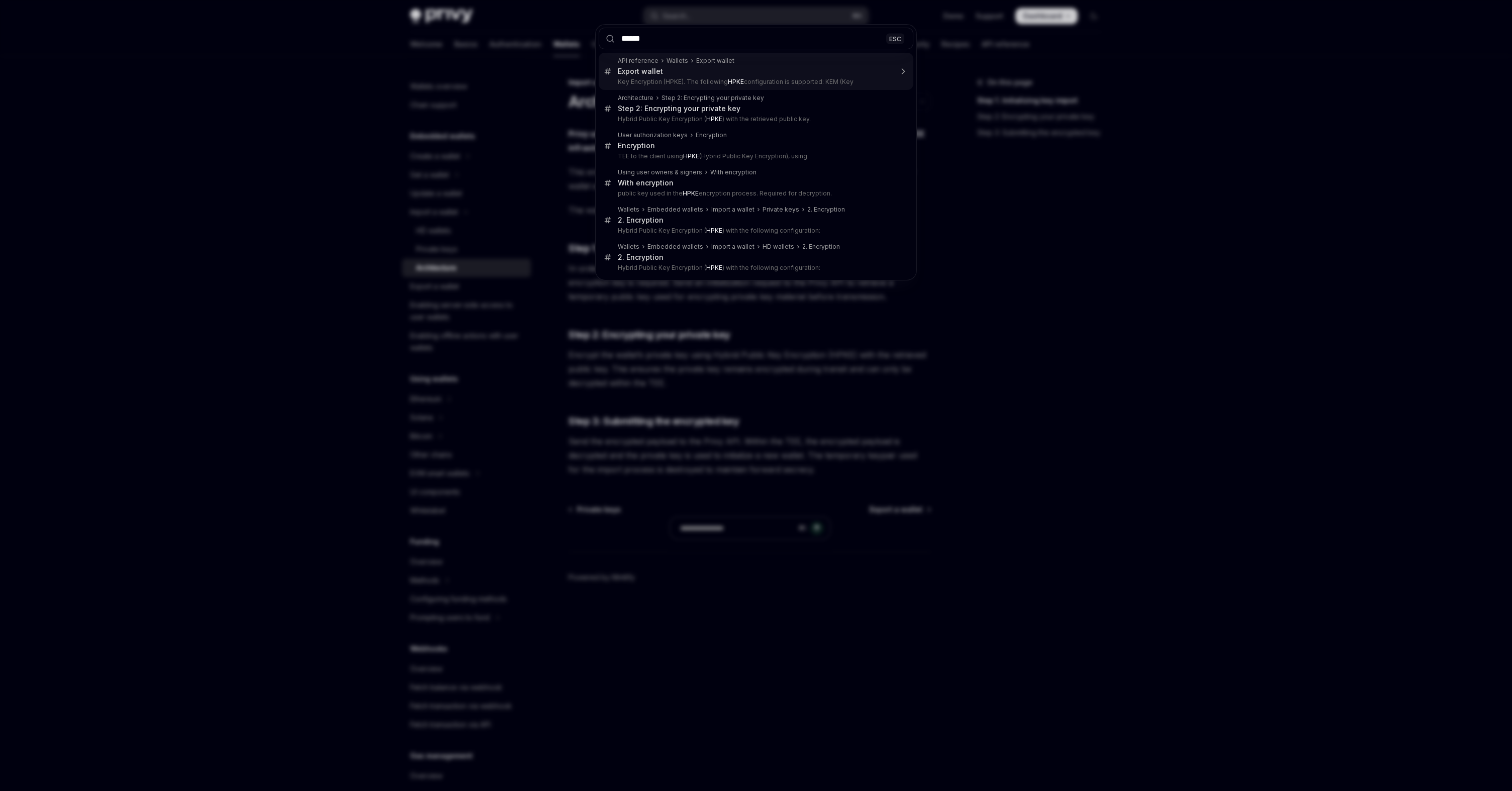
type input "*******"
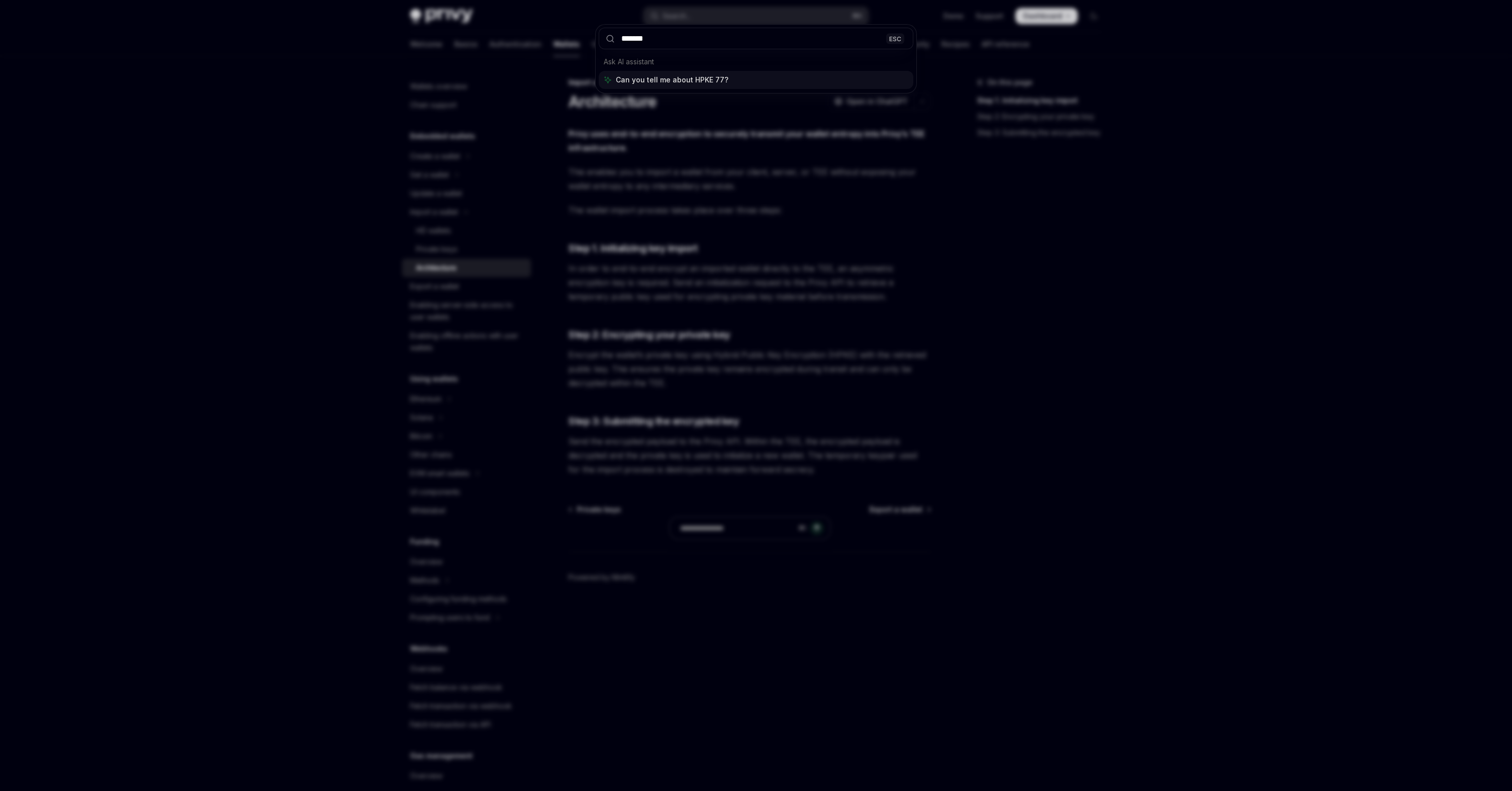
type textarea "*"
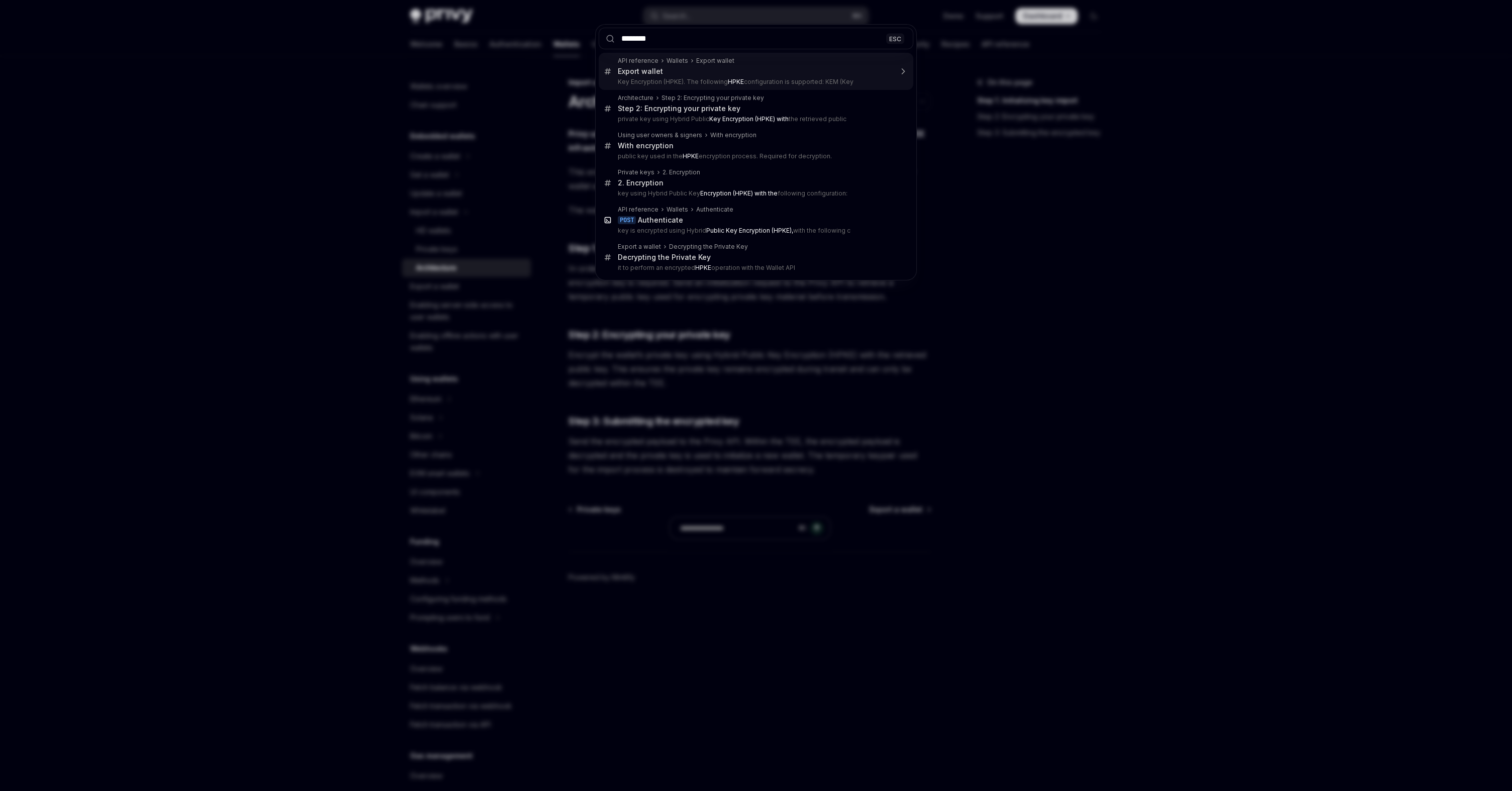
type input "*********"
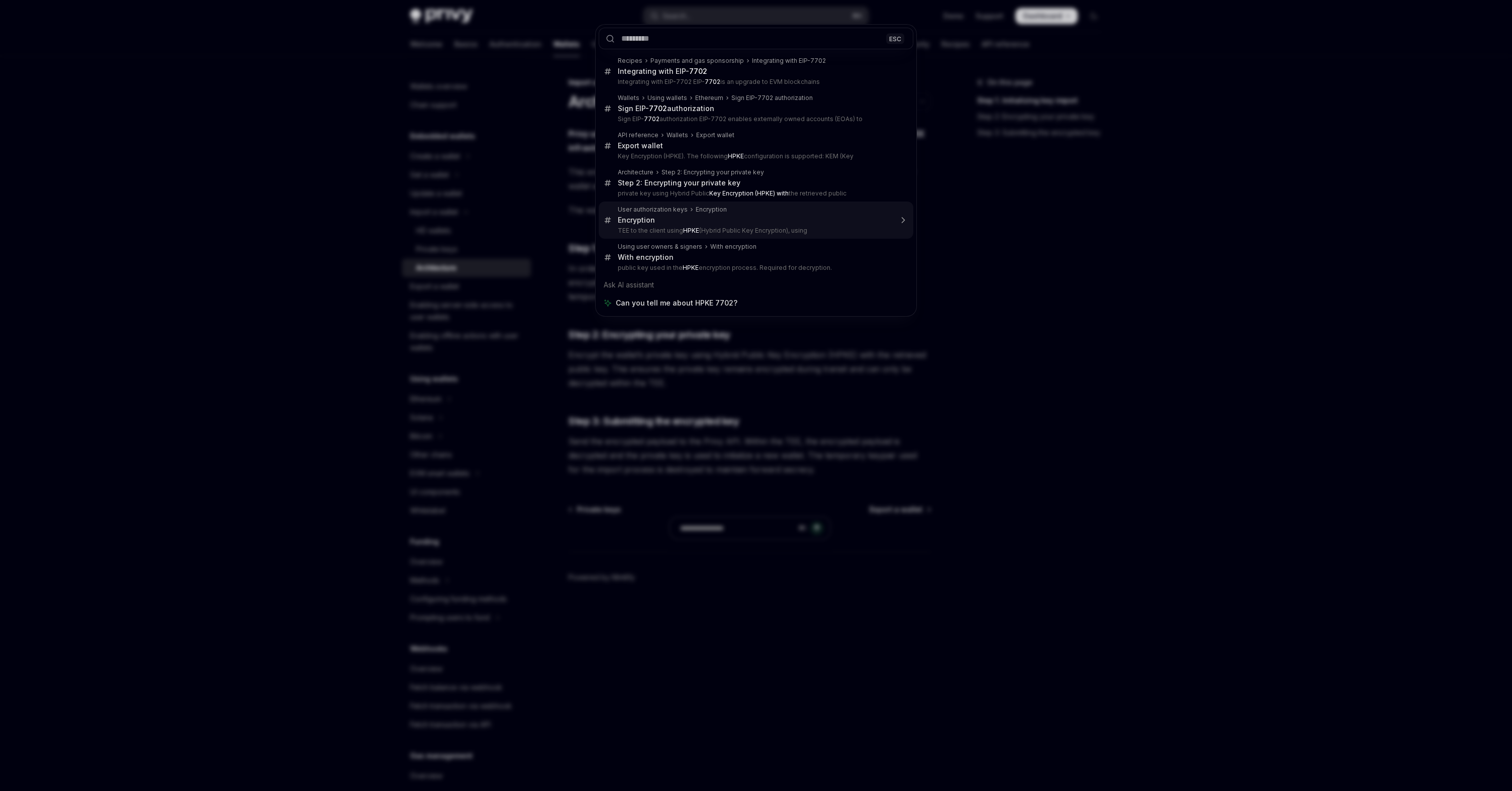
type textarea "*"
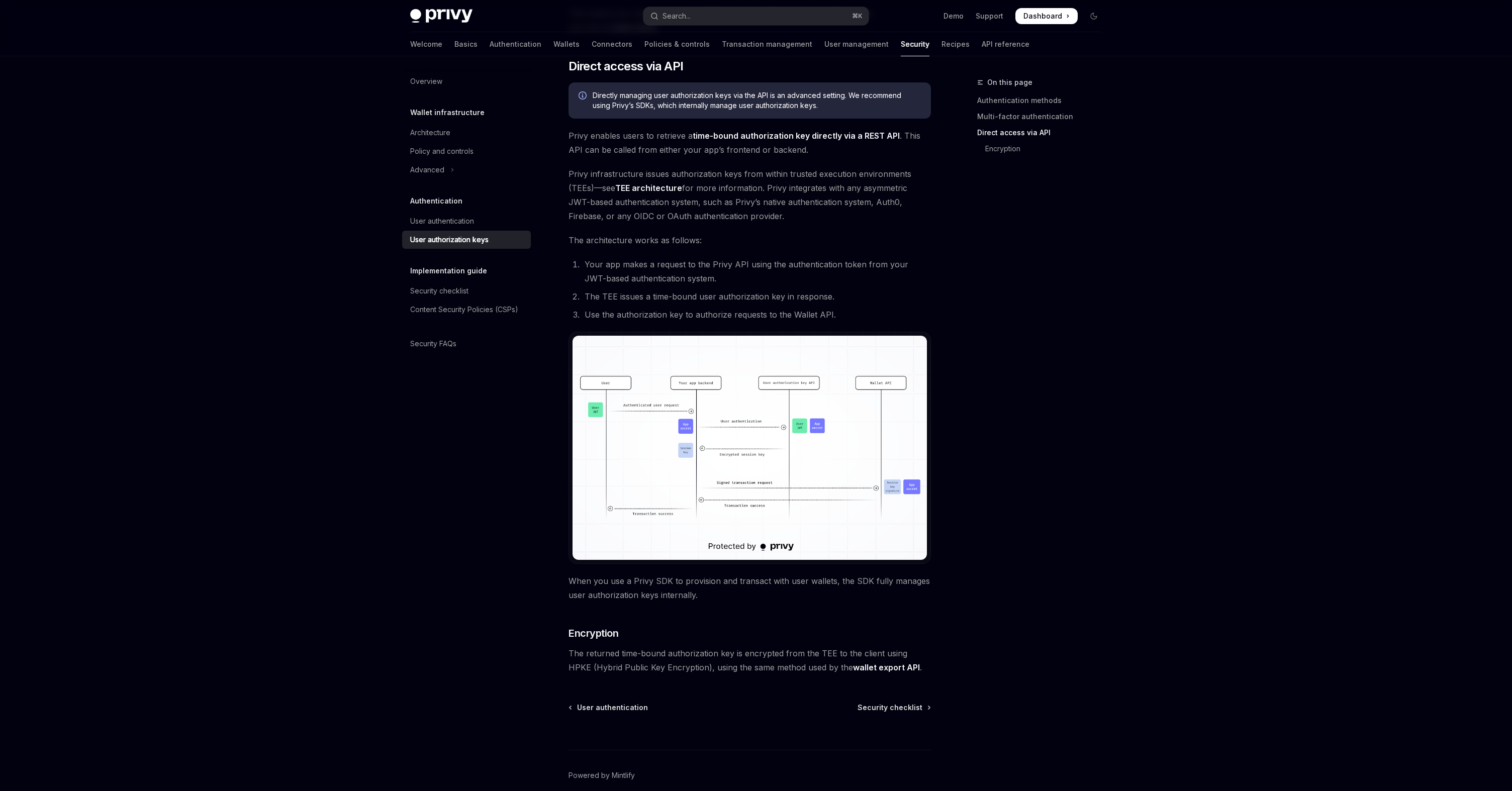
scroll to position [545, 0]
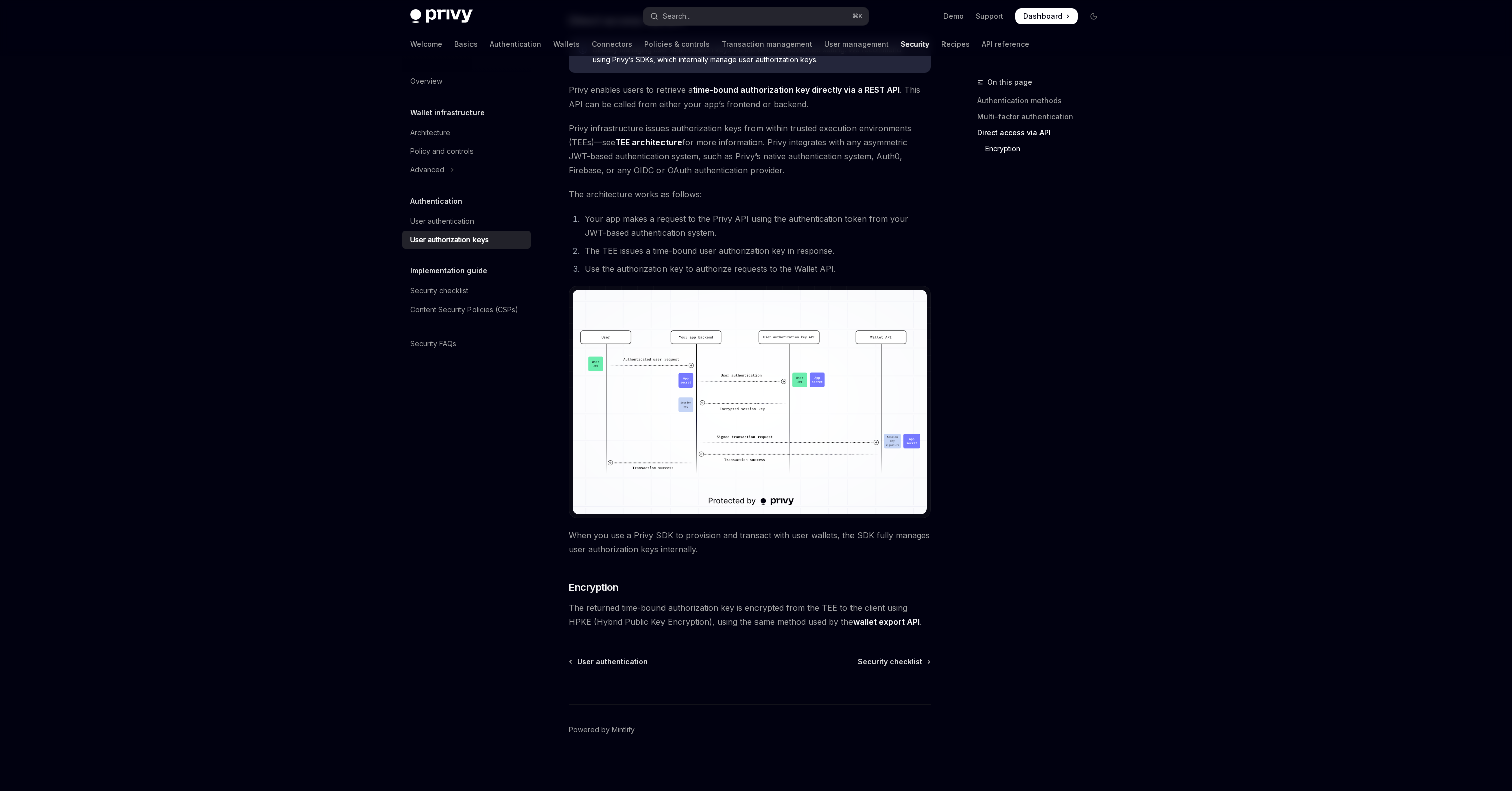
click at [736, 188] on span "The architecture works as follows:" at bounding box center [749, 194] width 362 height 14
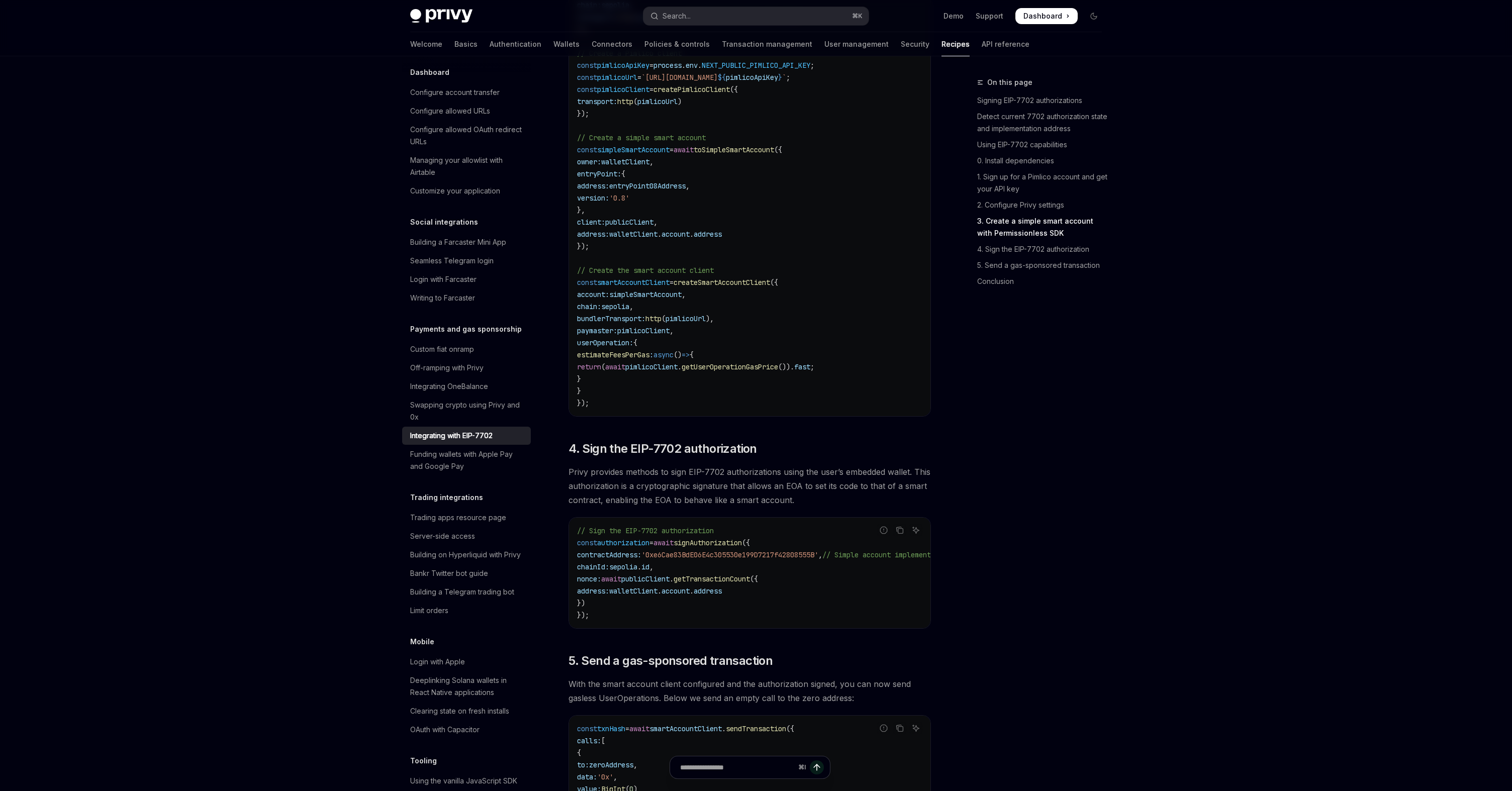
scroll to position [1817, 0]
drag, startPoint x: 601, startPoint y: 380, endPoint x: 841, endPoint y: 381, distance: 240.0
click at [814, 368] on span "return ( await pimlicoClient . getUserOperationGasPrice ()). fast ;" at bounding box center [696, 363] width 237 height 9
drag, startPoint x: 595, startPoint y: 369, endPoint x: 612, endPoint y: 389, distance: 26.2
click at [612, 389] on code "import { usePrivy , useSign7702Authorization , useWallets } from '@privy-io/rea…" at bounding box center [750, 49] width 345 height 712
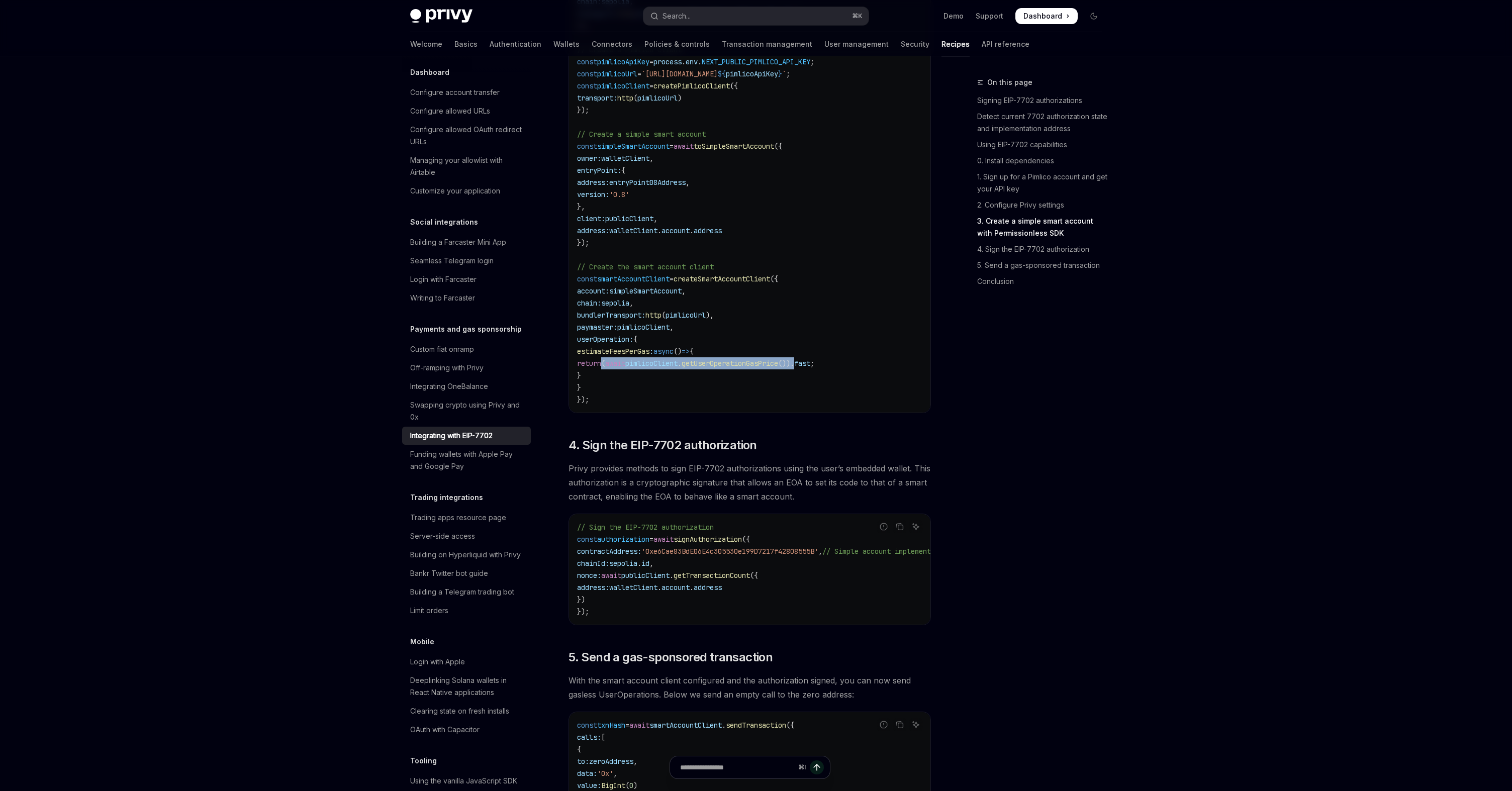
copy code "estimateFeesPerGas : async () => { return ( await pimlicoClient . getUserOperat…"
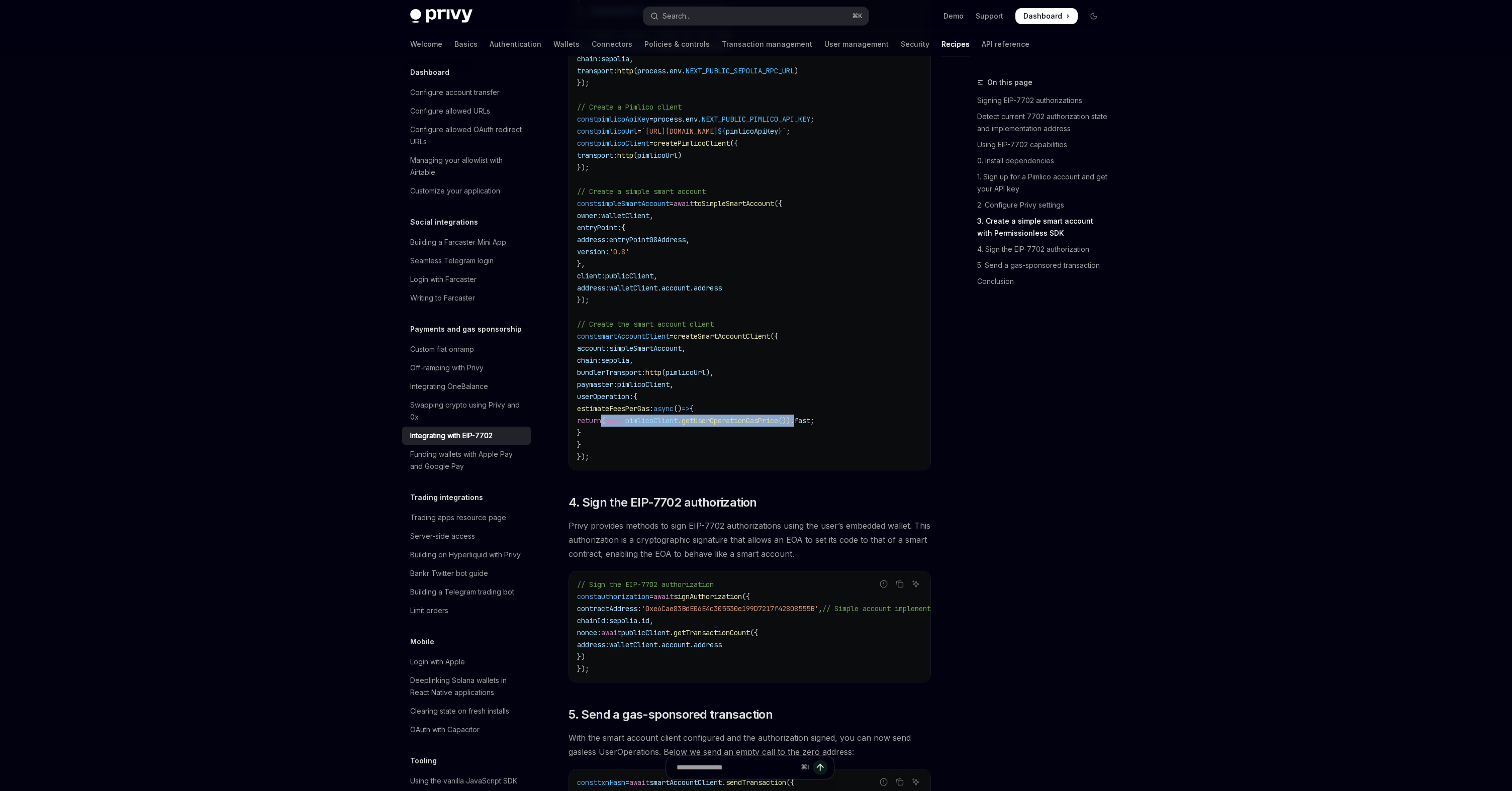
scroll to position [1726, 0]
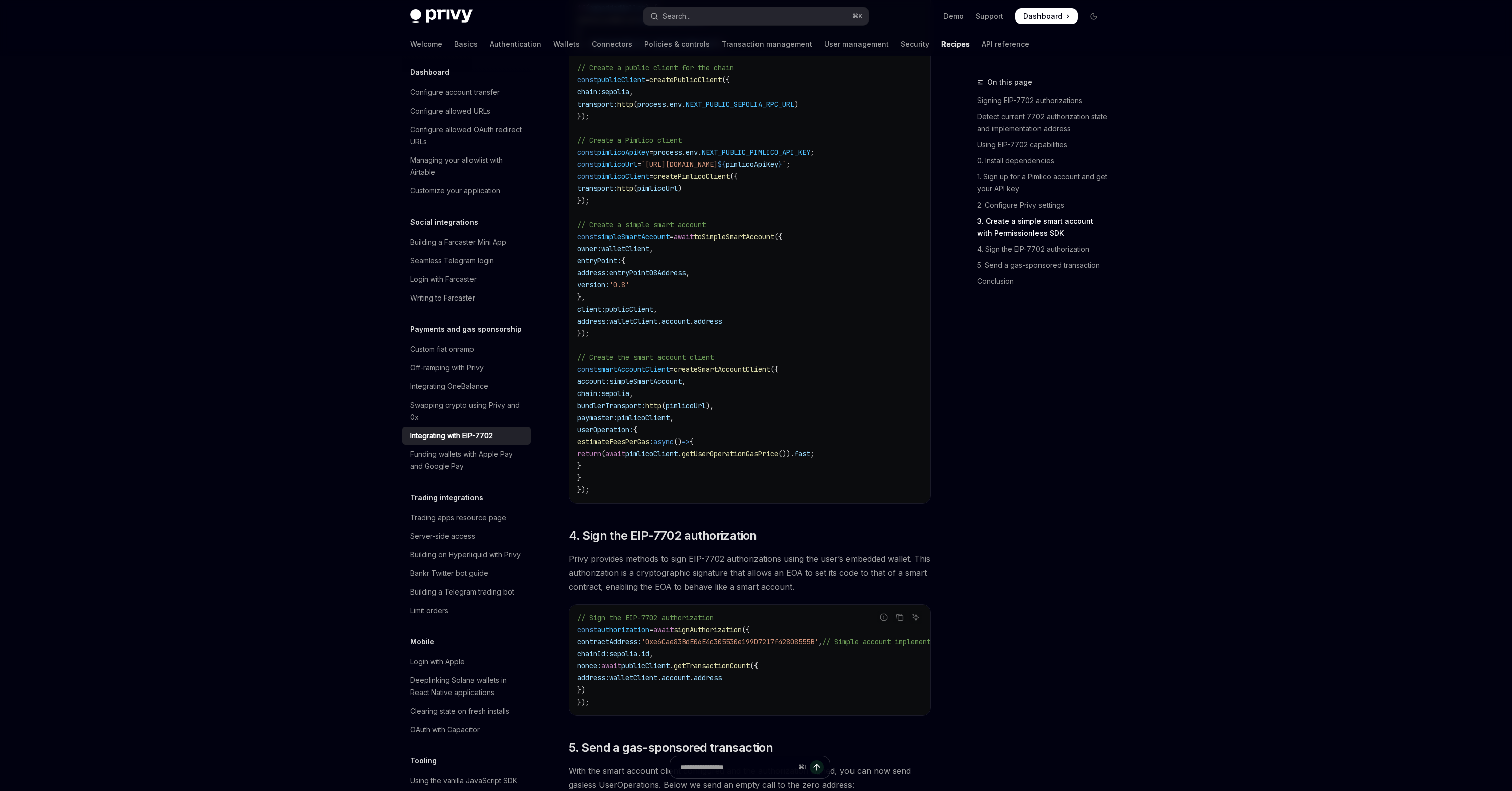
click at [623, 181] on span "pimlicoClient" at bounding box center [623, 176] width 52 height 9
drag, startPoint x: 604, startPoint y: 218, endPoint x: 577, endPoint y: 173, distance: 52.5
click at [577, 173] on code "import { usePrivy , useSign7702Authorization , useWallets } from '@privy-io/rea…" at bounding box center [750, 139] width 345 height 712
copy code "const pimlicoApiKey = process . env . NEXT_PUBLIC_PIMLICO_API_KEY ; const pimli…"
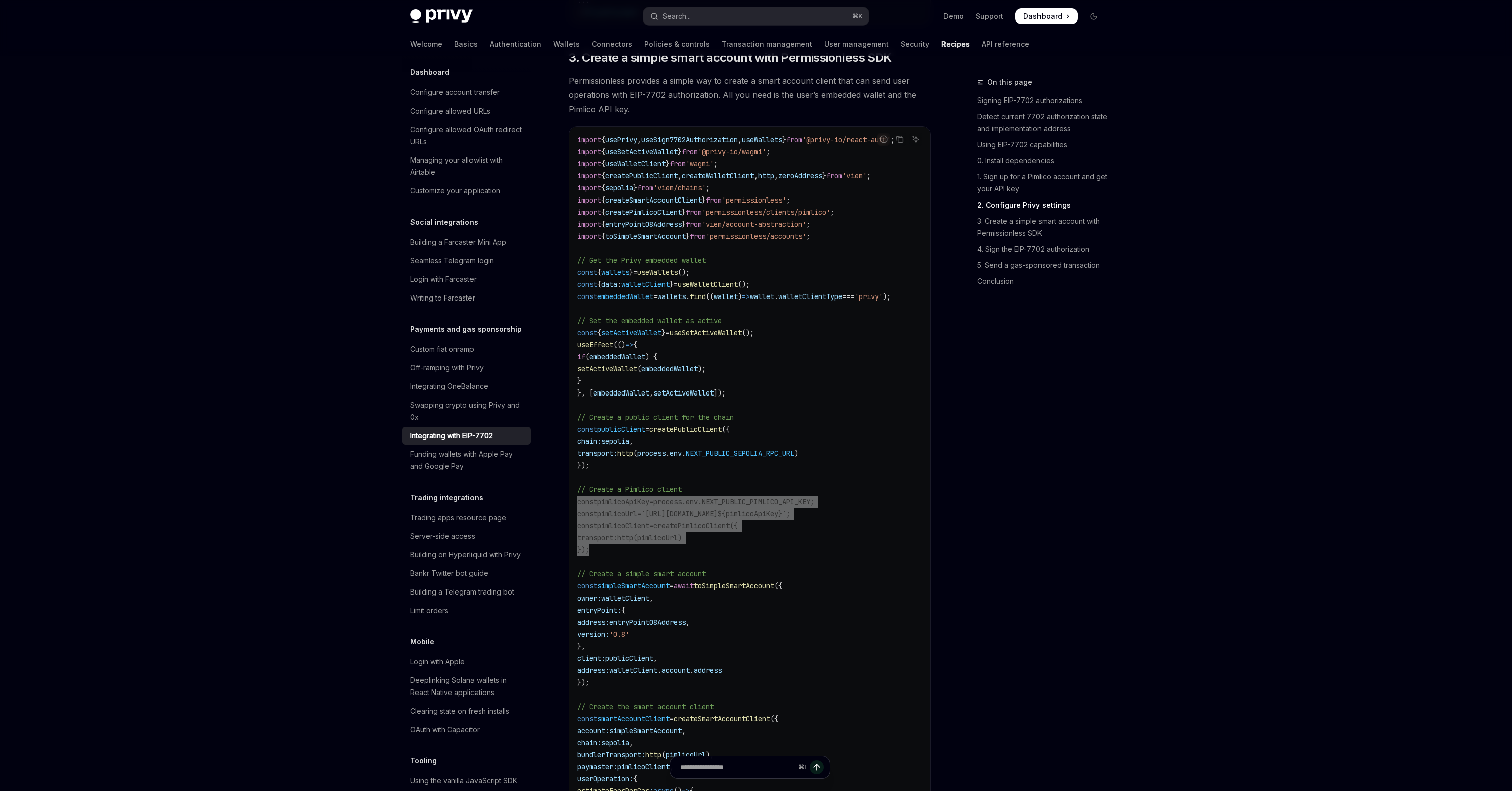
scroll to position [1363, 0]
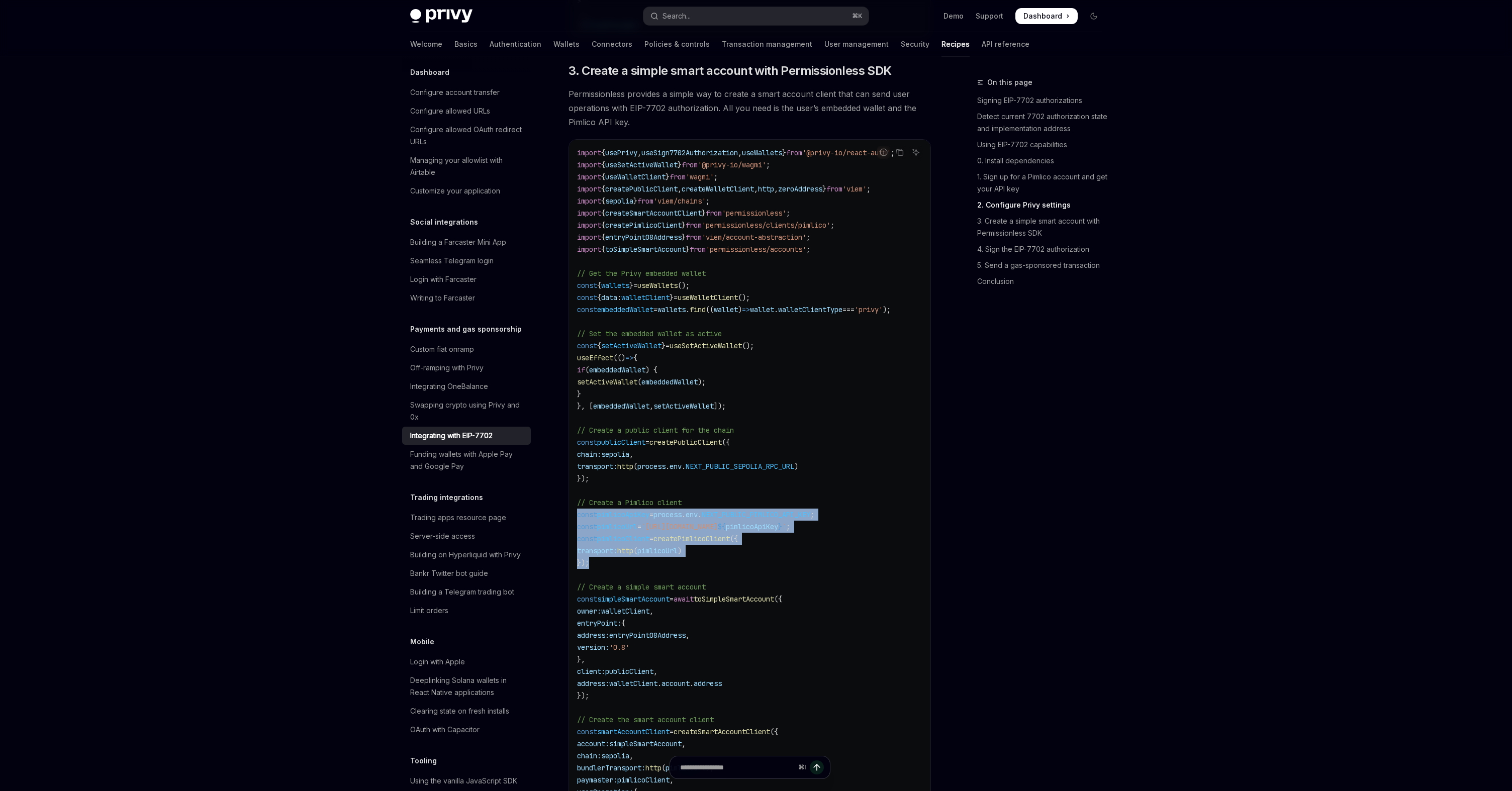
click at [686, 230] on span "}" at bounding box center [684, 225] width 4 height 9
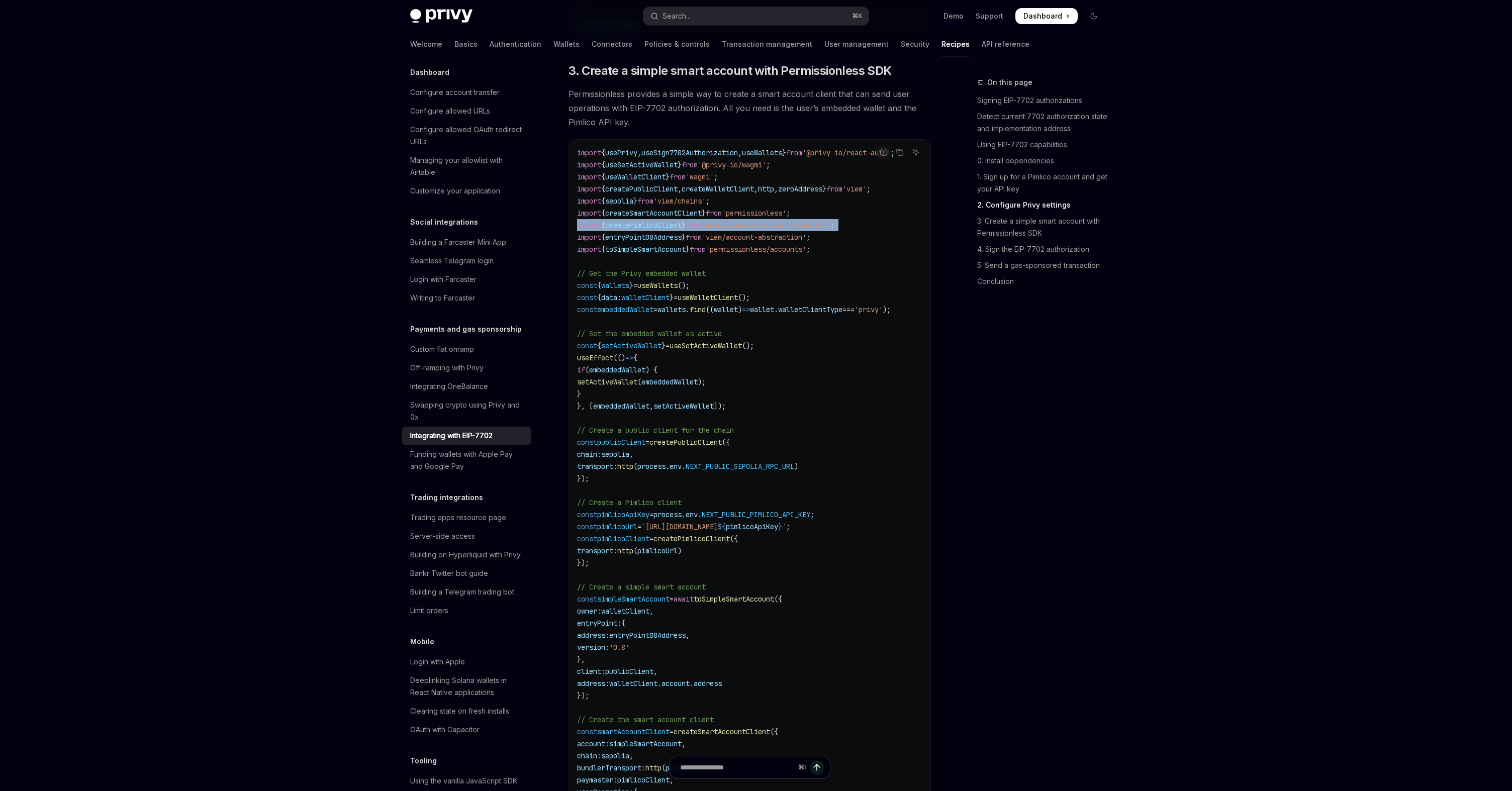
click at [686, 230] on span "}" at bounding box center [684, 225] width 4 height 9
copy code "import { createPimlicoClient } from 'permissionless/clients/pimlico' ;"
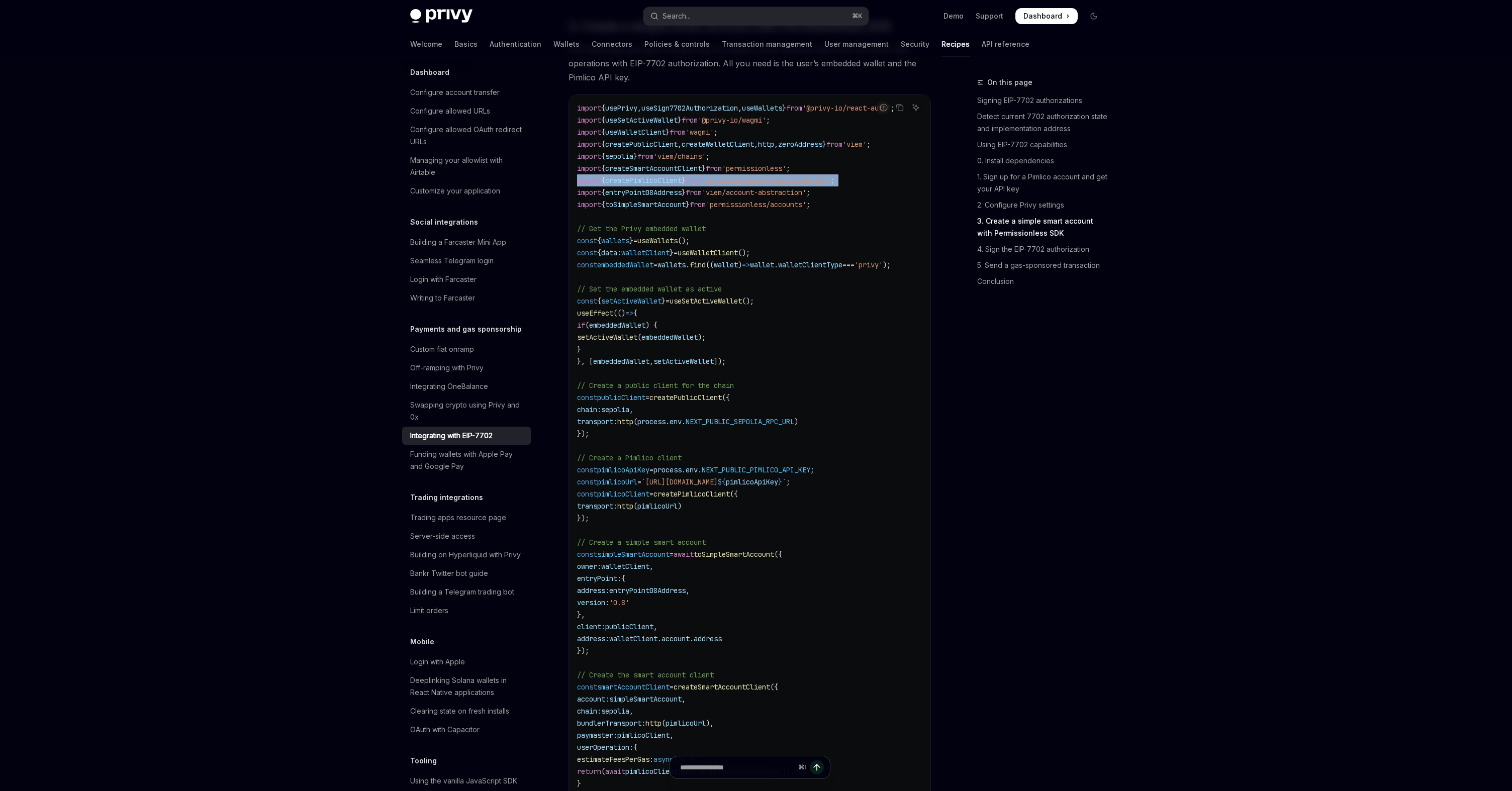
scroll to position [1411, 0]
click at [1000, 130] on link "Detect current 7702 authorization state and implementation address" at bounding box center [1043, 123] width 132 height 28
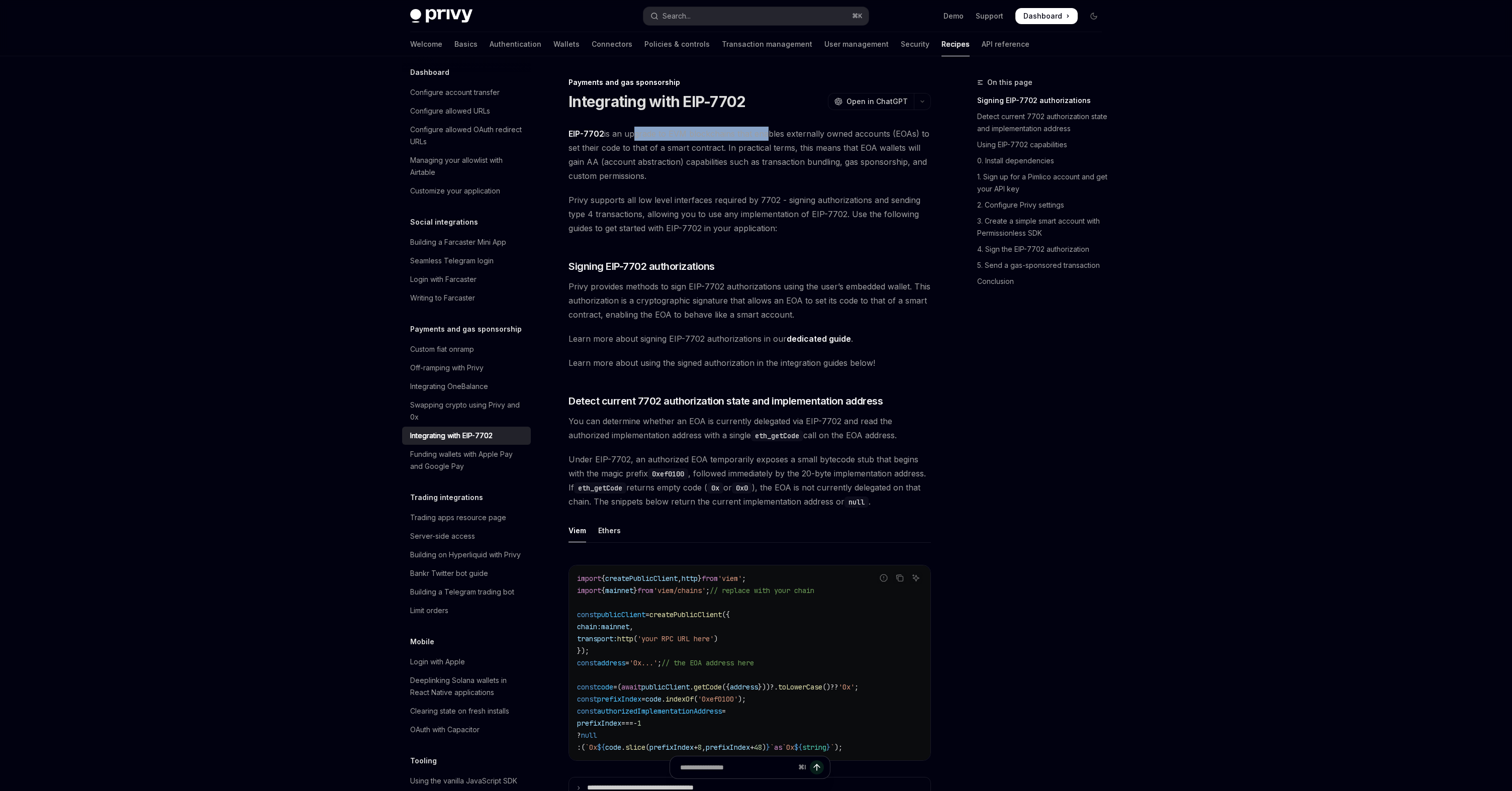
drag, startPoint x: 632, startPoint y: 132, endPoint x: 764, endPoint y: 136, distance: 132.1
click at [764, 136] on span "EIP-7702 is an upgrade to EVM blockchains that enables externally owned account…" at bounding box center [749, 154] width 362 height 56
drag, startPoint x: 627, startPoint y: 148, endPoint x: 736, endPoint y: 152, distance: 109.1
click at [736, 152] on span "EIP-7702 is an upgrade to EVM blockchains that enables externally owned account…" at bounding box center [749, 154] width 362 height 56
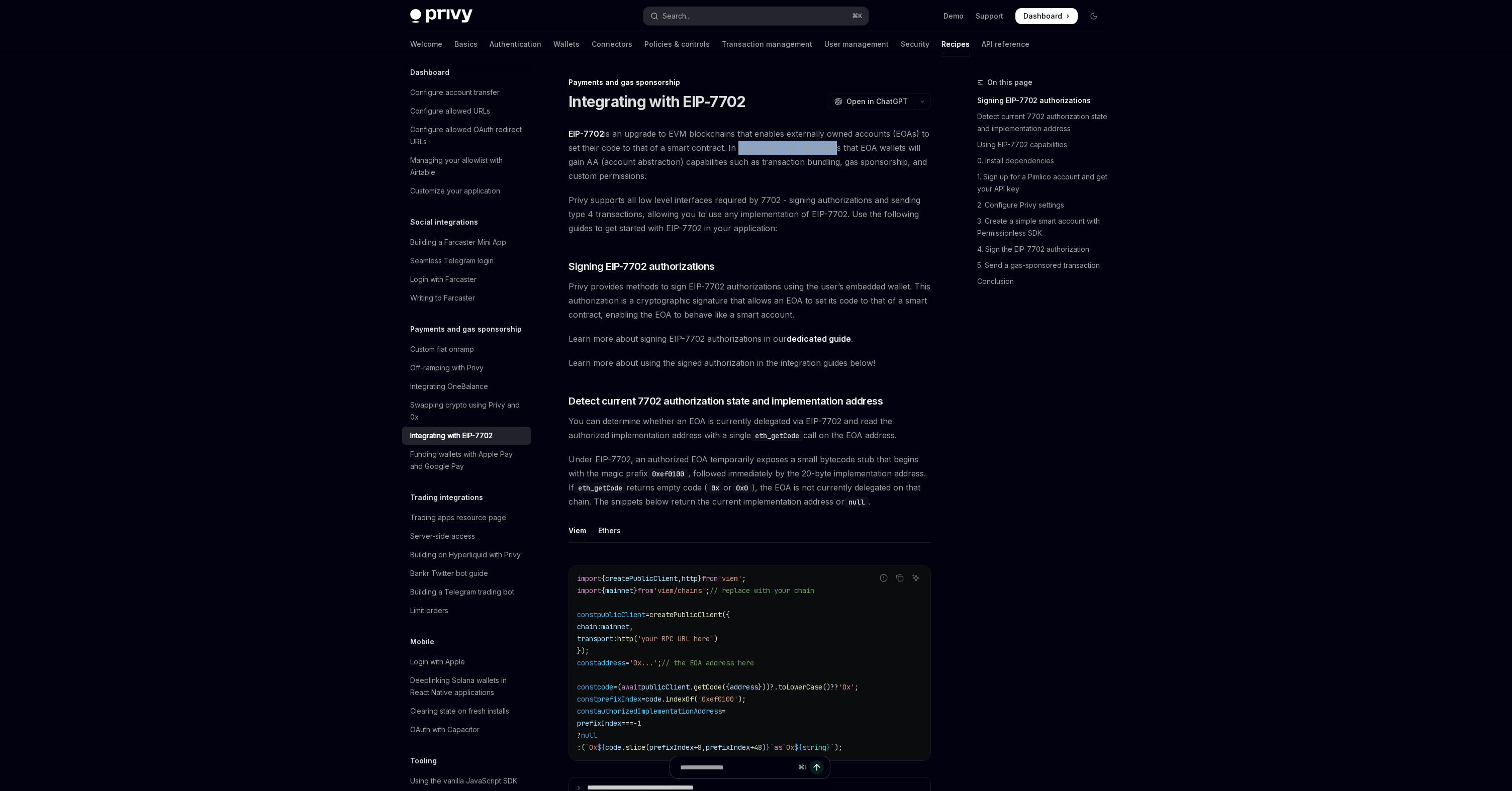
drag, startPoint x: 731, startPoint y: 146, endPoint x: 830, endPoint y: 146, distance: 99.0
click at [830, 146] on span "EIP-7702 is an upgrade to EVM blockchains that enables externally owned account…" at bounding box center [749, 154] width 362 height 56
drag, startPoint x: 686, startPoint y: 161, endPoint x: 758, endPoint y: 160, distance: 72.0
click at [759, 160] on span "EIP-7702 is an upgrade to EVM blockchains that enables externally owned account…" at bounding box center [749, 154] width 362 height 56
click at [778, 161] on span "EIP-7702 is an upgrade to EVM blockchains that enables externally owned account…" at bounding box center [749, 154] width 362 height 56
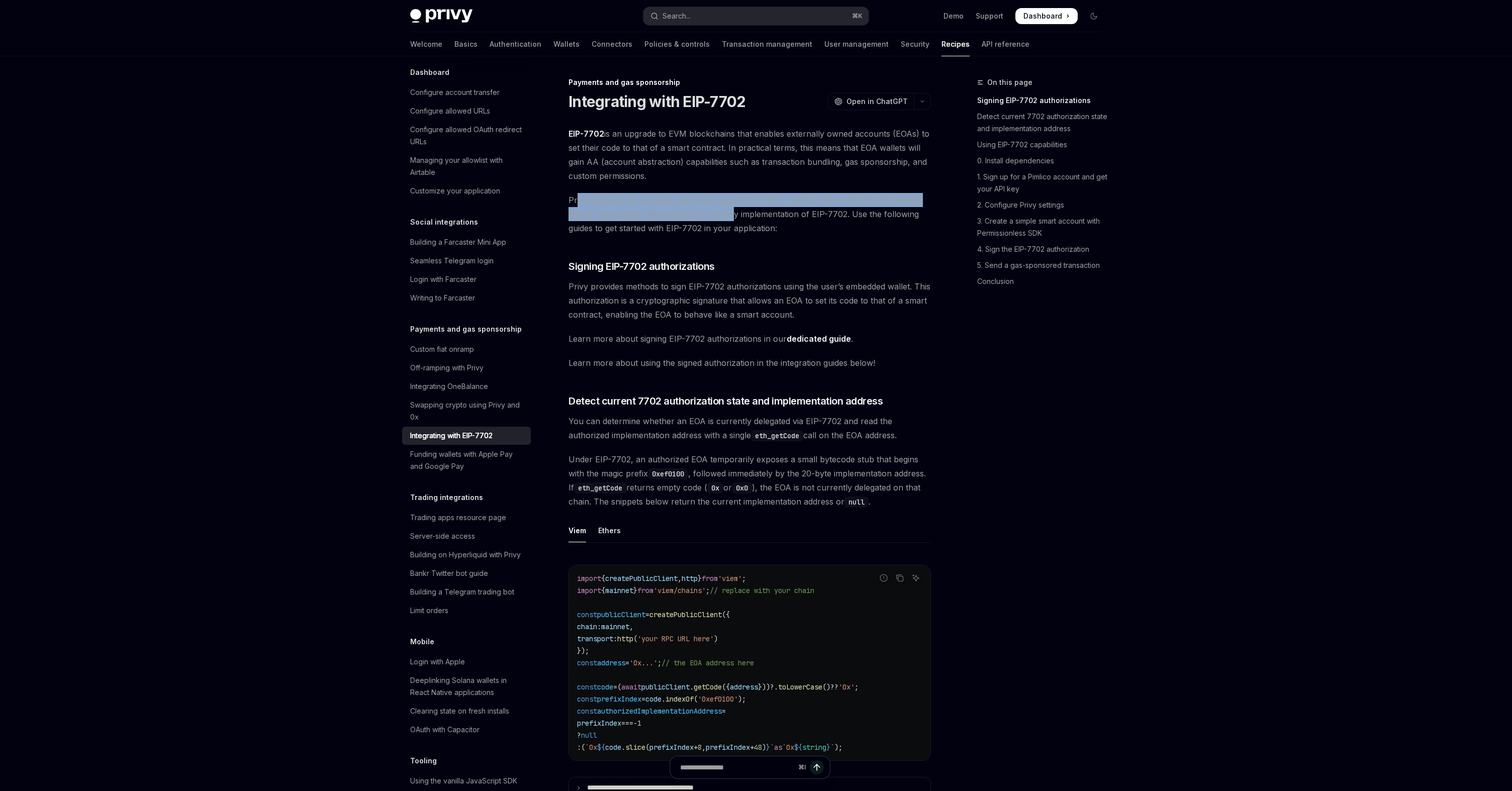
drag, startPoint x: 578, startPoint y: 200, endPoint x: 729, endPoint y: 217, distance: 152.0
click at [730, 217] on span "Privy supports all low level interfaces required by 7702 - signing authorizatio…" at bounding box center [749, 214] width 362 height 42
click at [729, 217] on span "Privy supports all low level interfaces required by 7702 - signing authorizatio…" at bounding box center [749, 214] width 362 height 42
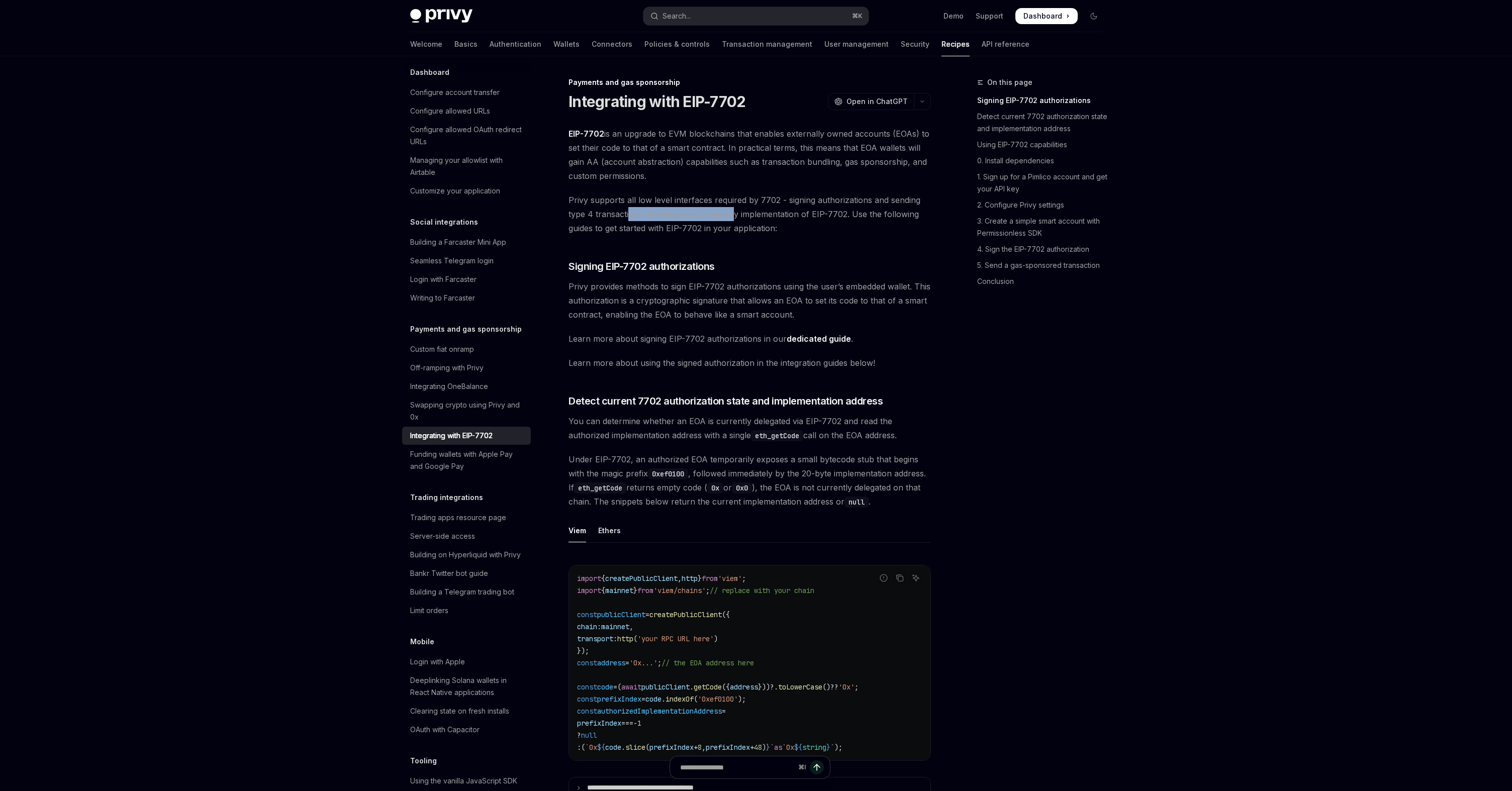
drag, startPoint x: 627, startPoint y: 213, endPoint x: 731, endPoint y: 214, distance: 104.0
click at [731, 214] on span "Privy supports all low level interfaces required by 7702 - signing authorizatio…" at bounding box center [749, 214] width 362 height 42
click at [795, 340] on link "dedicated guide" at bounding box center [819, 339] width 65 height 11
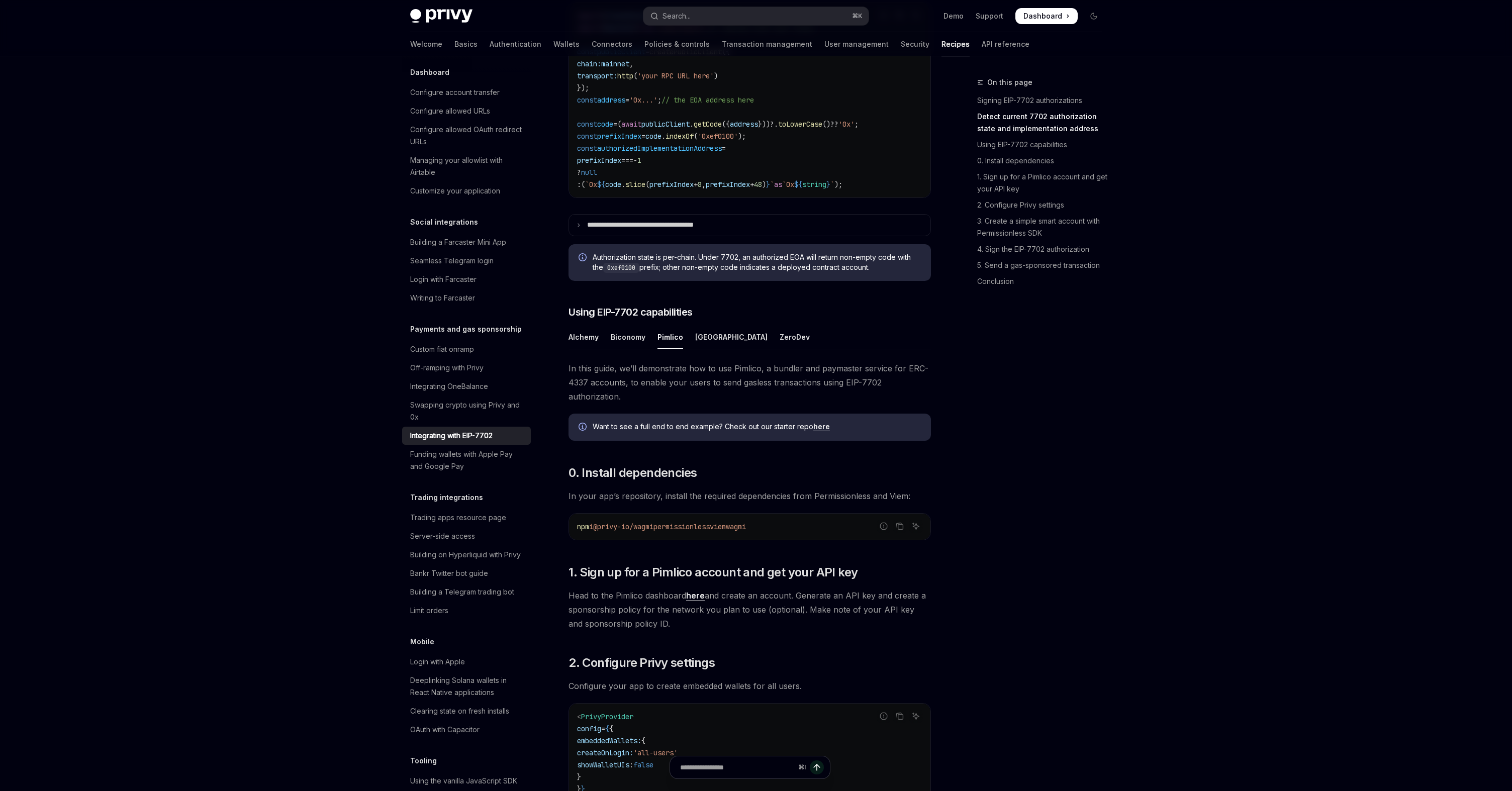
scroll to position [554, 0]
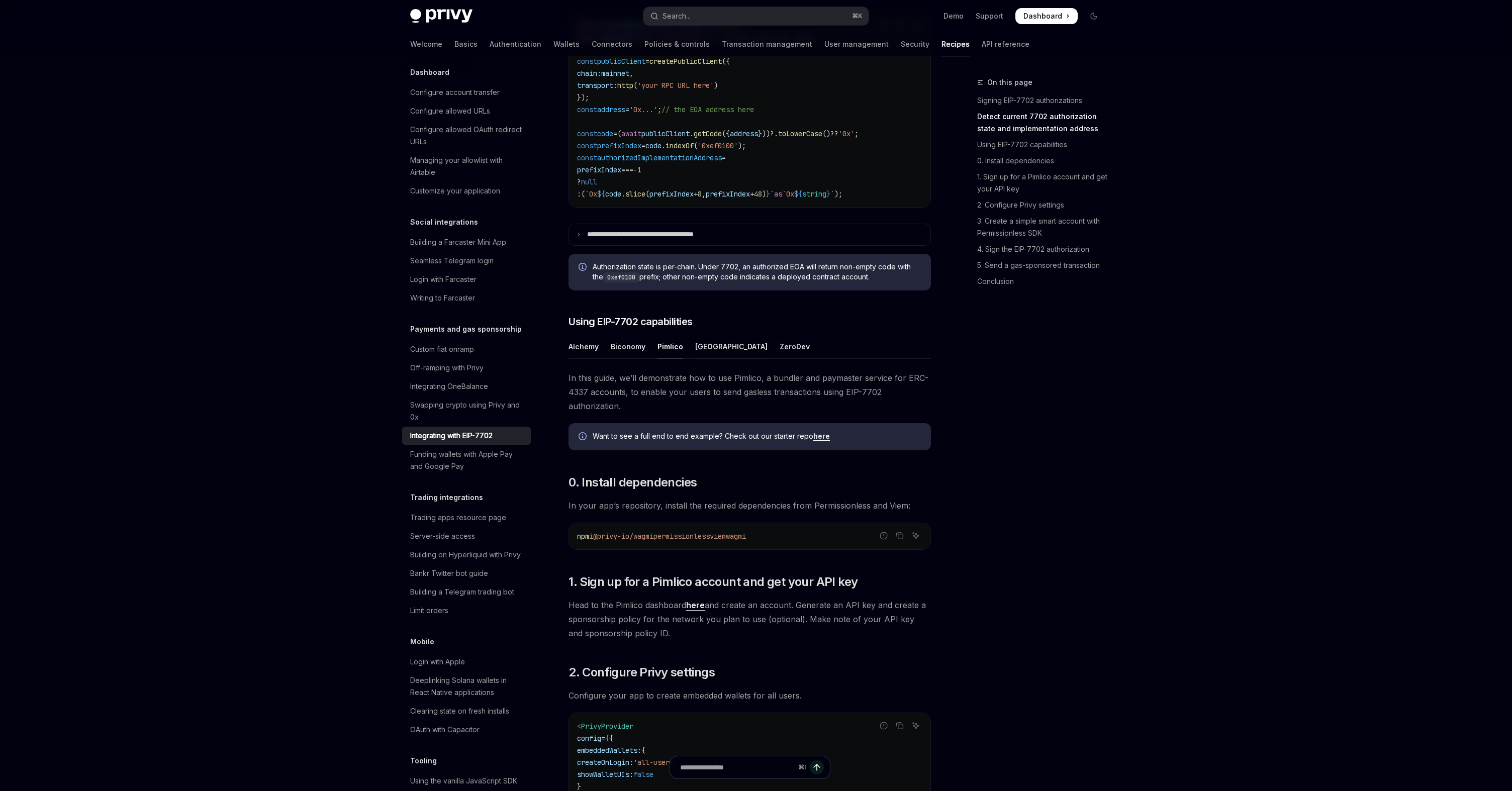
click at [708, 358] on div "Porto" at bounding box center [732, 346] width 73 height 24
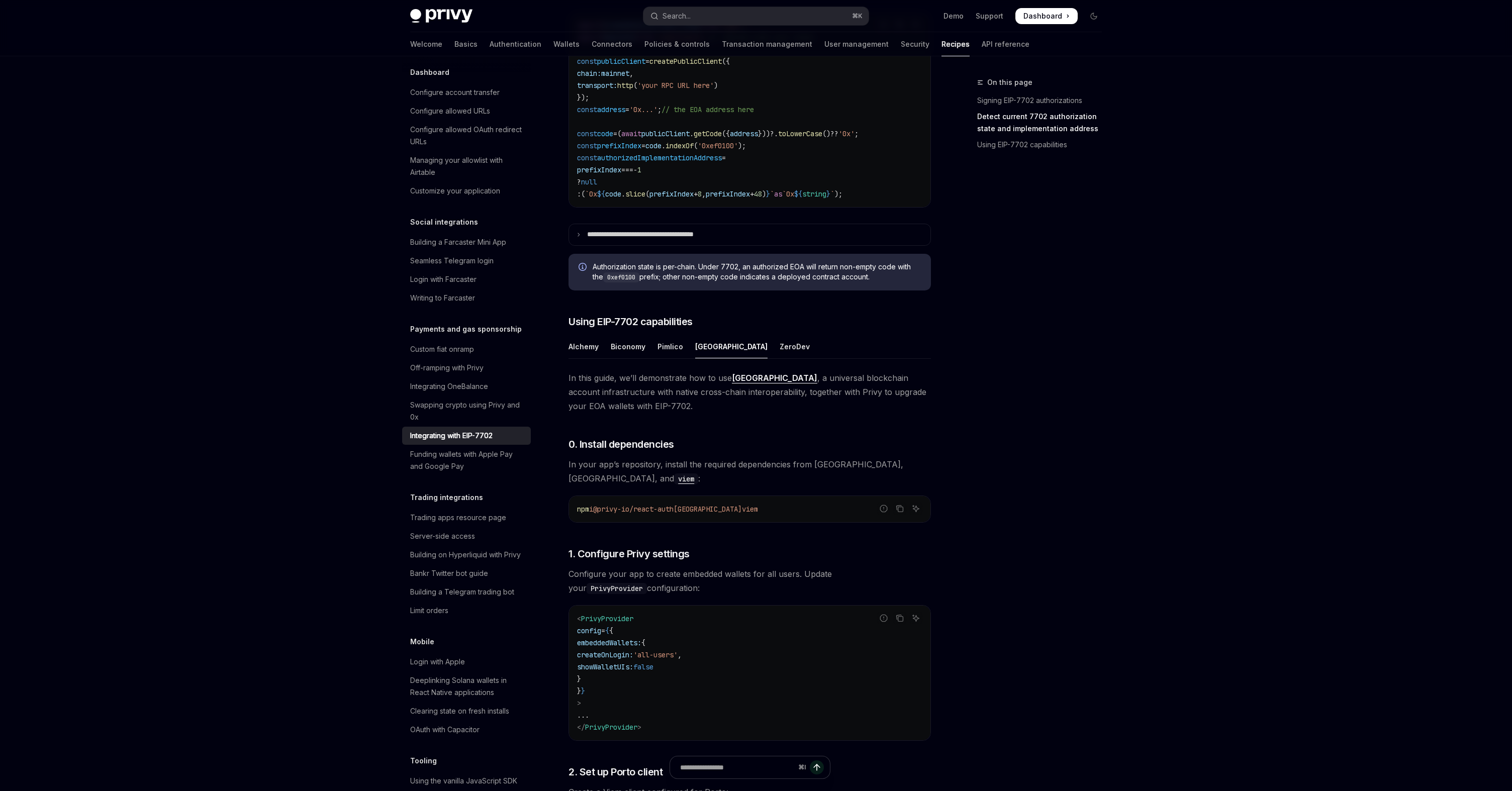
click at [744, 384] on link "Porto" at bounding box center [774, 378] width 85 height 11
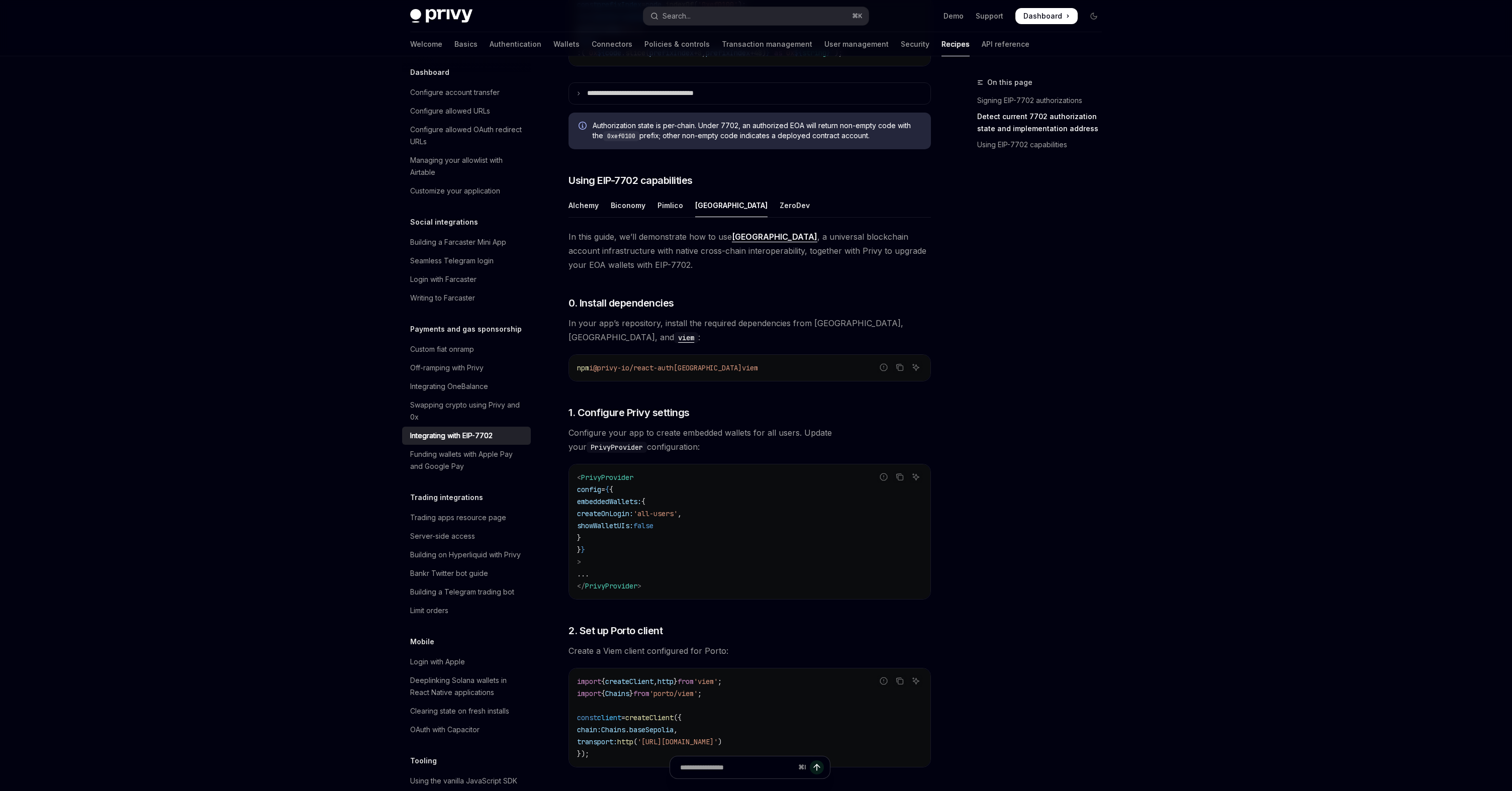
scroll to position [696, 0]
click at [591, 216] on div "Alchemy" at bounding box center [583, 204] width 30 height 24
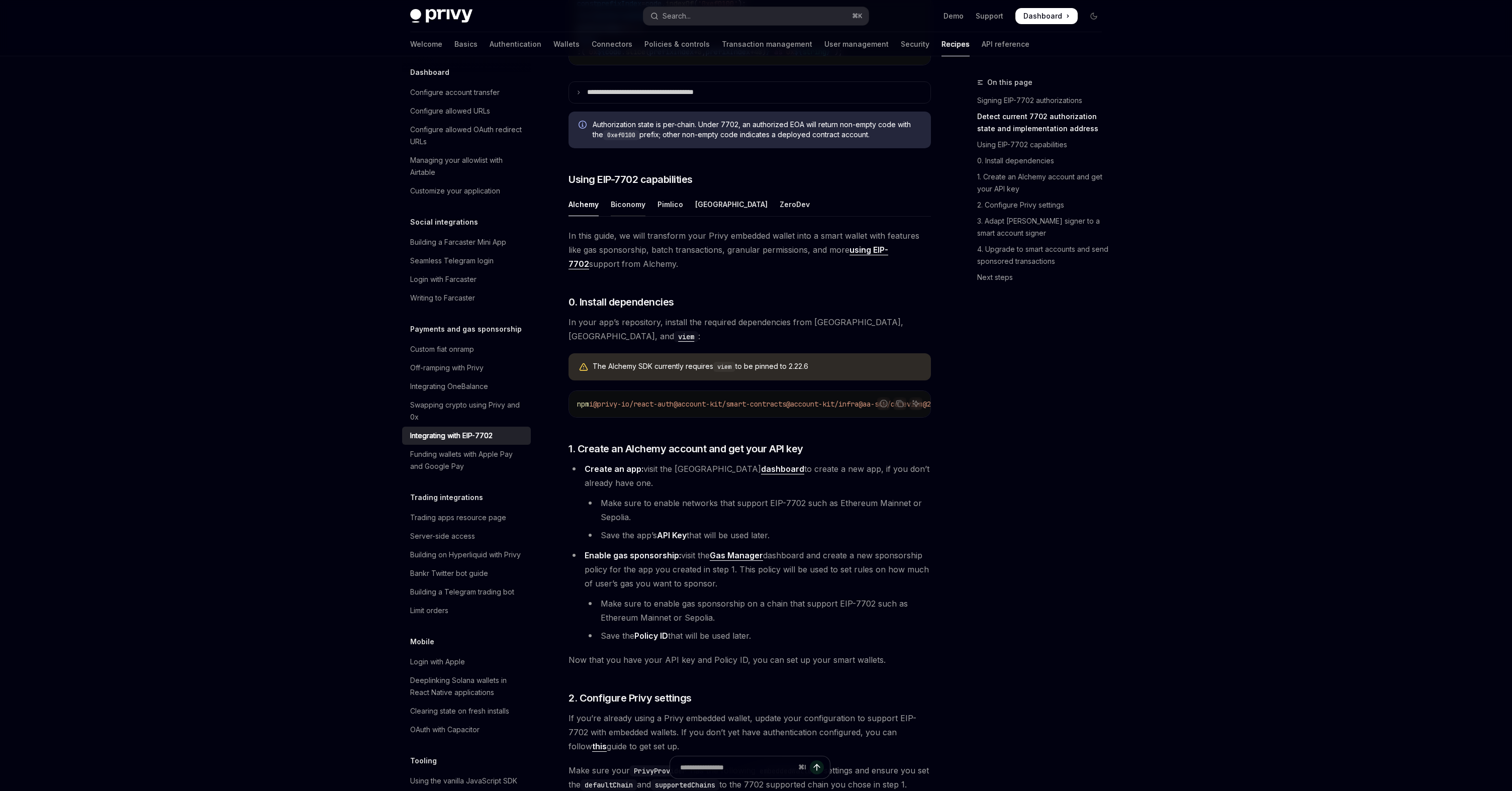
click at [627, 216] on div "Biconomy" at bounding box center [627, 204] width 34 height 24
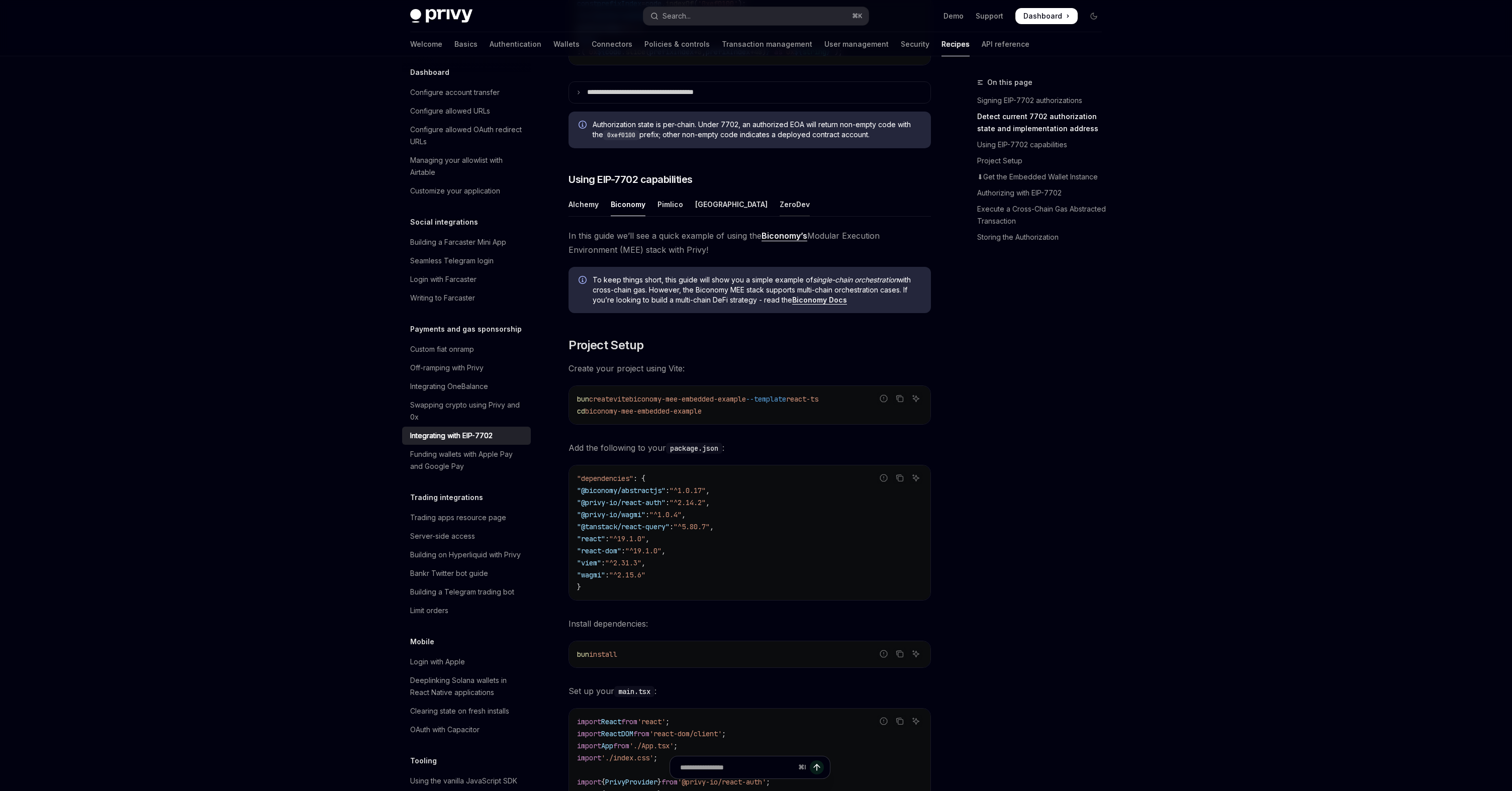
click at [780, 216] on div "ZeroDev" at bounding box center [795, 204] width 30 height 24
type textarea "*"
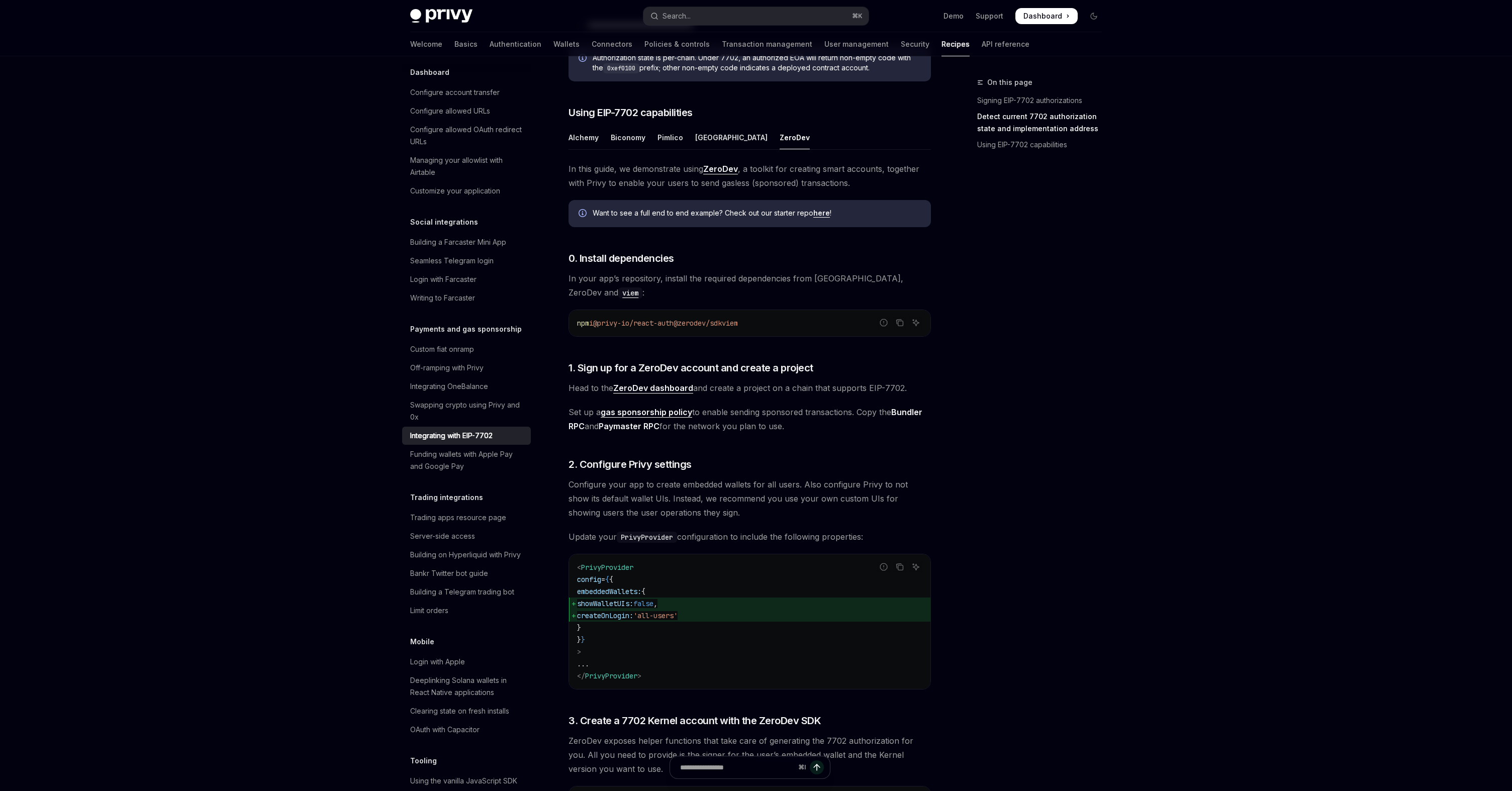
scroll to position [794, 0]
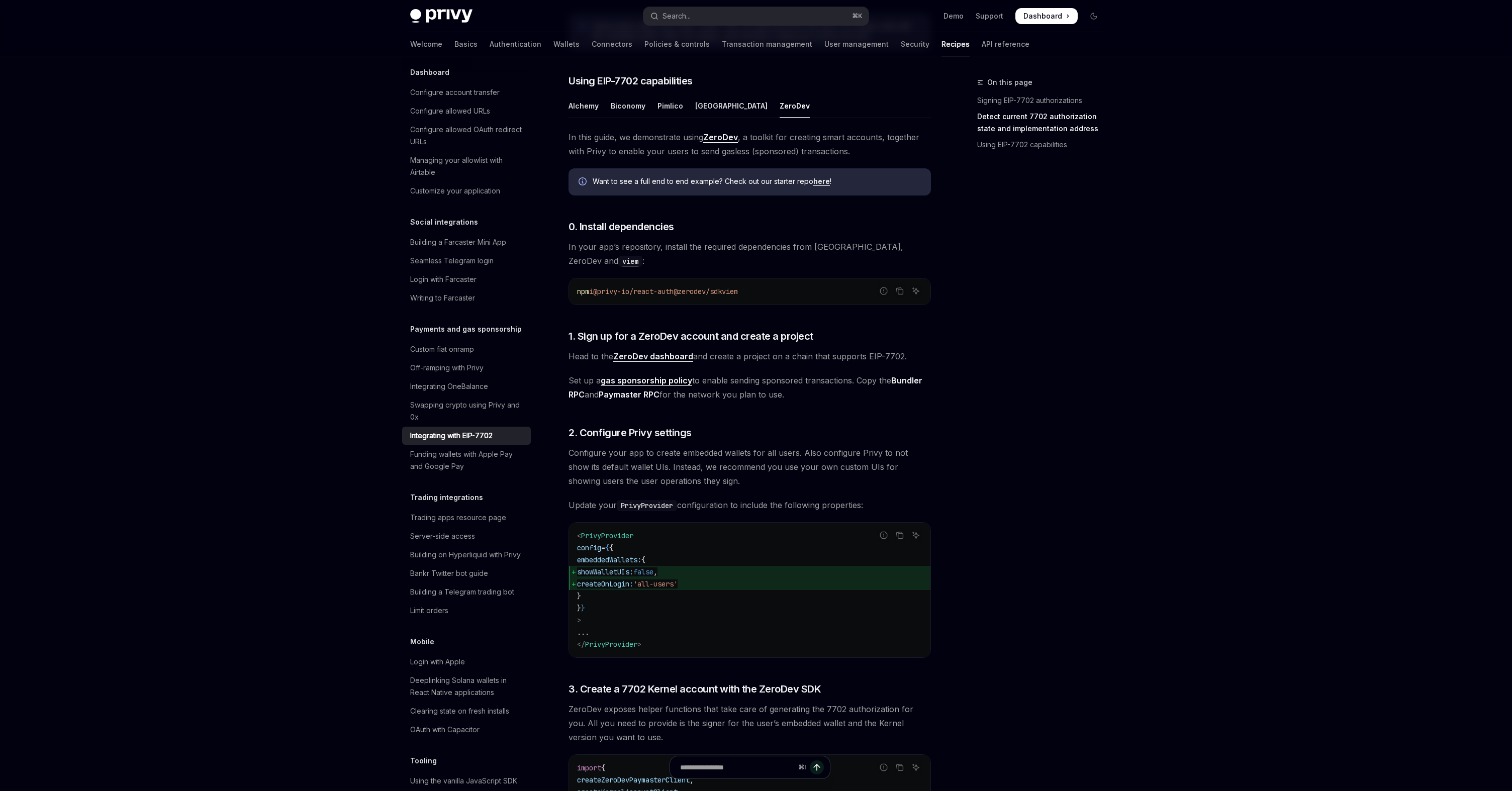
click at [655, 118] on ul "Alchemy Biconomy Pimlico Porto ZeroDev" at bounding box center [749, 106] width 362 height 25
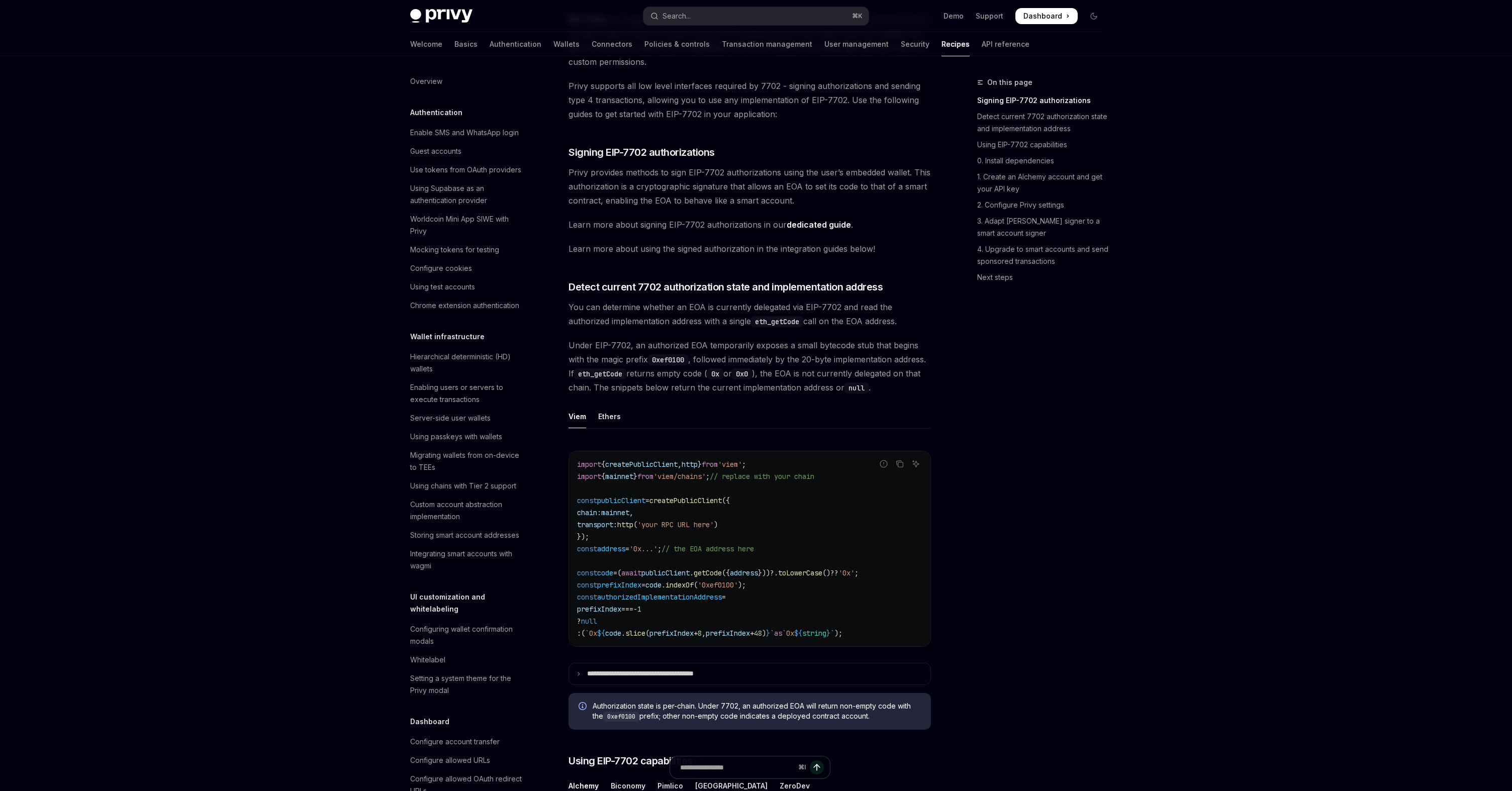
scroll to position [650, 0]
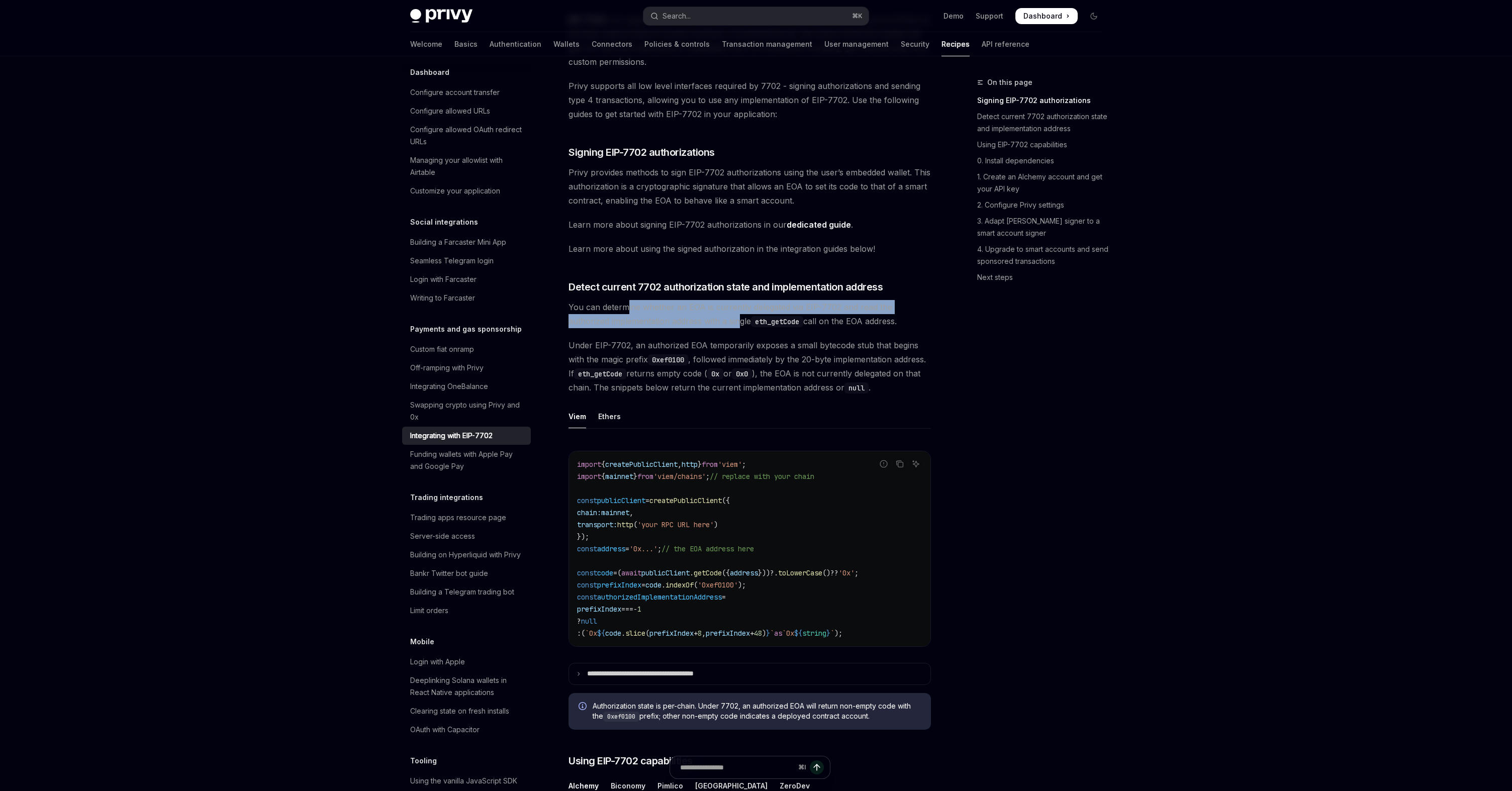
drag, startPoint x: 626, startPoint y: 306, endPoint x: 739, endPoint y: 314, distance: 113.3
click at [739, 314] on span "You can determine whether an EOA is currently delegated via EIP-7702 and read t…" at bounding box center [749, 314] width 362 height 28
click at [719, 324] on span "You can determine whether an EOA is currently delegated via EIP-7702 and read t…" at bounding box center [749, 314] width 362 height 28
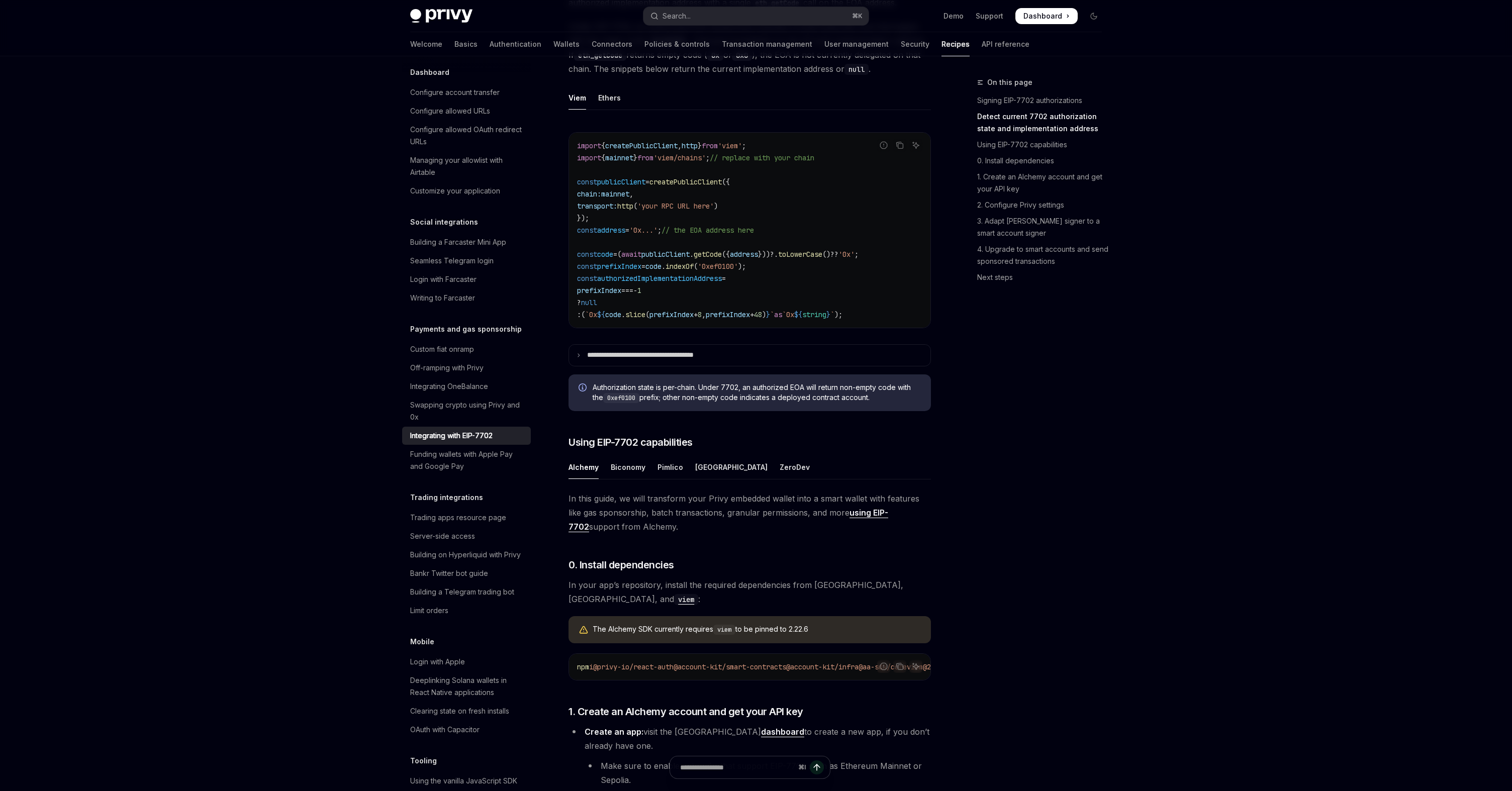
scroll to position [434, 0]
click at [660, 359] on p "**********" at bounding box center [656, 354] width 140 height 9
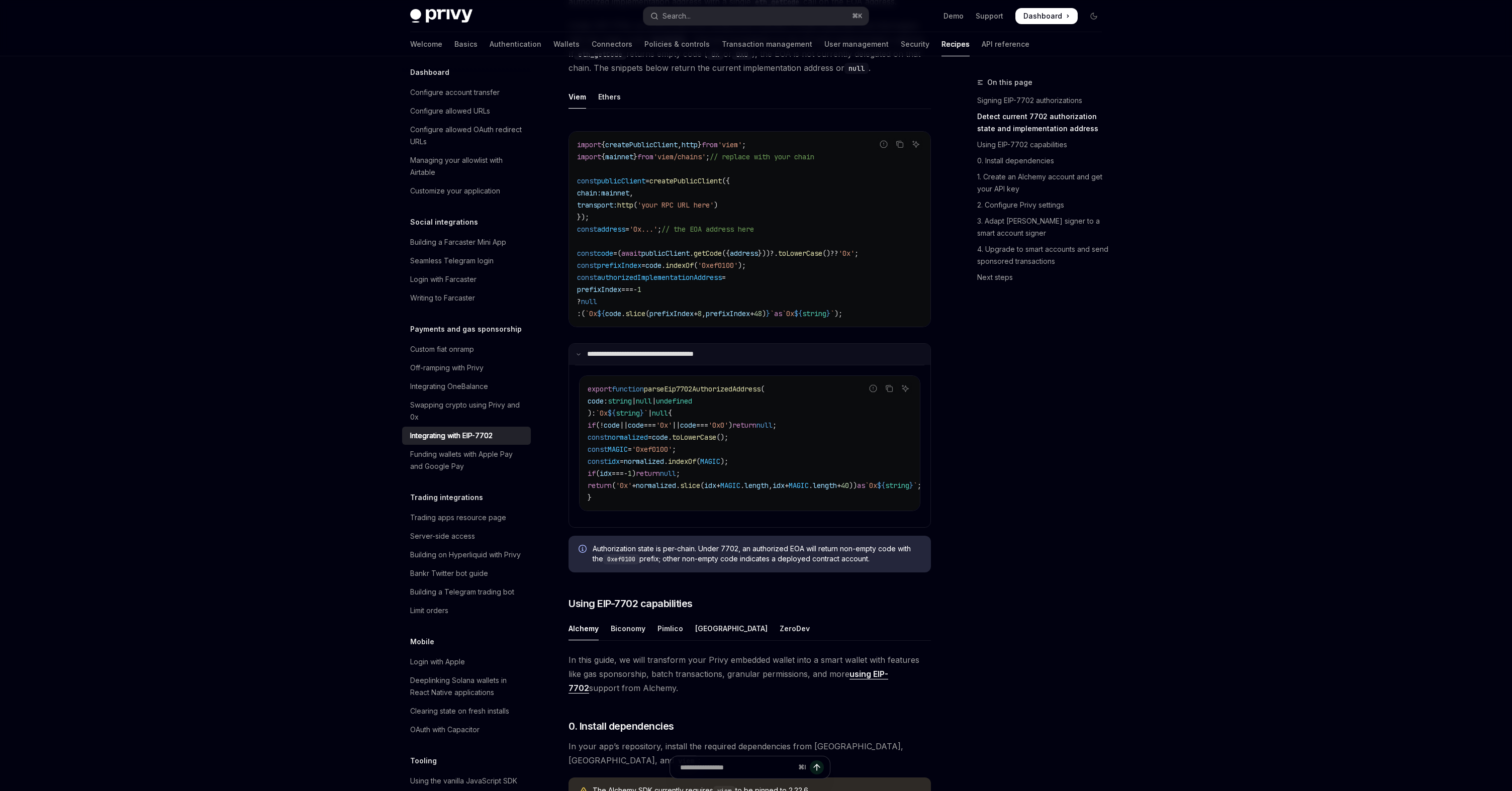
click at [660, 359] on p "**********" at bounding box center [655, 354] width 137 height 9
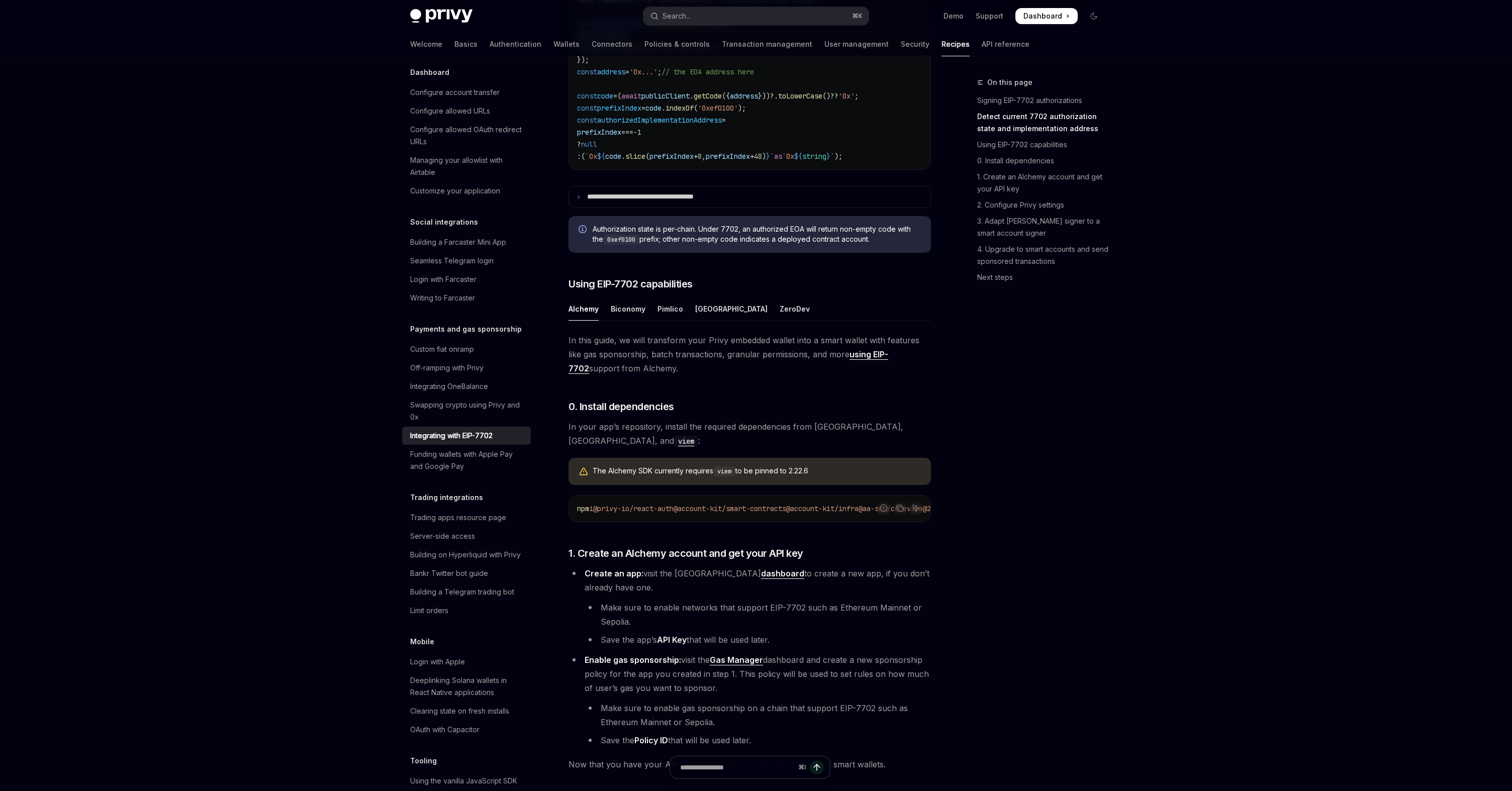
scroll to position [592, 0]
click at [780, 320] on div "ZeroDev" at bounding box center [795, 308] width 30 height 24
type textarea "*"
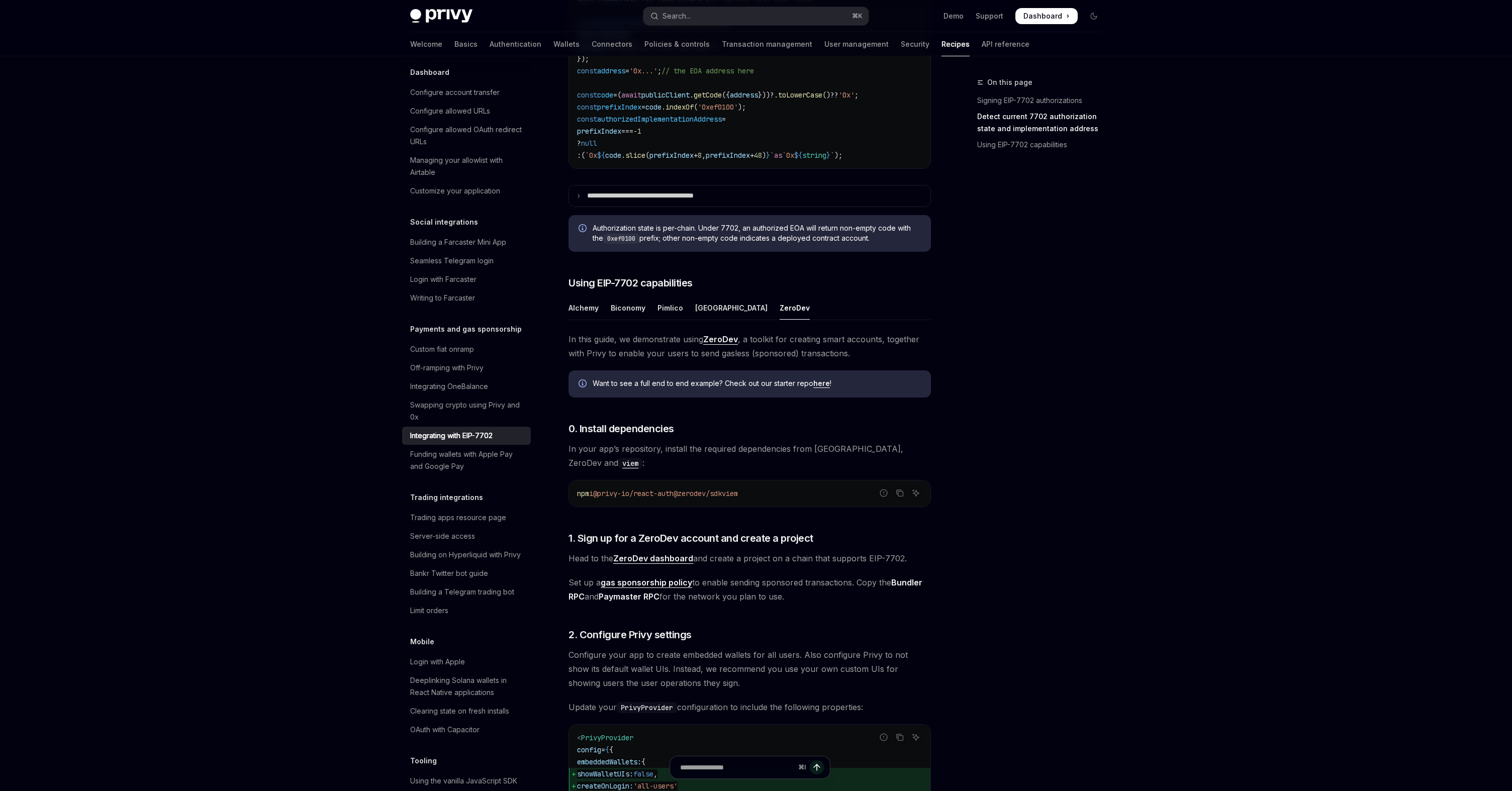
click at [797, 360] on span "In this guide, we demonstrate using ZeroDev , a toolkit for creating smart acco…" at bounding box center [749, 346] width 362 height 28
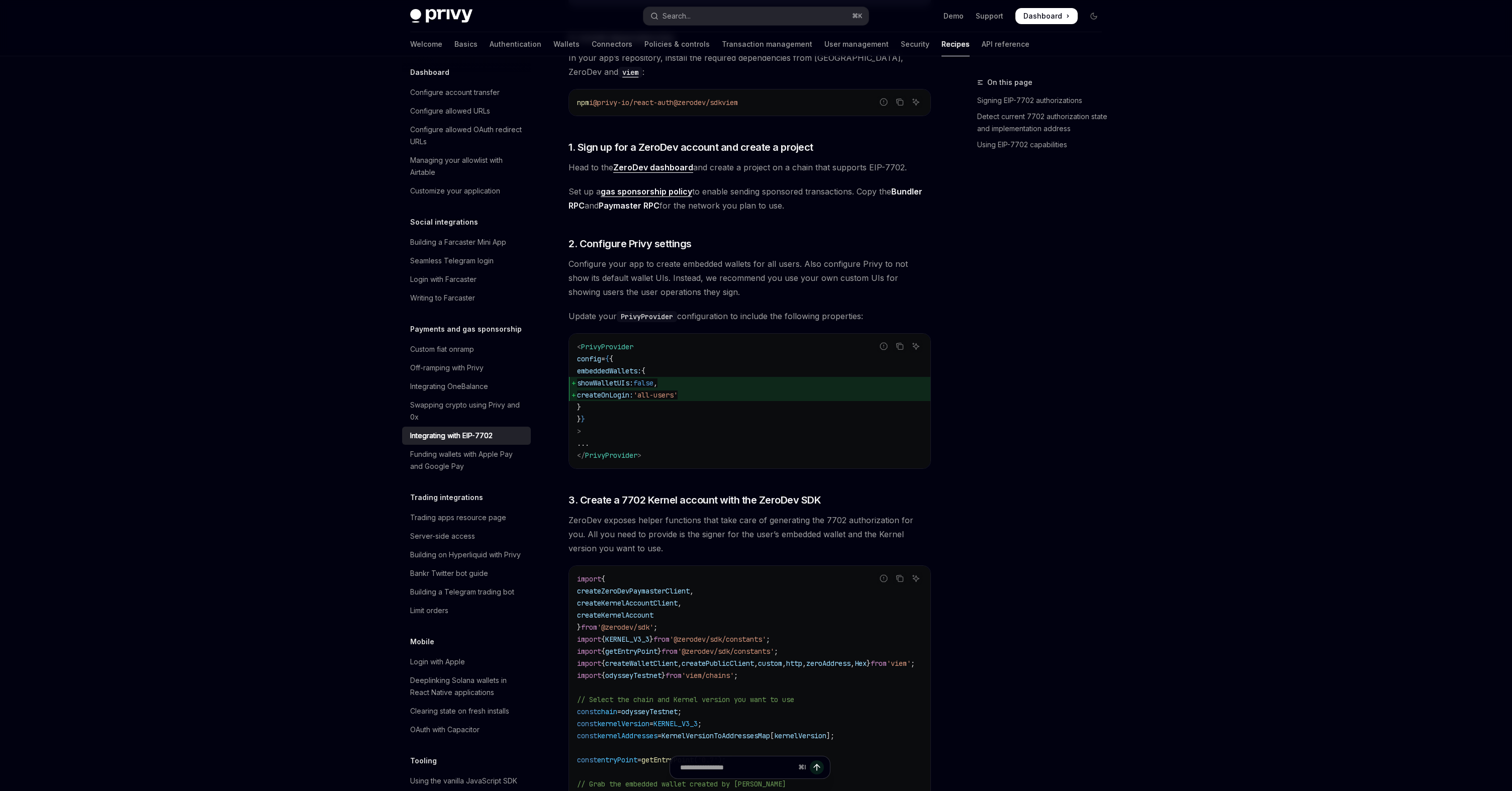
scroll to position [983, 0]
click at [702, 282] on span "Configure your app to create embedded wallets for all users. Also configure Pri…" at bounding box center [749, 278] width 362 height 42
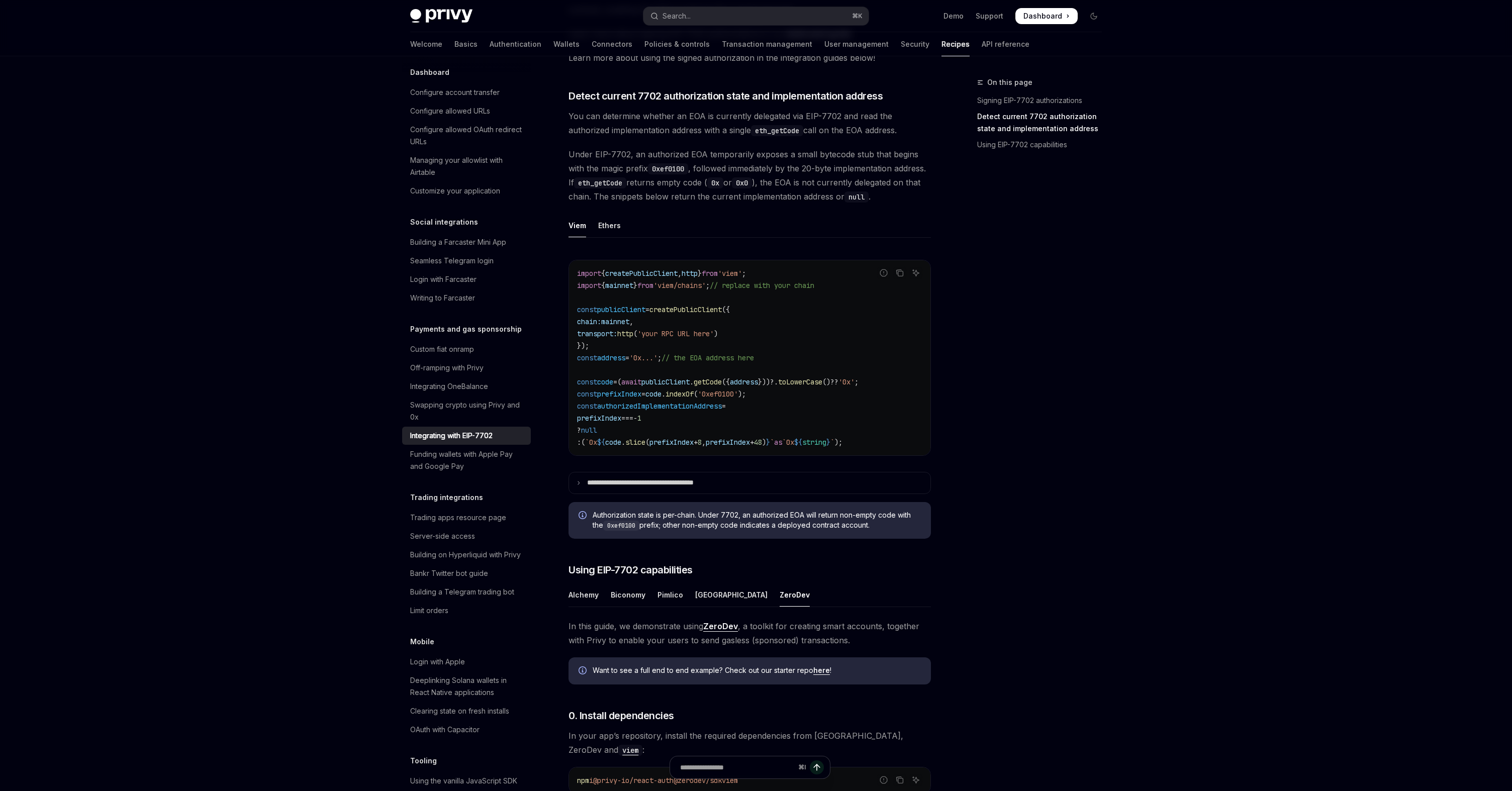
scroll to position [0, 0]
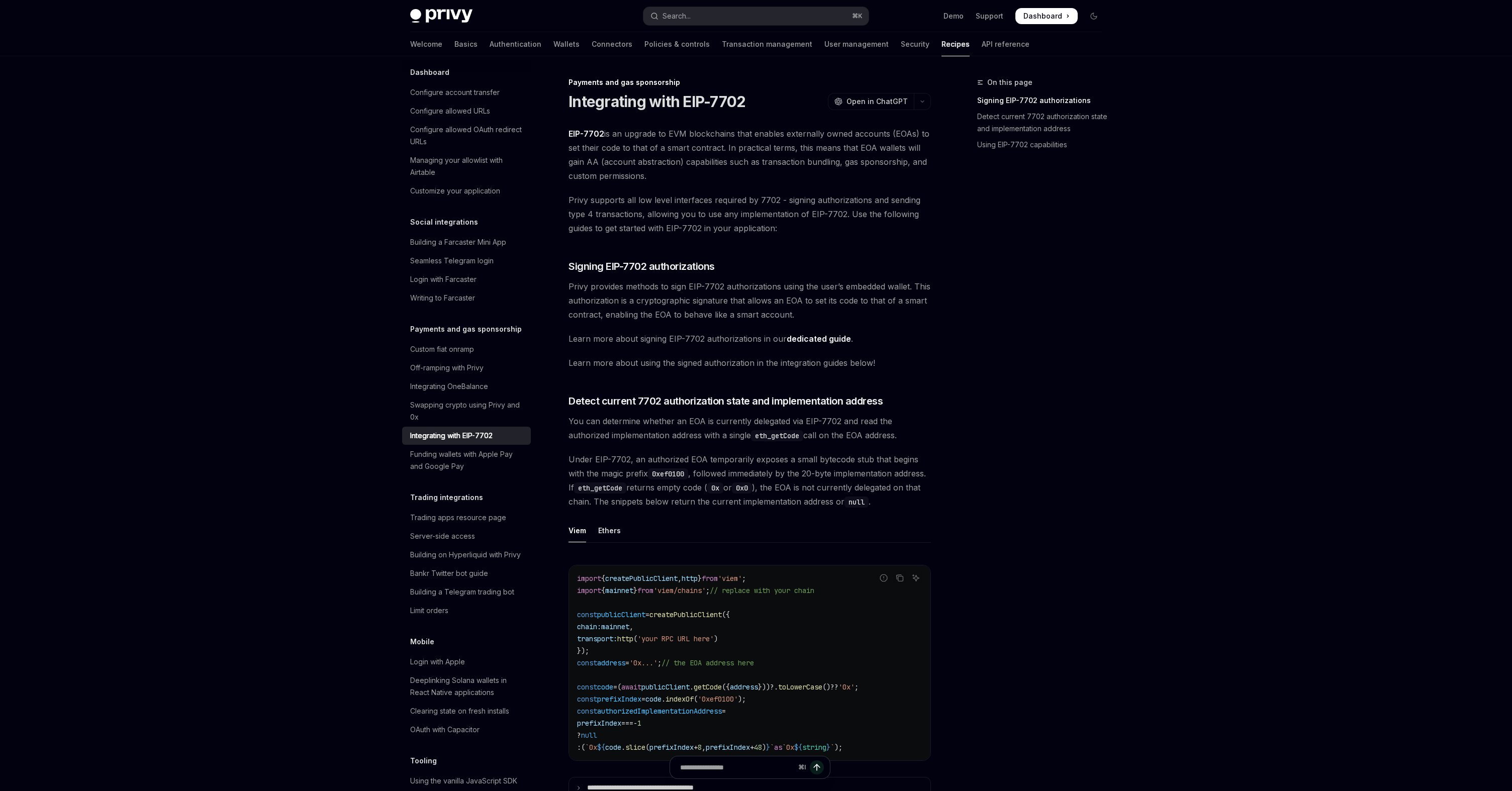
click at [745, 172] on span "EIP-7702 is an upgrade to EVM blockchains that enables externally owned account…" at bounding box center [749, 154] width 362 height 56
click at [707, 216] on span "Privy supports all low level interfaces required by 7702 - signing authorizatio…" at bounding box center [749, 214] width 362 height 42
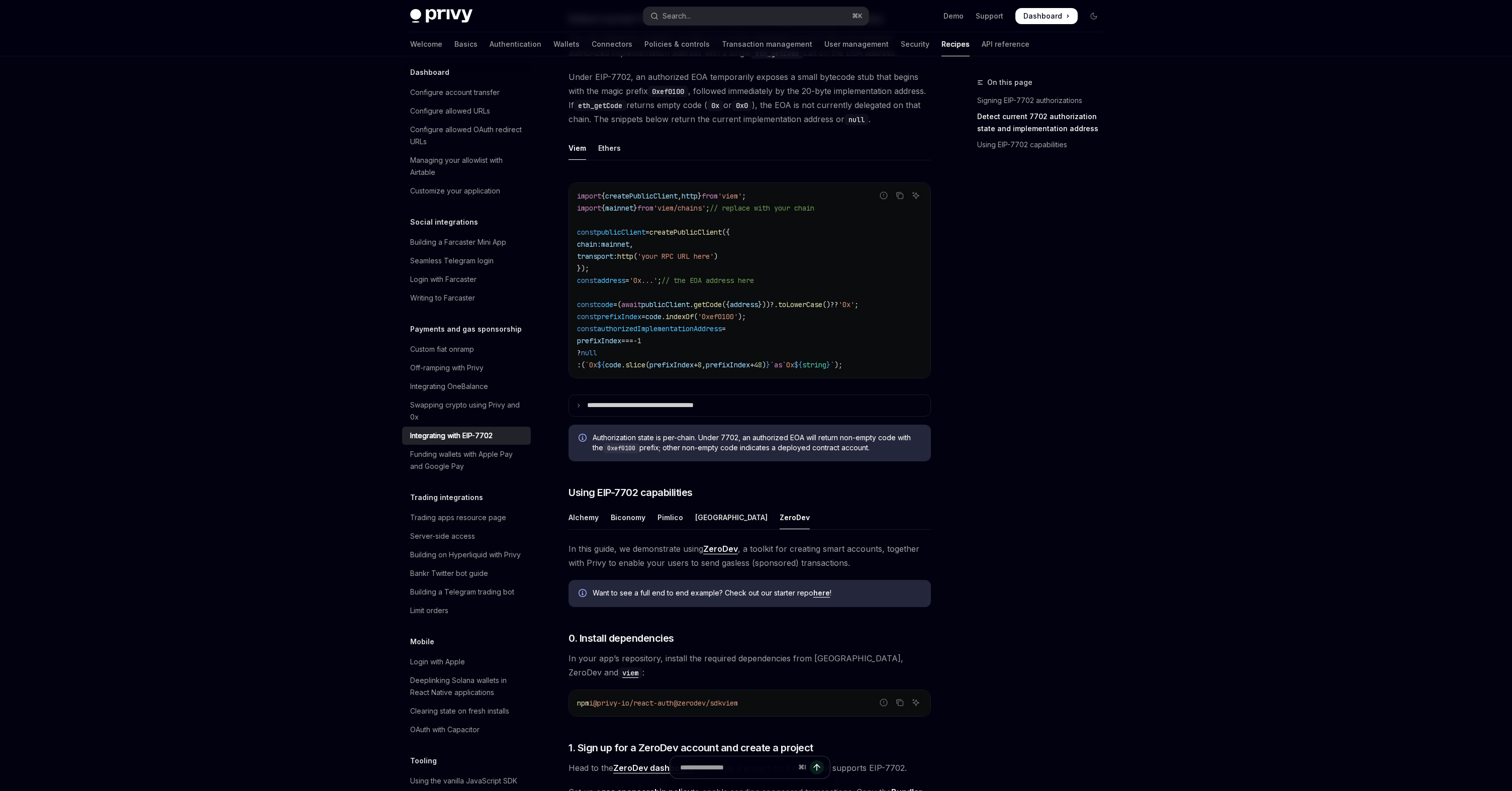
scroll to position [419, 0]
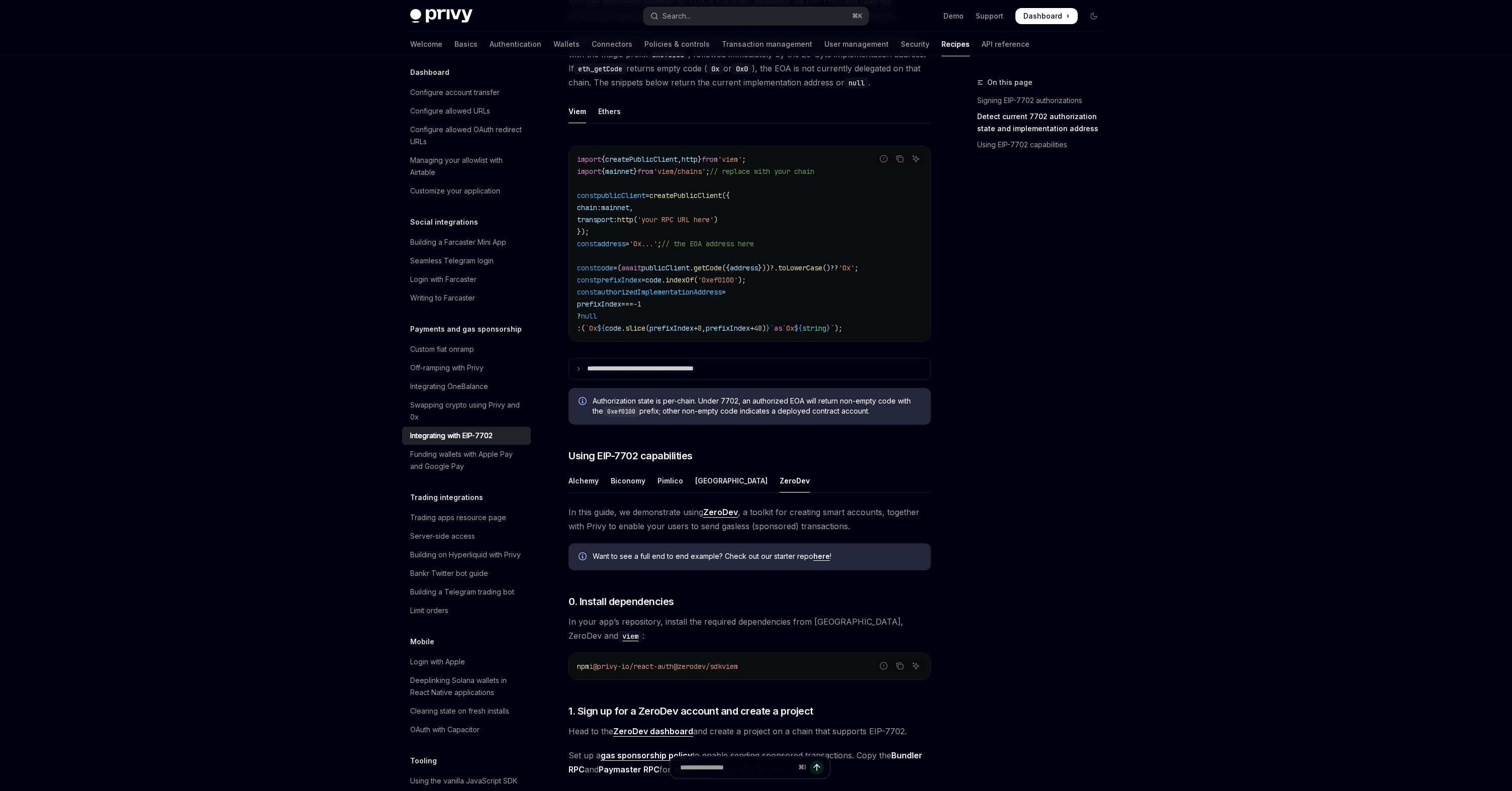
click at [743, 118] on ul "Viem Ethers" at bounding box center [749, 111] width 362 height 25
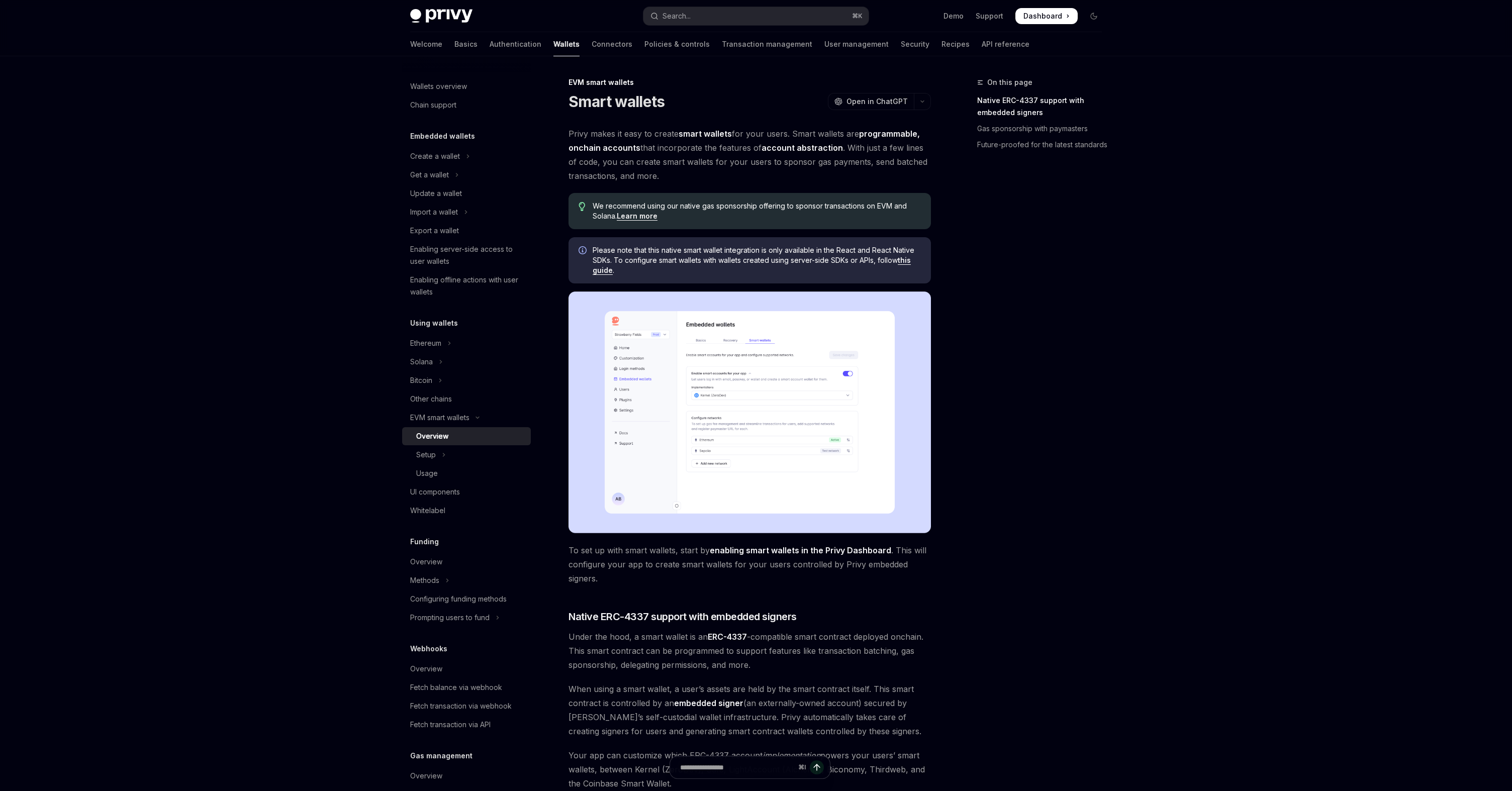
click at [785, 167] on span "Privy makes it easy to create smart wallets for your users. Smart wallets are p…" at bounding box center [749, 154] width 362 height 56
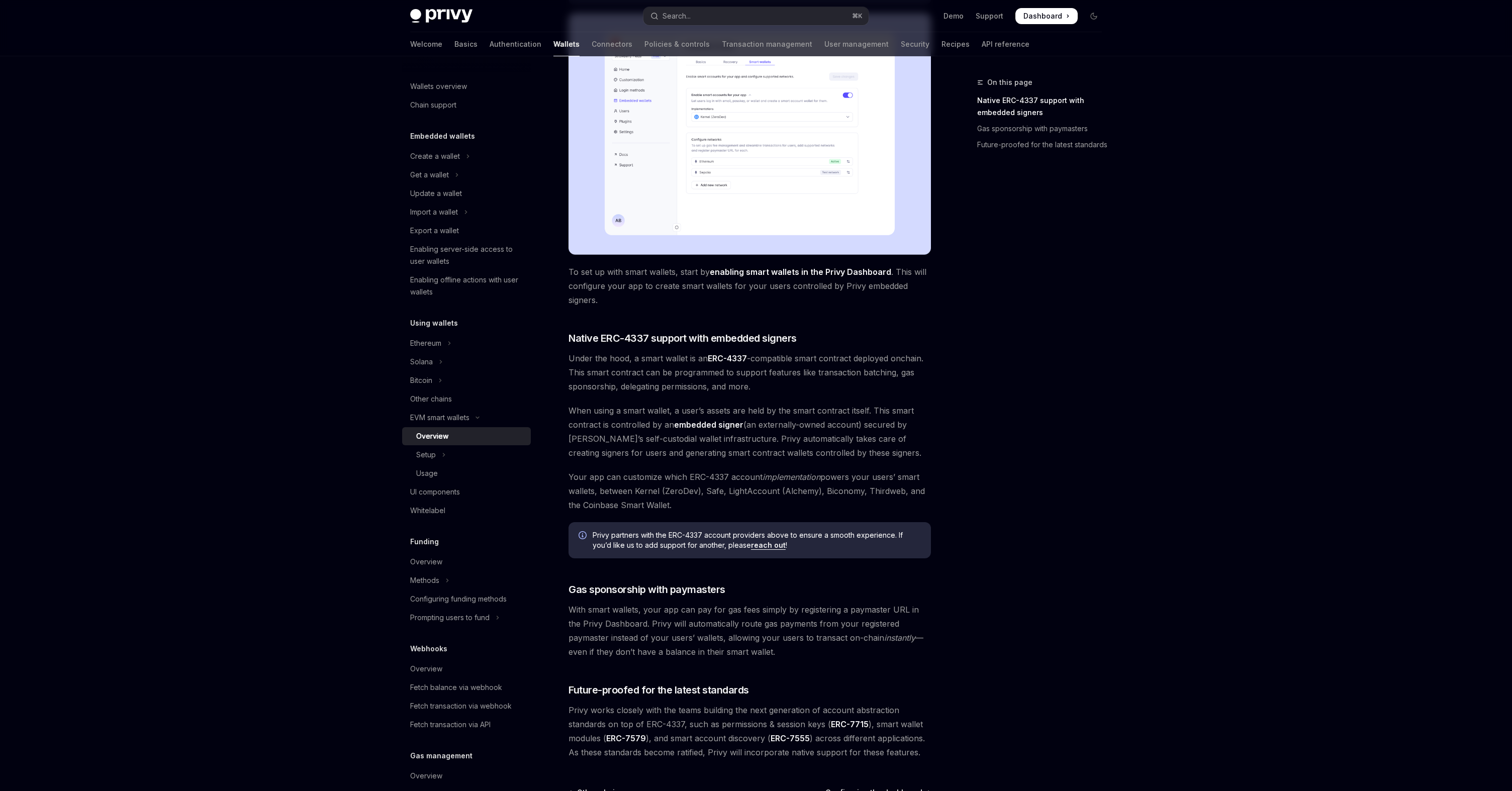
scroll to position [409, 0]
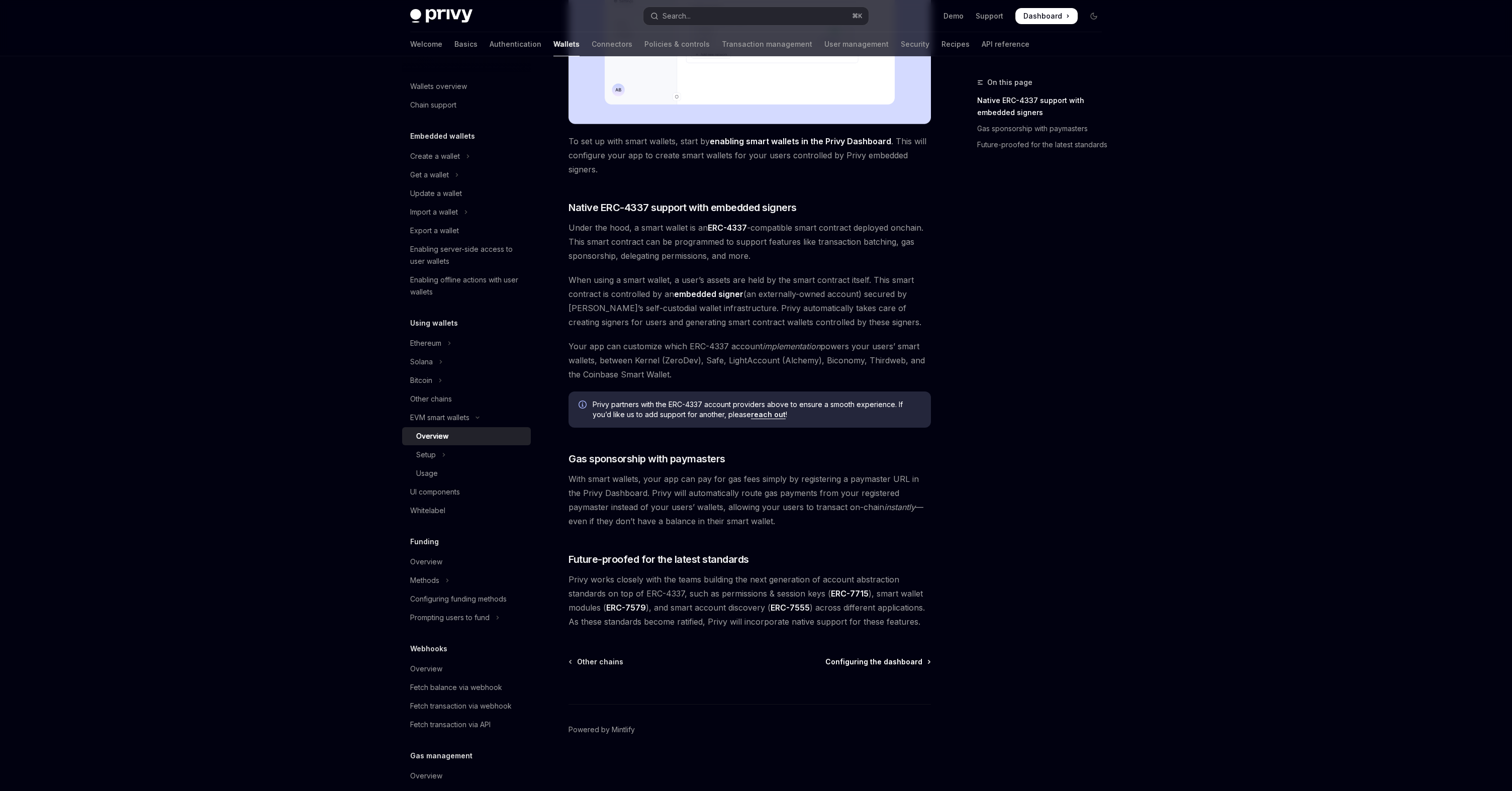
click at [888, 658] on span "Configuring the dashboard" at bounding box center [873, 662] width 97 height 10
type textarea "*"
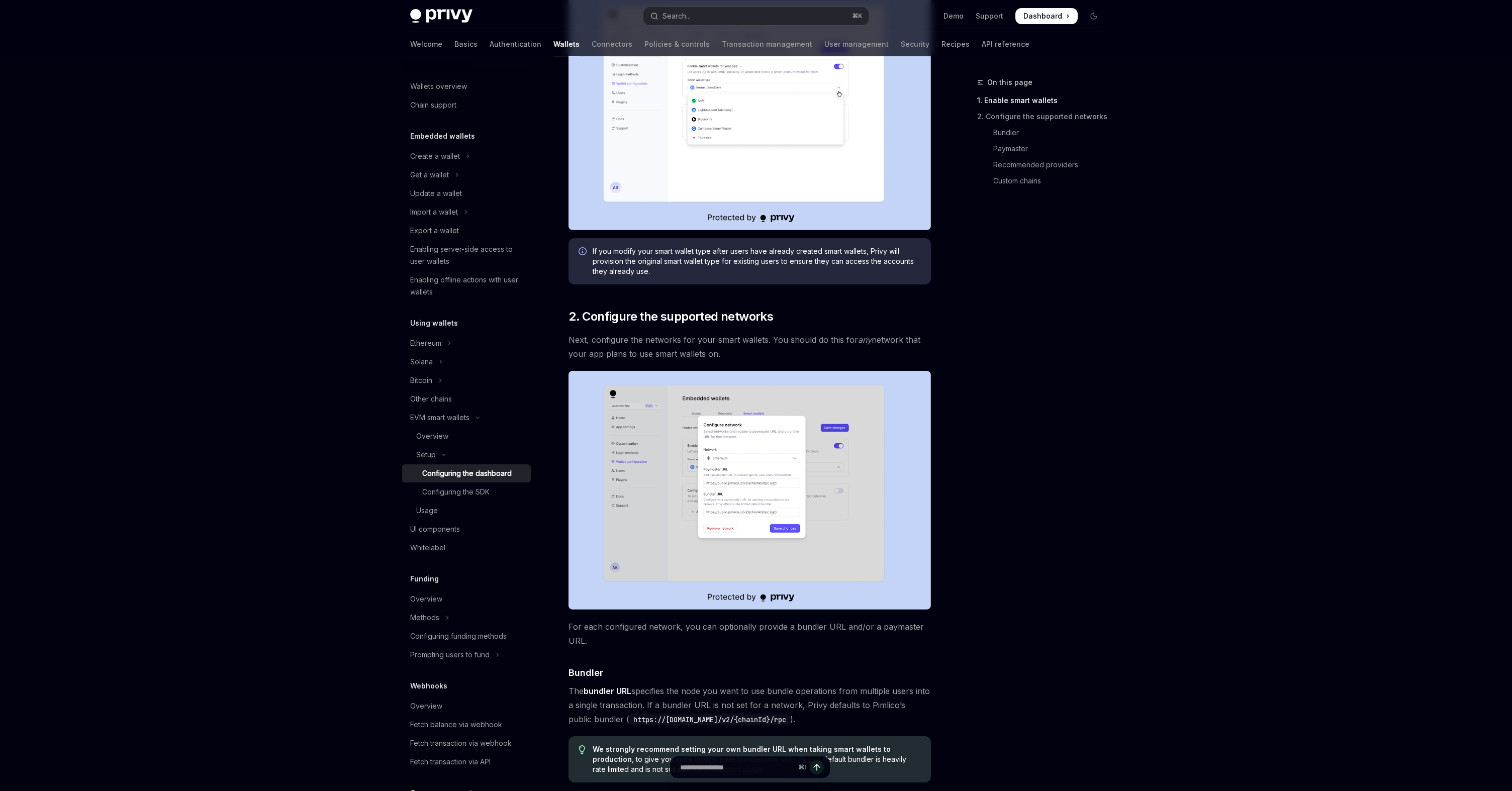
click at [849, 340] on span "Next, configure the networks for your smart wallets. You should do this for any…" at bounding box center [749, 346] width 362 height 28
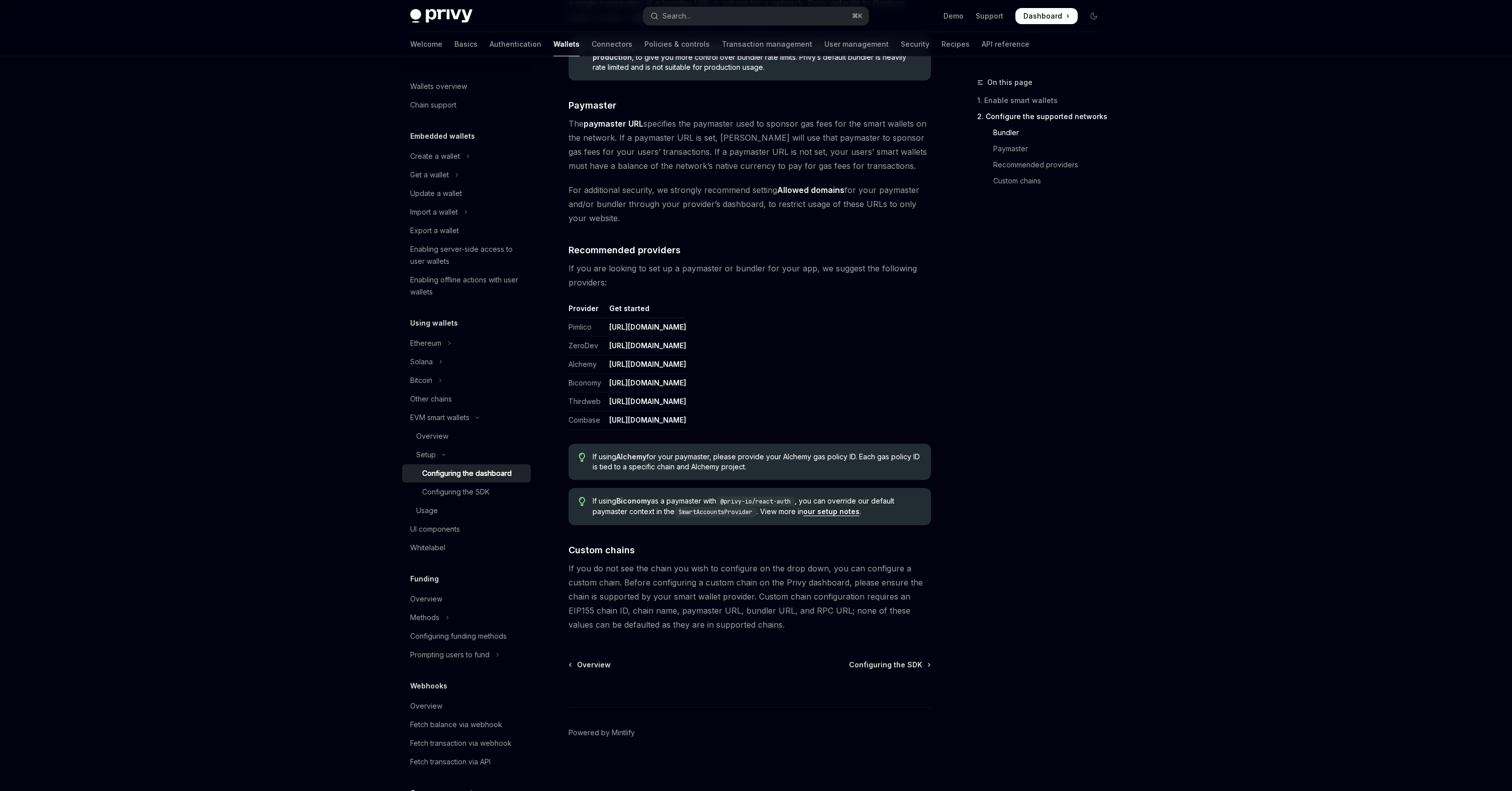
scroll to position [985, 0]
